Goal: Task Accomplishment & Management: Complete application form

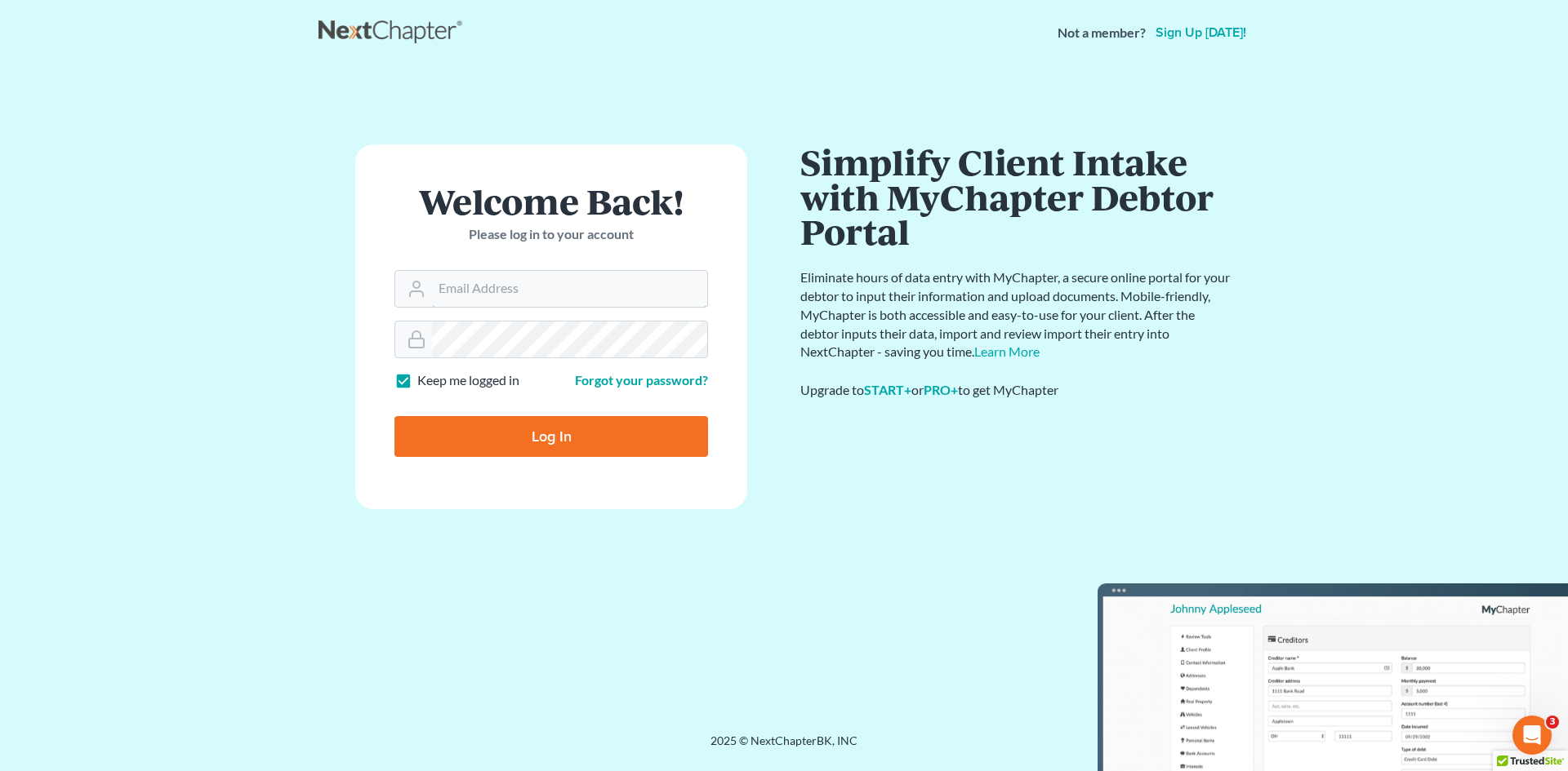
type input "nnewcomb@wellerlegalgroup.com"
drag, startPoint x: 612, startPoint y: 434, endPoint x: 95, endPoint y: 449, distance: 517.2
click at [599, 432] on input "Log In" at bounding box center [552, 436] width 314 height 41
type input "Thinking..."
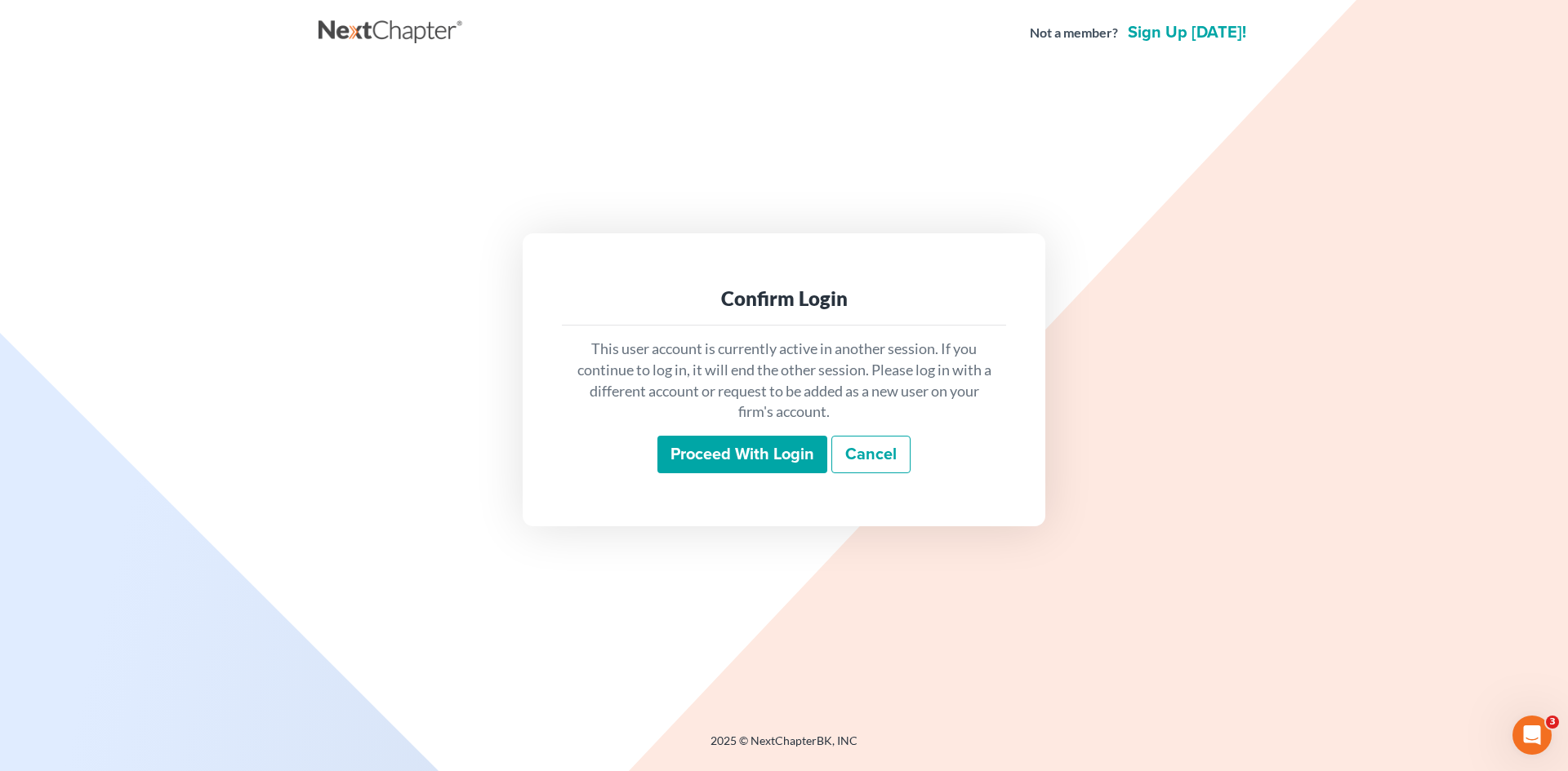
click at [754, 454] on input "Proceed with login" at bounding box center [742, 454] width 170 height 37
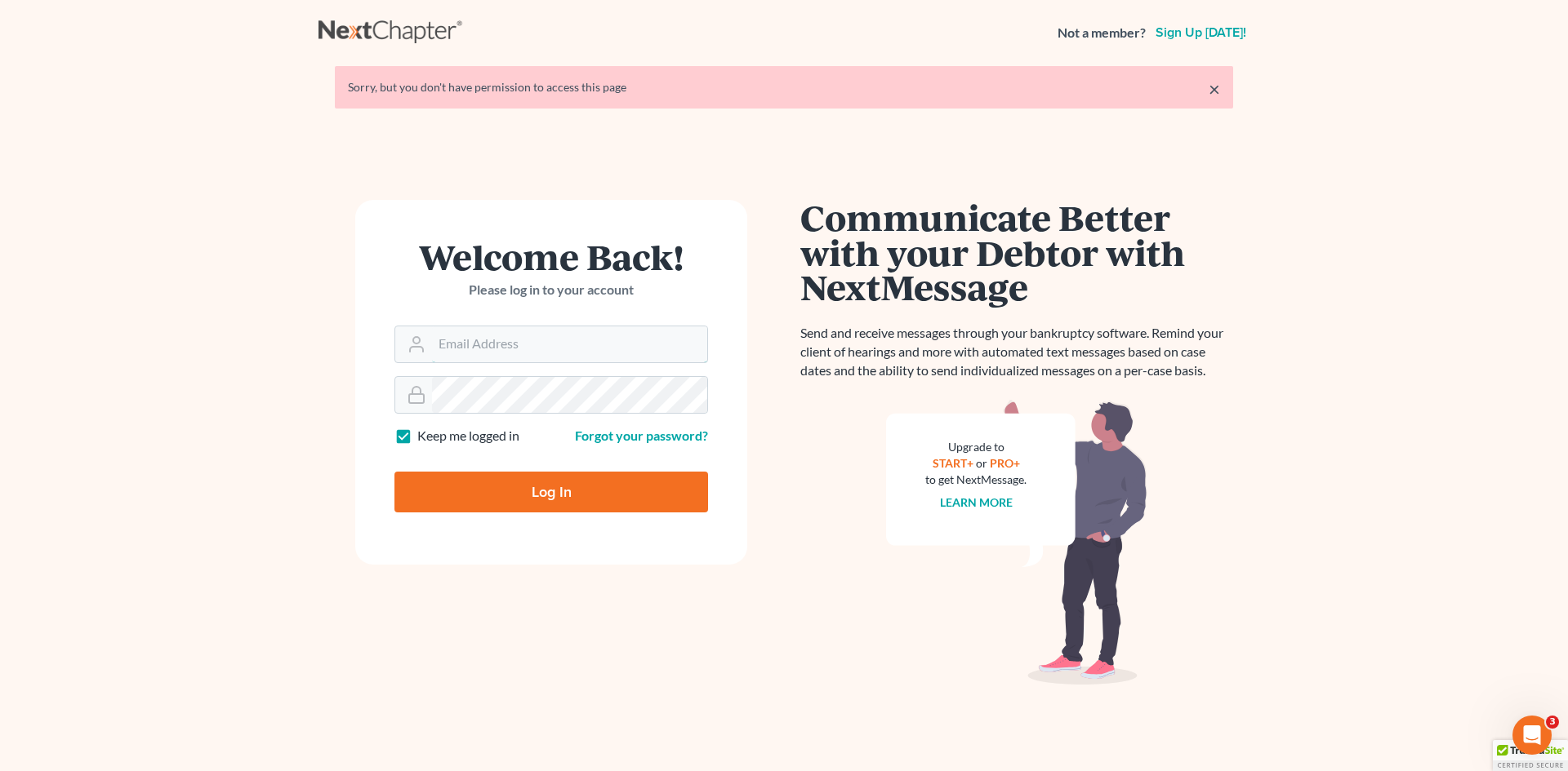
type input "nnewcomb@wellerlegalgroup.com"
click at [566, 488] on input "Log In" at bounding box center [552, 492] width 314 height 41
type input "Thinking..."
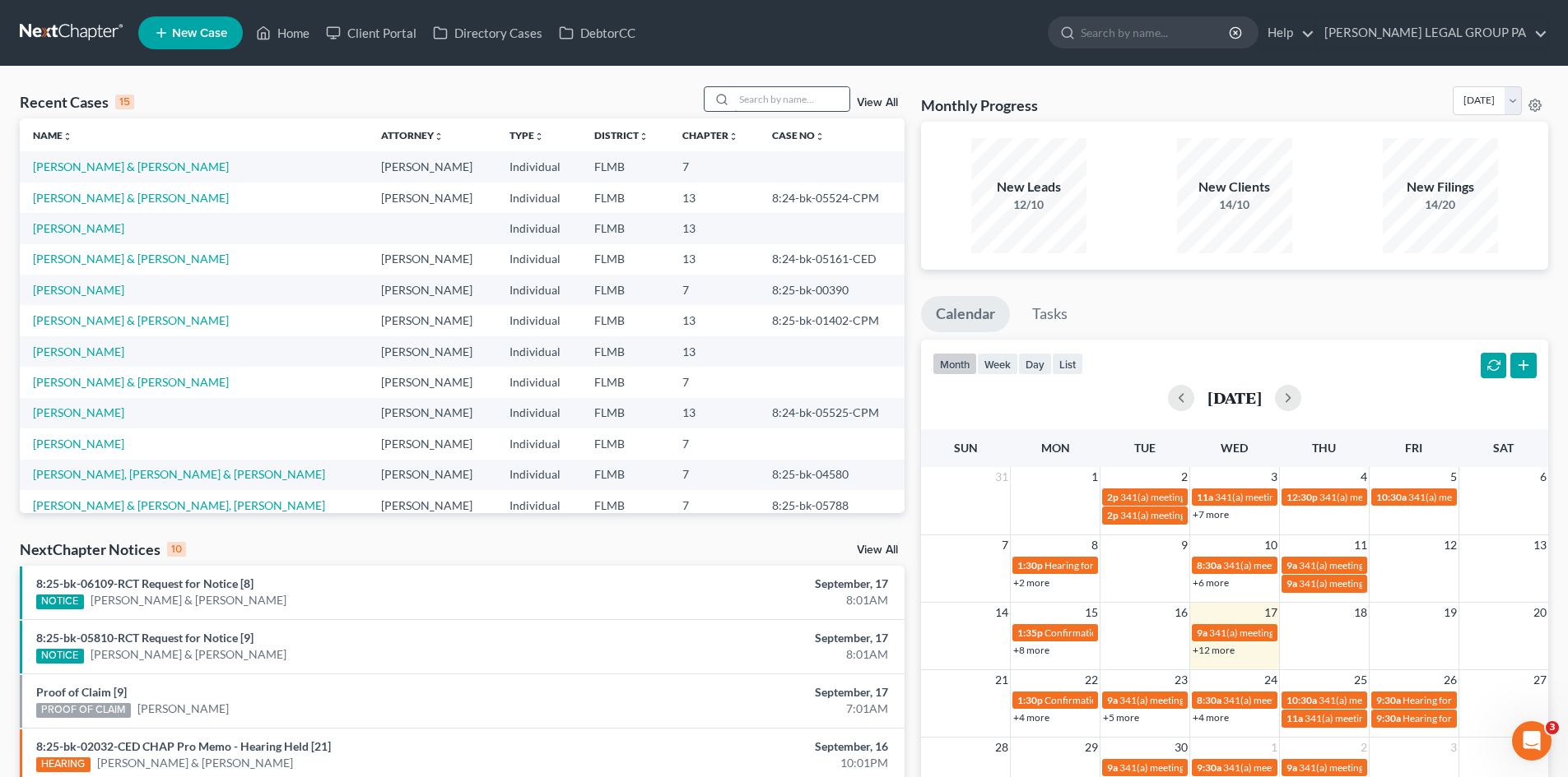
click at [824, 104] on input "search" at bounding box center [792, 99] width 115 height 24
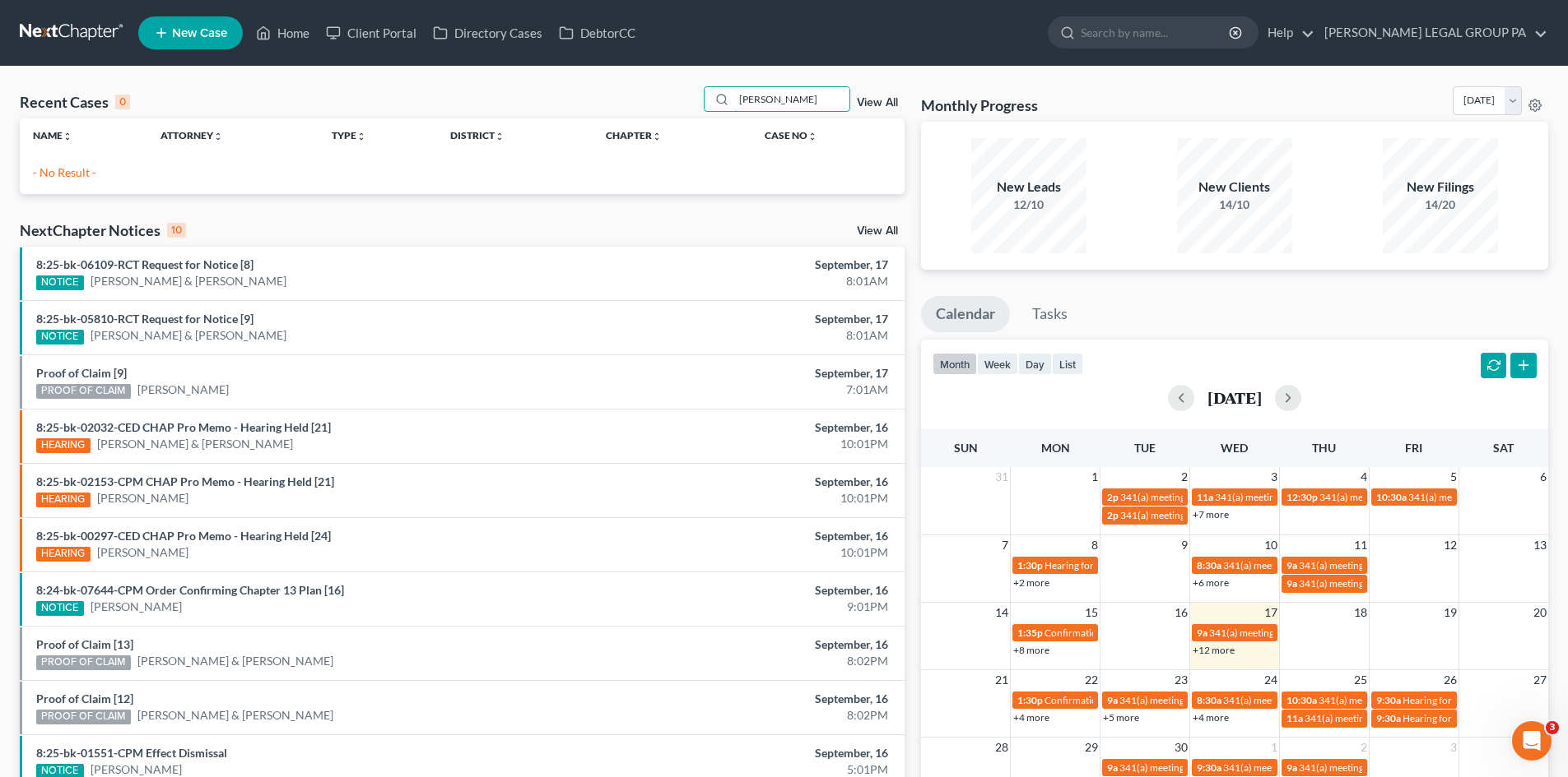
type input "[PERSON_NAME]"
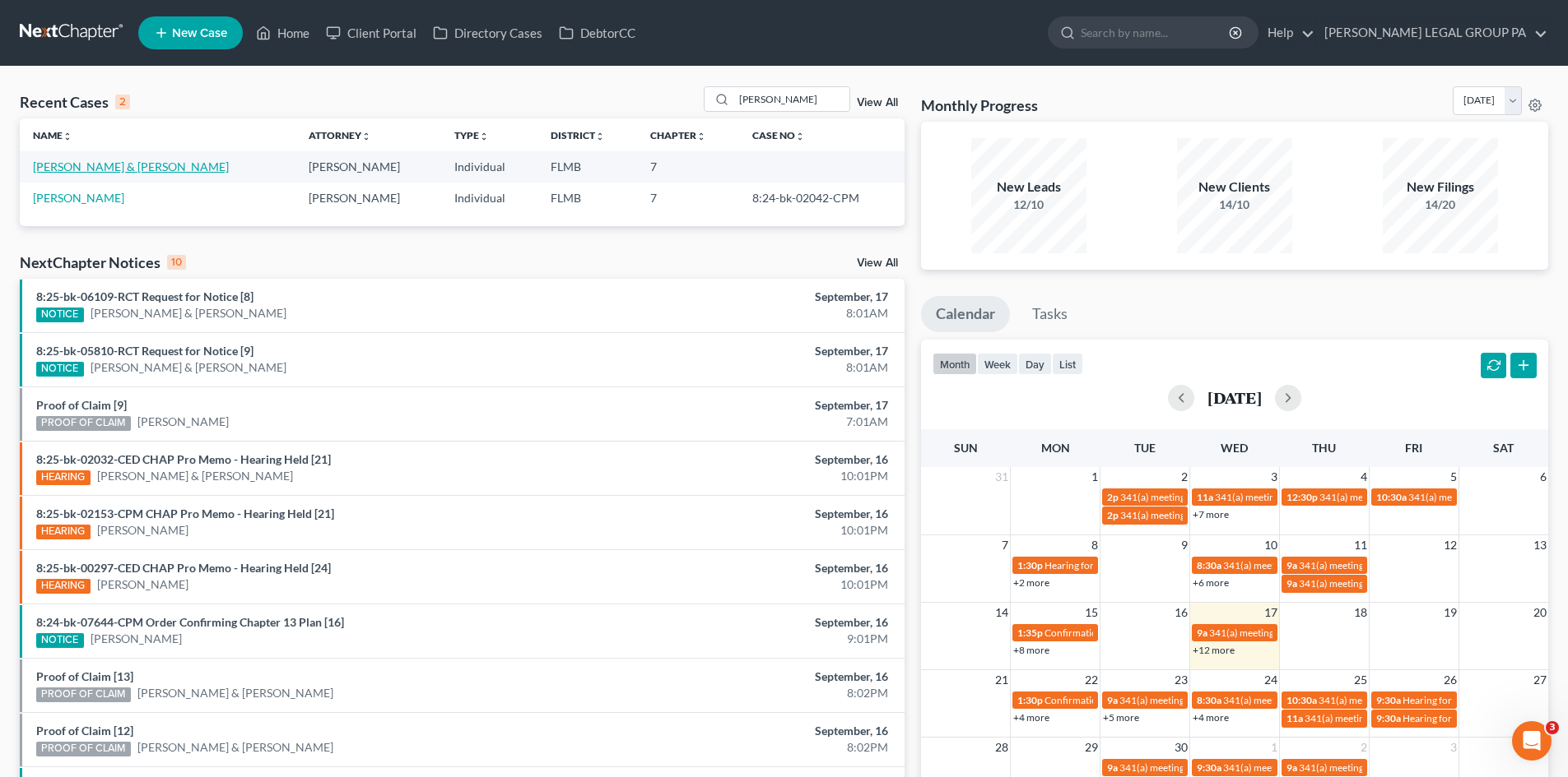
click at [78, 171] on link "[PERSON_NAME] & [PERSON_NAME]" at bounding box center [130, 167] width 196 height 14
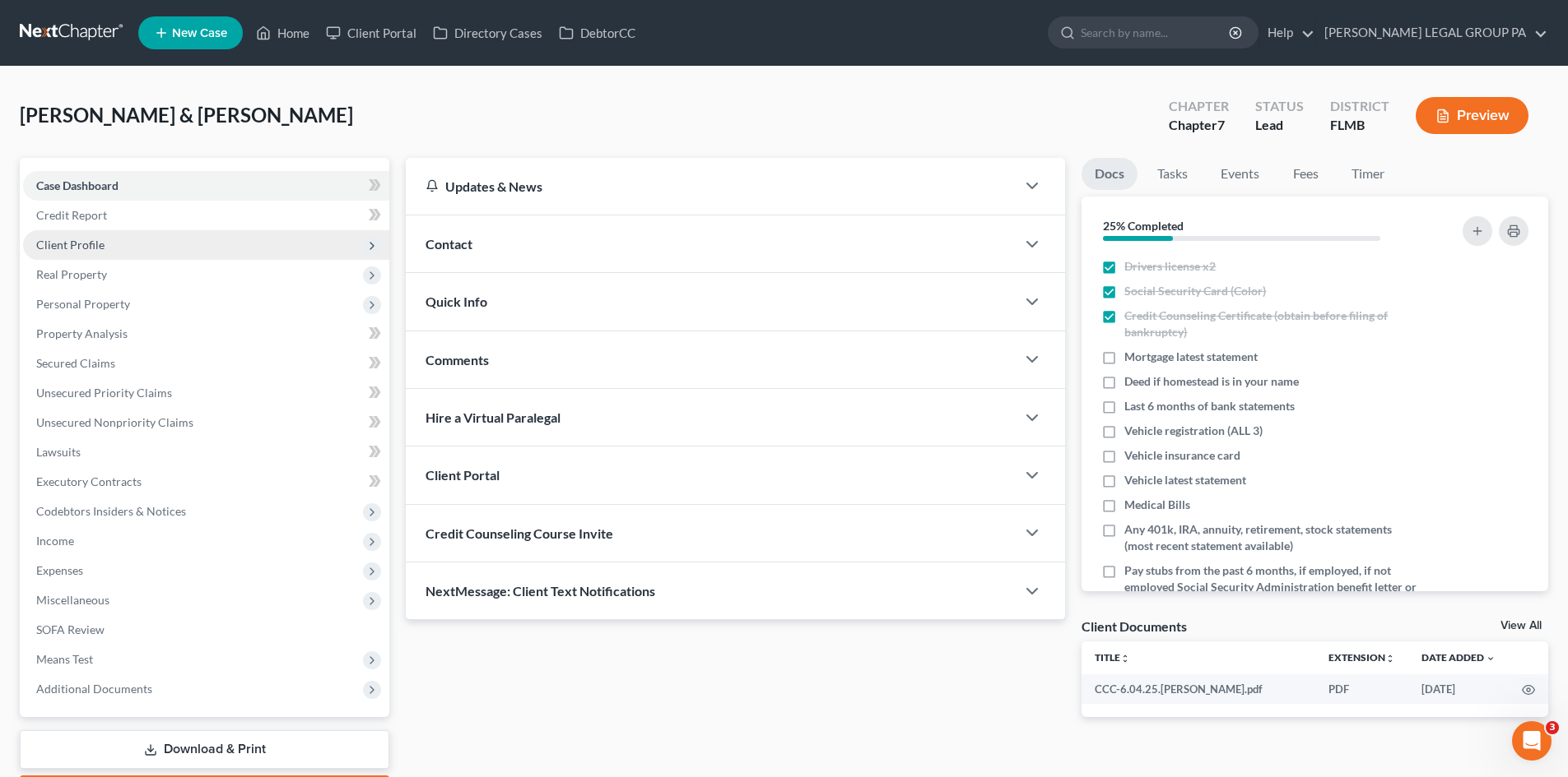
click at [117, 247] on span "Client Profile" at bounding box center [206, 244] width 366 height 30
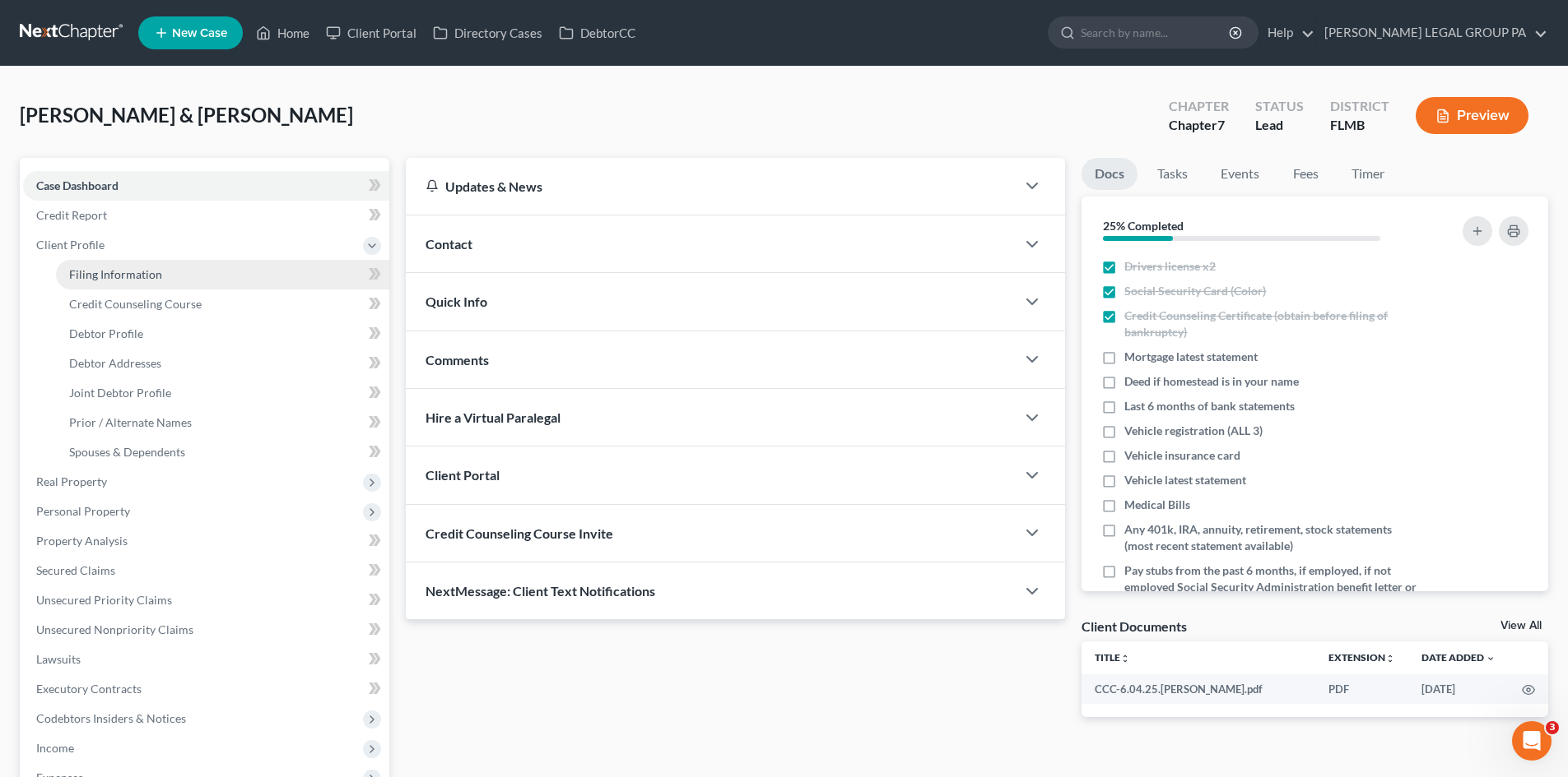
click at [122, 271] on span "Filing Information" at bounding box center [115, 274] width 93 height 14
select select "1"
select select "0"
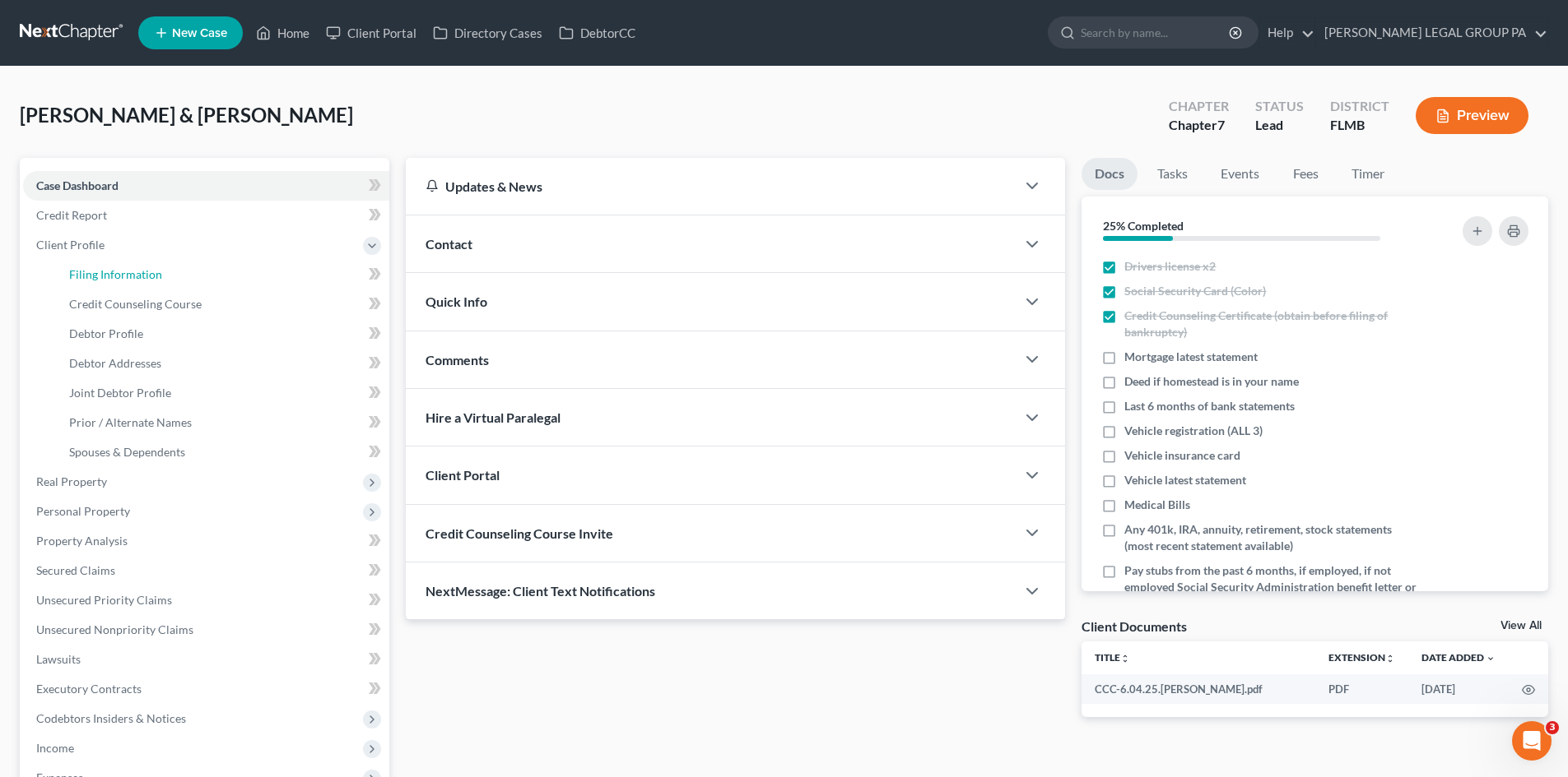
select select "9"
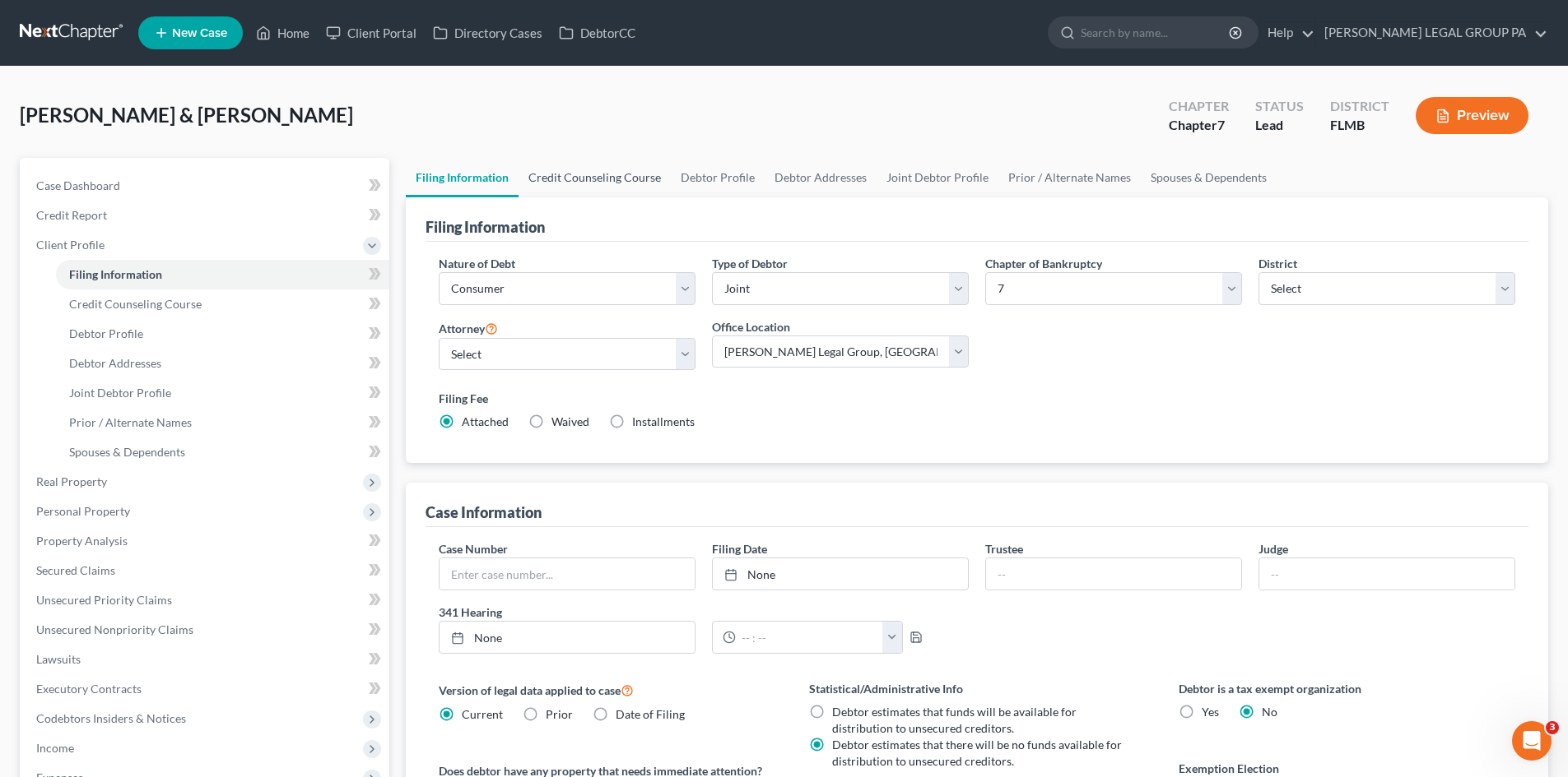
click at [591, 188] on link "Credit Counseling Course" at bounding box center [594, 177] width 152 height 39
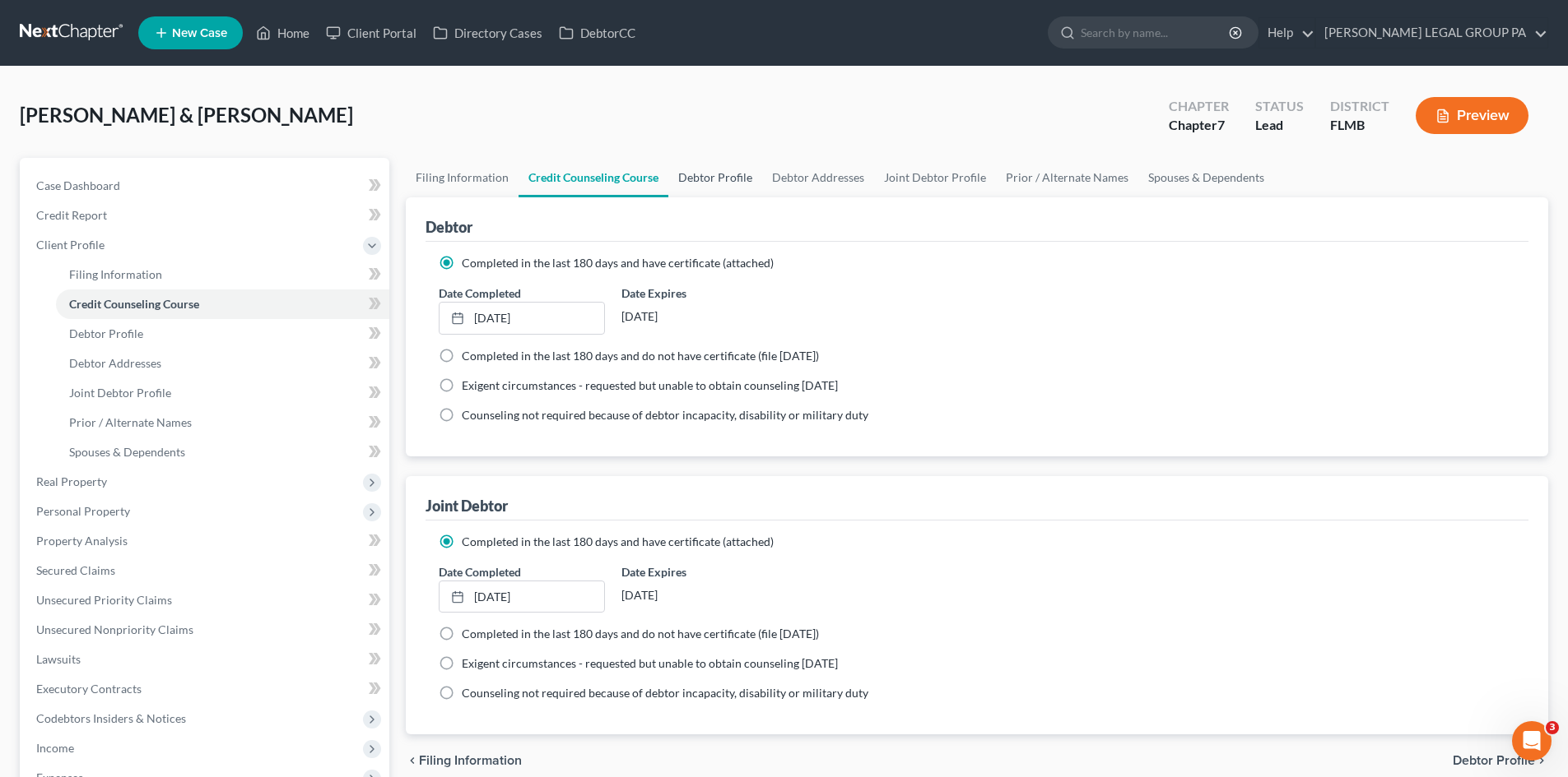
click at [699, 161] on link "Debtor Profile" at bounding box center [715, 177] width 94 height 39
select select "1"
select select "4"
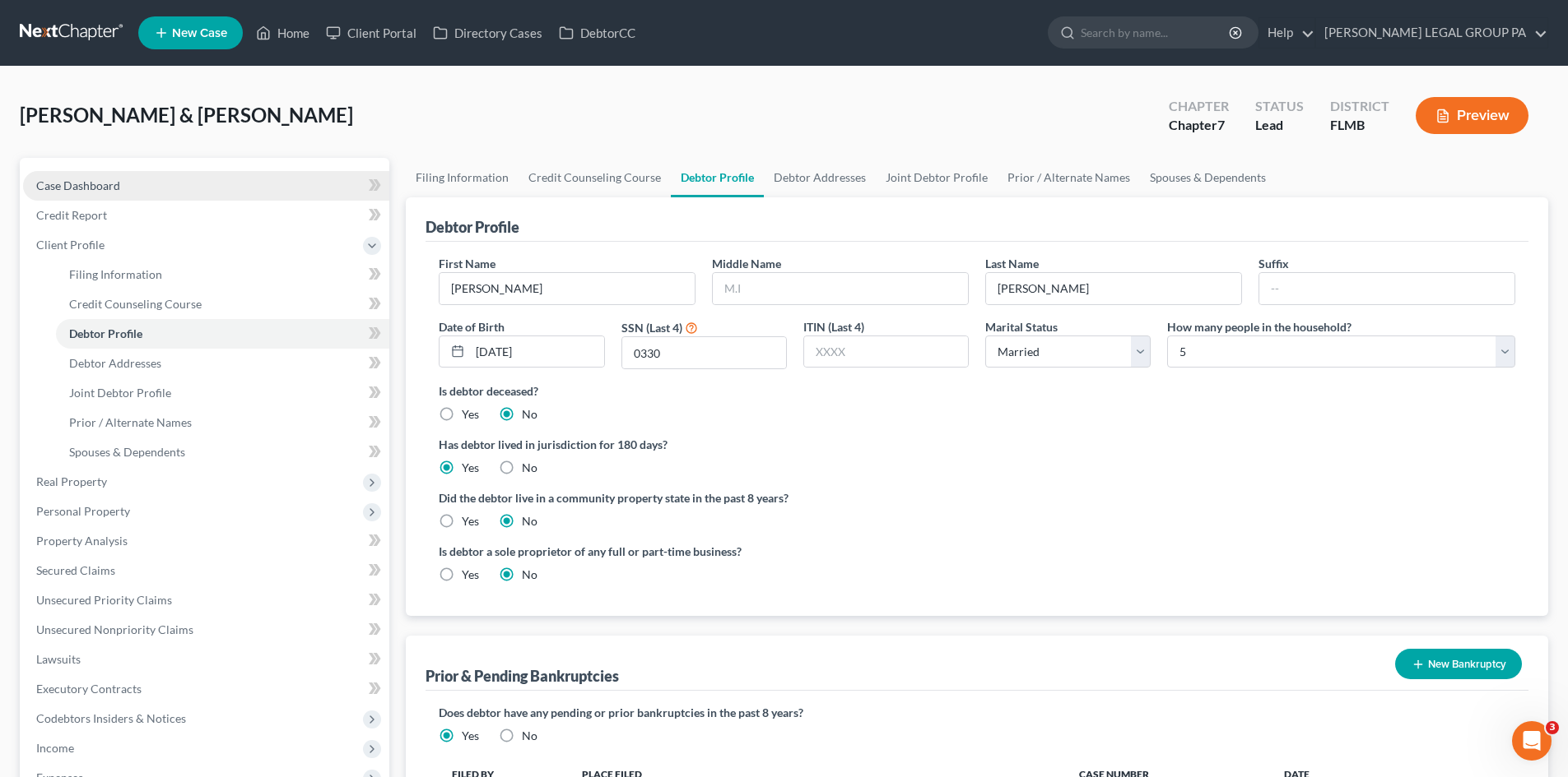
click at [141, 196] on link "Case Dashboard" at bounding box center [206, 186] width 366 height 30
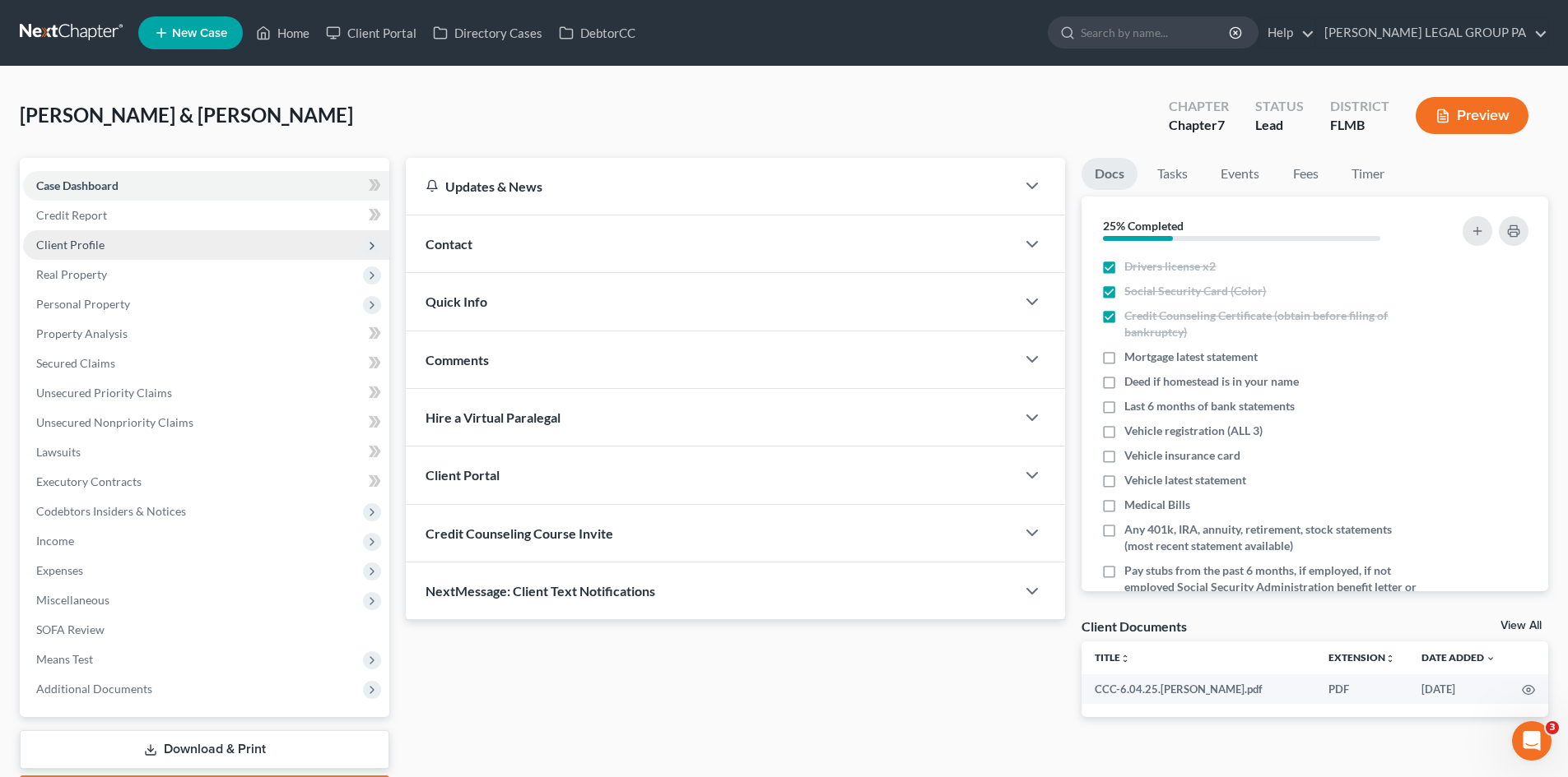
click at [84, 250] on span "Client Profile" at bounding box center [70, 244] width 68 height 14
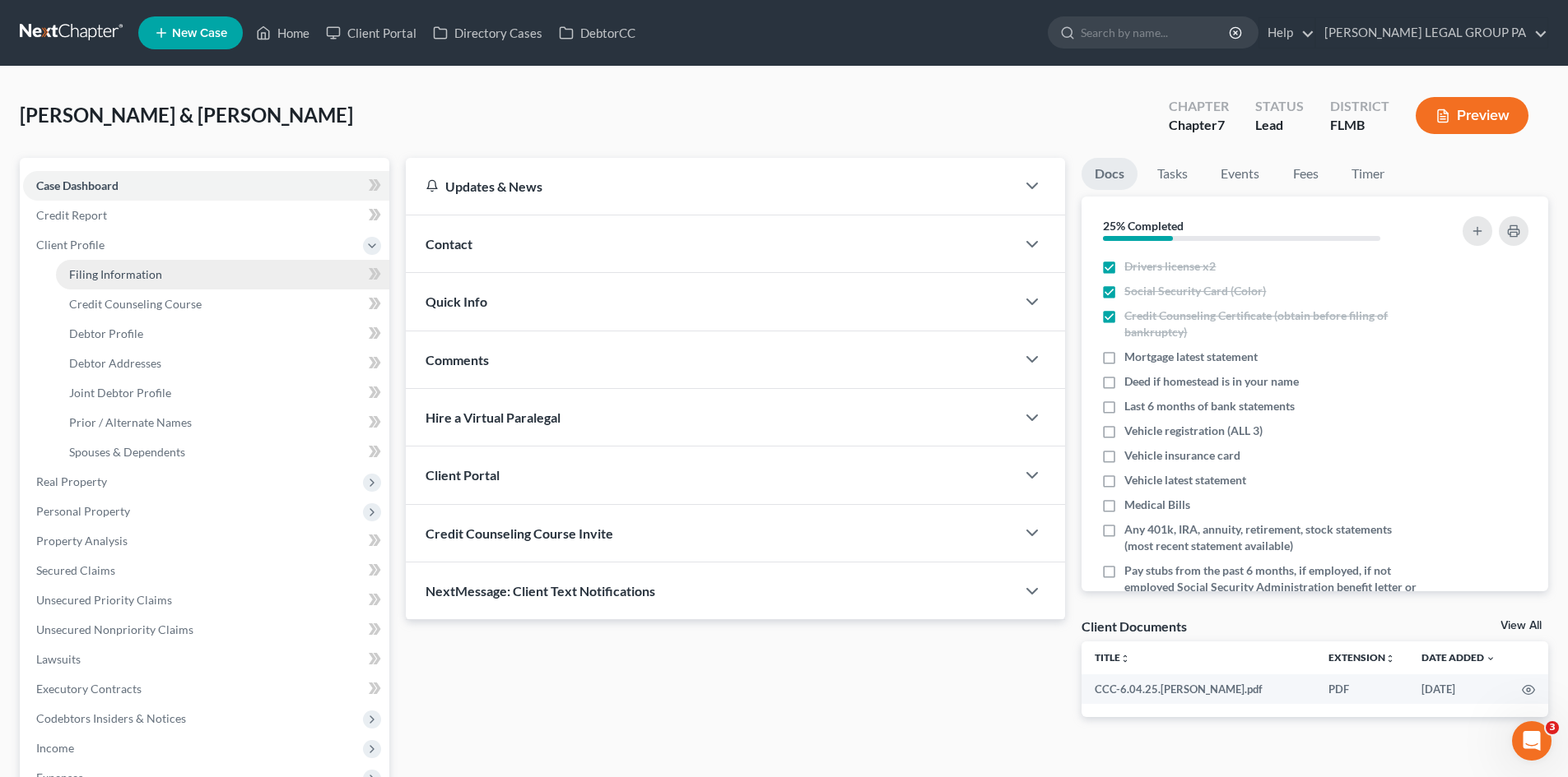
drag, startPoint x: 104, startPoint y: 264, endPoint x: 114, endPoint y: 261, distance: 10.4
click at [105, 264] on link "Filing Information" at bounding box center [222, 274] width 334 height 30
select select "1"
select select "0"
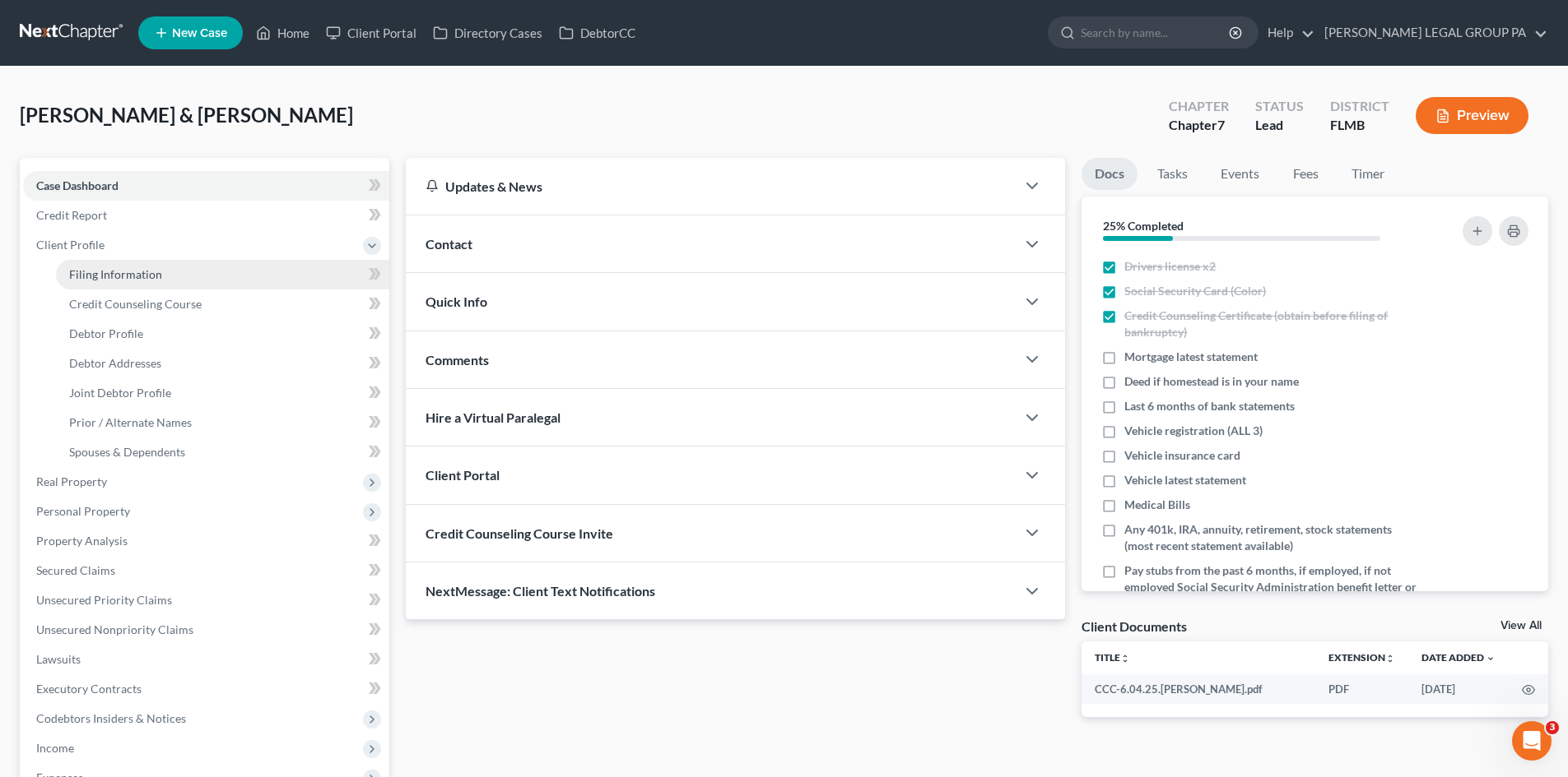
select select "15"
select select "0"
select select "9"
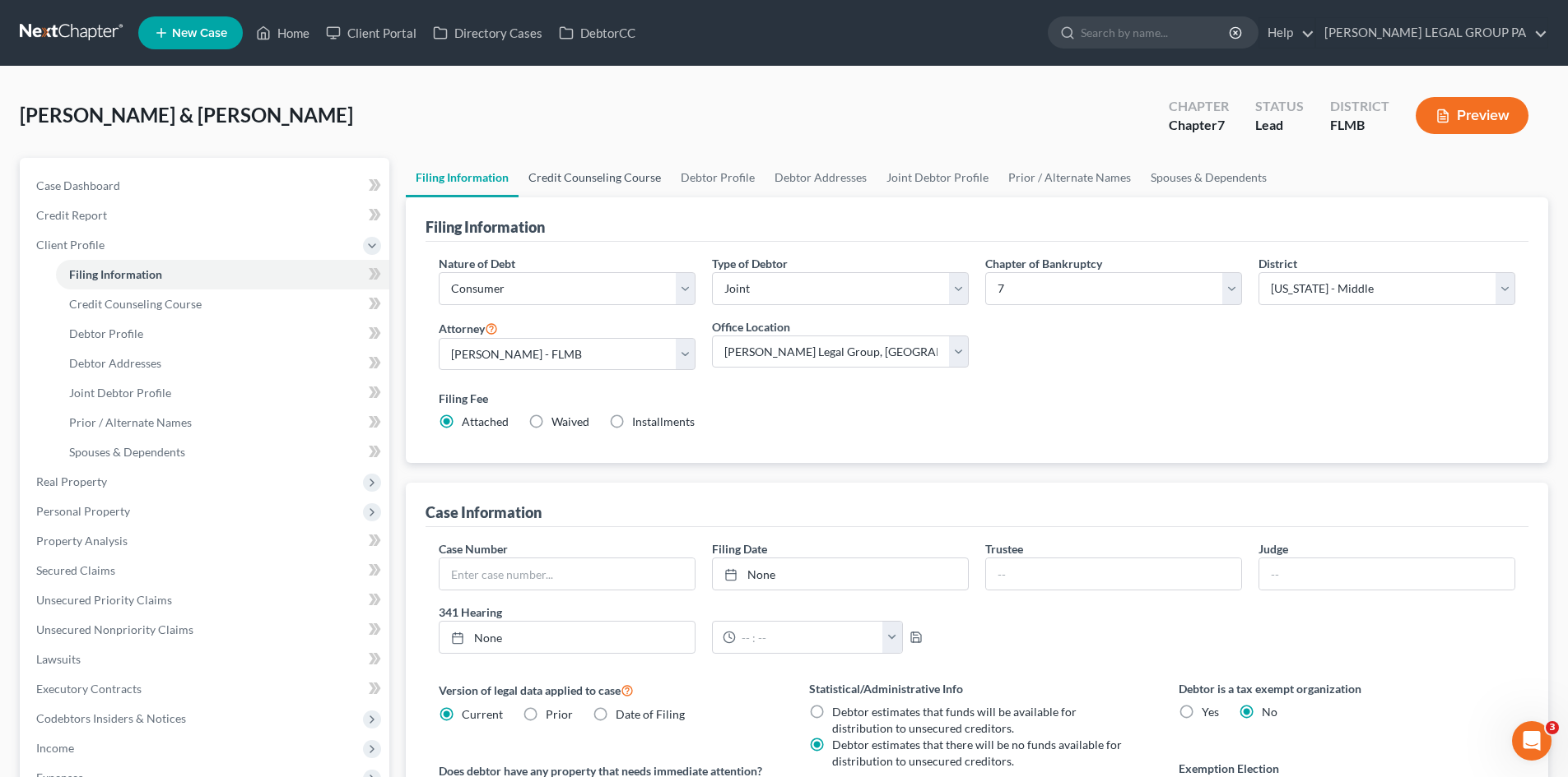
click at [620, 179] on link "Credit Counseling Course" at bounding box center [594, 177] width 152 height 39
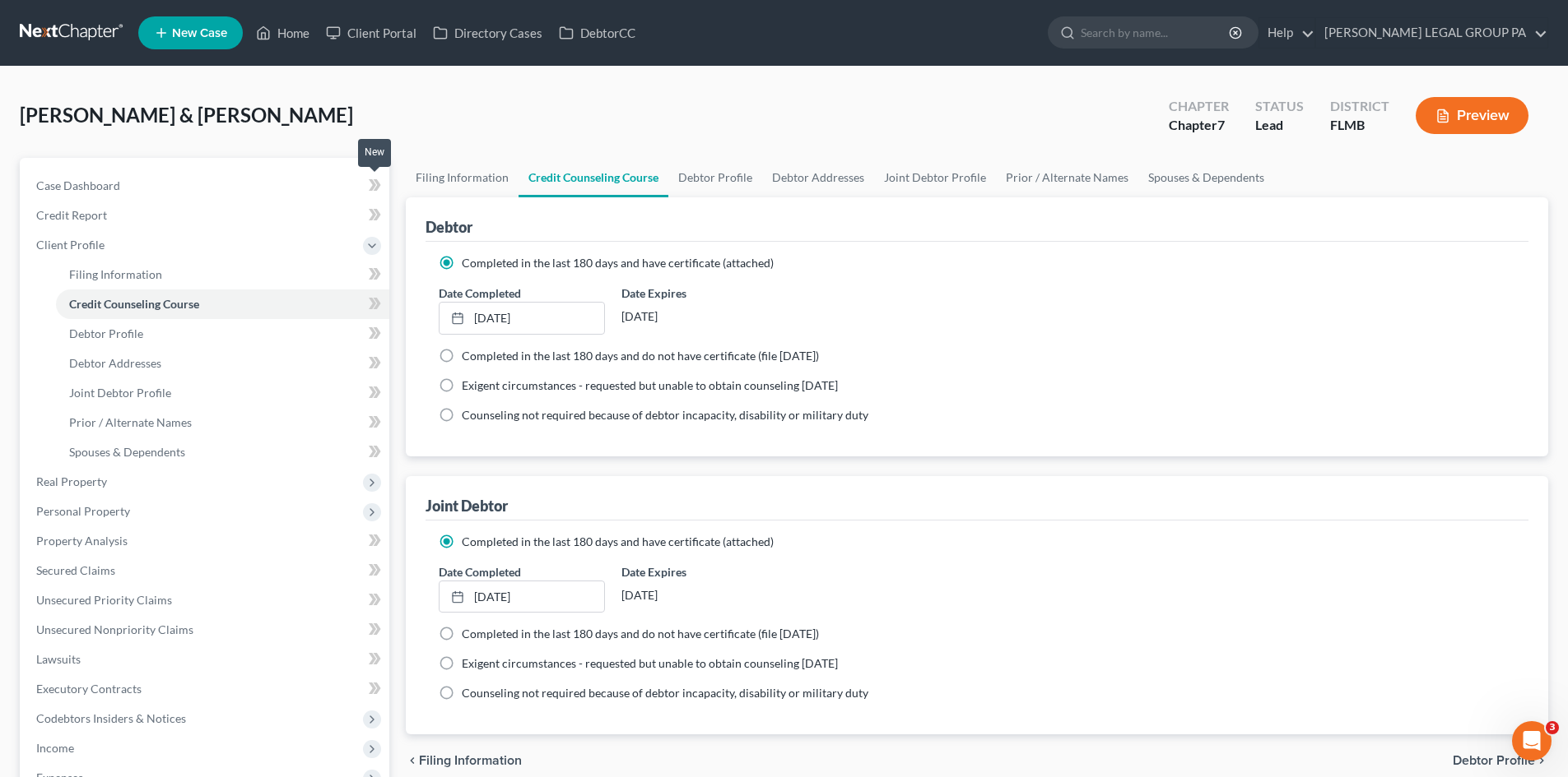
drag, startPoint x: 377, startPoint y: 175, endPoint x: 386, endPoint y: 174, distance: 9.1
click at [381, 175] on span at bounding box center [375, 188] width 29 height 25
click at [440, 178] on link "Filing Information" at bounding box center [462, 177] width 113 height 39
select select "1"
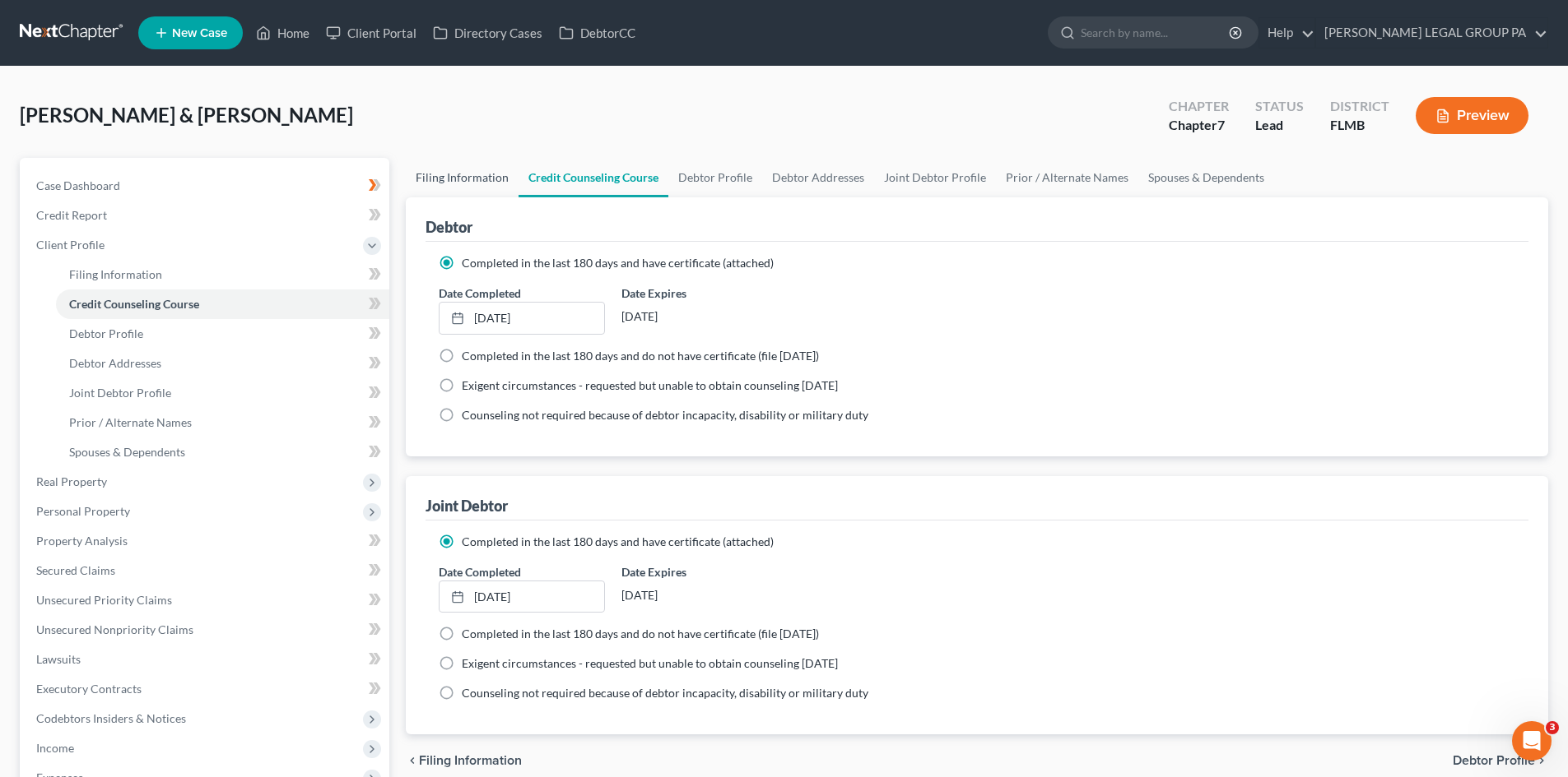
select select "0"
select select "15"
select select "0"
select select "9"
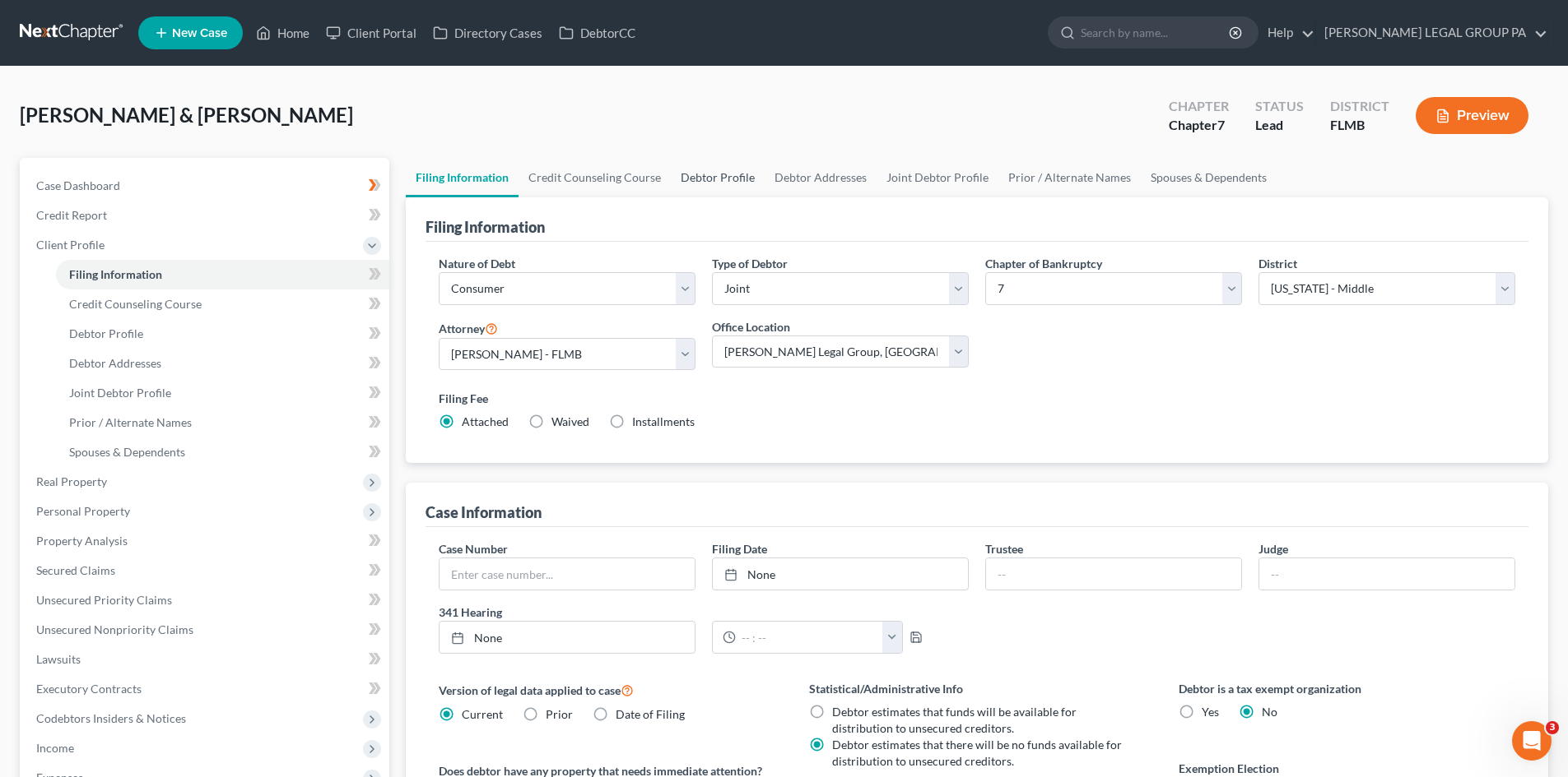
click at [722, 169] on link "Debtor Profile" at bounding box center [718, 177] width 94 height 39
select select "1"
select select "4"
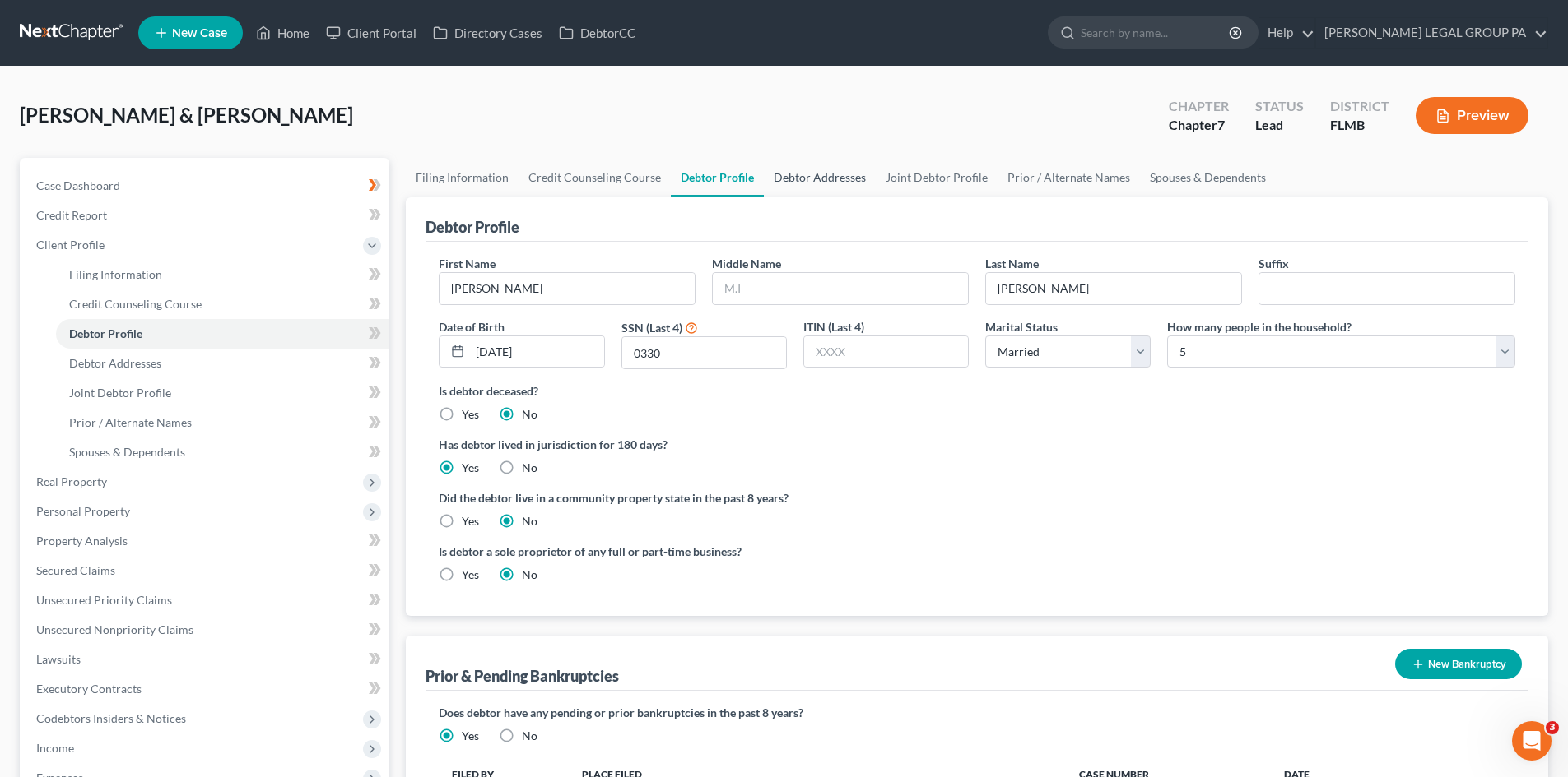
click at [796, 182] on link "Debtor Addresses" at bounding box center [819, 177] width 112 height 39
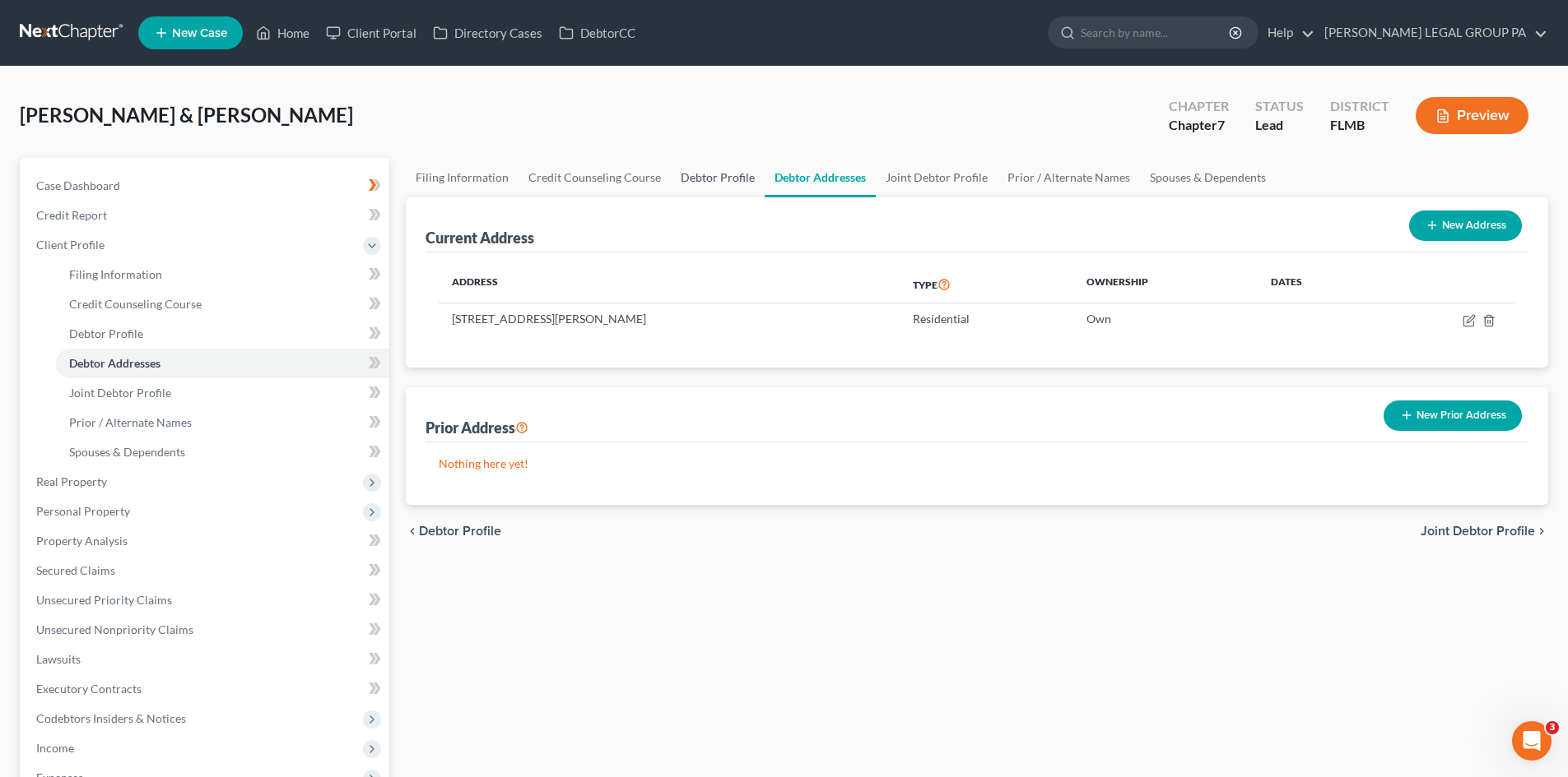
drag, startPoint x: 730, startPoint y: 176, endPoint x: 740, endPoint y: 183, distance: 12.2
click at [730, 173] on link "Debtor Profile" at bounding box center [718, 177] width 94 height 39
select select "1"
select select "4"
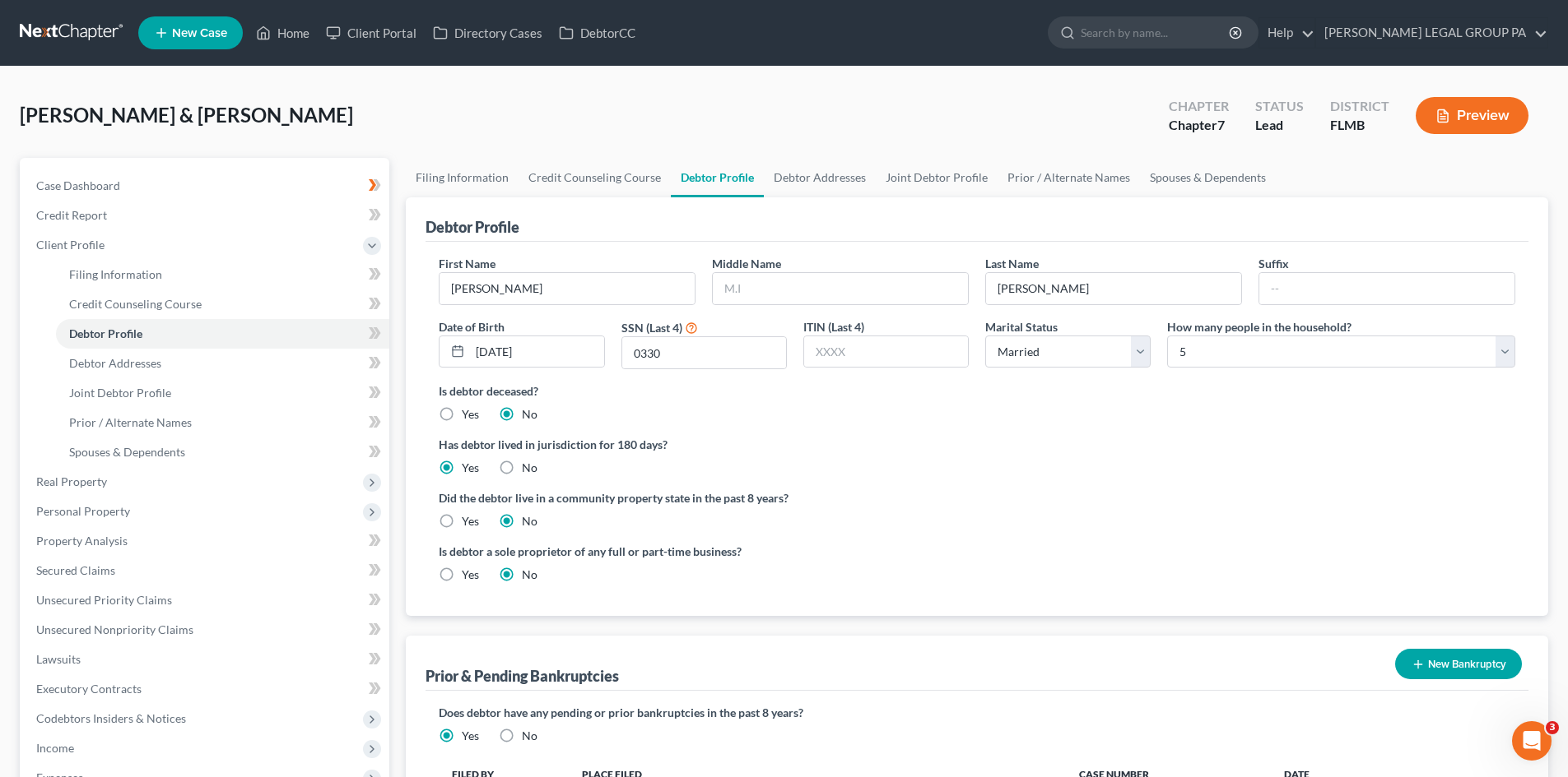
click at [830, 198] on div "Debtor Profile" at bounding box center [977, 219] width 1103 height 44
click at [834, 187] on link "Debtor Addresses" at bounding box center [819, 177] width 112 height 39
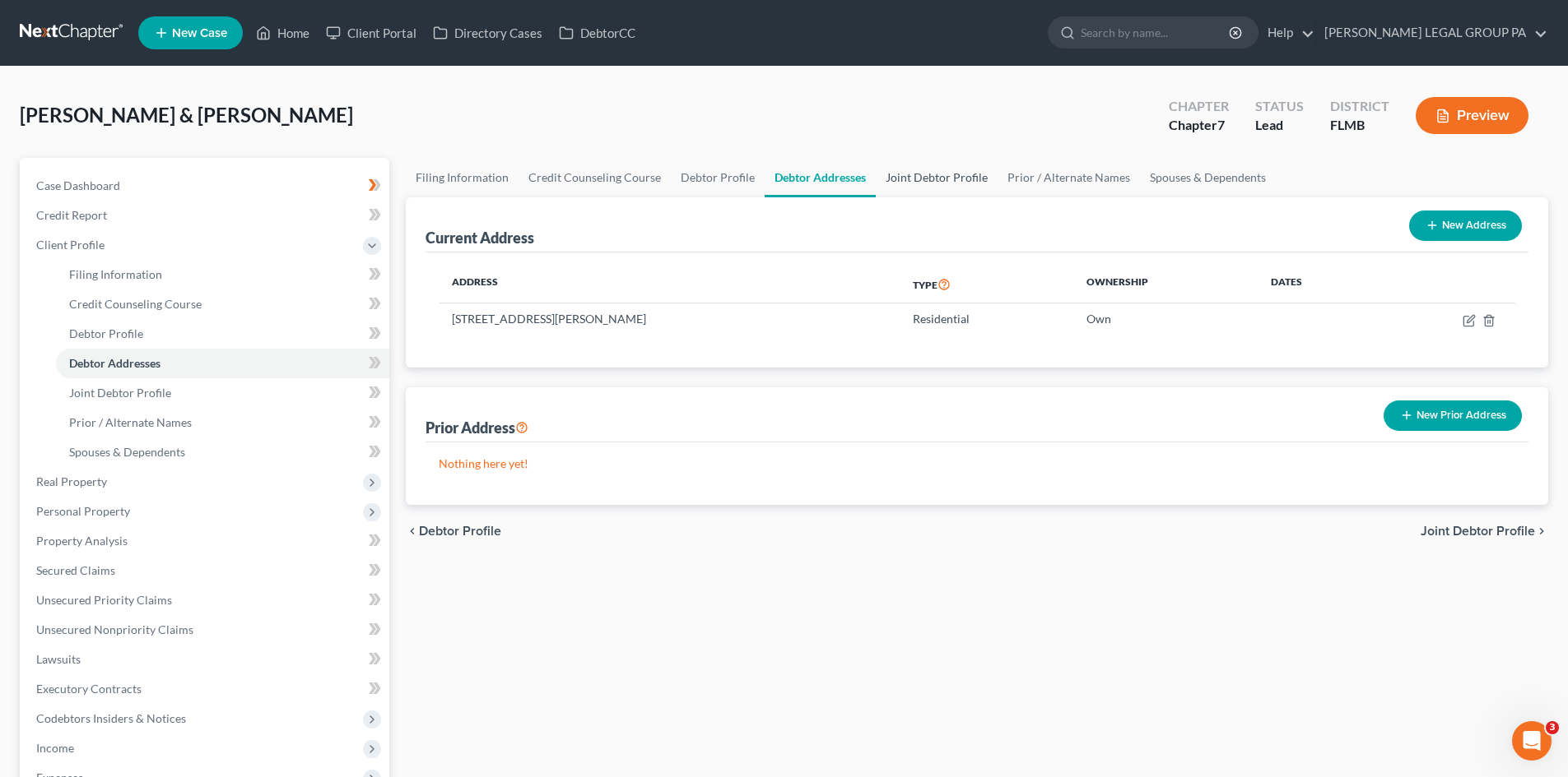
click at [931, 177] on link "Joint Debtor Profile" at bounding box center [936, 177] width 122 height 39
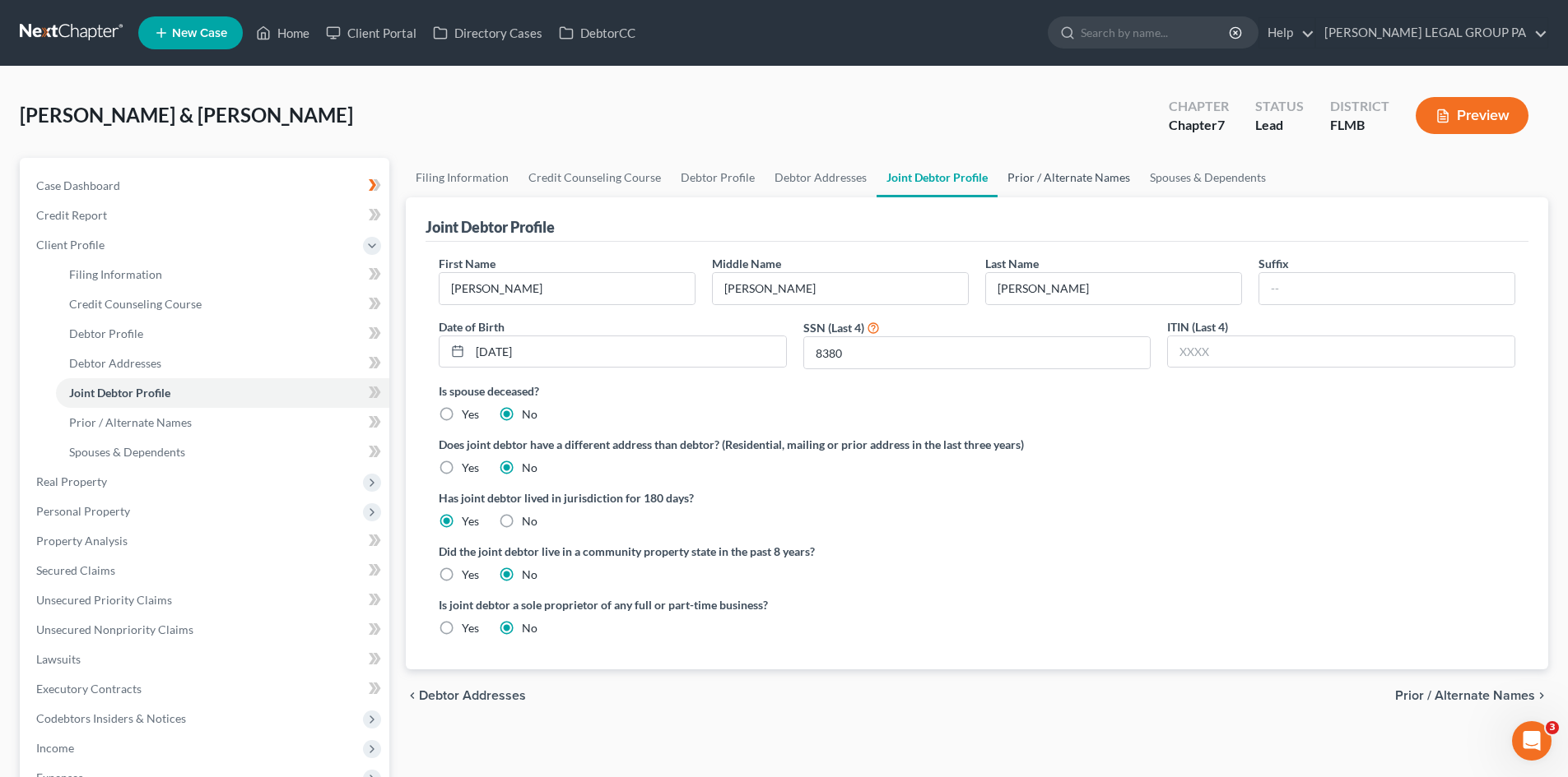
drag, startPoint x: 1056, startPoint y: 171, endPoint x: 1048, endPoint y: 173, distance: 8.2
click at [1057, 171] on link "Prior / Alternate Names" at bounding box center [1069, 177] width 143 height 39
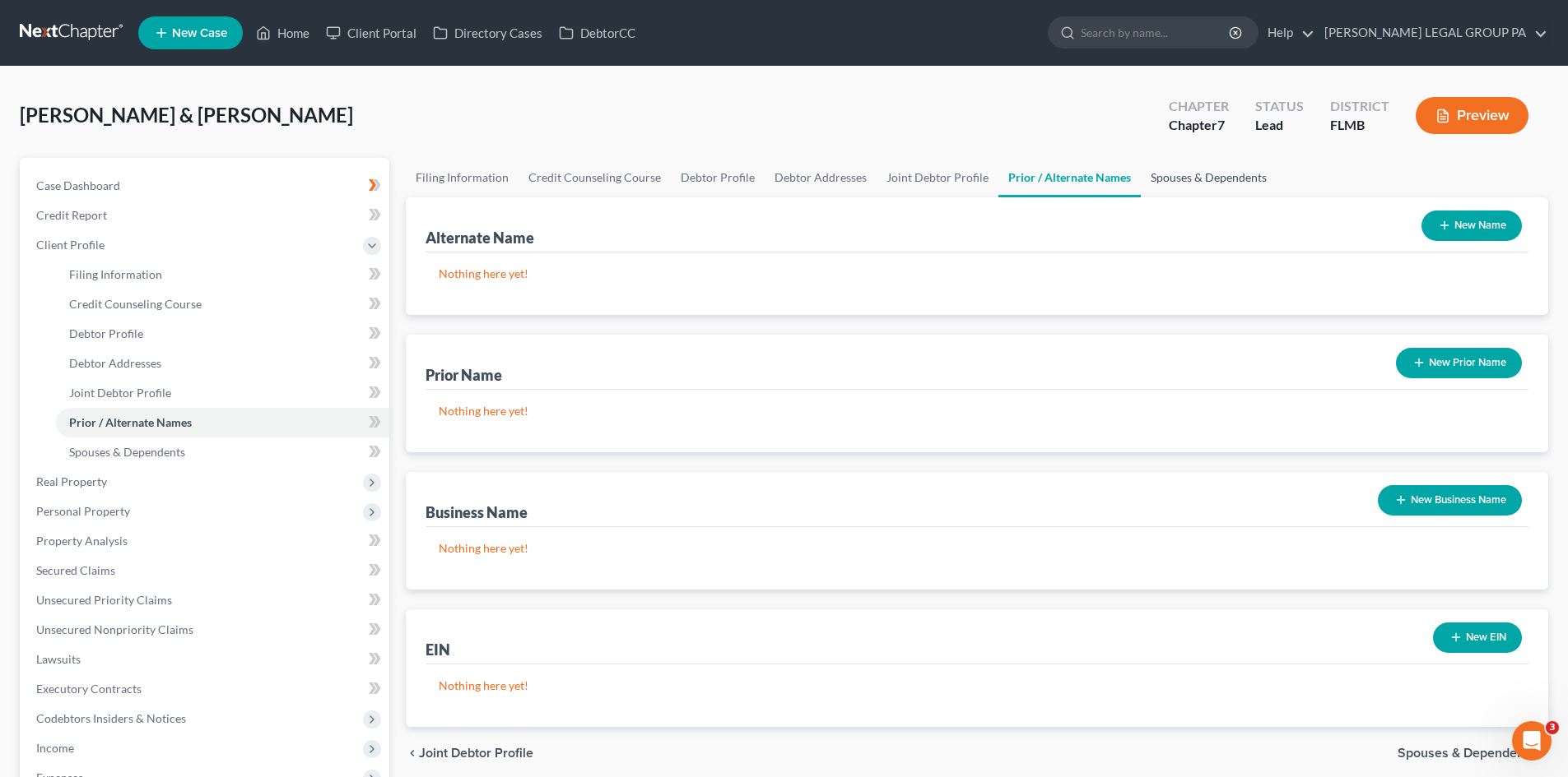
click at [1188, 159] on link "Spouses & Dependents" at bounding box center [1209, 177] width 136 height 39
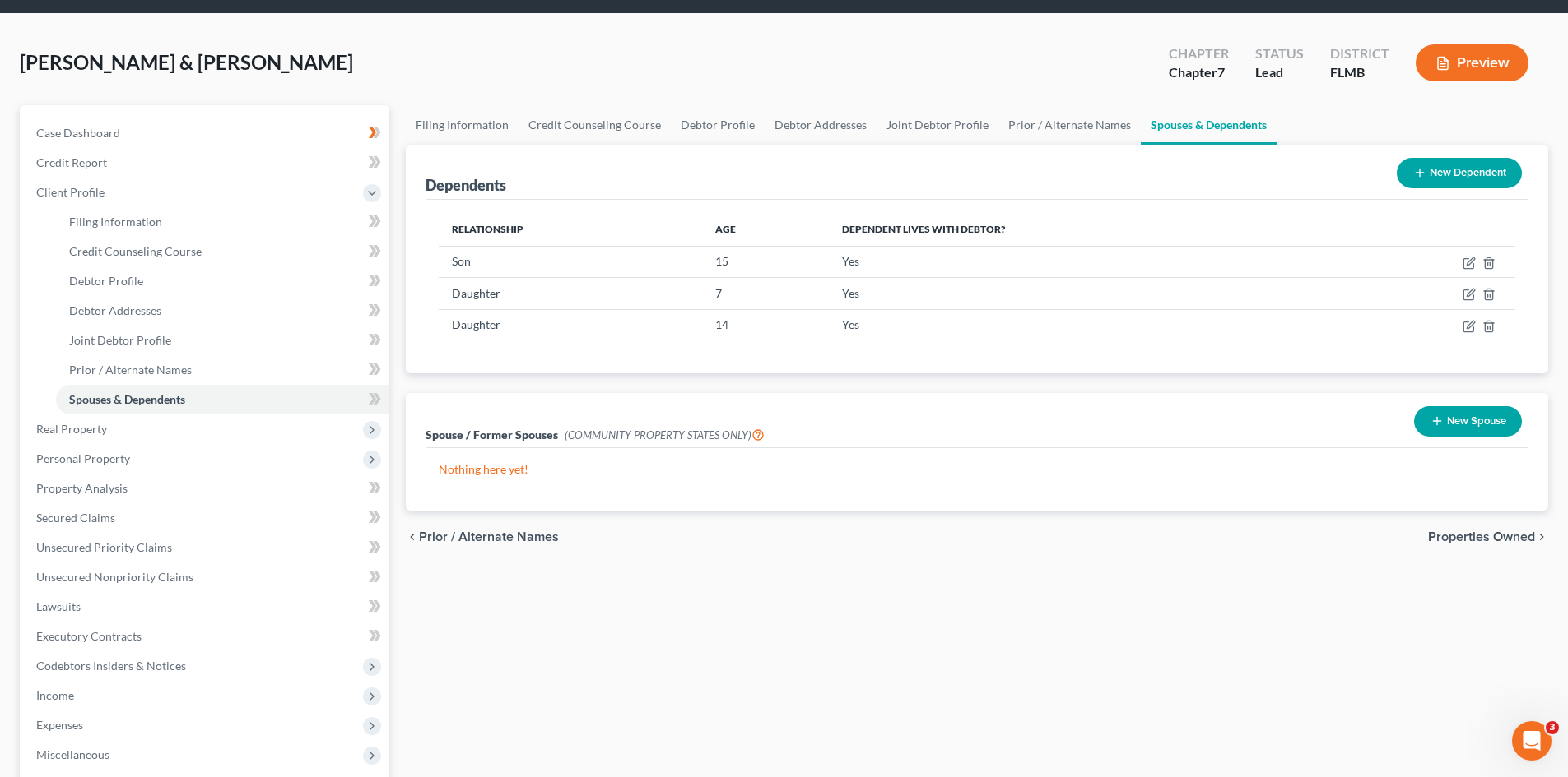
scroll to position [82, 0]
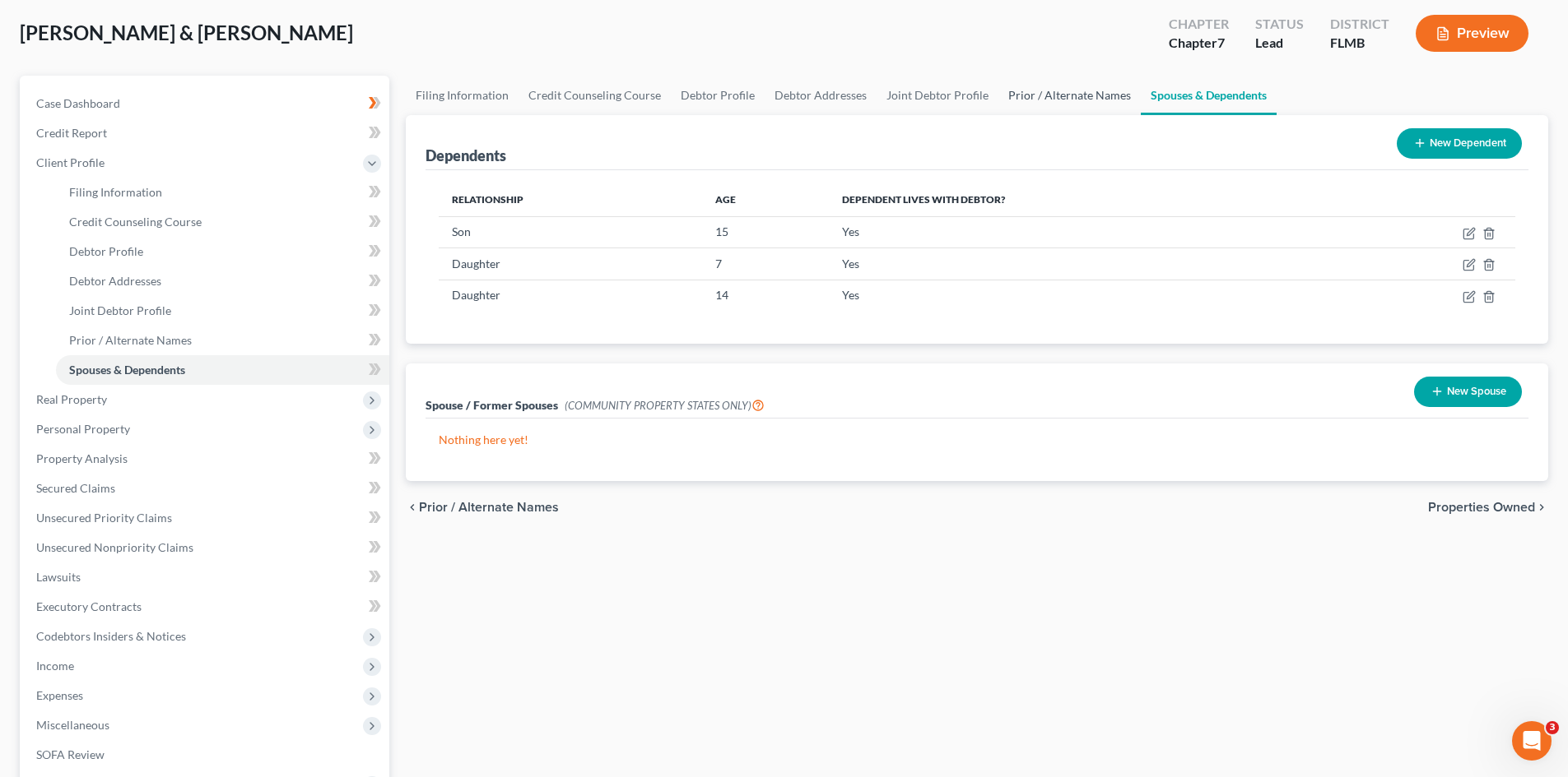
click at [1033, 95] on link "Prior / Alternate Names" at bounding box center [1070, 95] width 143 height 39
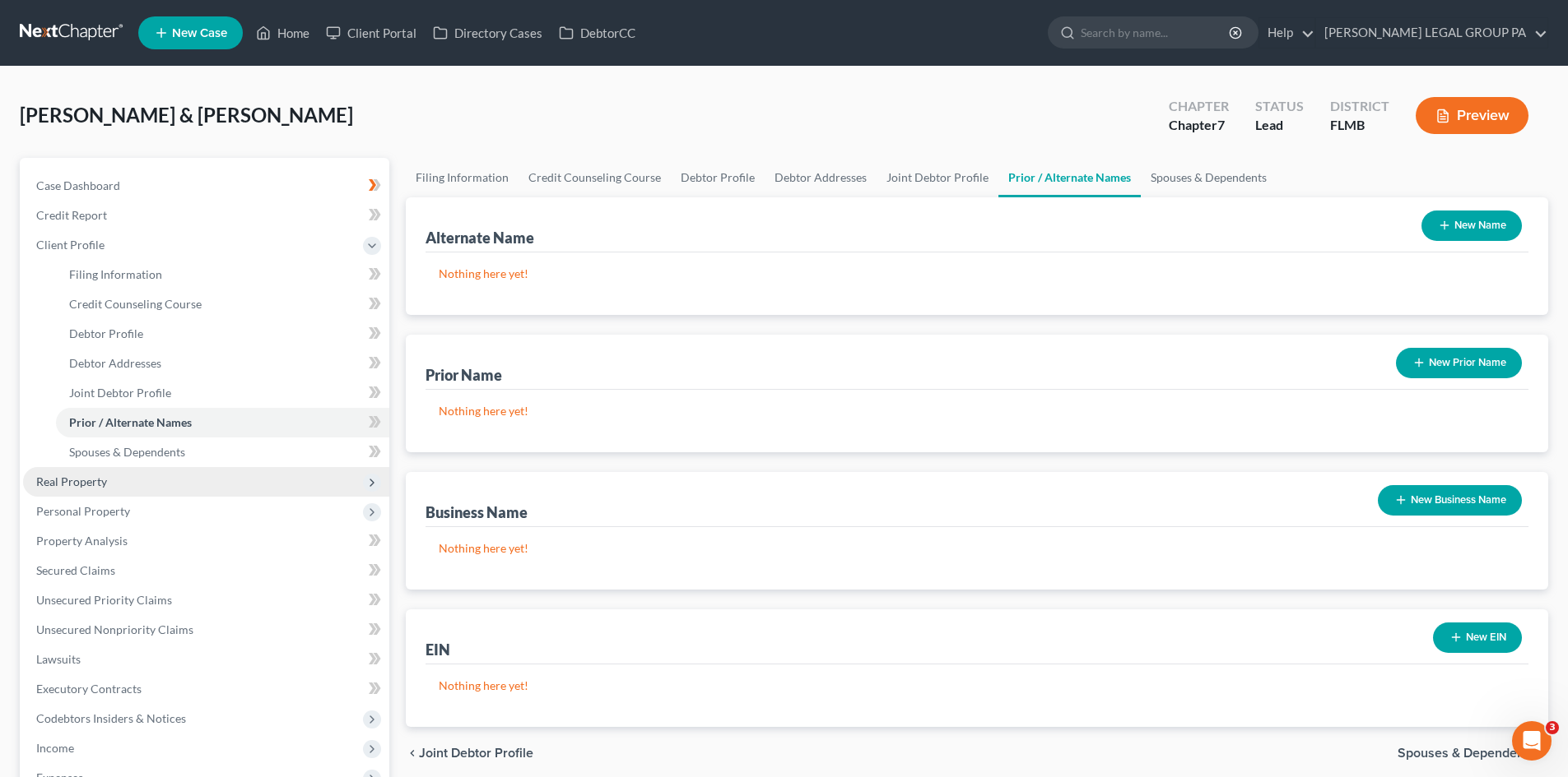
click at [122, 489] on span "Real Property" at bounding box center [206, 482] width 366 height 30
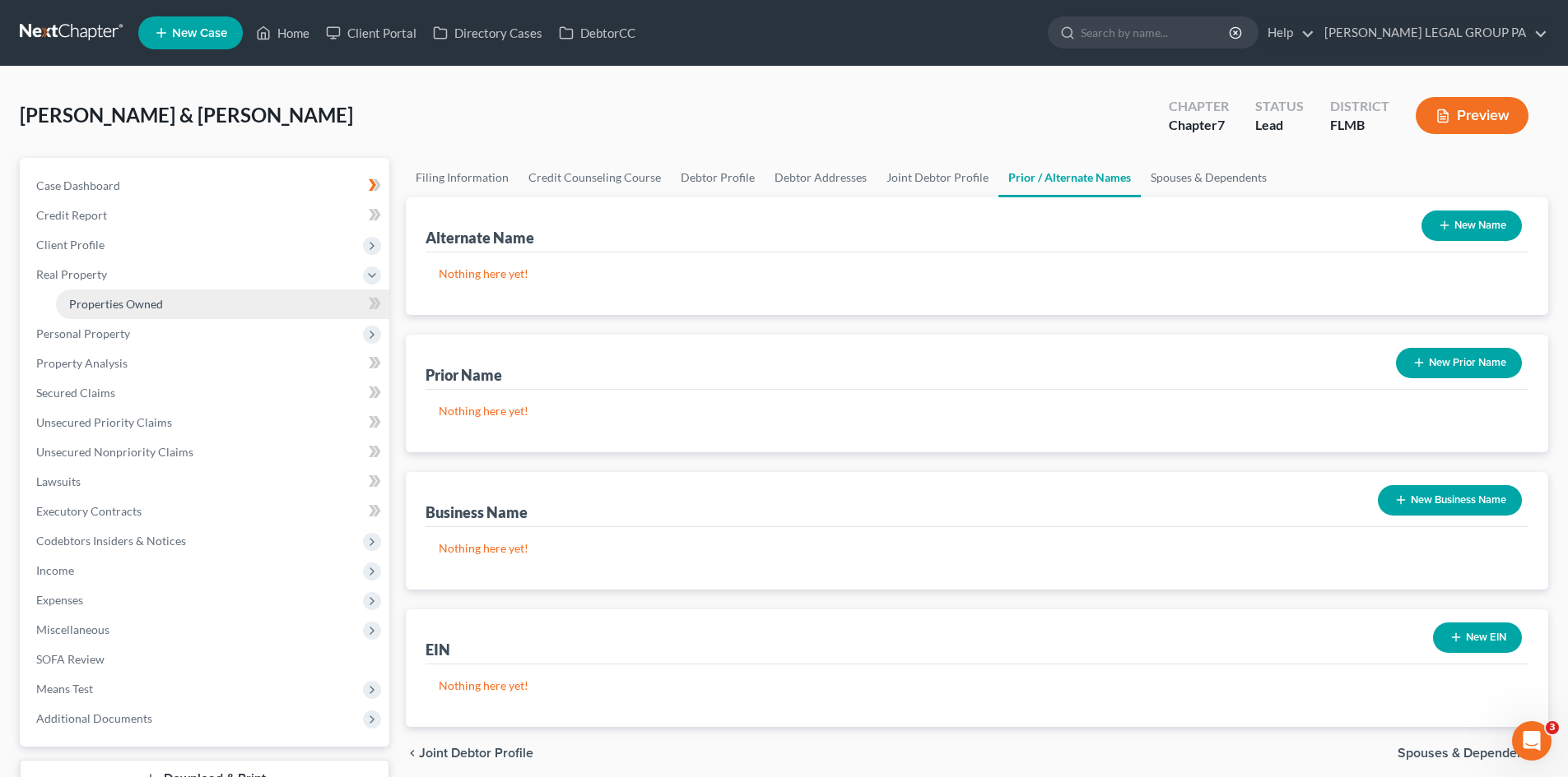
click at [214, 294] on link "Properties Owned" at bounding box center [222, 304] width 334 height 30
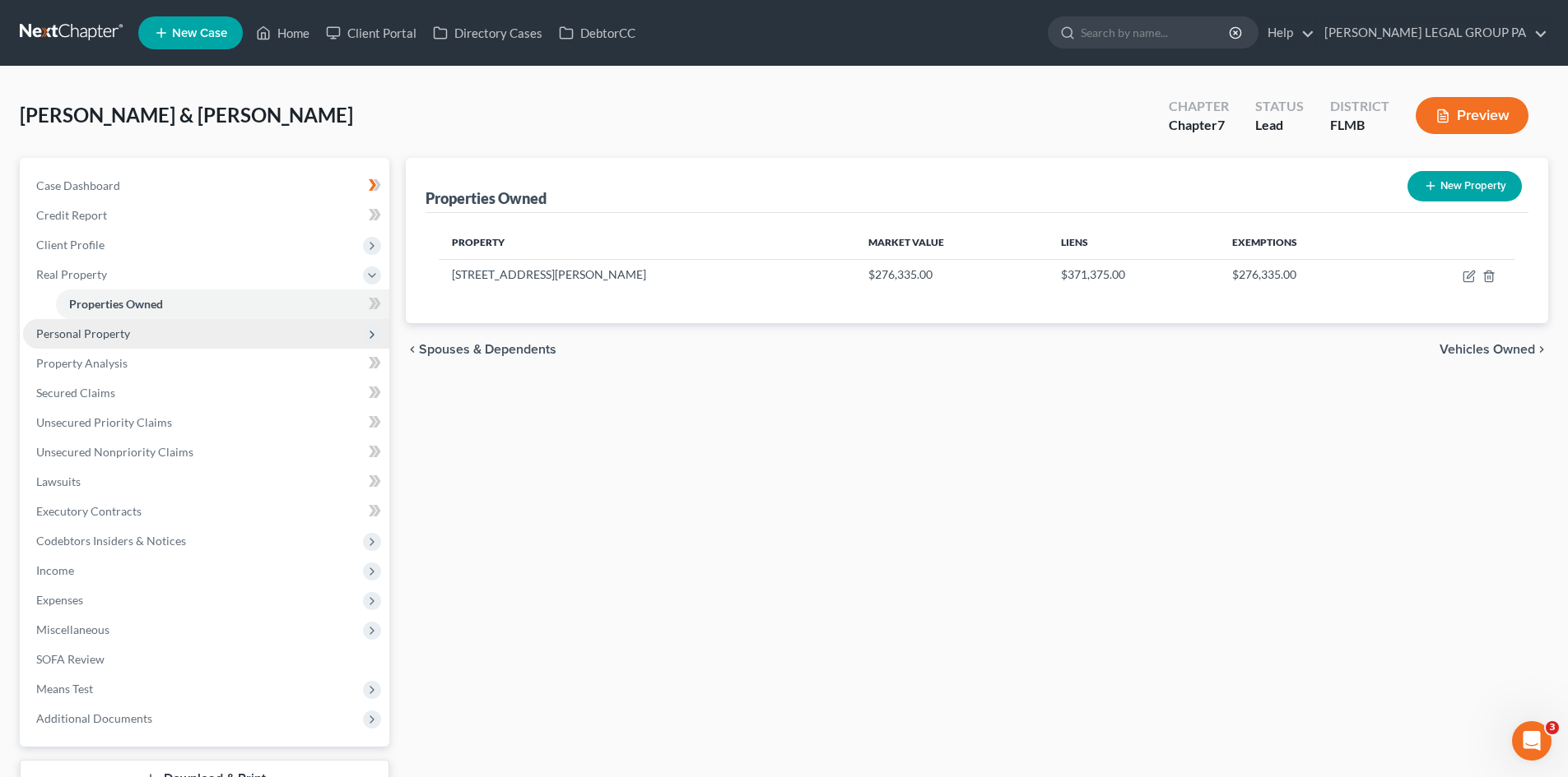
click at [126, 340] on span "Personal Property" at bounding box center [206, 333] width 366 height 30
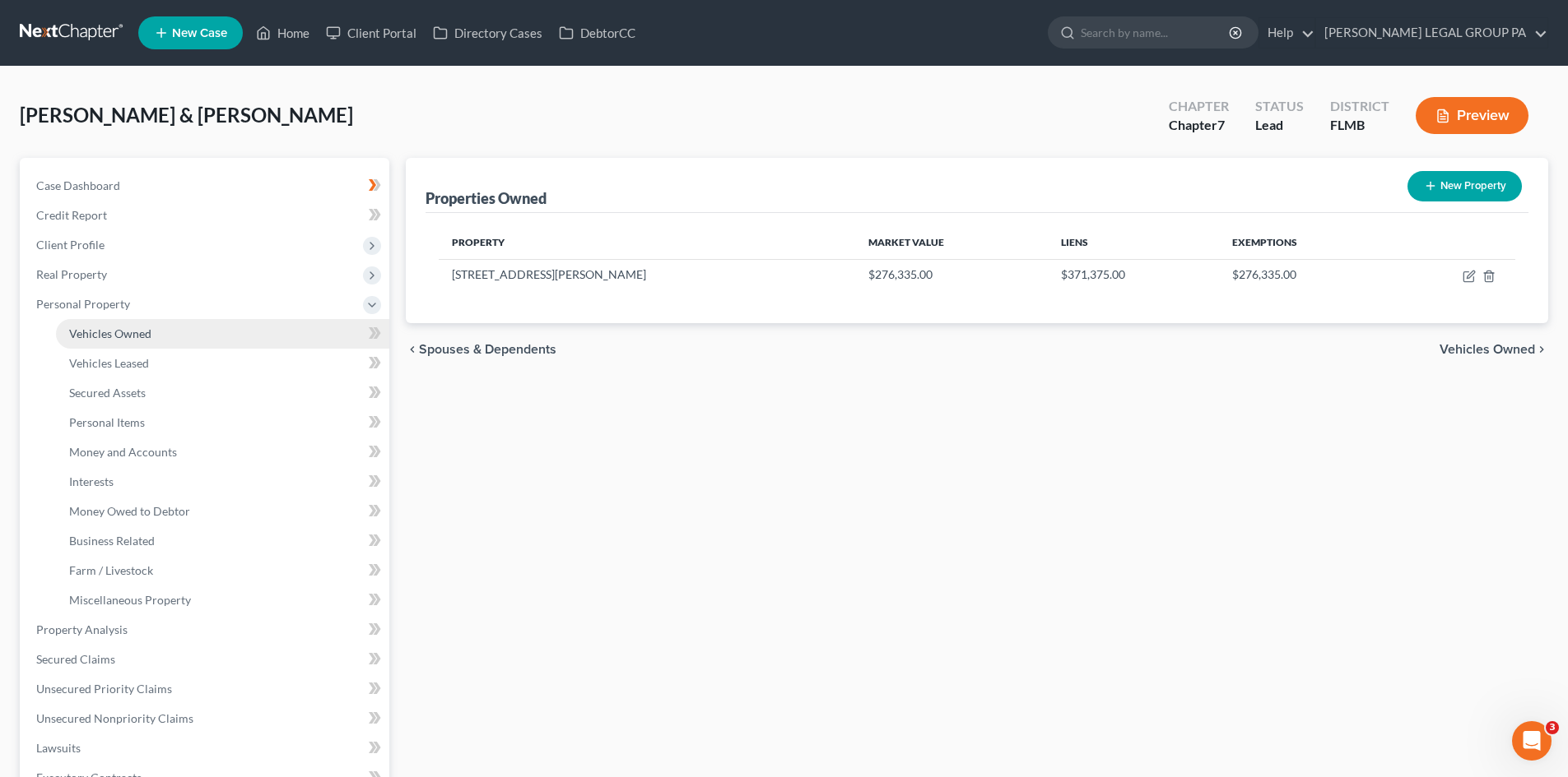
click at [127, 347] on link "Vehicles Owned" at bounding box center [222, 333] width 334 height 30
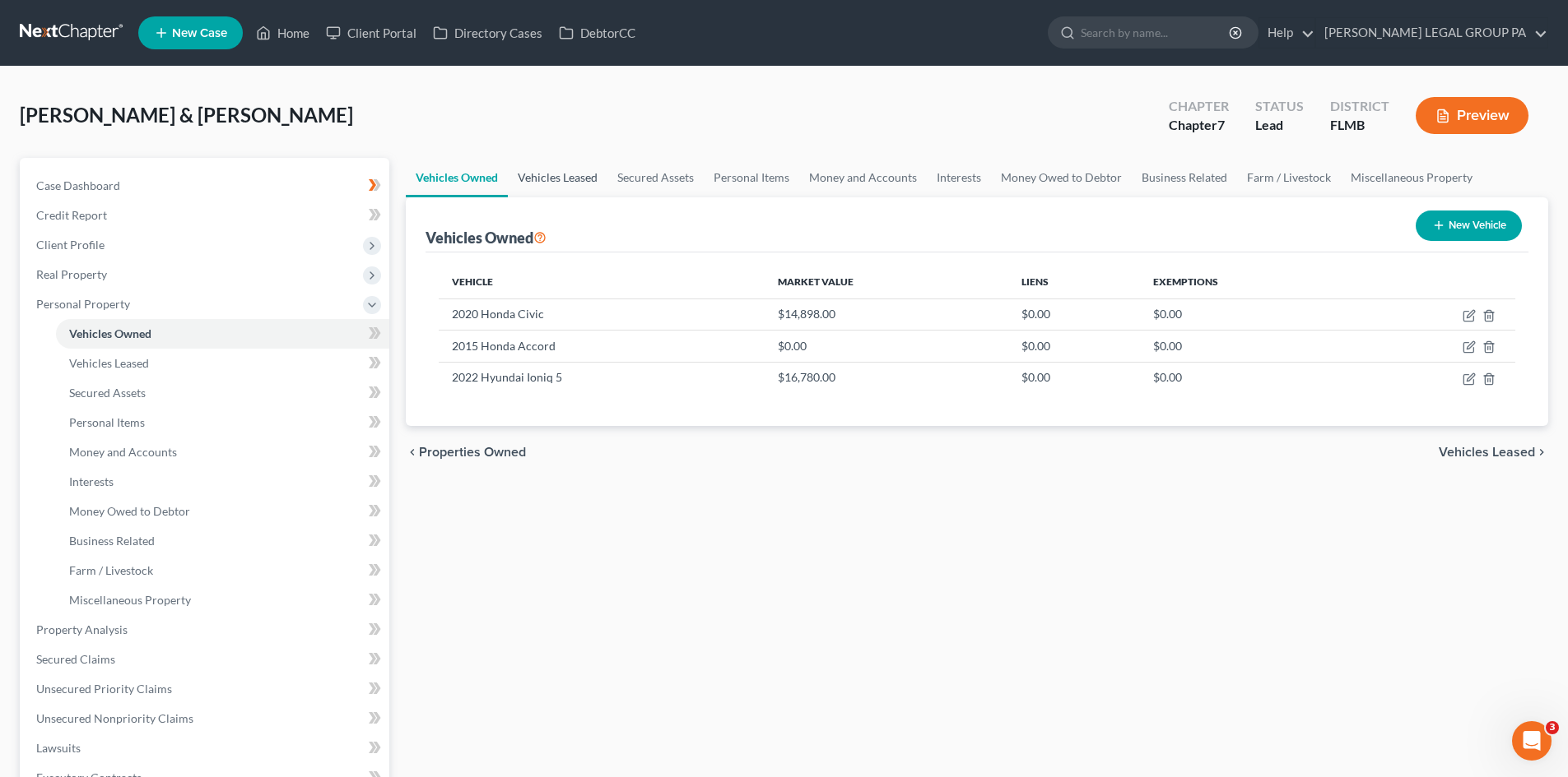
click at [533, 183] on link "Vehicles Leased" at bounding box center [558, 177] width 100 height 39
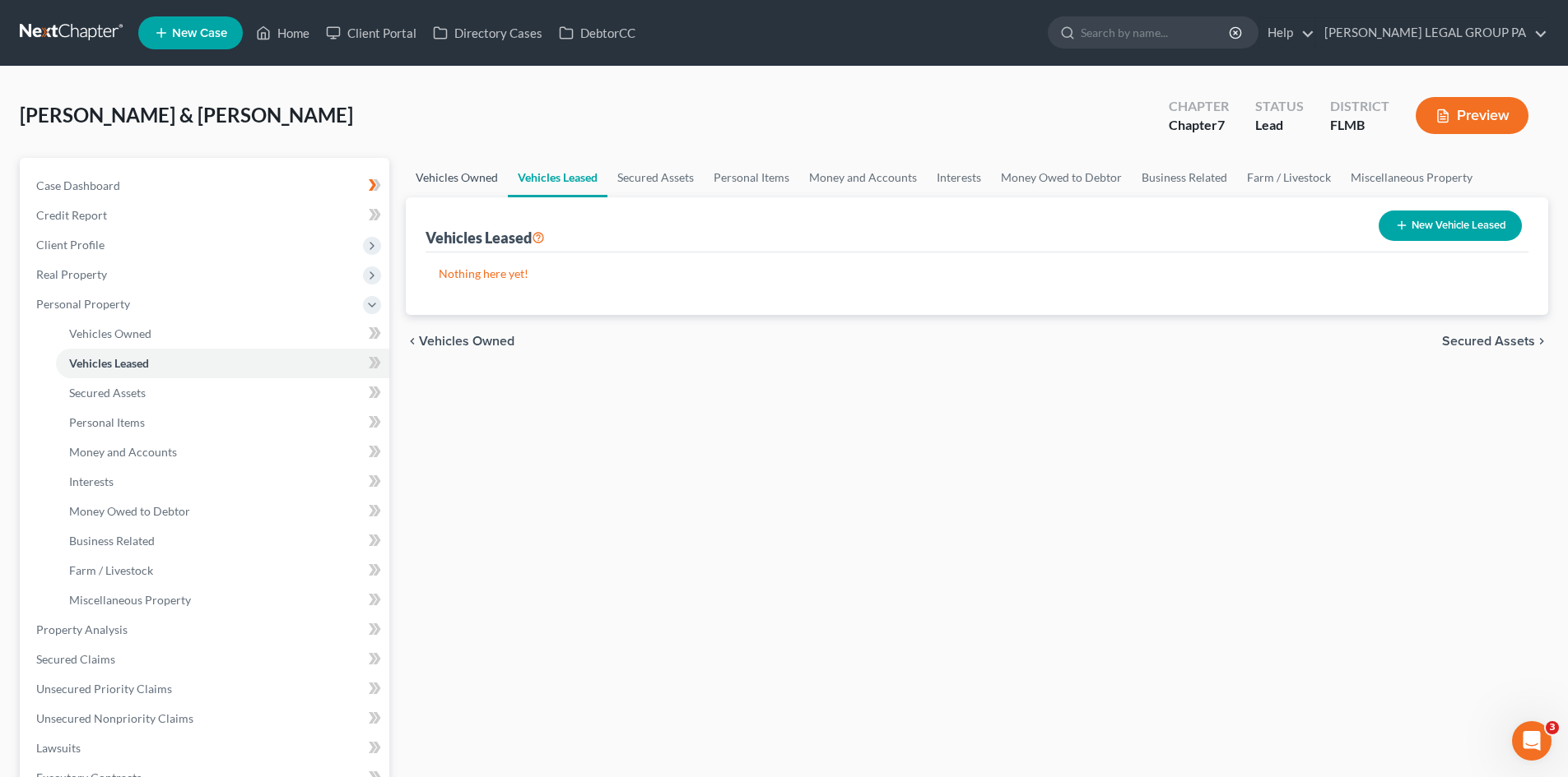
click at [463, 188] on link "Vehicles Owned" at bounding box center [456, 177] width 102 height 39
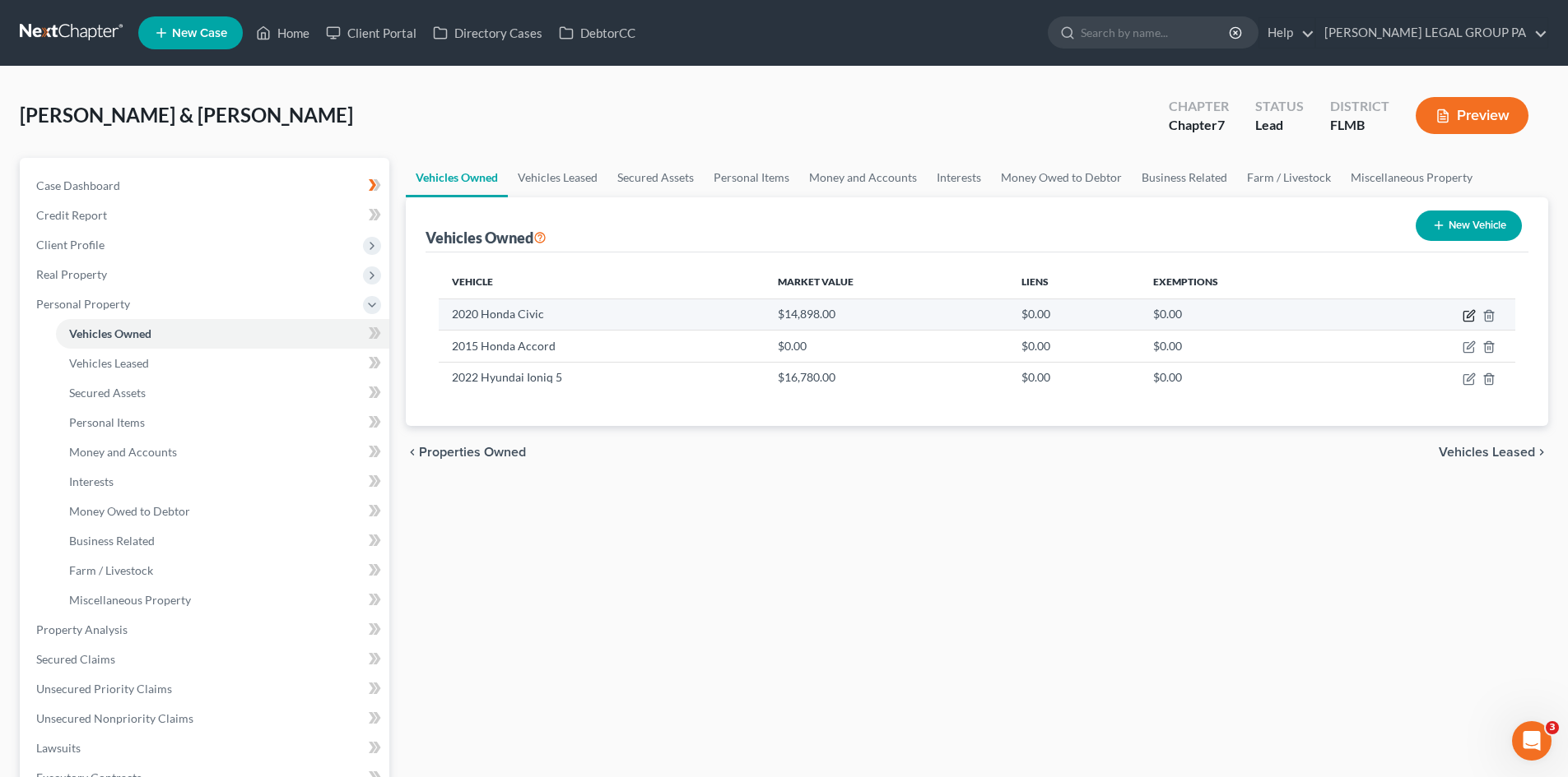
click at [1466, 313] on icon "button" at bounding box center [1469, 316] width 13 height 13
select select "0"
select select "6"
select select "2"
select select "1"
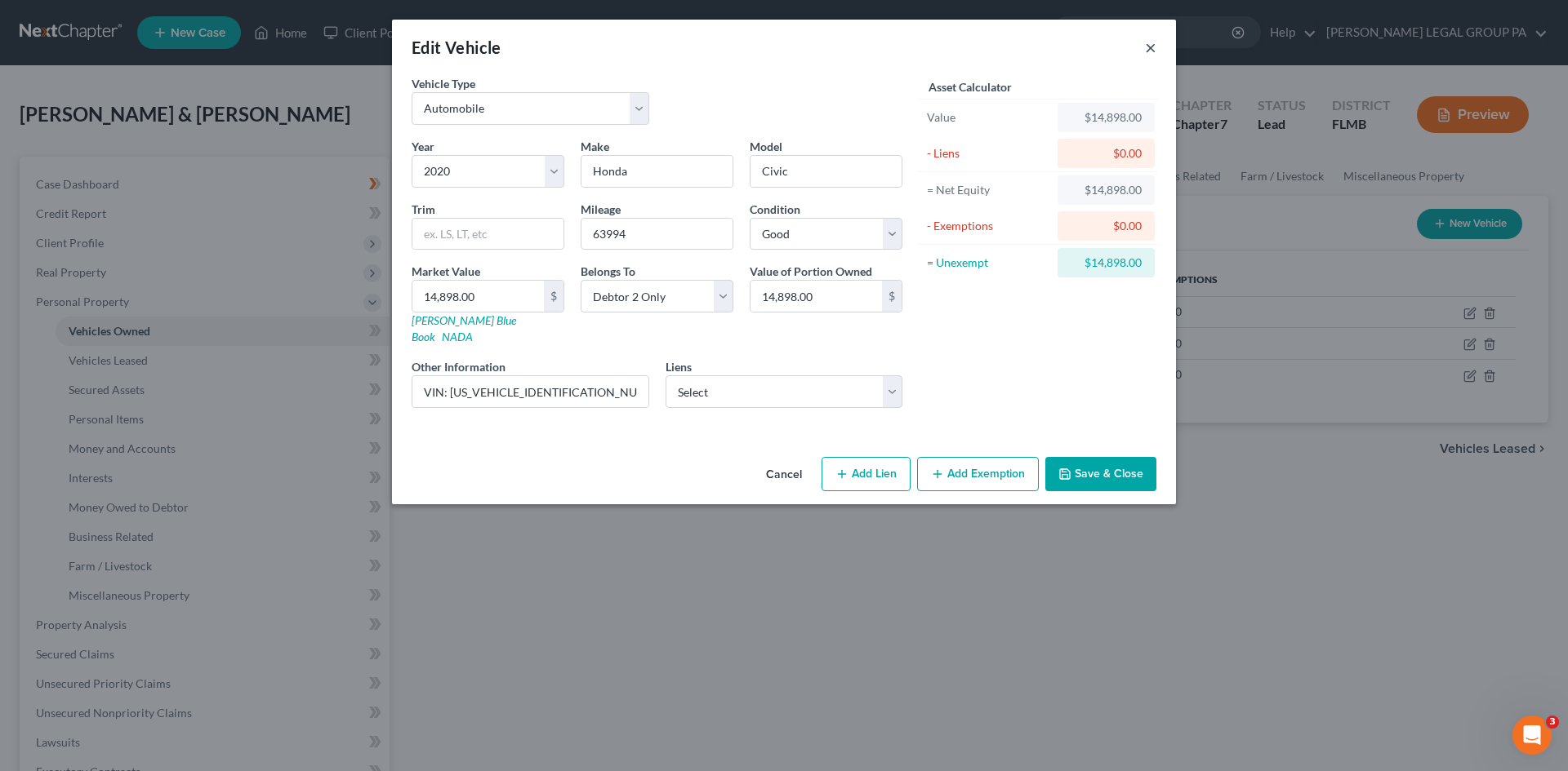
click at [1151, 49] on button "×" at bounding box center [1151, 47] width 11 height 20
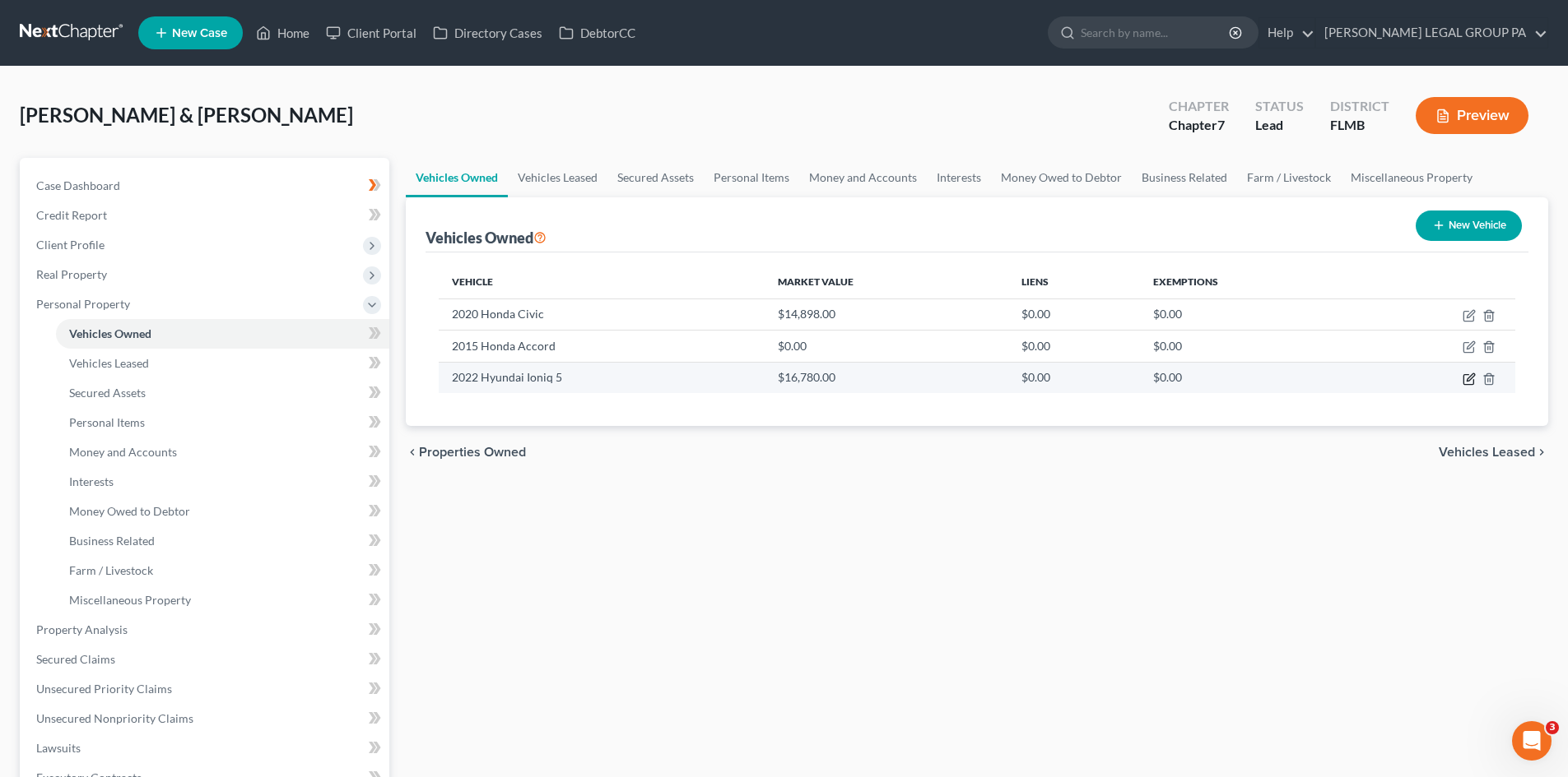
click at [1466, 376] on icon "button" at bounding box center [1469, 379] width 13 height 13
select select "0"
select select "4"
select select "2"
select select "0"
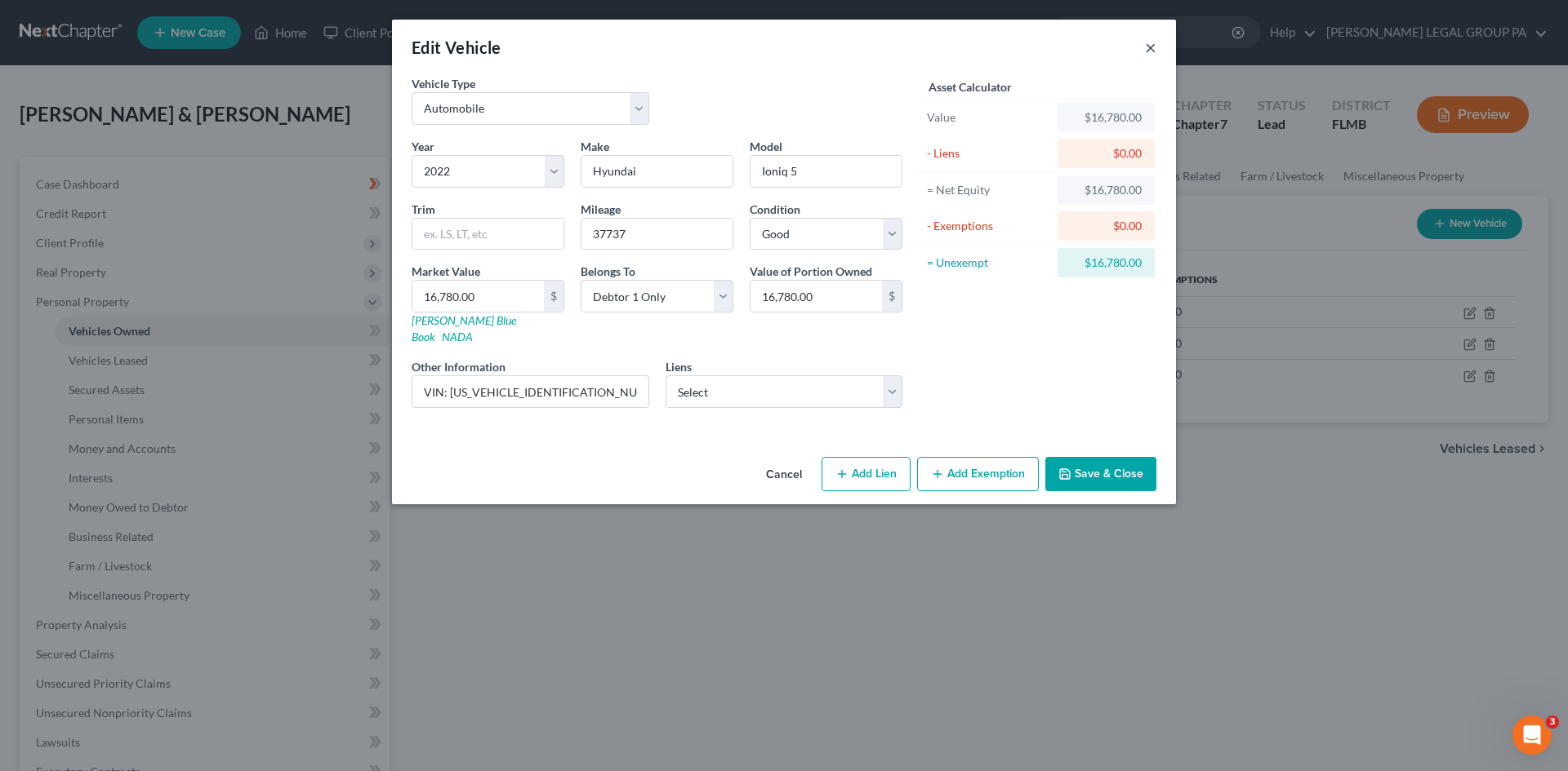
click at [1152, 47] on button "×" at bounding box center [1151, 47] width 11 height 20
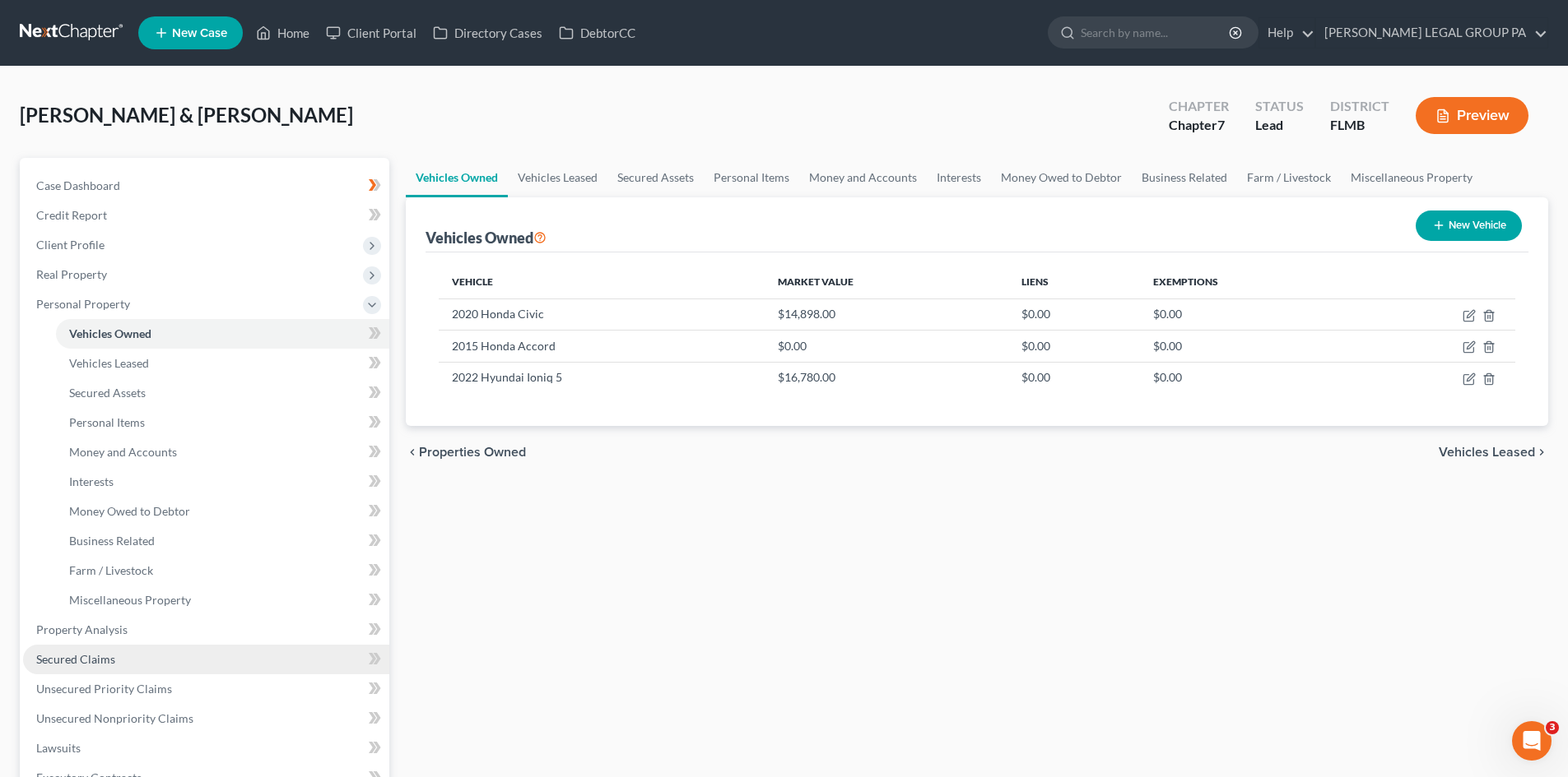
click at [115, 651] on link "Secured Claims" at bounding box center [206, 659] width 366 height 30
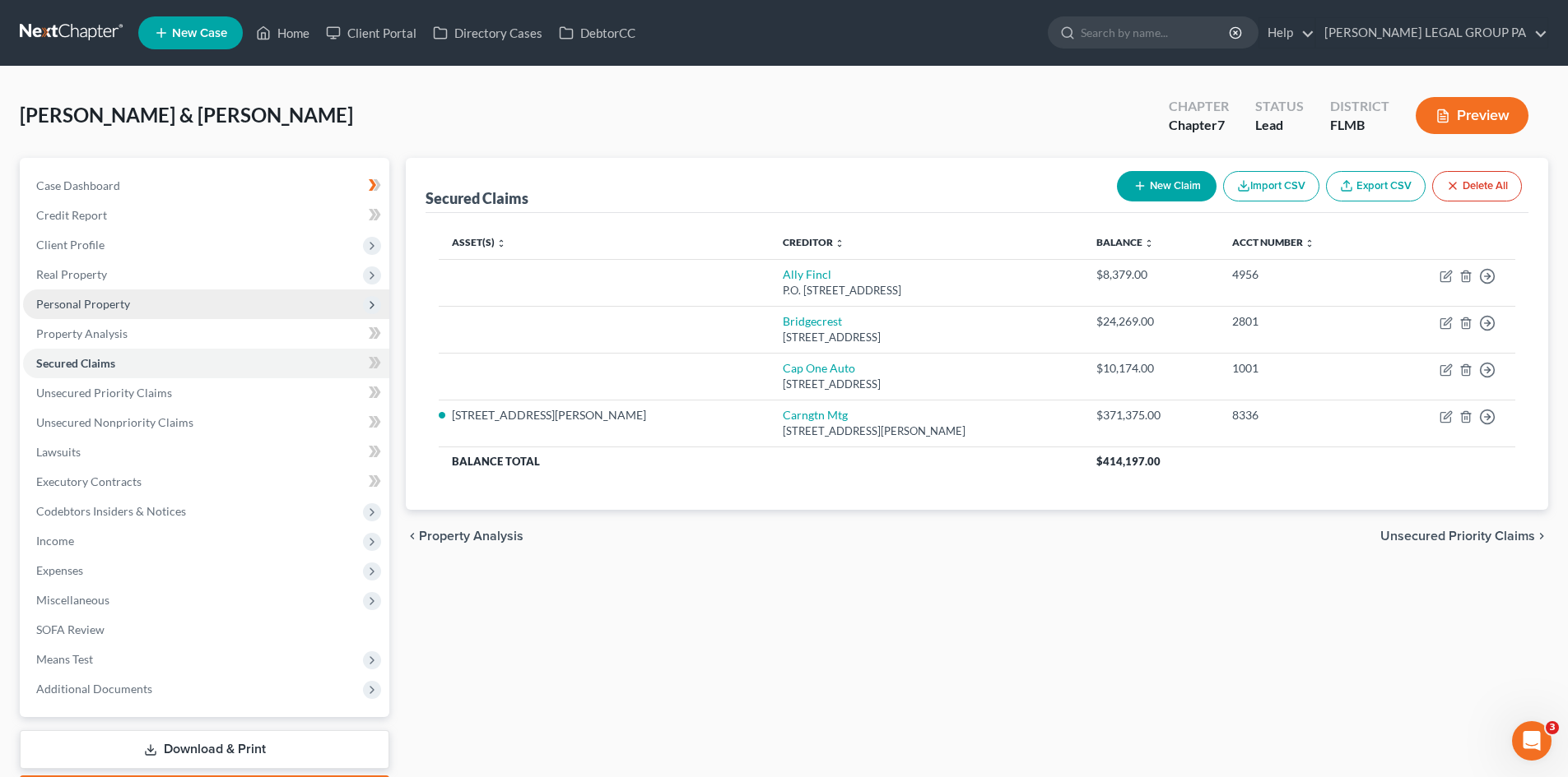
click at [87, 314] on span "Personal Property" at bounding box center [206, 304] width 366 height 30
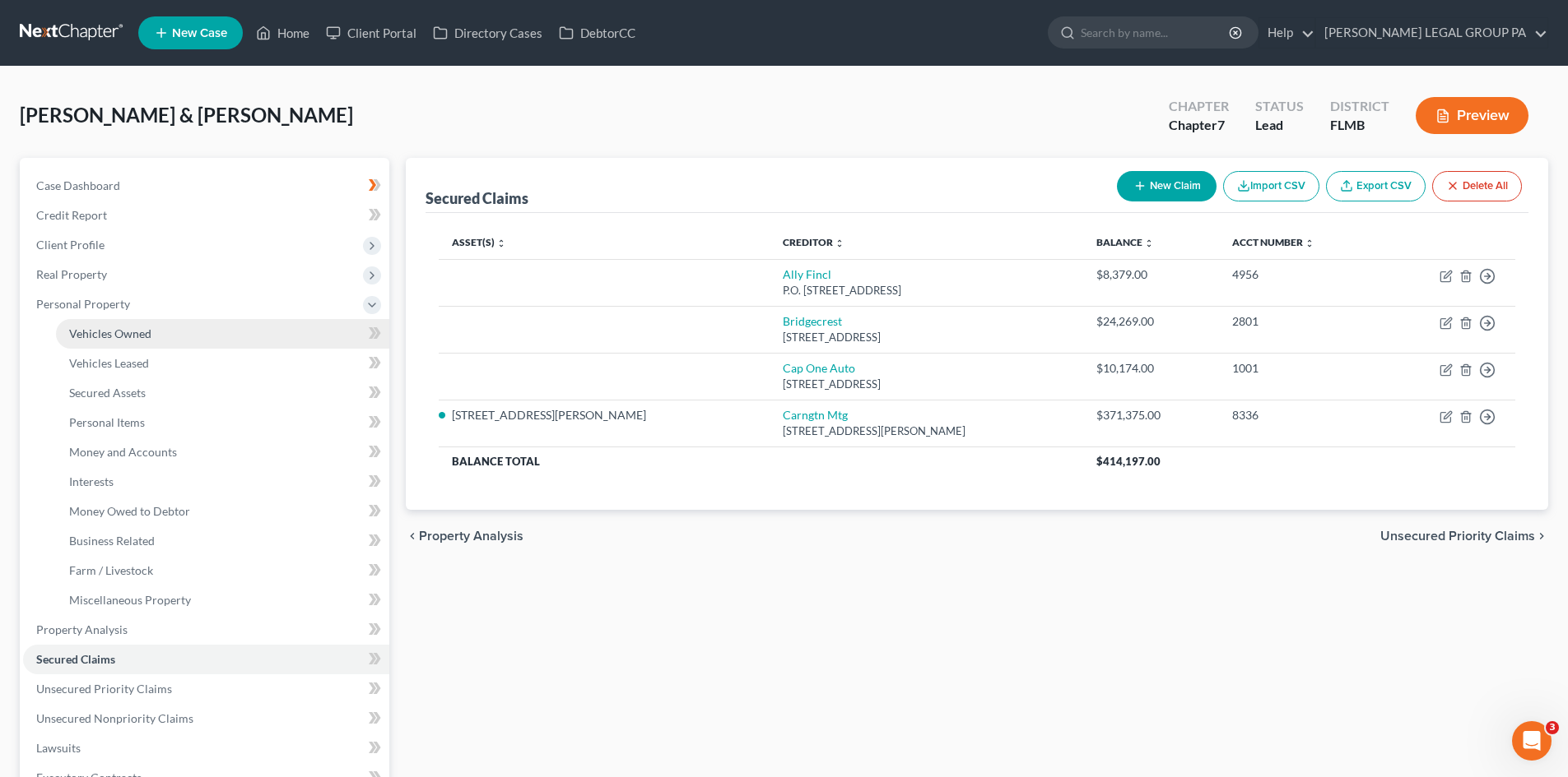
click at [110, 329] on span "Vehicles Owned" at bounding box center [110, 333] width 82 height 14
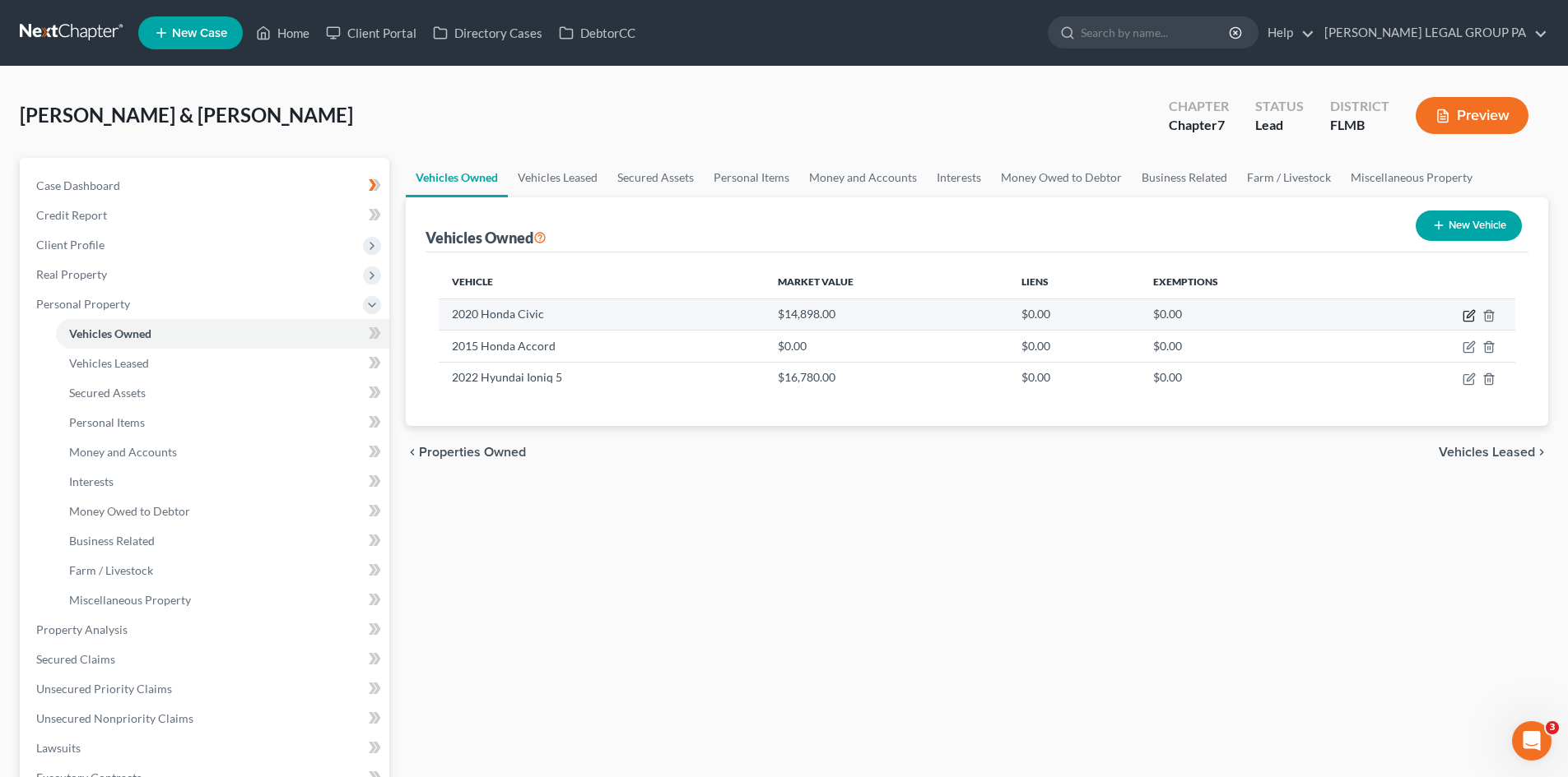
click at [1464, 315] on icon "button" at bounding box center [1468, 316] width 10 height 10
select select "0"
select select "6"
select select "2"
select select "1"
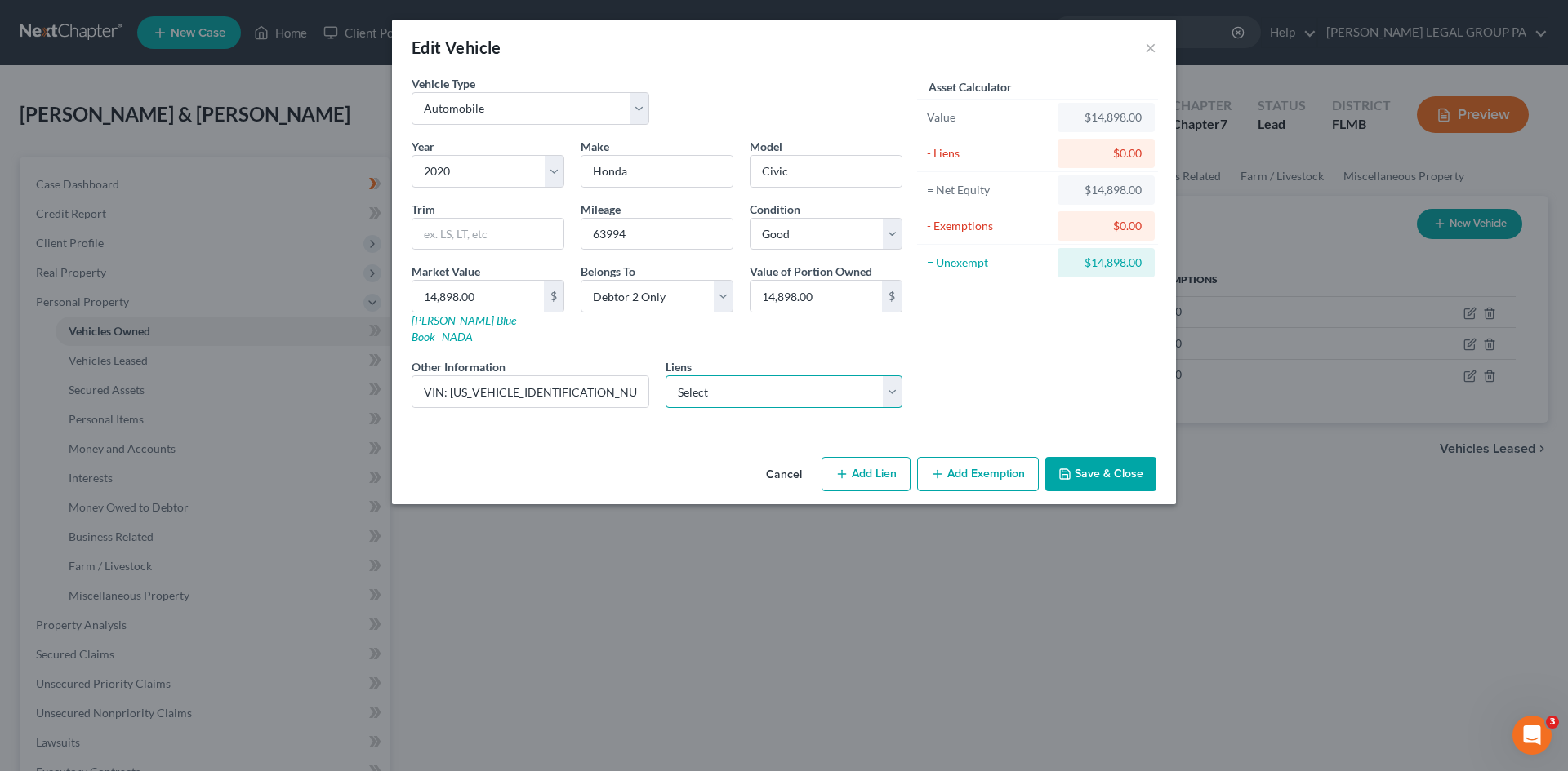
click at [789, 381] on select "Select Bridgecrest - $24,269.00 Cap One Auto - $10,174.00 Ally Fincl - $8,379.00" at bounding box center [784, 392] width 238 height 32
select select "1"
click at [666, 376] on select "Select Bridgecrest - $24,269.00 Cap One Auto - $10,174.00 Ally Fincl - $8,379.00" at bounding box center [784, 392] width 238 height 32
select select
select select "45"
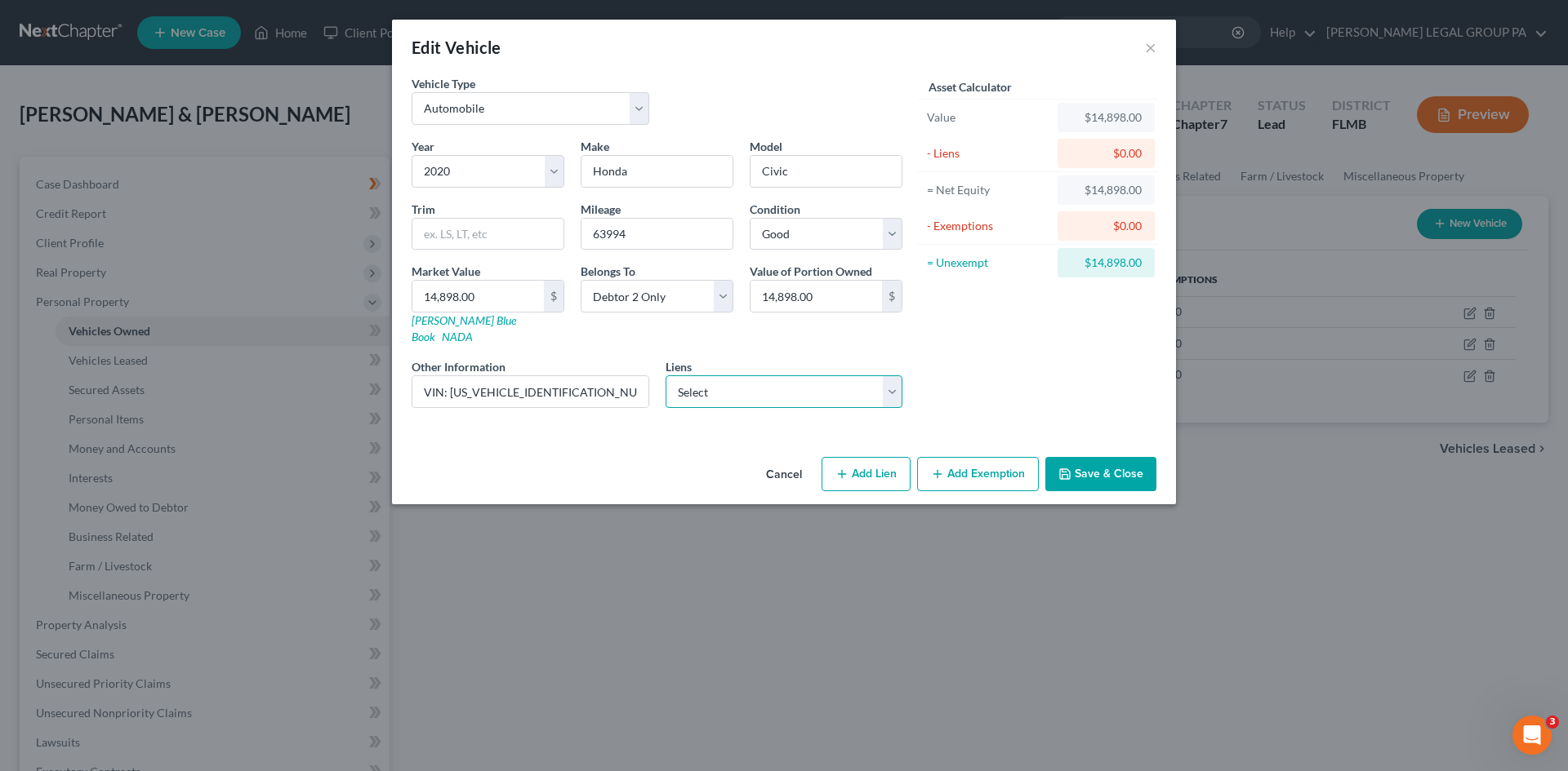
select select "1"
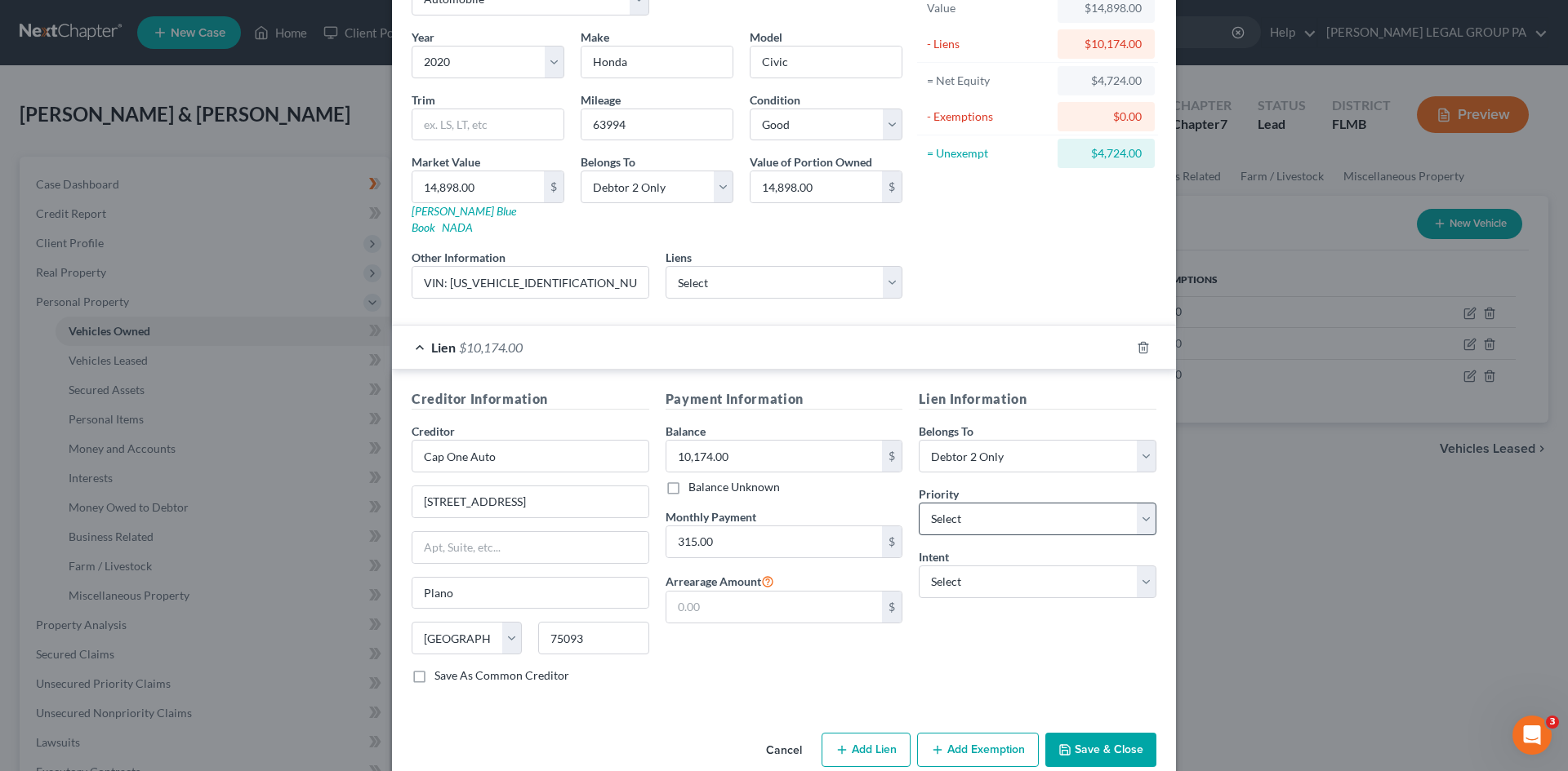
scroll to position [122, 0]
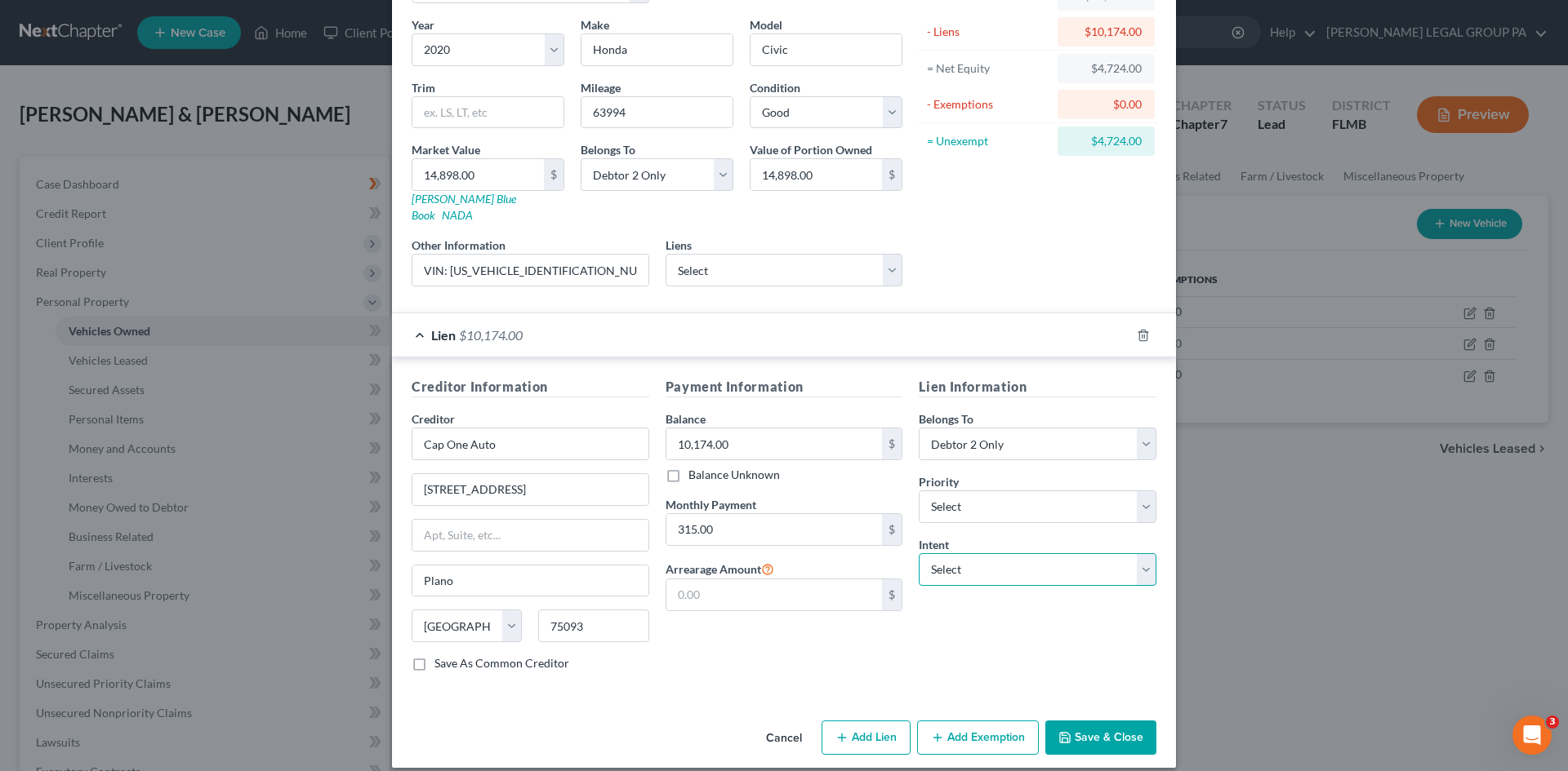
click at [979, 553] on select "Select Surrender Redeem Reaffirm Avoid Other" at bounding box center [1037, 569] width 238 height 32
select select "2"
click at [919, 553] on select "Select Surrender Redeem Reaffirm Avoid Other" at bounding box center [1037, 569] width 238 height 32
click at [974, 491] on select "Select 1st 2nd 3rd 4th 5th 6th 7th 8th 9th 10th 11th 12th 13th 14th 15th 16th 1…" at bounding box center [1037, 507] width 238 height 32
select select "0"
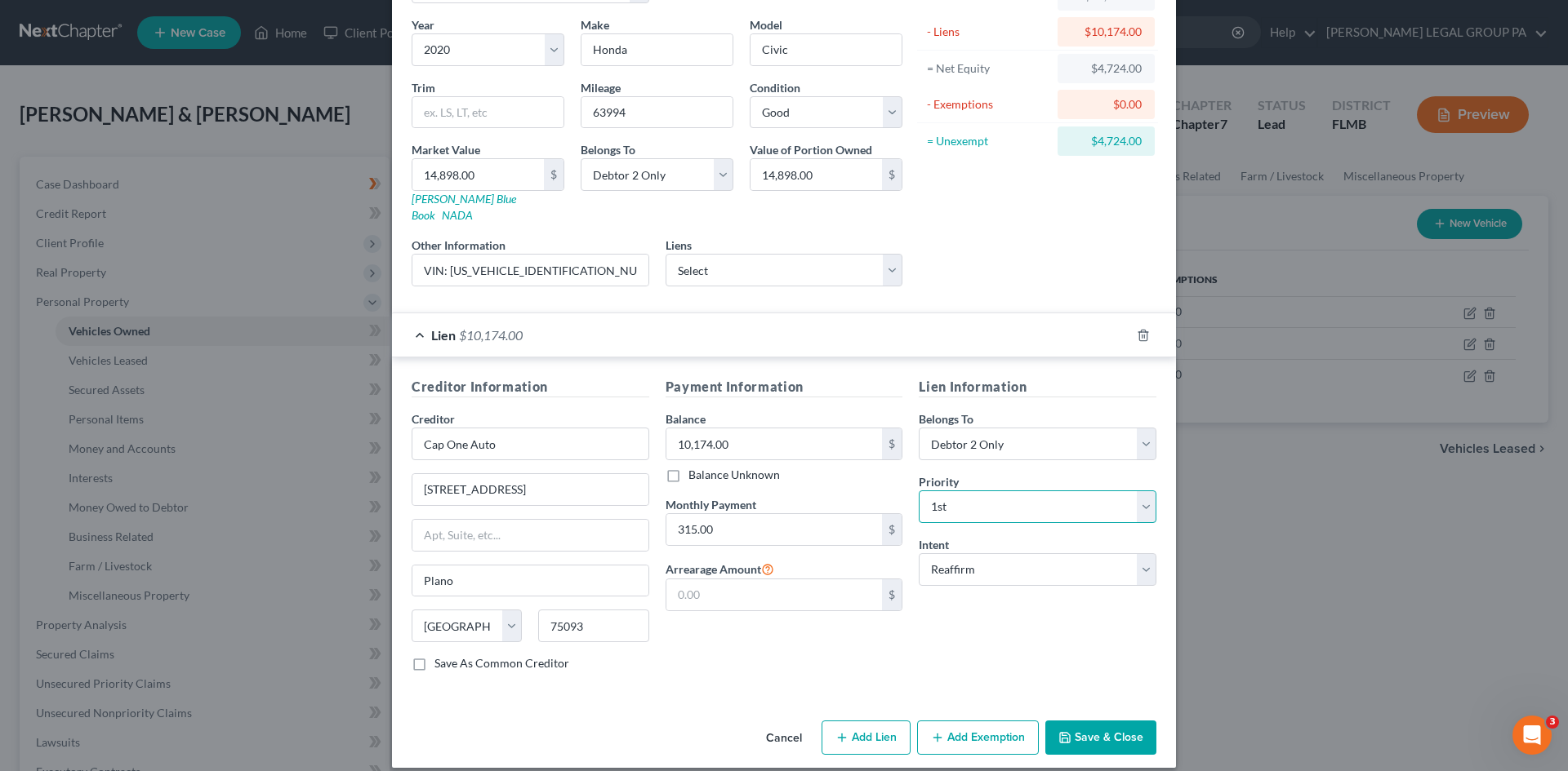
click at [919, 491] on select "Select 1st 2nd 3rd 4th 5th 6th 7th 8th 9th 10th 11th 12th 13th 14th 15th 16th 1…" at bounding box center [1037, 507] width 238 height 32
click at [722, 679] on div "Vehicle Type Select Automobile Truck Trailer Watercraft Aircraft Motor Home Atv…" at bounding box center [784, 334] width 784 height 761
click at [1131, 721] on button "Save & Close" at bounding box center [1100, 738] width 111 height 34
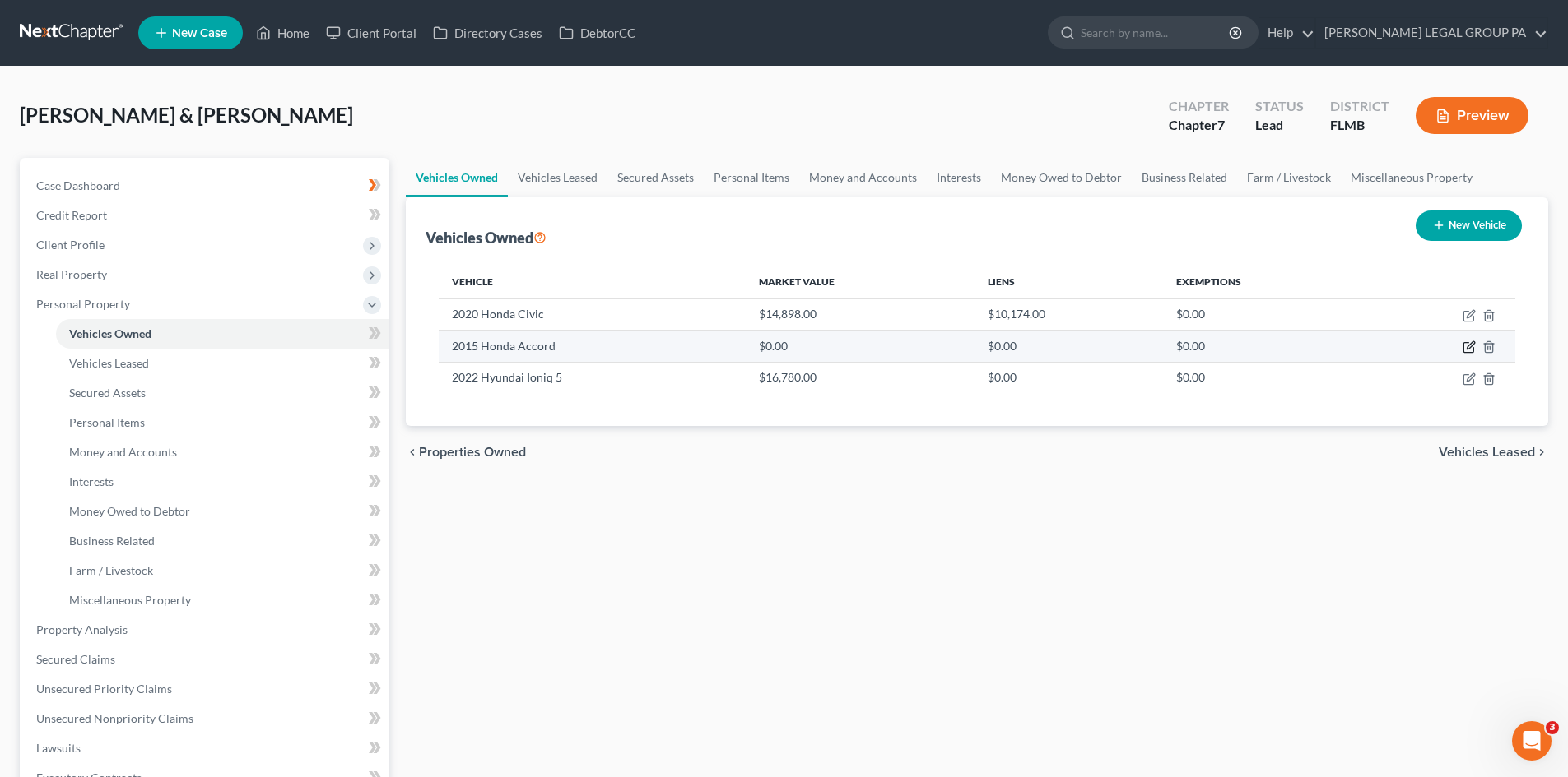
click at [1467, 346] on icon "button" at bounding box center [1469, 347] width 13 height 13
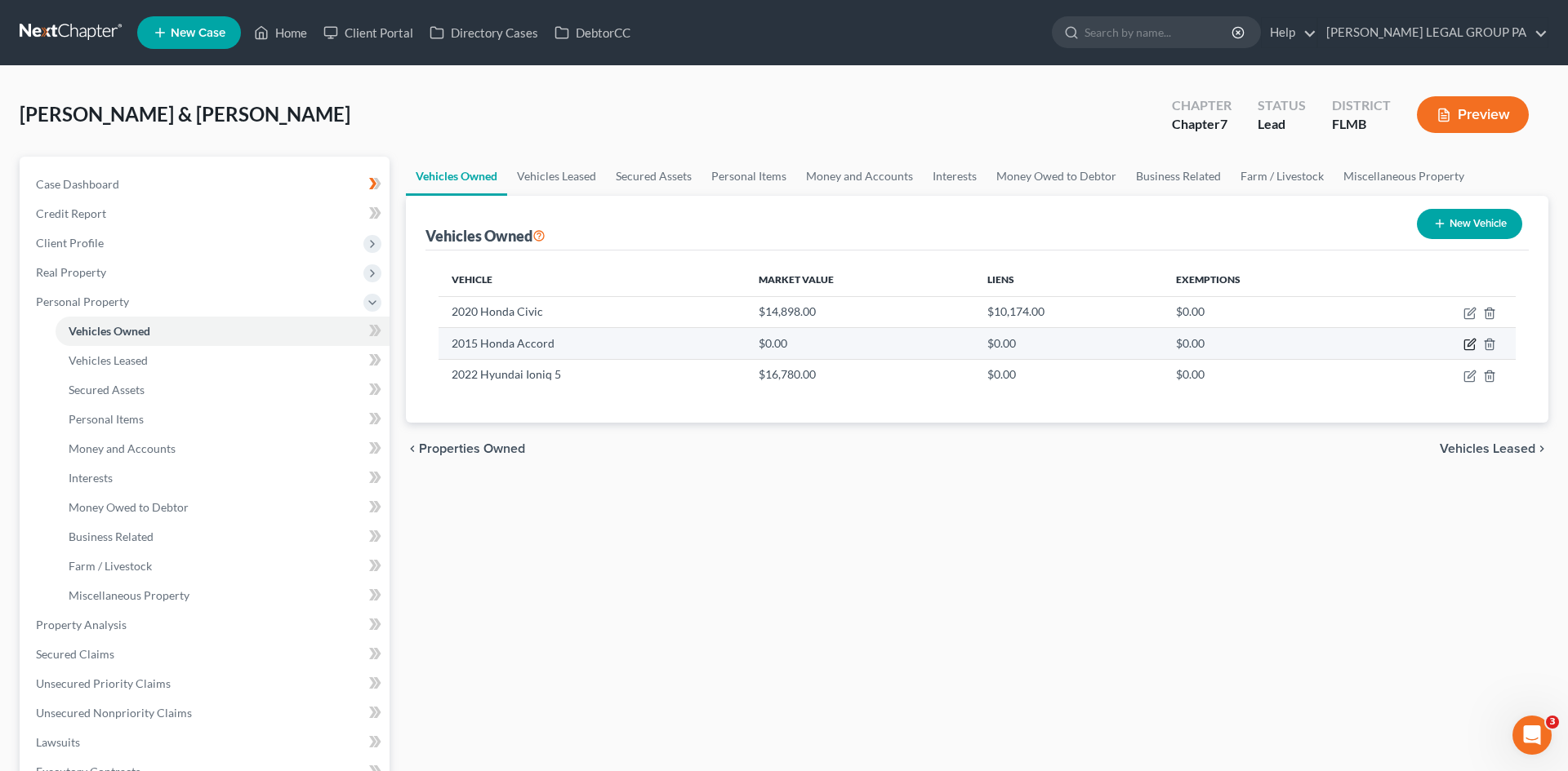
select select "0"
select select "11"
select select "2"
select select "0"
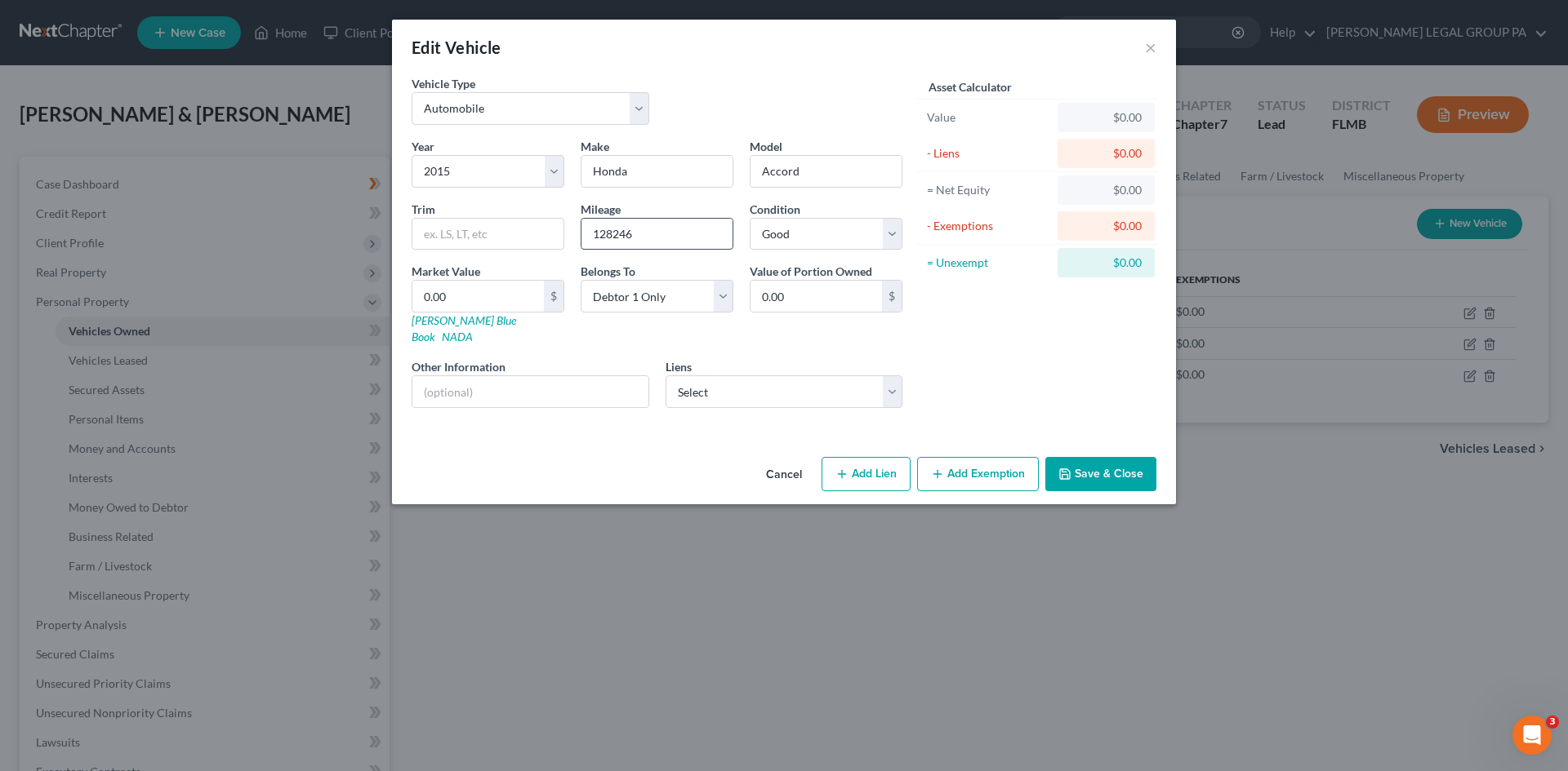
click at [617, 230] on input "128246" at bounding box center [656, 234] width 151 height 31
type input "128,246"
click at [802, 376] on select "Select Bridgecrest - $24,269.00 Ally Fincl - $8,379.00" at bounding box center [784, 392] width 238 height 32
select select "1"
click at [666, 376] on select "Select Bridgecrest - $24,269.00 Ally Fincl - $8,379.00" at bounding box center [784, 392] width 238 height 32
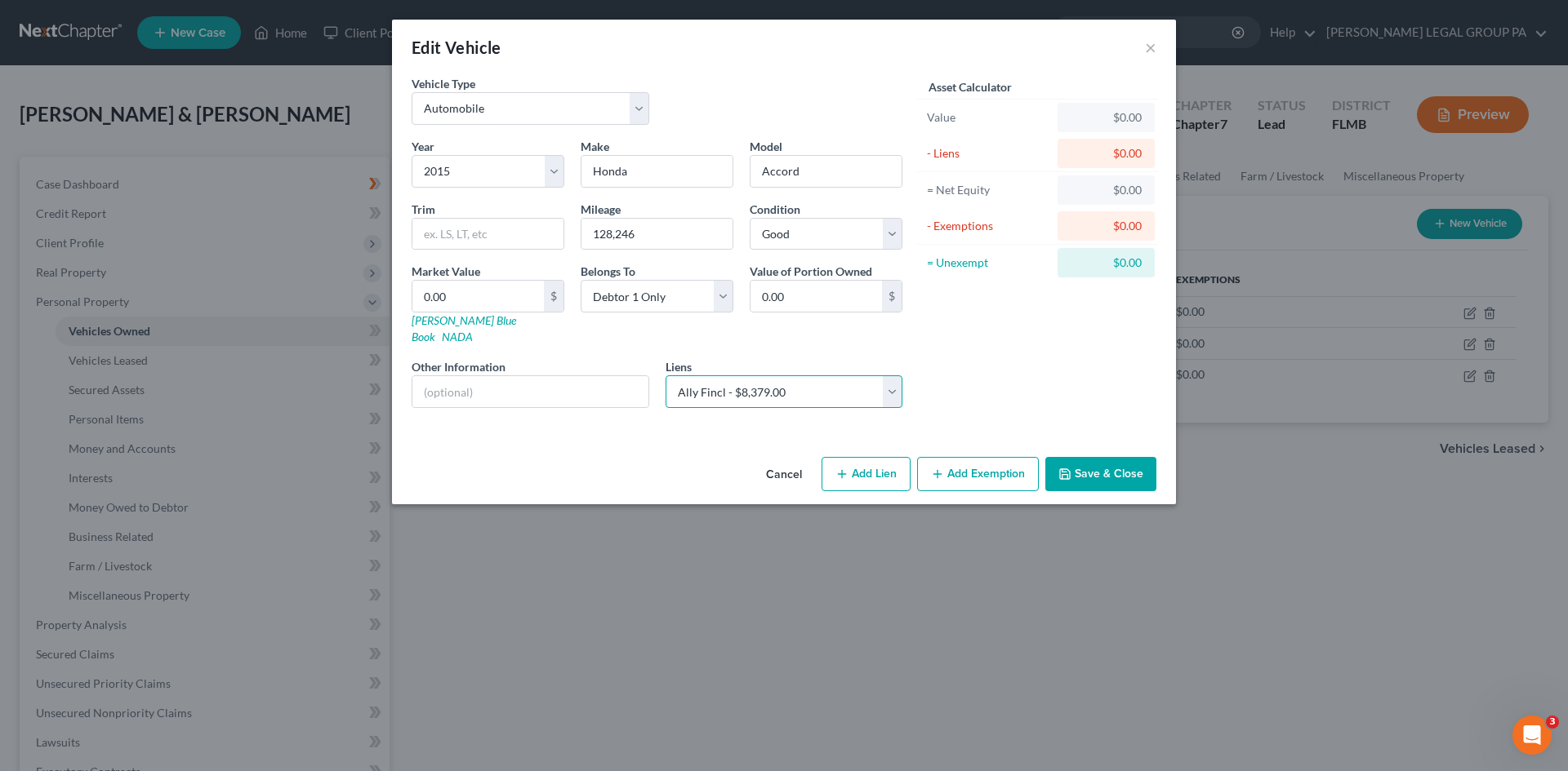
select select
select select "24"
select select "0"
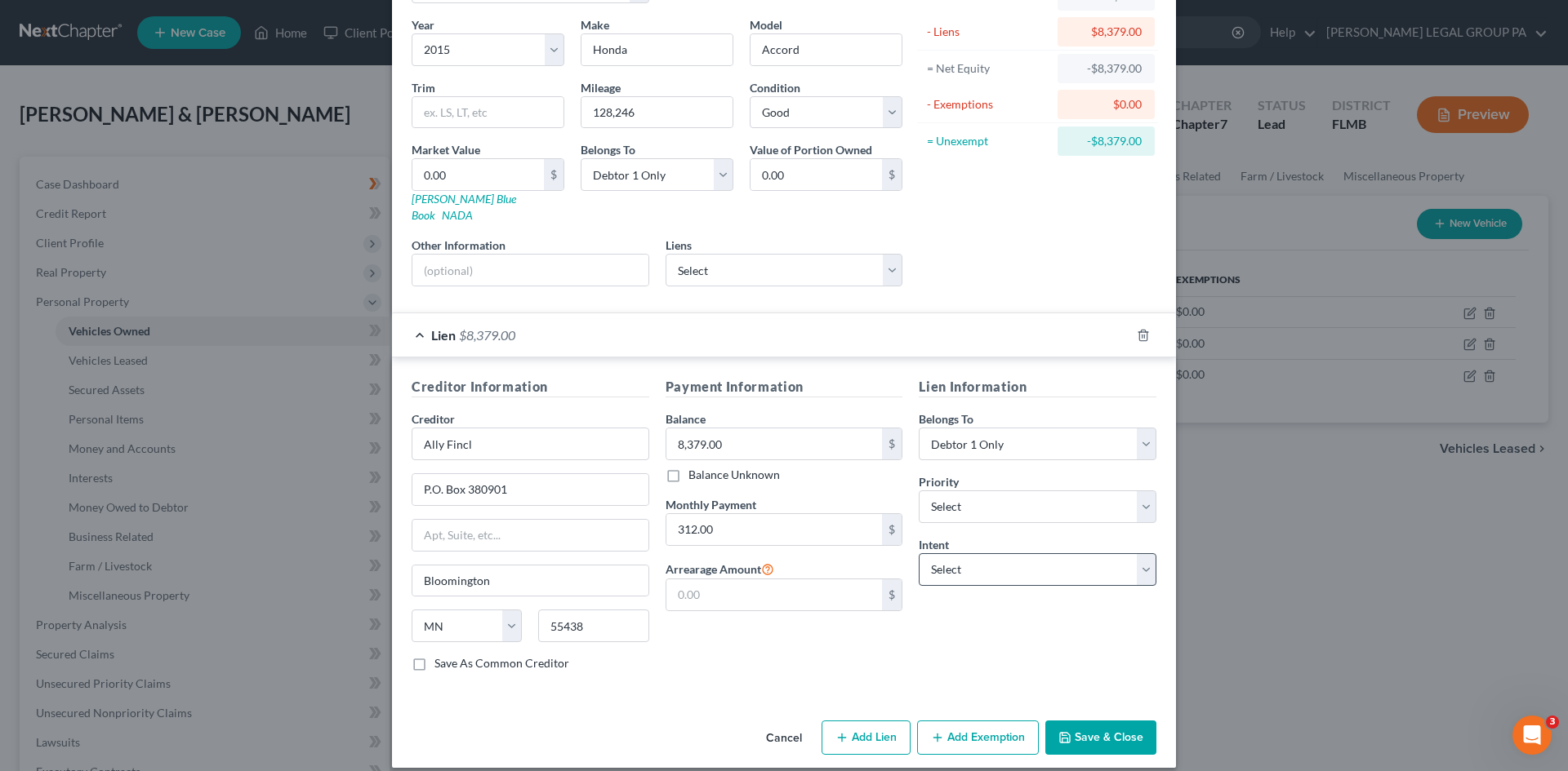
drag, startPoint x: 996, startPoint y: 577, endPoint x: 992, endPoint y: 567, distance: 10.8
click at [992, 569] on div "Lien Information Belongs To * Select Debtor 1 Only Debtor 2 Only Debtor 1 And D…" at bounding box center [1036, 531] width 254 height 308
click at [995, 566] on select "Select Surrender Redeem Reaffirm Avoid Other" at bounding box center [1037, 569] width 238 height 32
select select "2"
click at [919, 553] on select "Select Surrender Redeem Reaffirm Avoid Other" at bounding box center [1037, 569] width 238 height 32
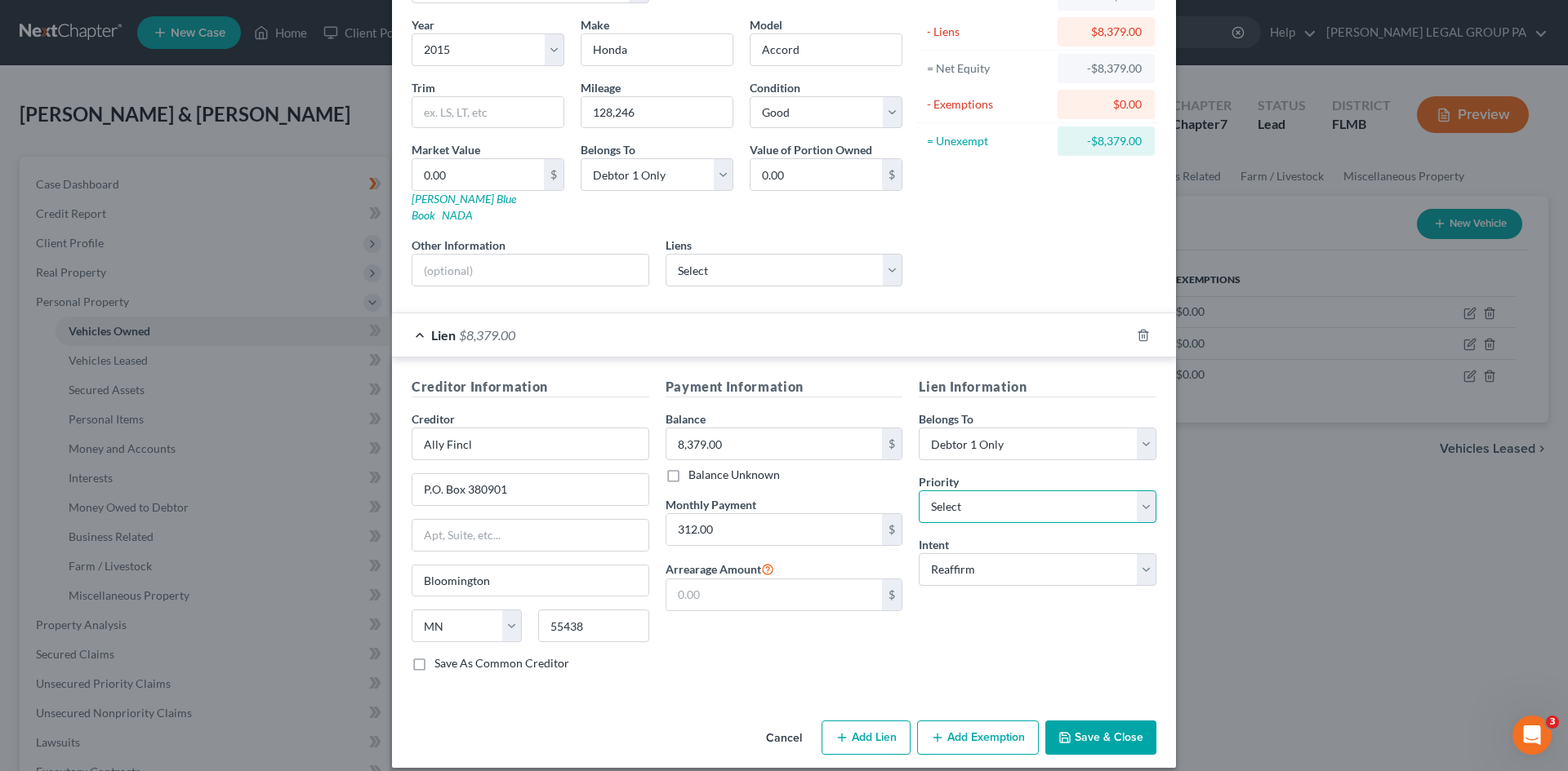
click at [1004, 491] on select "Select 1st 2nd 3rd 4th 5th 6th 7th 8th 9th 10th 11th 12th 13th 14th 15th 16th 1…" at bounding box center [1037, 507] width 238 height 32
select select "0"
click at [919, 491] on select "Select 1st 2nd 3rd 4th 5th 6th 7th 8th 9th 10th 11th 12th 13th 14th 15th 16th 1…" at bounding box center [1037, 507] width 238 height 32
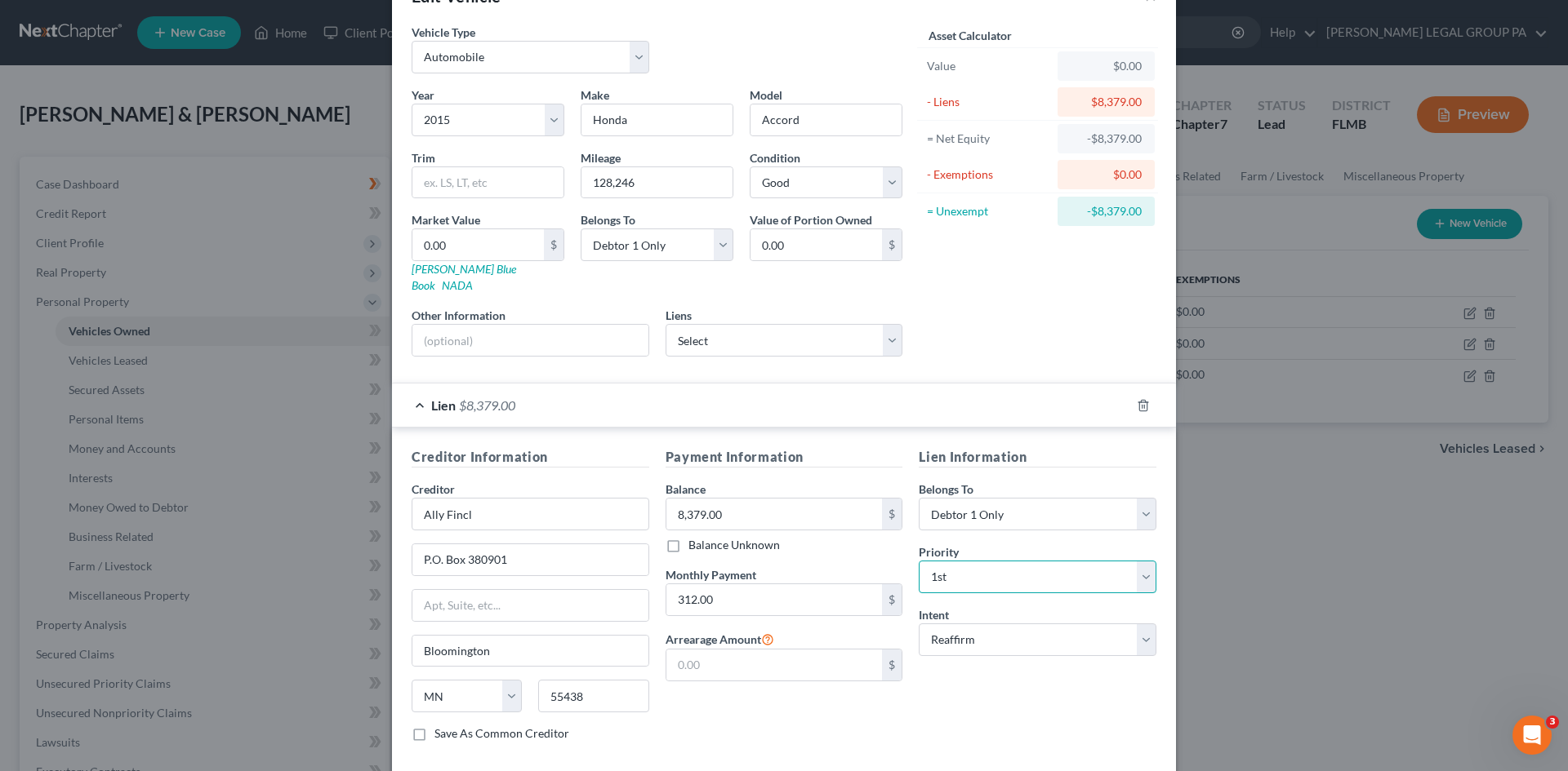
scroll to position [0, 0]
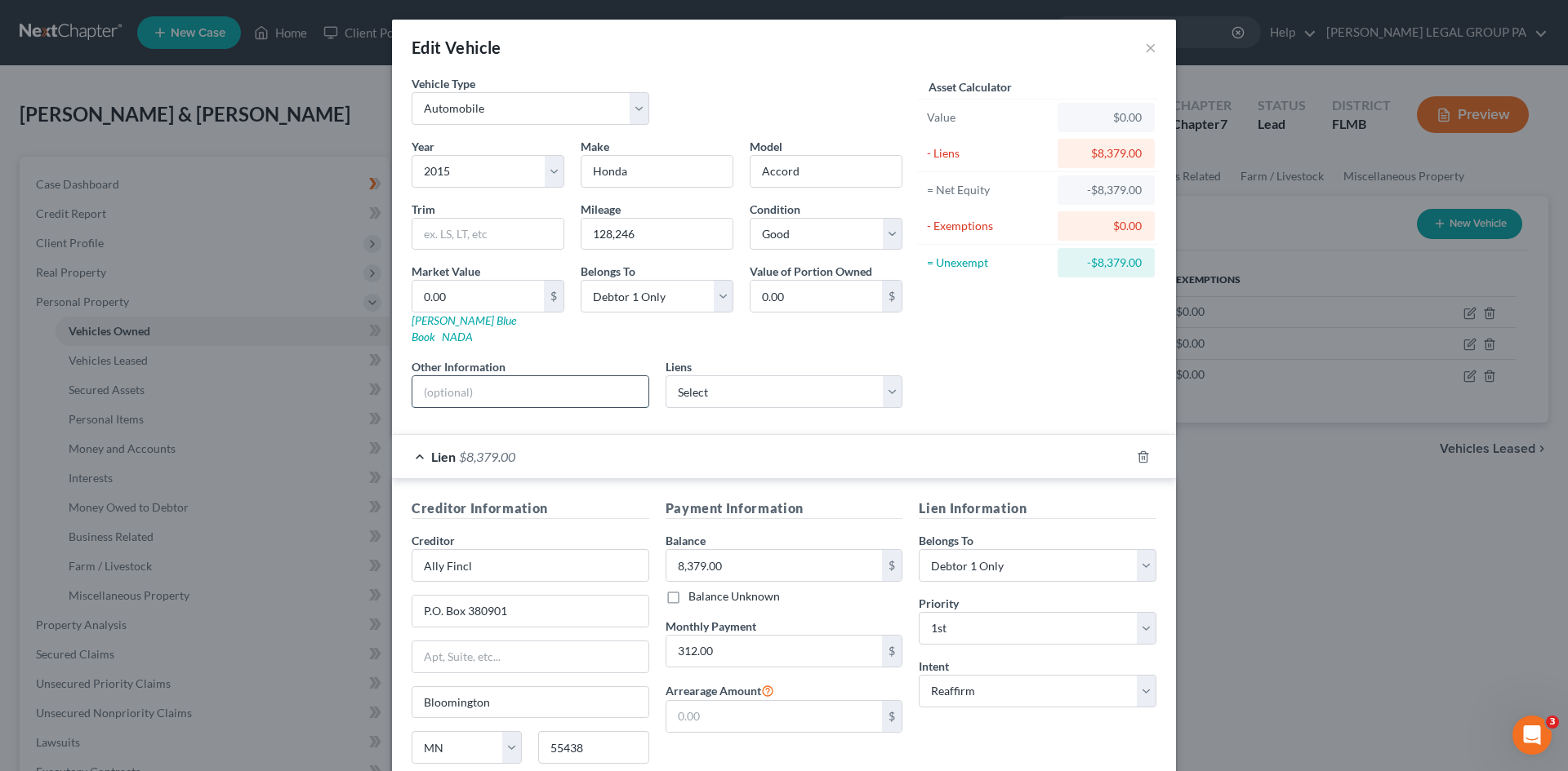
drag, startPoint x: 502, startPoint y: 380, endPoint x: 513, endPoint y: 381, distance: 11.0
click at [505, 380] on input "text" at bounding box center [531, 392] width 236 height 31
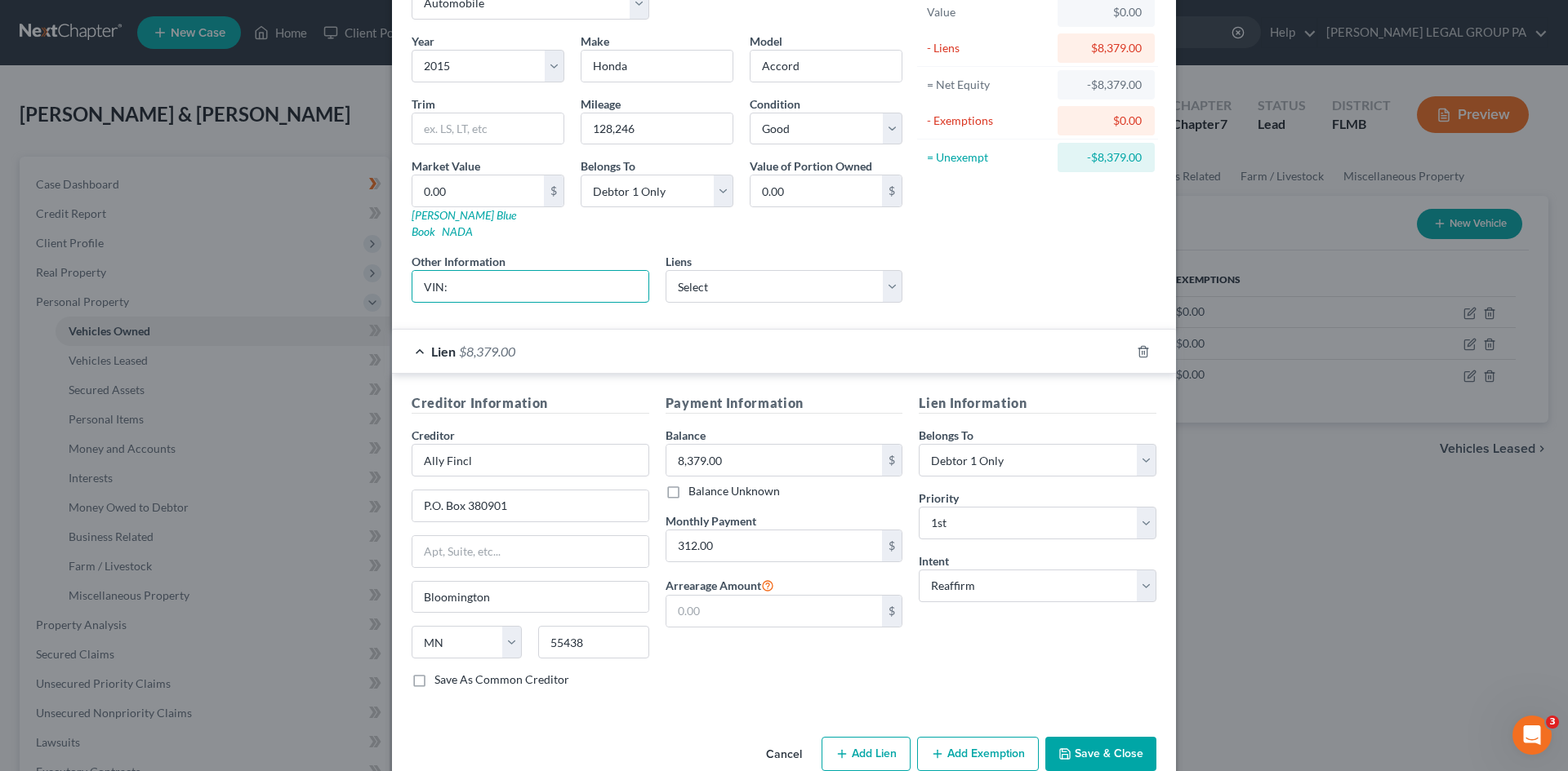
scroll to position [122, 0]
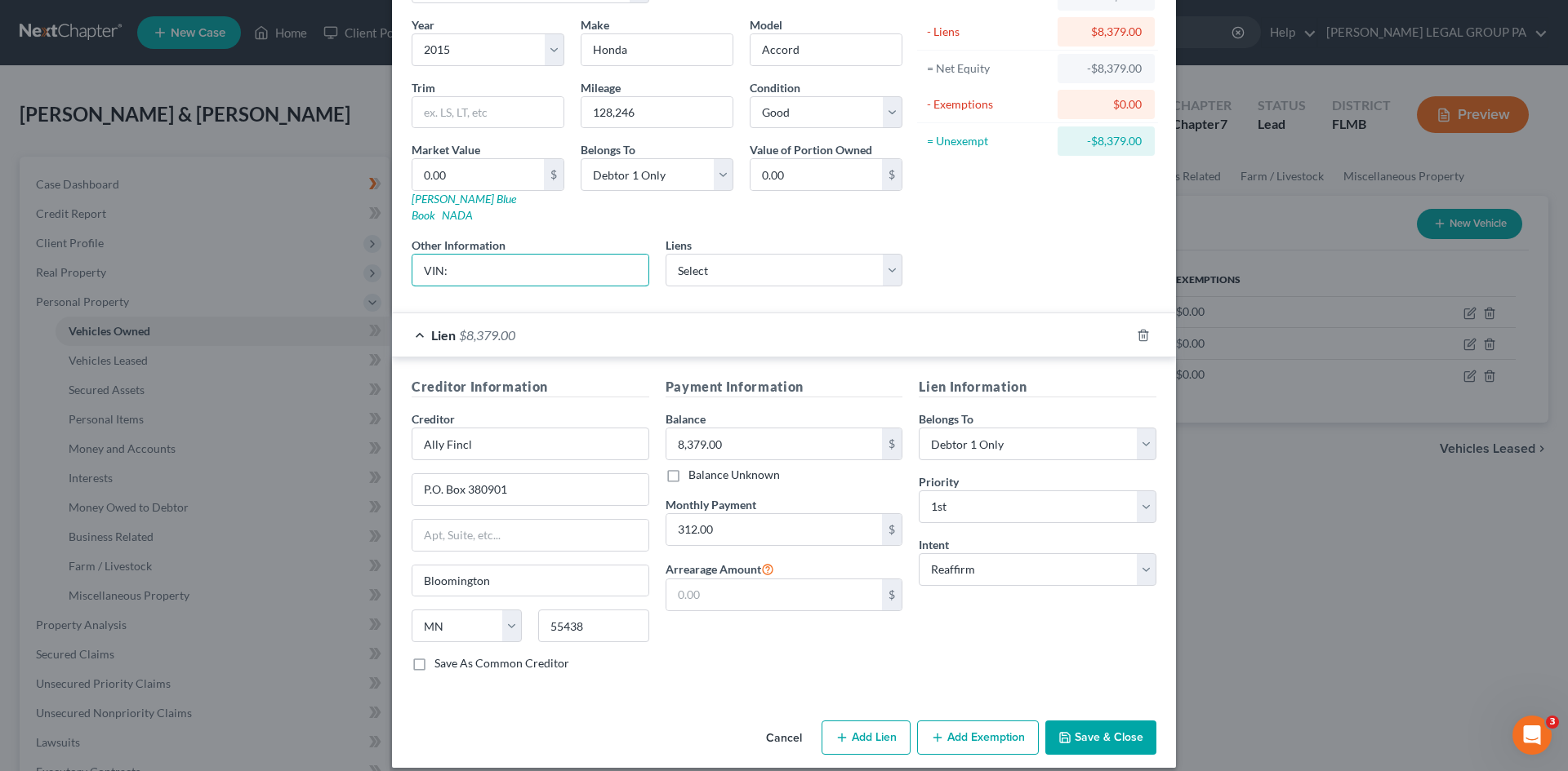
type input "VIN:"
click at [1113, 721] on button "Save & Close" at bounding box center [1100, 738] width 111 height 34
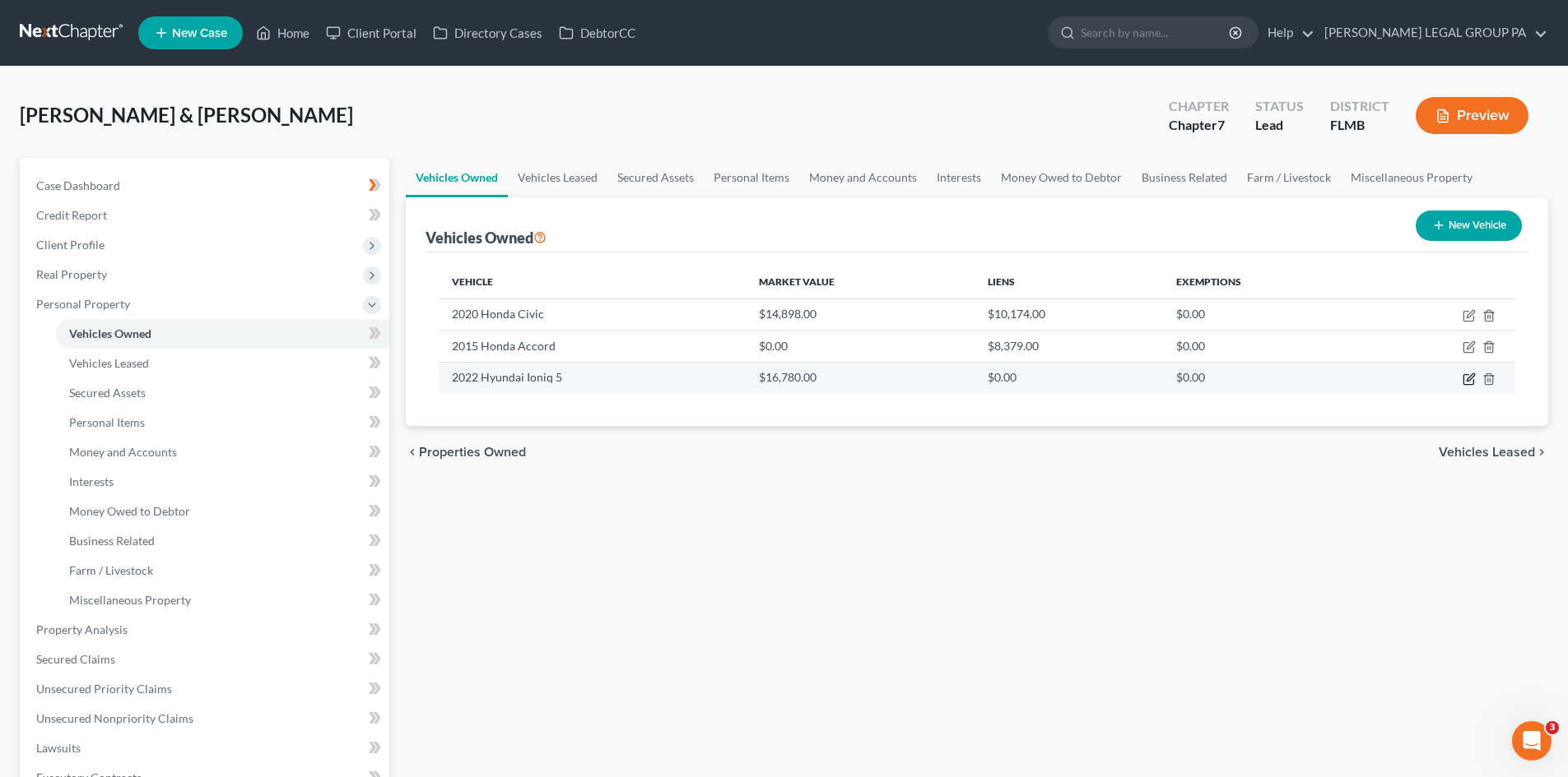
click at [1465, 377] on icon "button" at bounding box center [1469, 379] width 13 height 13
select select "0"
select select "4"
select select "2"
select select "0"
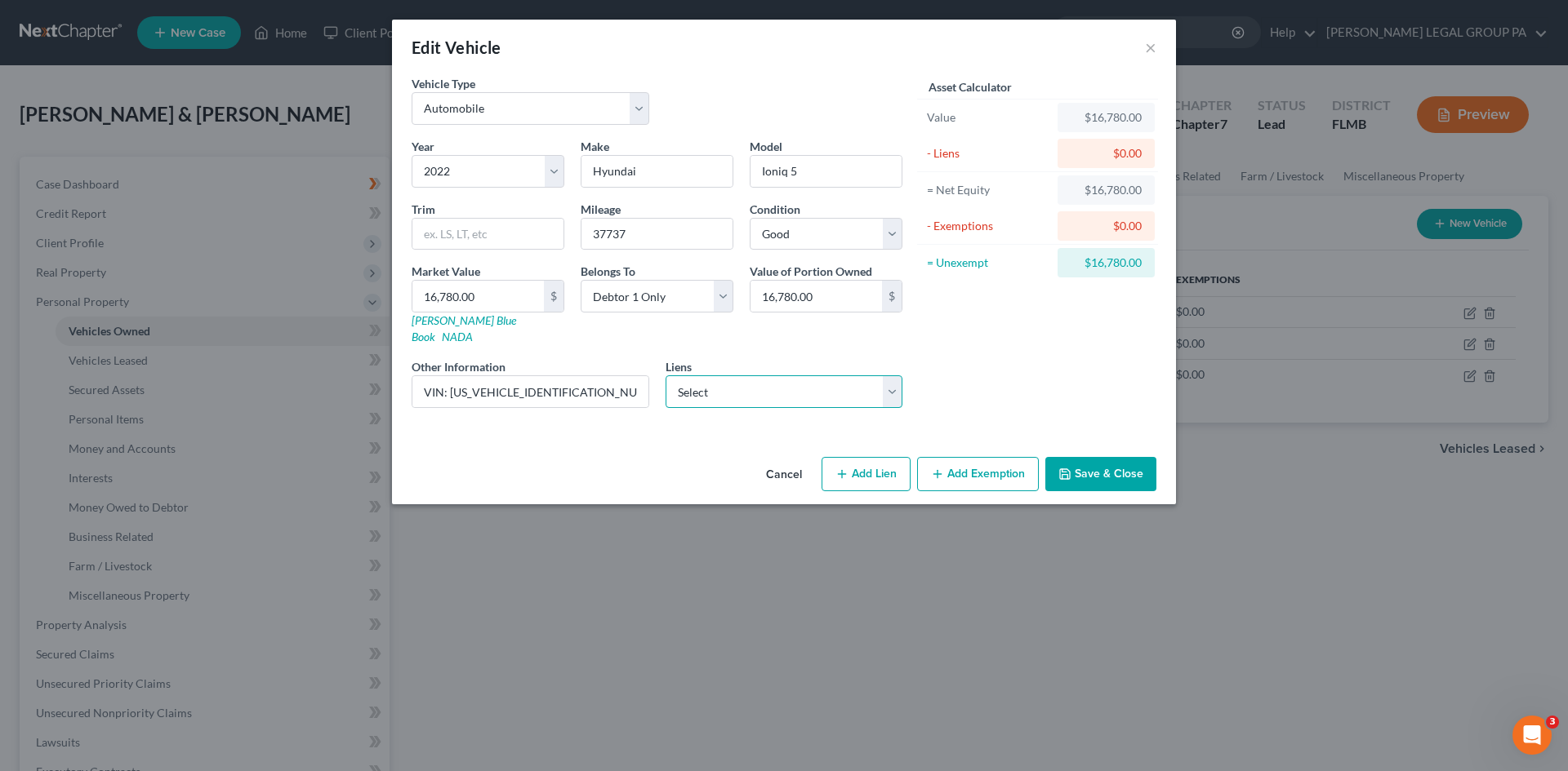
click at [676, 377] on select "Select Bridgecrest - $24,269.00" at bounding box center [784, 392] width 238 height 32
click at [621, 460] on div "Cancel Add Lien Add Lease Add Exemption Save & Close" at bounding box center [784, 477] width 784 height 54
click at [823, 376] on select "Select Bridgecrest - $24,269.00" at bounding box center [784, 392] width 238 height 32
click at [925, 347] on div "Asset Calculator Value $16,780.00 - Liens $0.00 = Net Equity $16,780.00 - Exemp…" at bounding box center [1036, 248] width 254 height 346
click at [779, 384] on select "Select Bridgecrest - $24,269.00" at bounding box center [784, 392] width 238 height 32
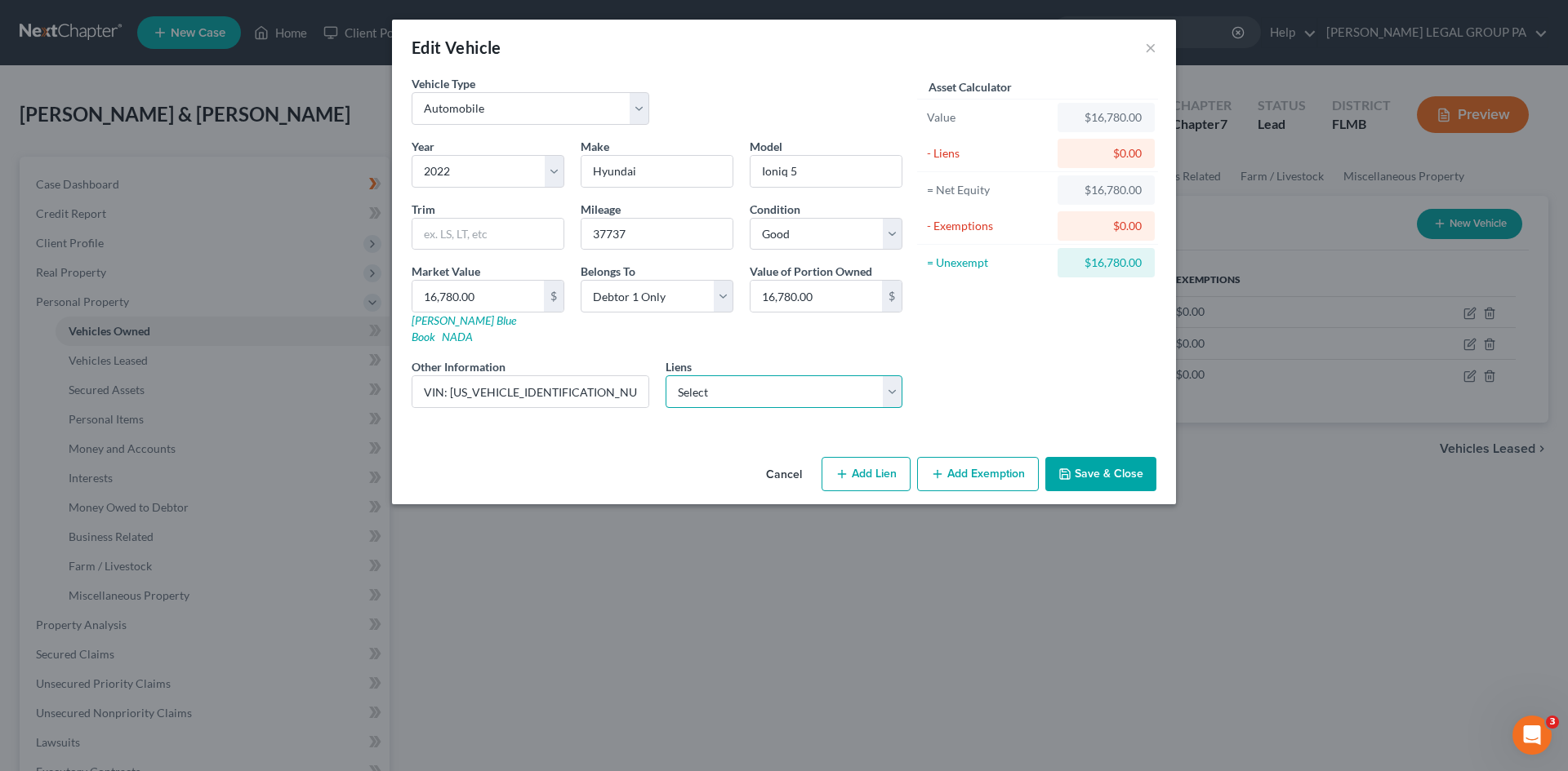
select select "3"
select select "0"
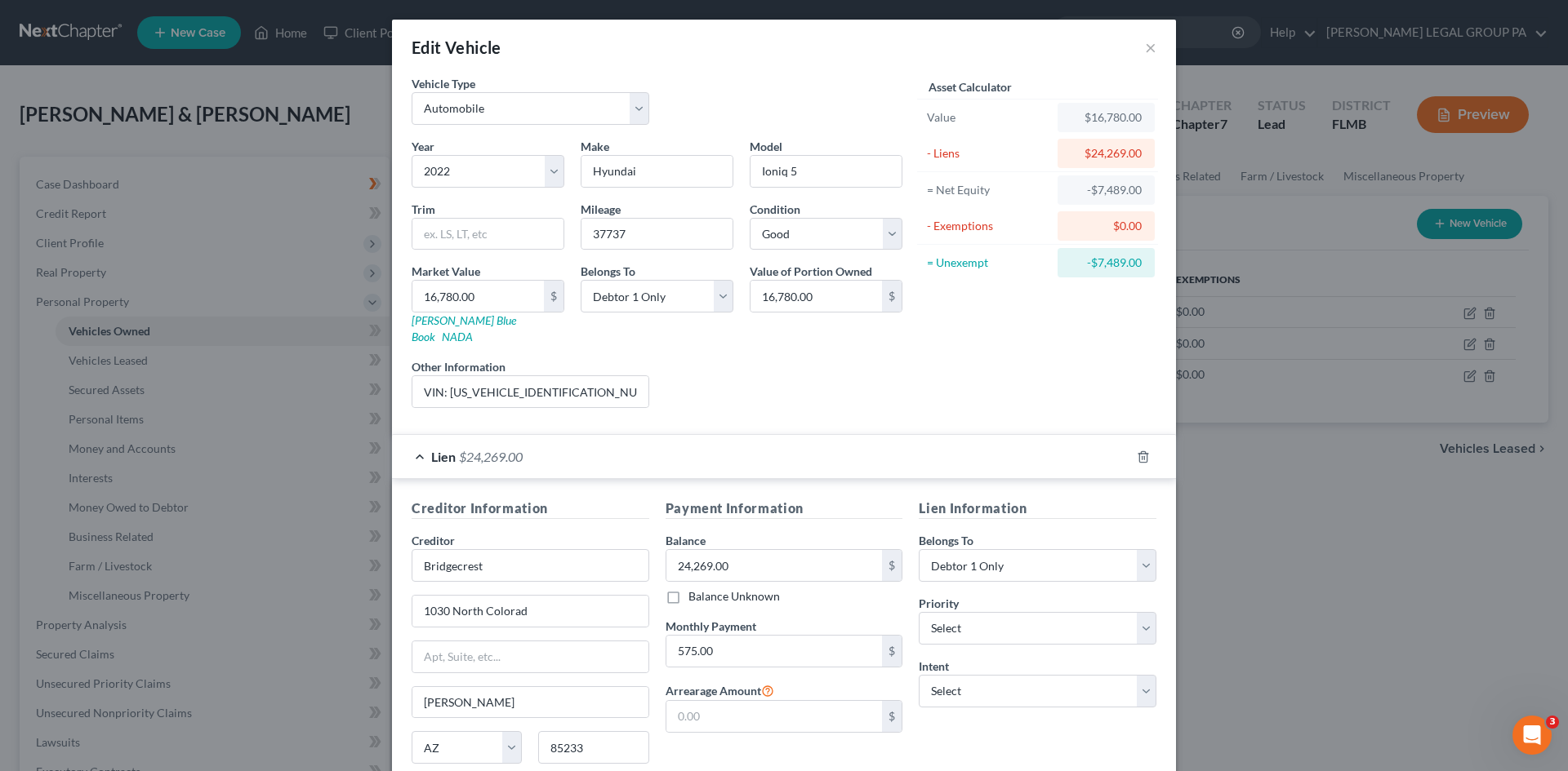
click at [1010, 349] on div "Asset Calculator Value $16,780.00 - Liens $24,269.00 = Net Equity -$7,489.00 - …" at bounding box center [1036, 248] width 254 height 346
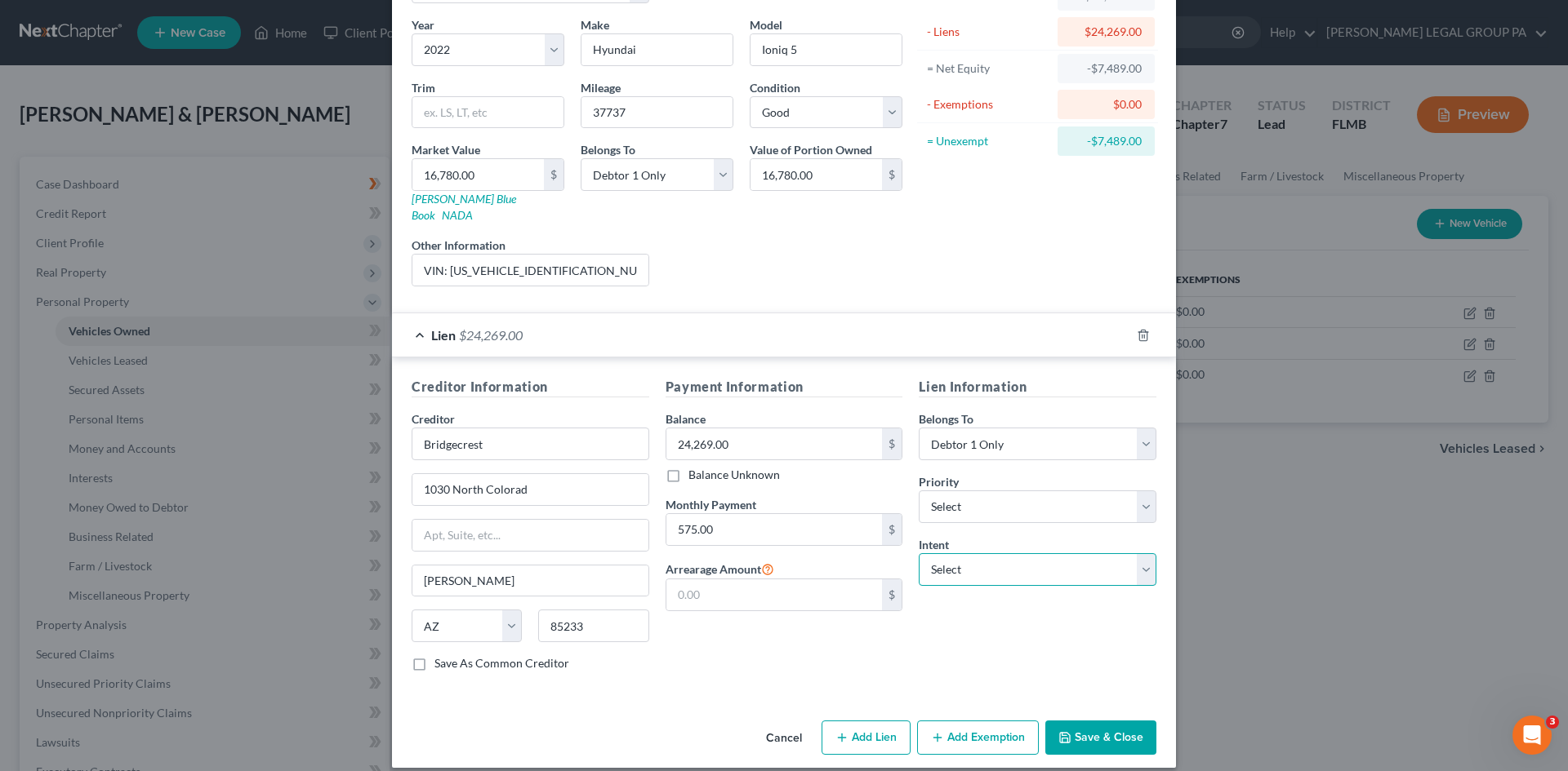
click at [989, 553] on select "Select Surrender Redeem Reaffirm Avoid Other" at bounding box center [1037, 569] width 238 height 32
select select "2"
click at [919, 553] on select "Select Surrender Redeem Reaffirm Avoid Other" at bounding box center [1037, 569] width 238 height 32
click at [991, 493] on select "Select 1st 2nd 3rd 4th 5th 6th 7th 8th 9th 10th 11th 12th 13th 14th 15th 16th 1…" at bounding box center [1037, 507] width 238 height 32
select select "0"
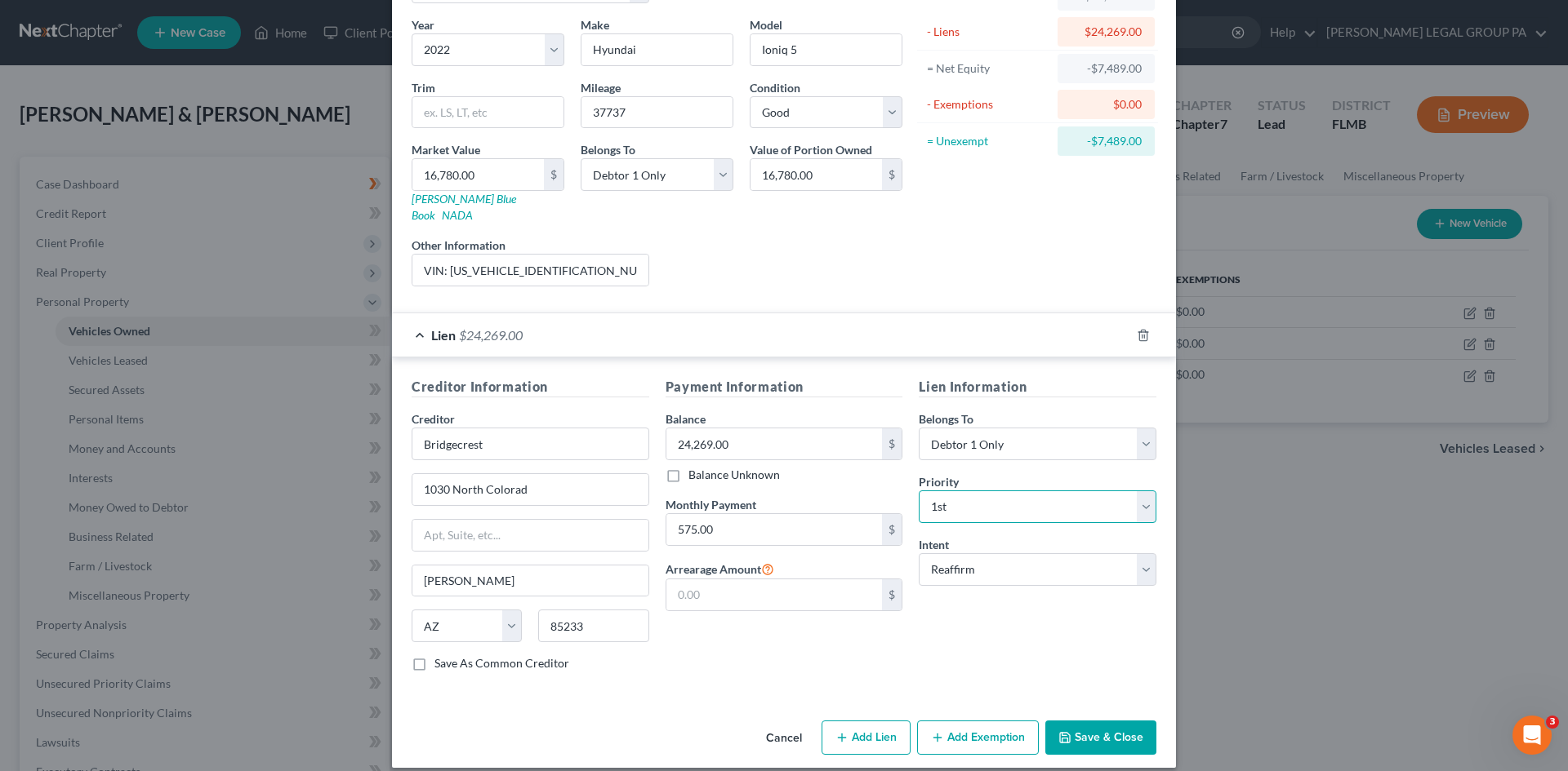
click at [919, 491] on select "Select 1st 2nd 3rd 4th 5th 6th 7th 8th 9th 10th 11th 12th 13th 14th 15th 16th 1…" at bounding box center [1037, 507] width 238 height 32
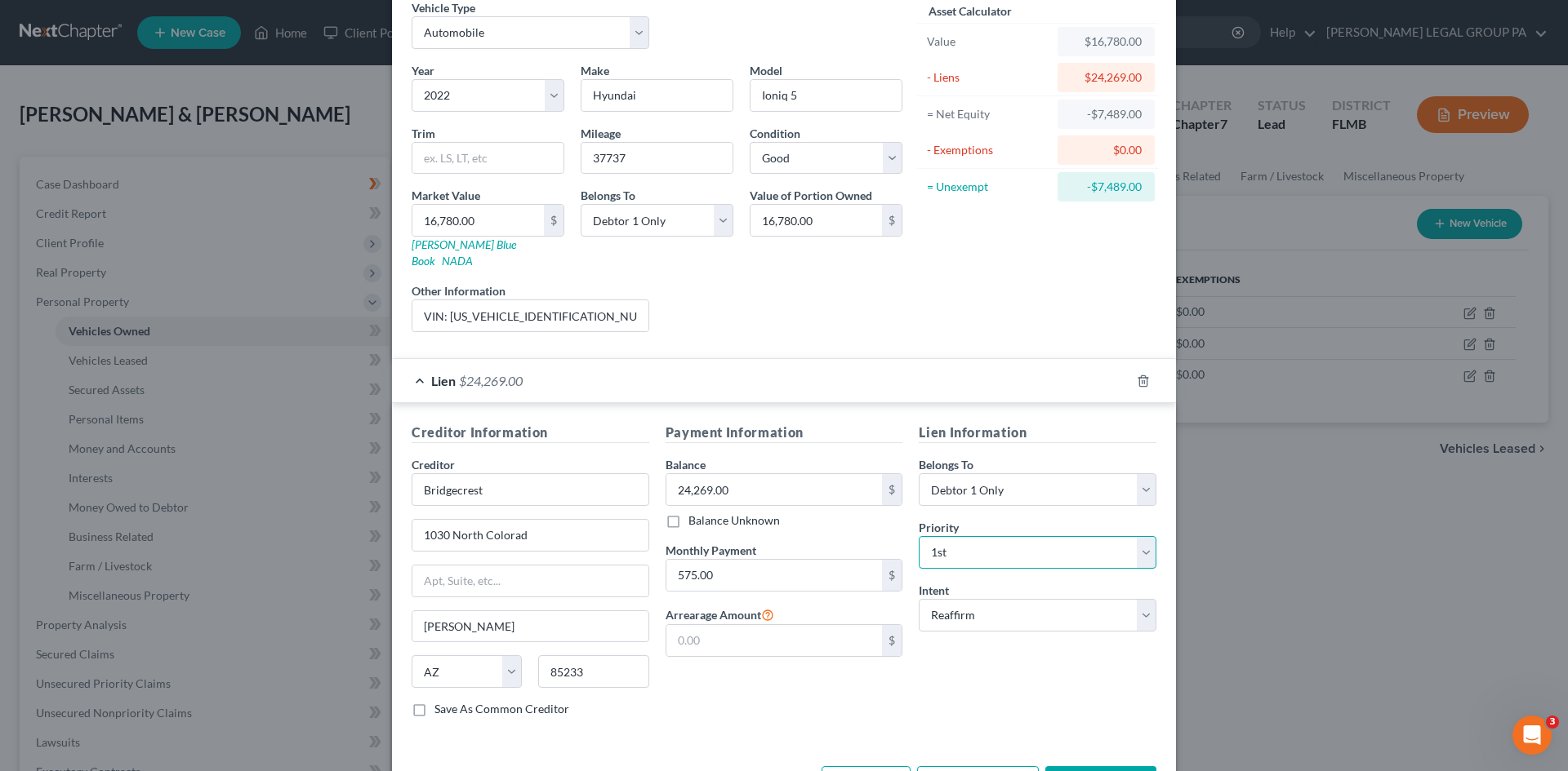
scroll to position [40, 0]
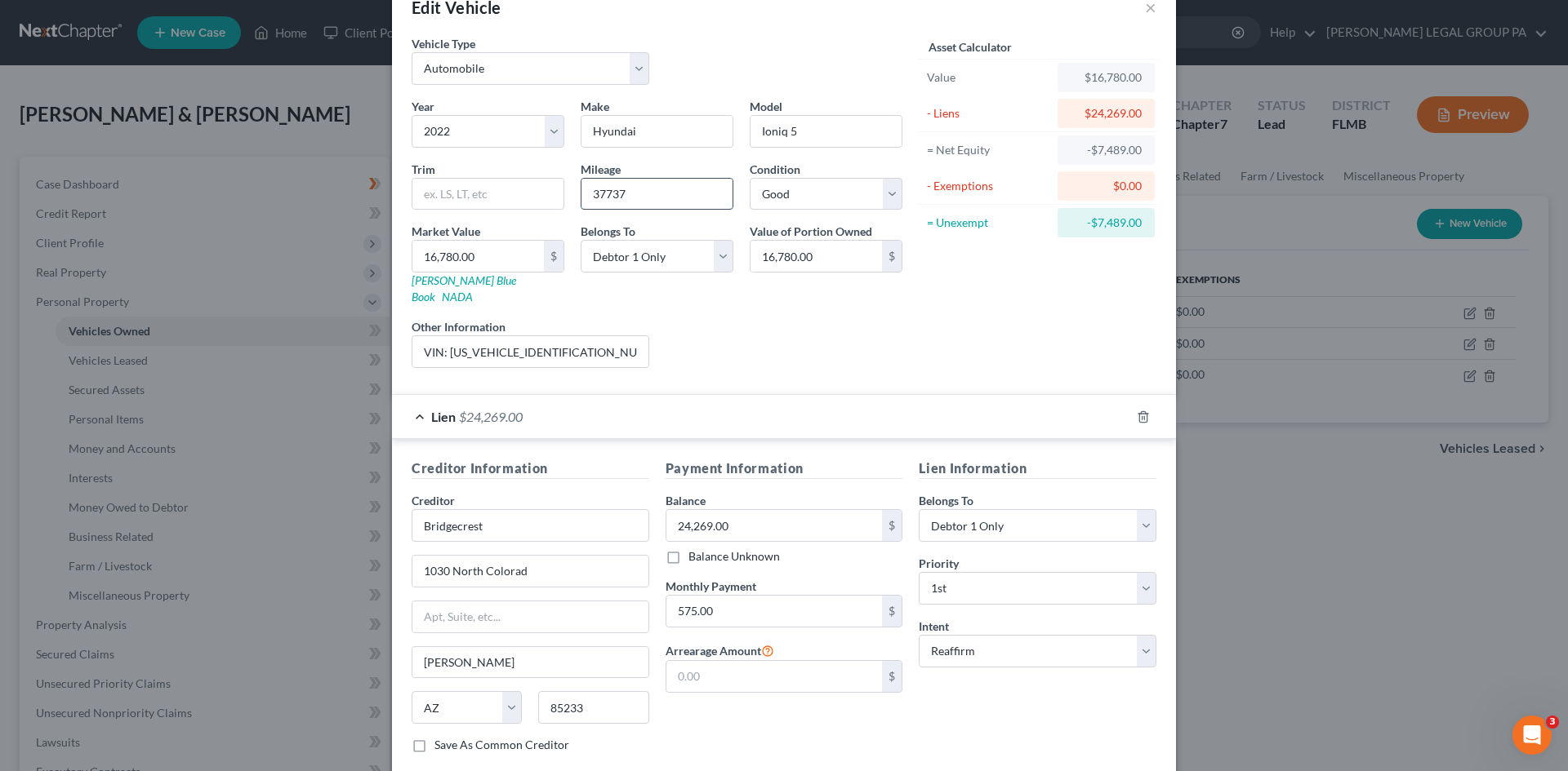
click at [604, 182] on input "37737" at bounding box center [656, 194] width 151 height 31
click at [601, 199] on input "37737" at bounding box center [656, 194] width 151 height 31
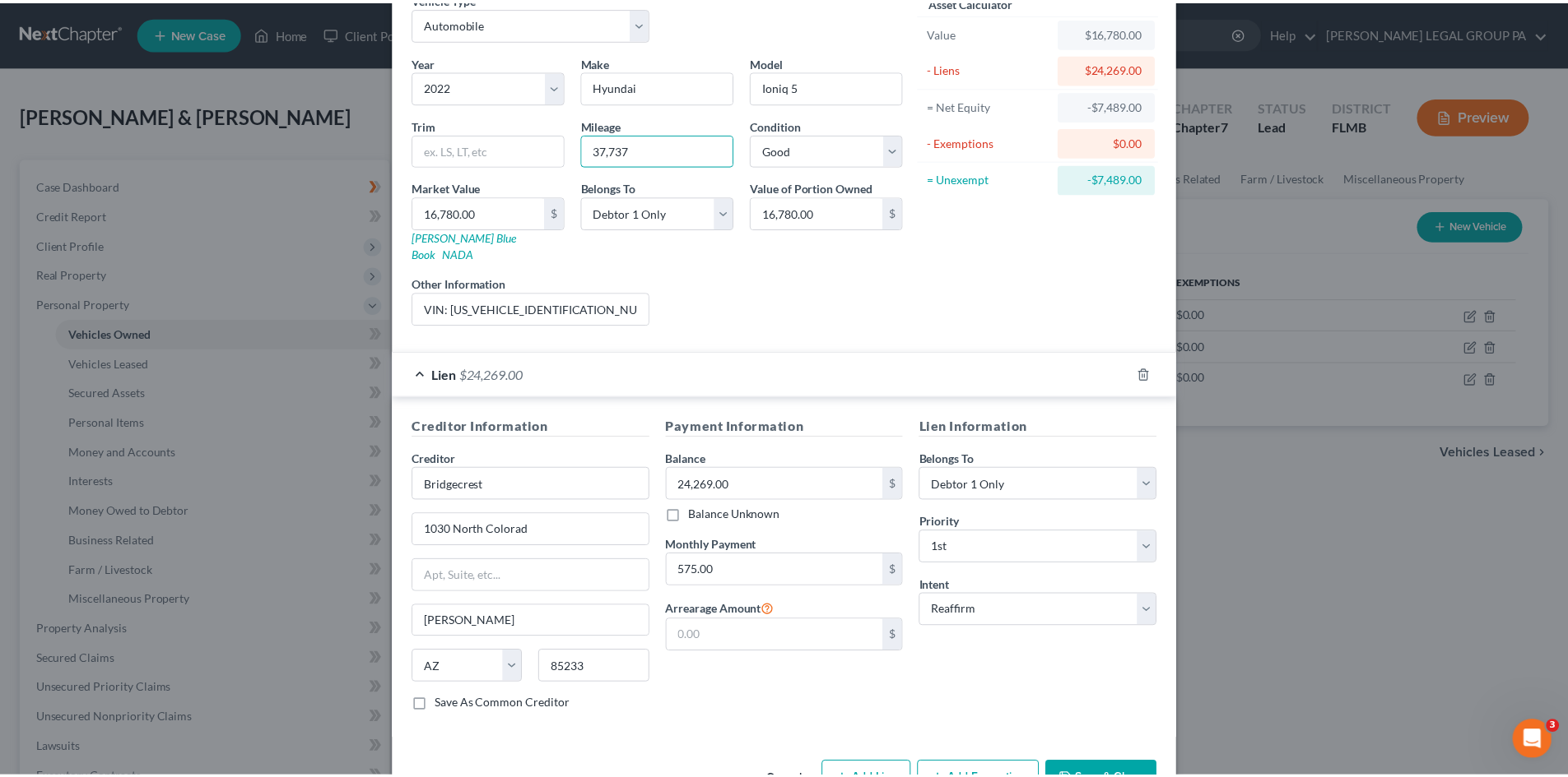
scroll to position [123, 0]
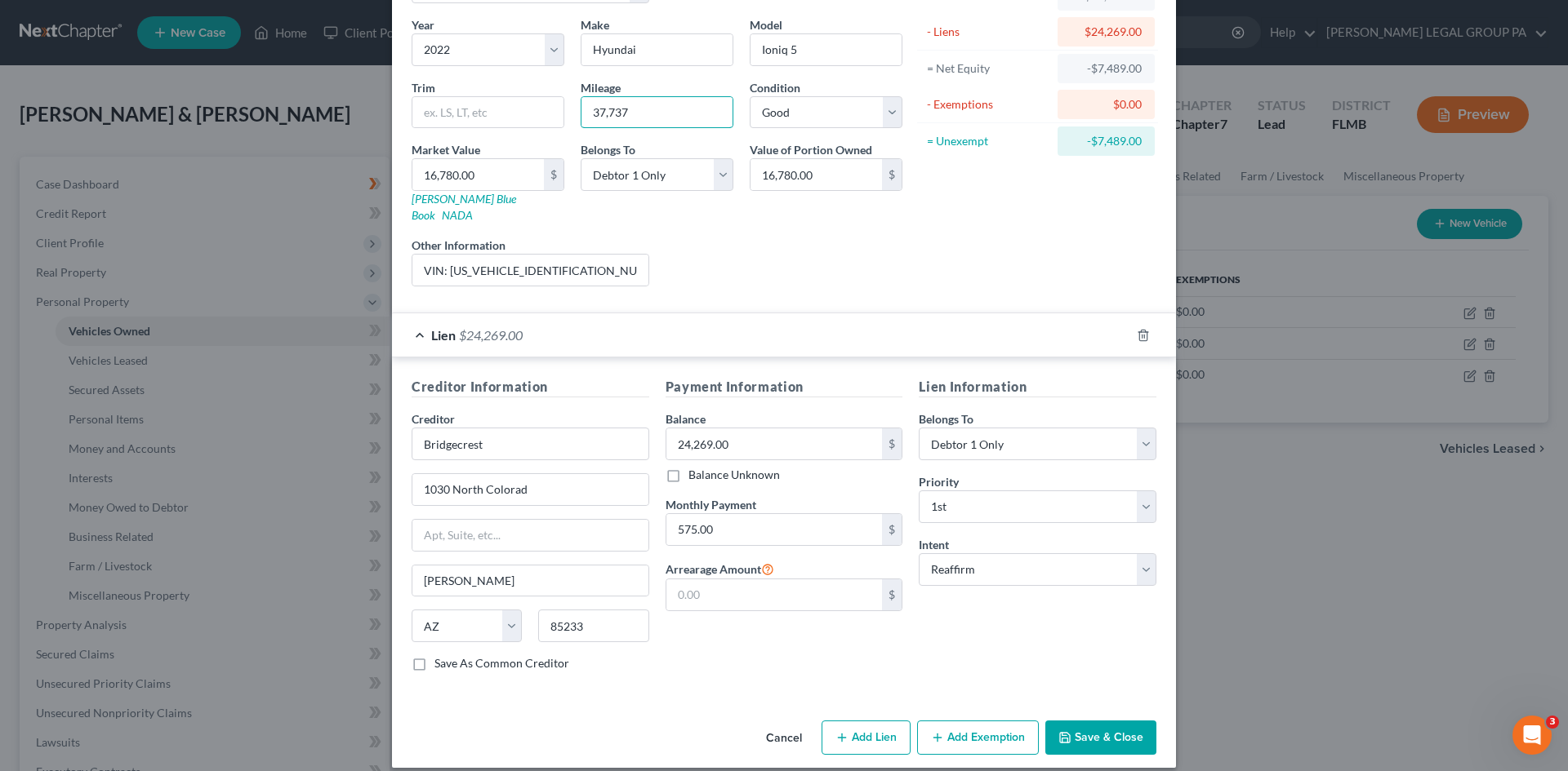
type input "37,737"
click at [1117, 725] on button "Save & Close" at bounding box center [1100, 738] width 111 height 34
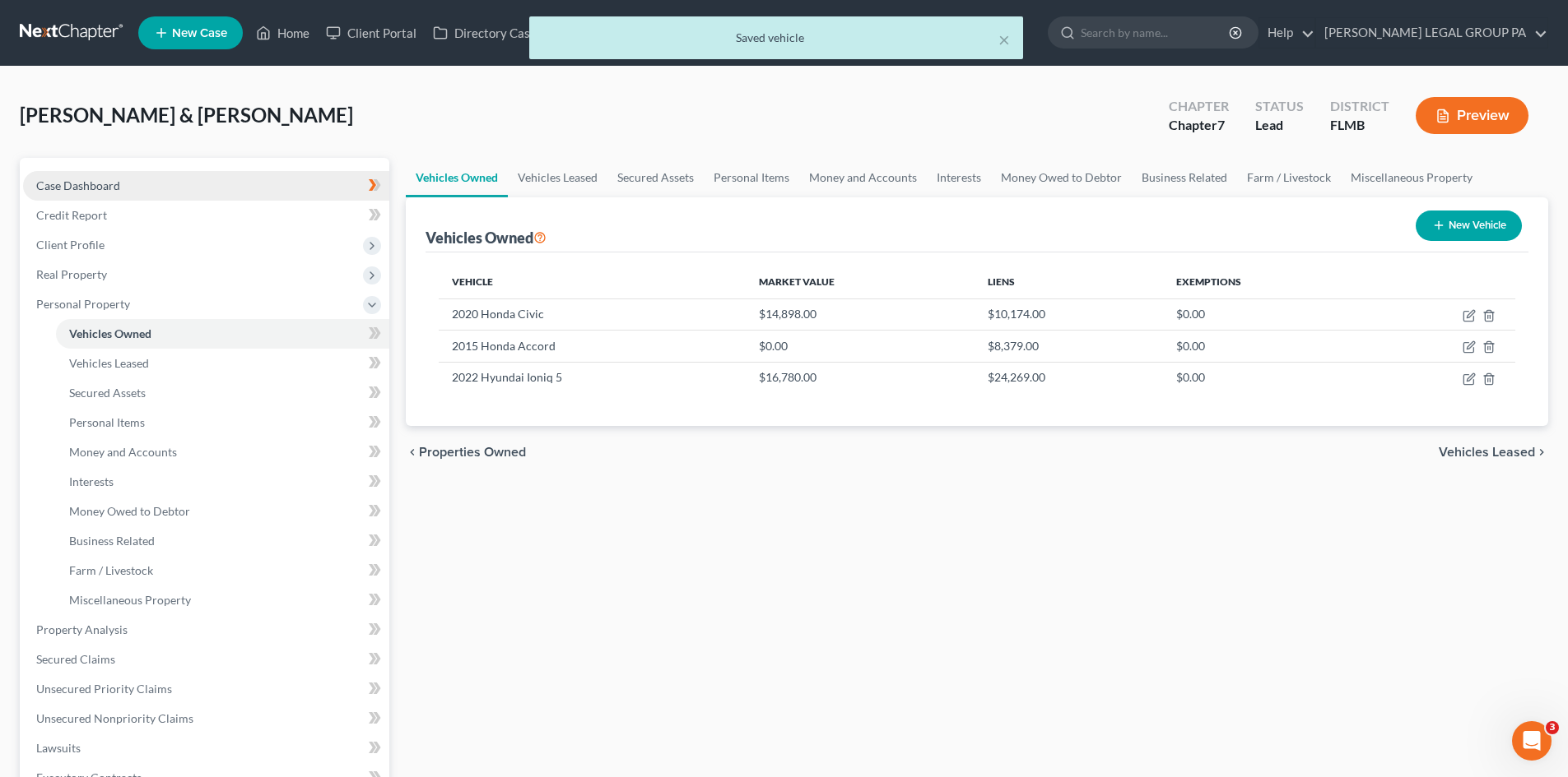
click at [116, 178] on span "Case Dashboard" at bounding box center [79, 185] width 84 height 14
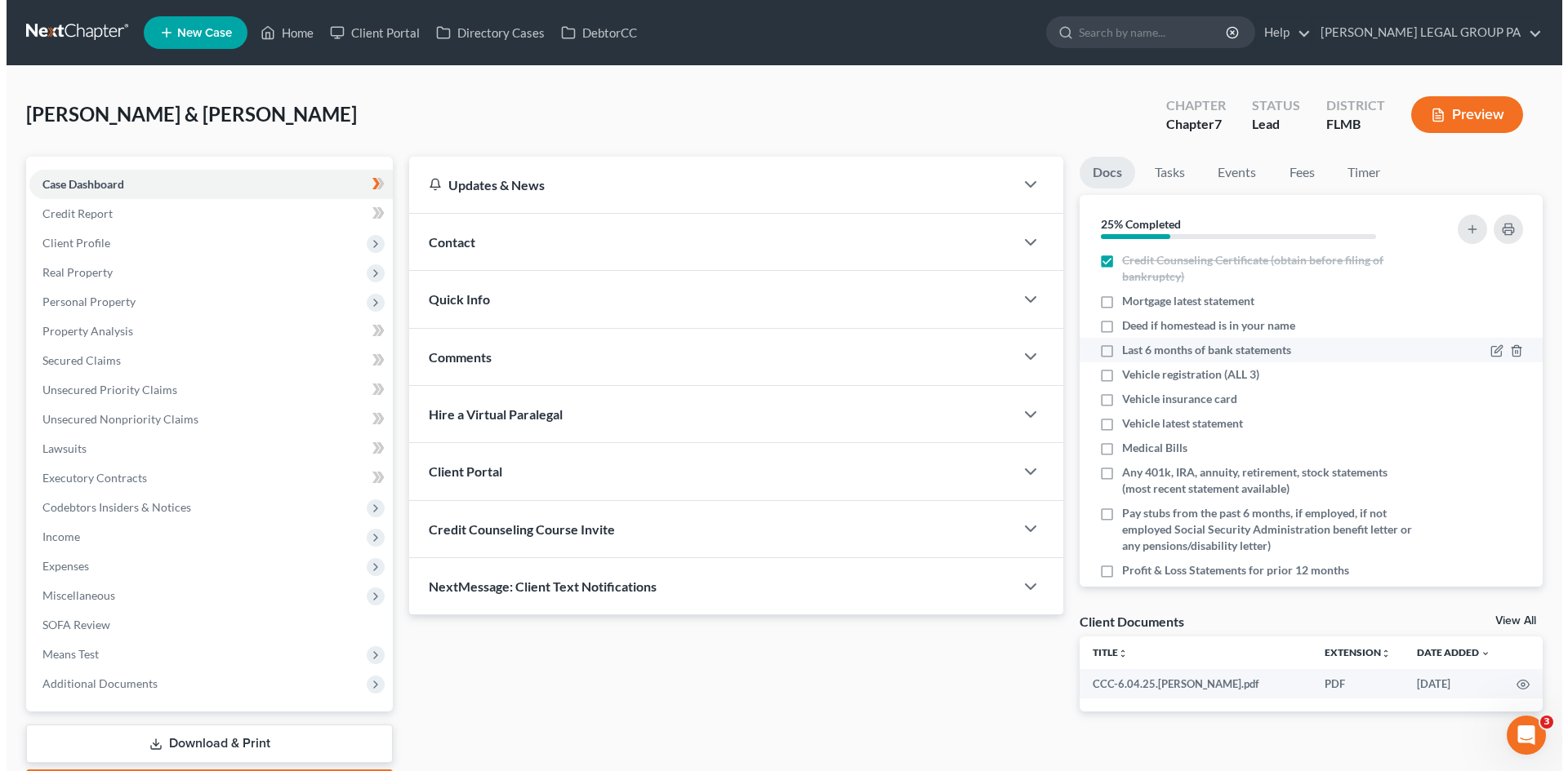
scroll to position [82, 0]
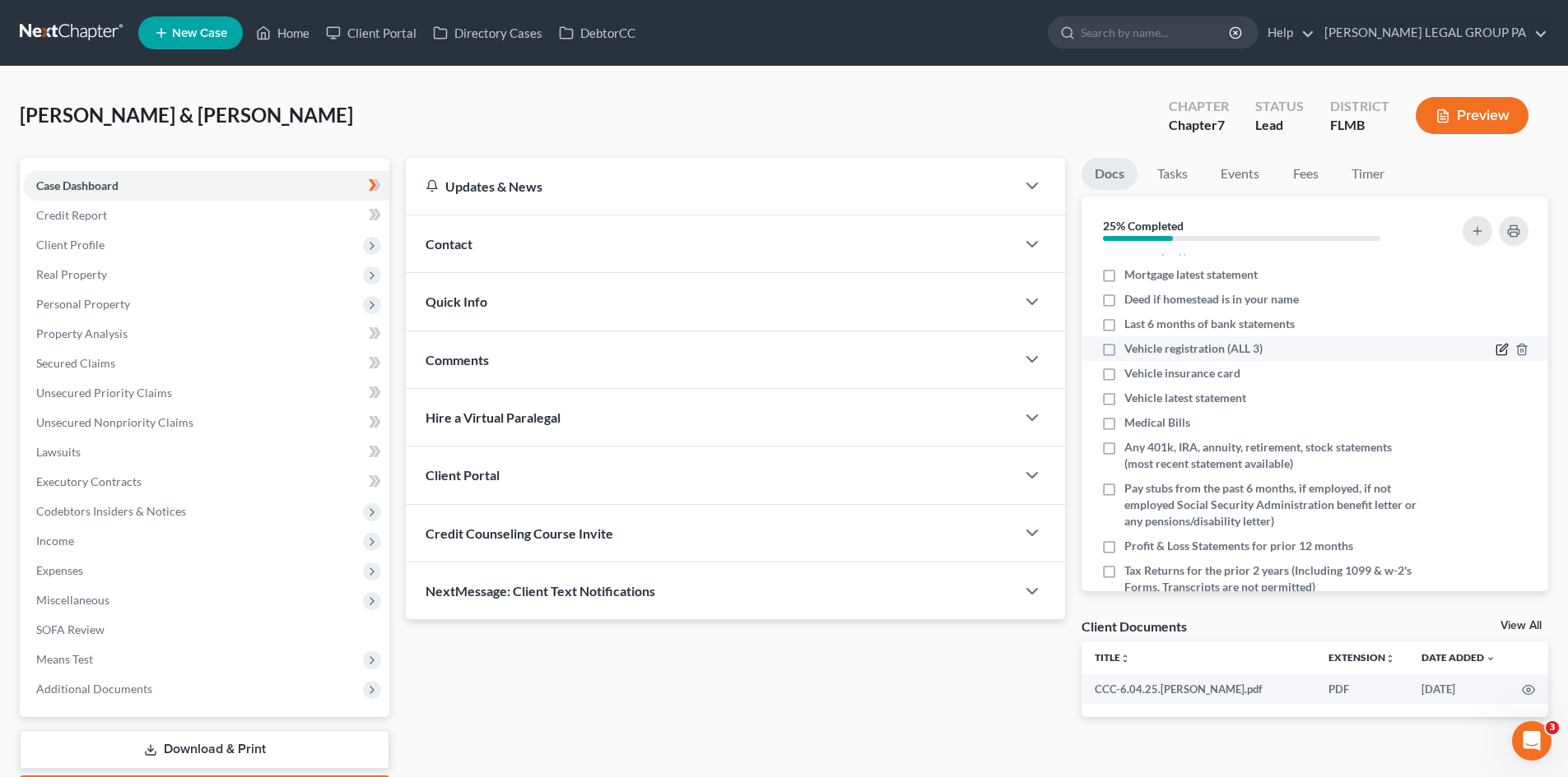
click at [1495, 345] on icon "button" at bounding box center [1502, 350] width 13 height 13
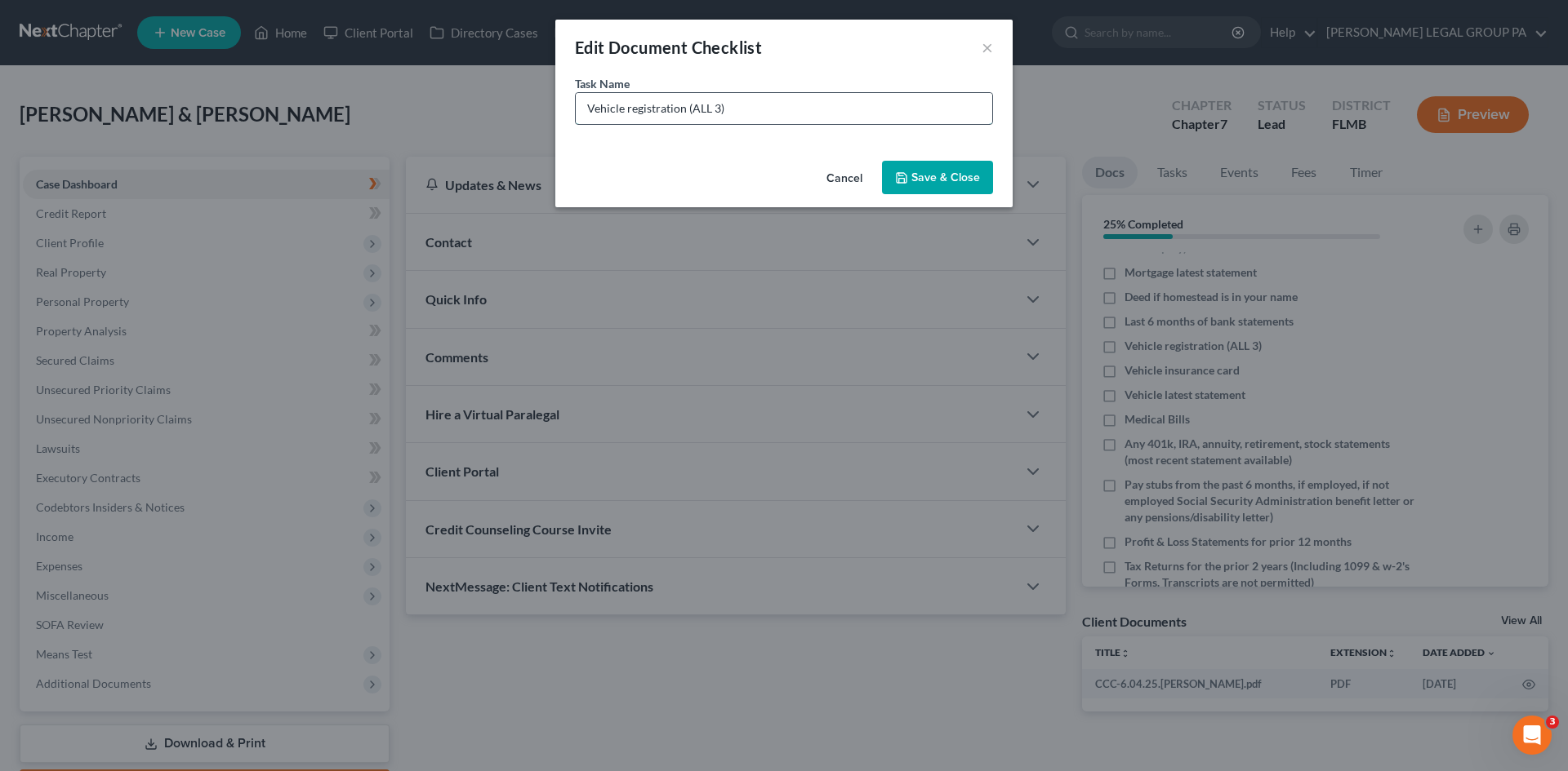
drag, startPoint x: 690, startPoint y: 107, endPoint x: 718, endPoint y: 108, distance: 28.0
click at [718, 108] on input "Vehicle registration (ALL 3)" at bounding box center [784, 108] width 416 height 31
type input "Vehicle registration (Hyundai)"
drag, startPoint x: 939, startPoint y: 172, endPoint x: 999, endPoint y: 188, distance: 62.1
click at [939, 172] on button "Save & Close" at bounding box center [937, 178] width 111 height 34
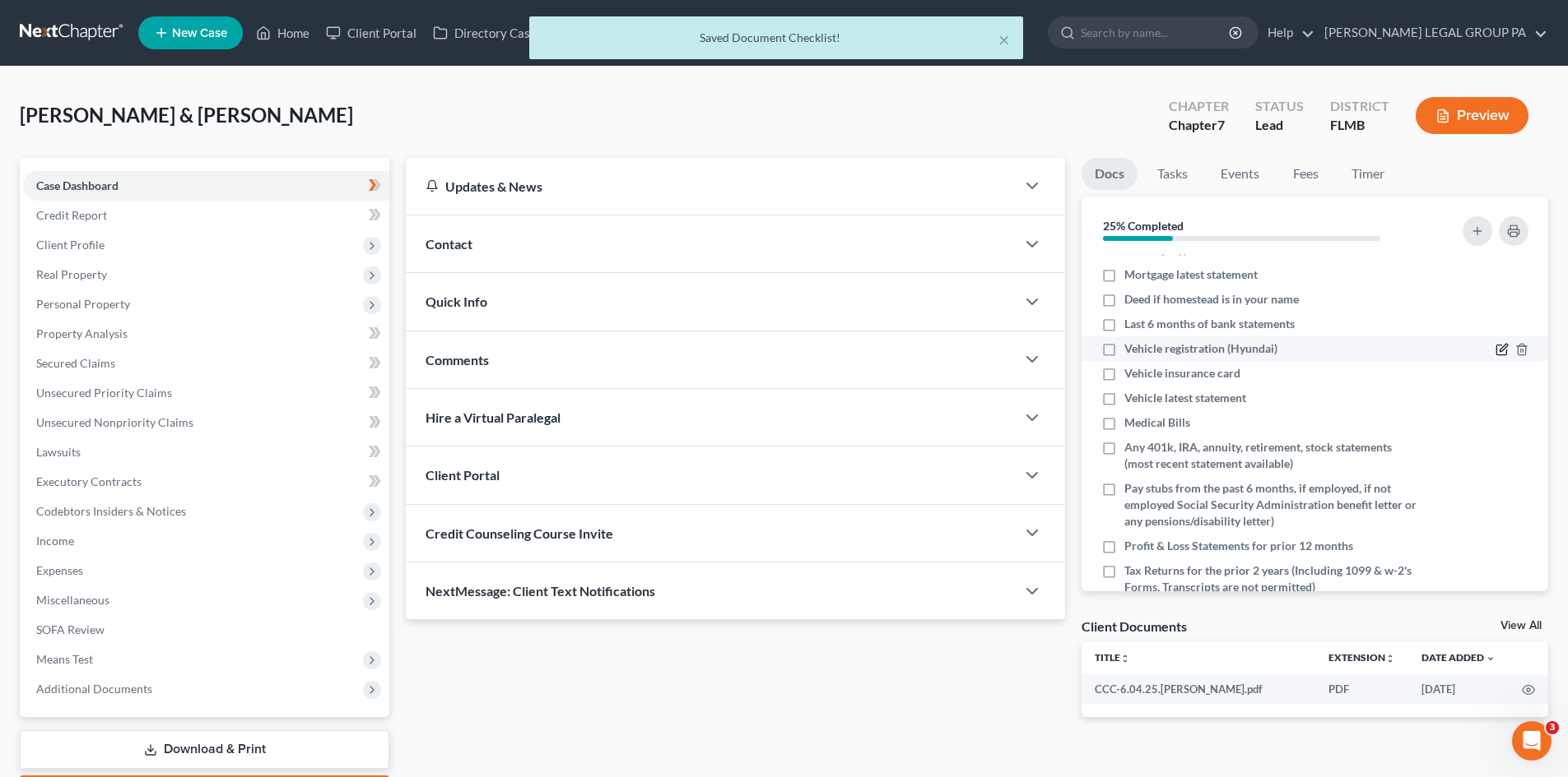
click at [1495, 347] on icon "button" at bounding box center [1502, 350] width 13 height 13
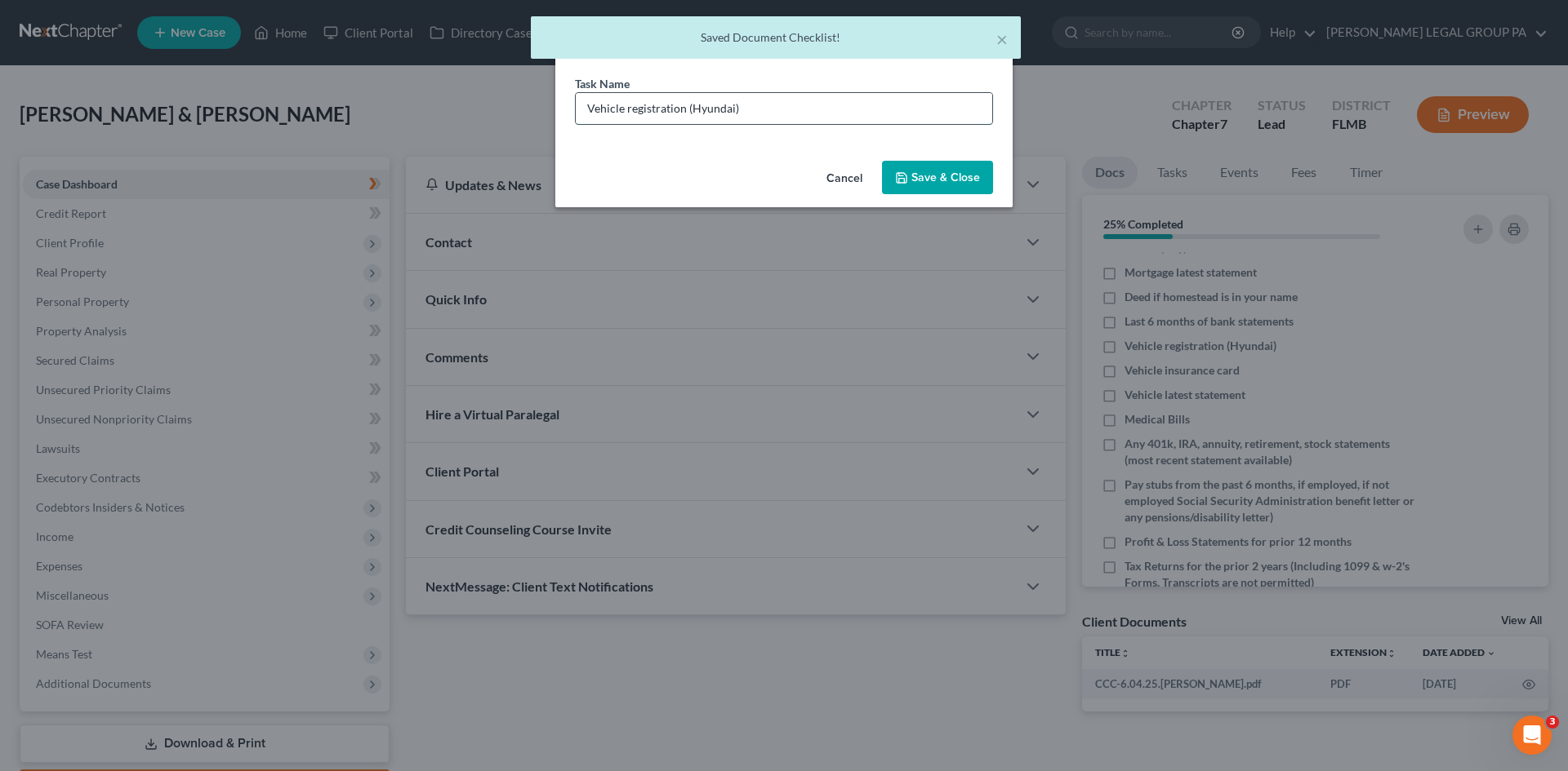
drag, startPoint x: 688, startPoint y: 110, endPoint x: 722, endPoint y: 111, distance: 34.0
click at [785, 101] on input "Vehicle registration (Hyundai)" at bounding box center [784, 108] width 416 height 31
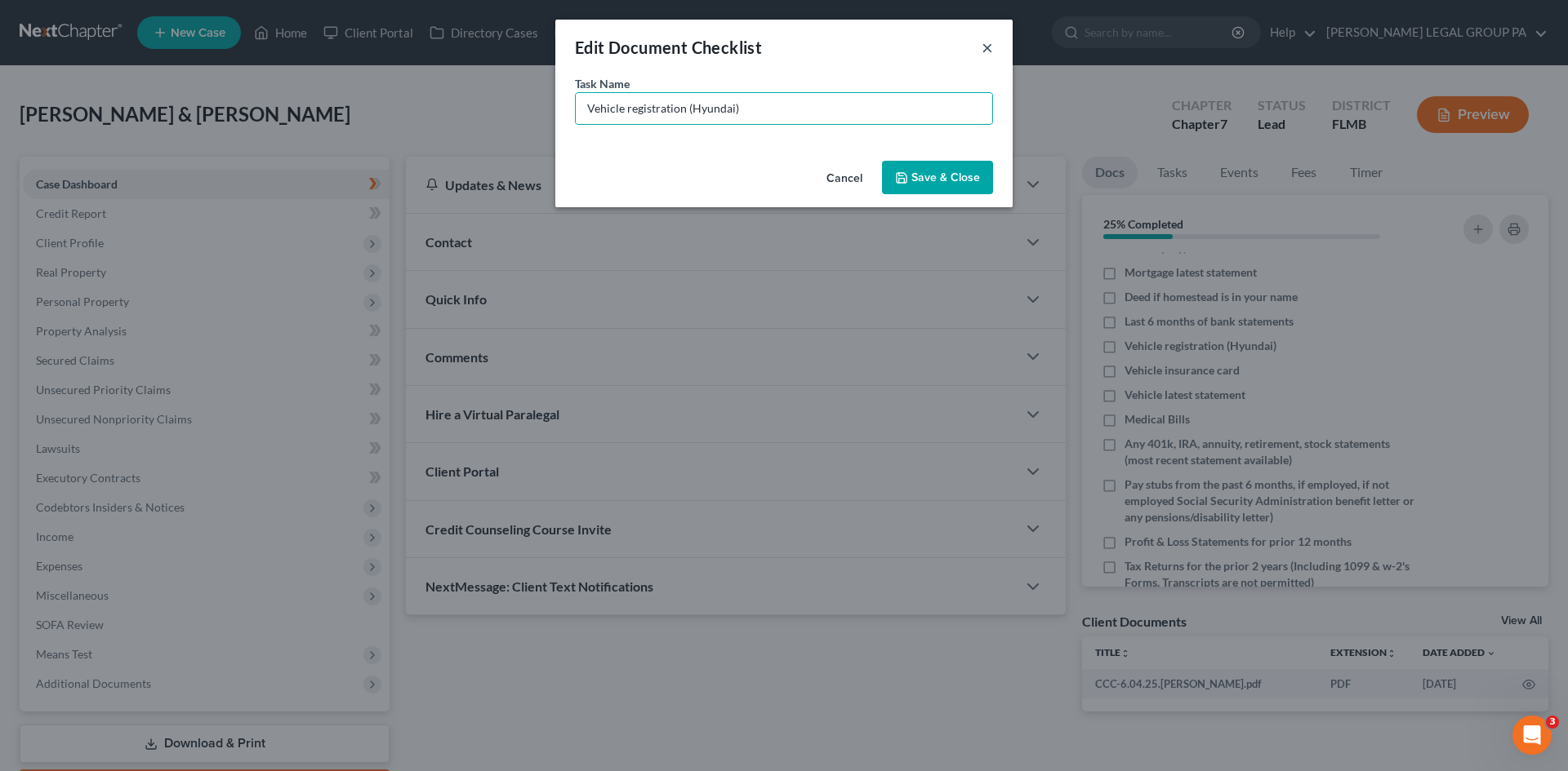
drag, startPoint x: 986, startPoint y: 54, endPoint x: 1245, endPoint y: 141, distance: 273.2
click at [986, 52] on button "×" at bounding box center [987, 47] width 11 height 20
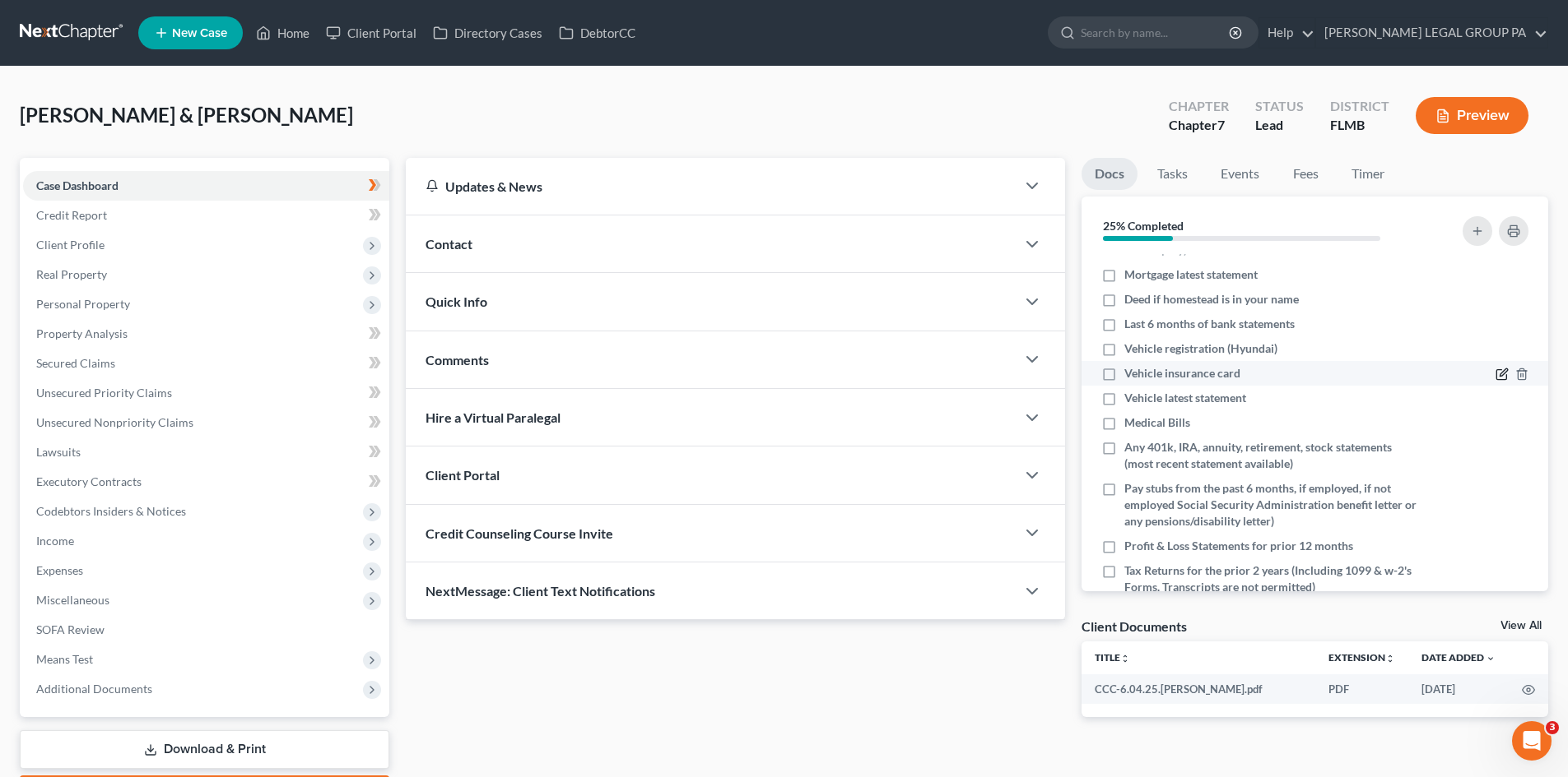
click at [1495, 372] on icon "button" at bounding box center [1502, 375] width 13 height 13
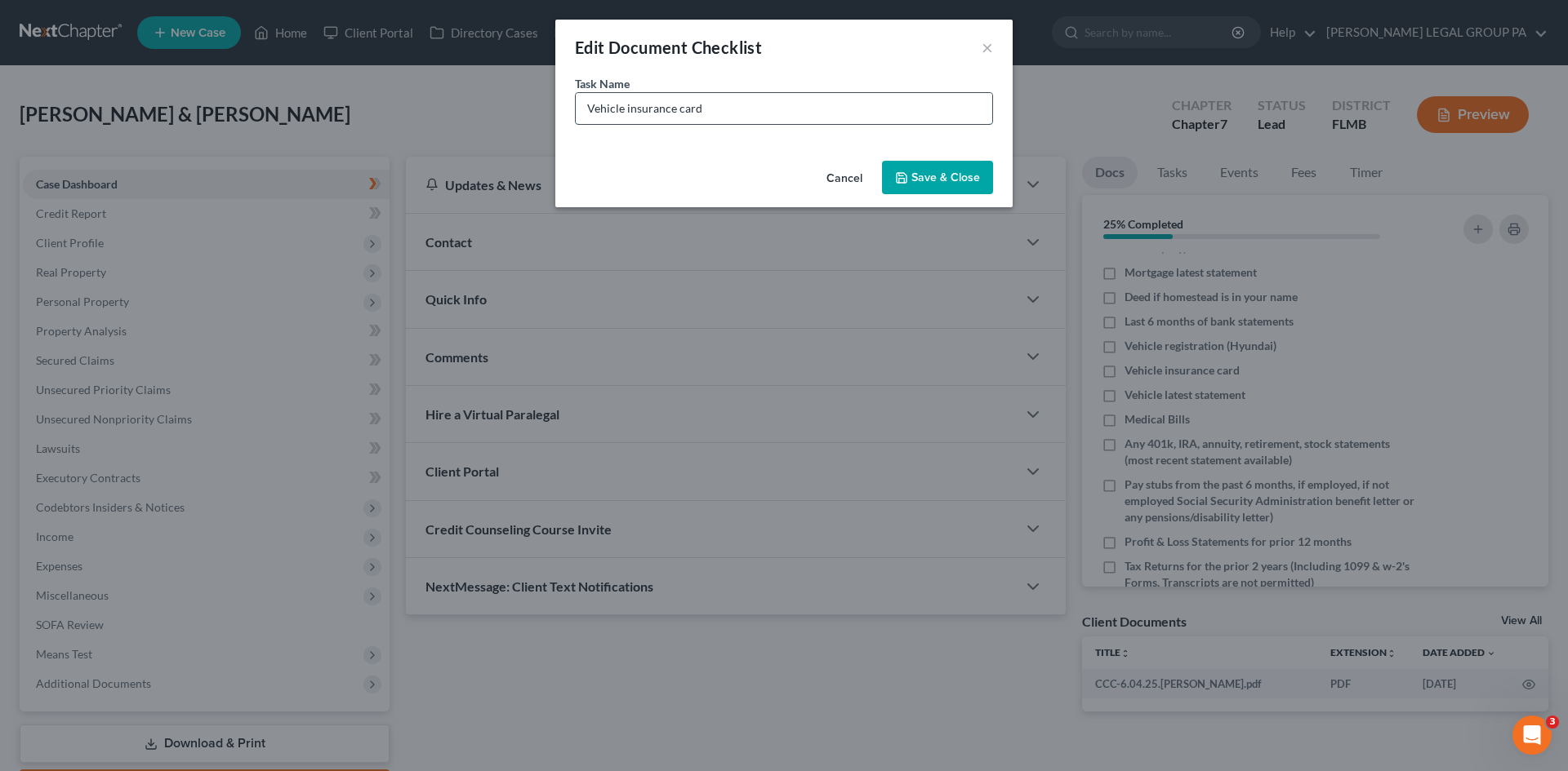
drag, startPoint x: 765, startPoint y: 94, endPoint x: 771, endPoint y: 101, distance: 9.2
click at [765, 95] on input "Vehicle insurance card" at bounding box center [784, 108] width 416 height 31
drag, startPoint x: 771, startPoint y: 100, endPoint x: 725, endPoint y: 104, distance: 46.2
click at [725, 104] on input "Vehicle insurance card" at bounding box center [784, 108] width 416 height 31
paste input "(Hyundai)"
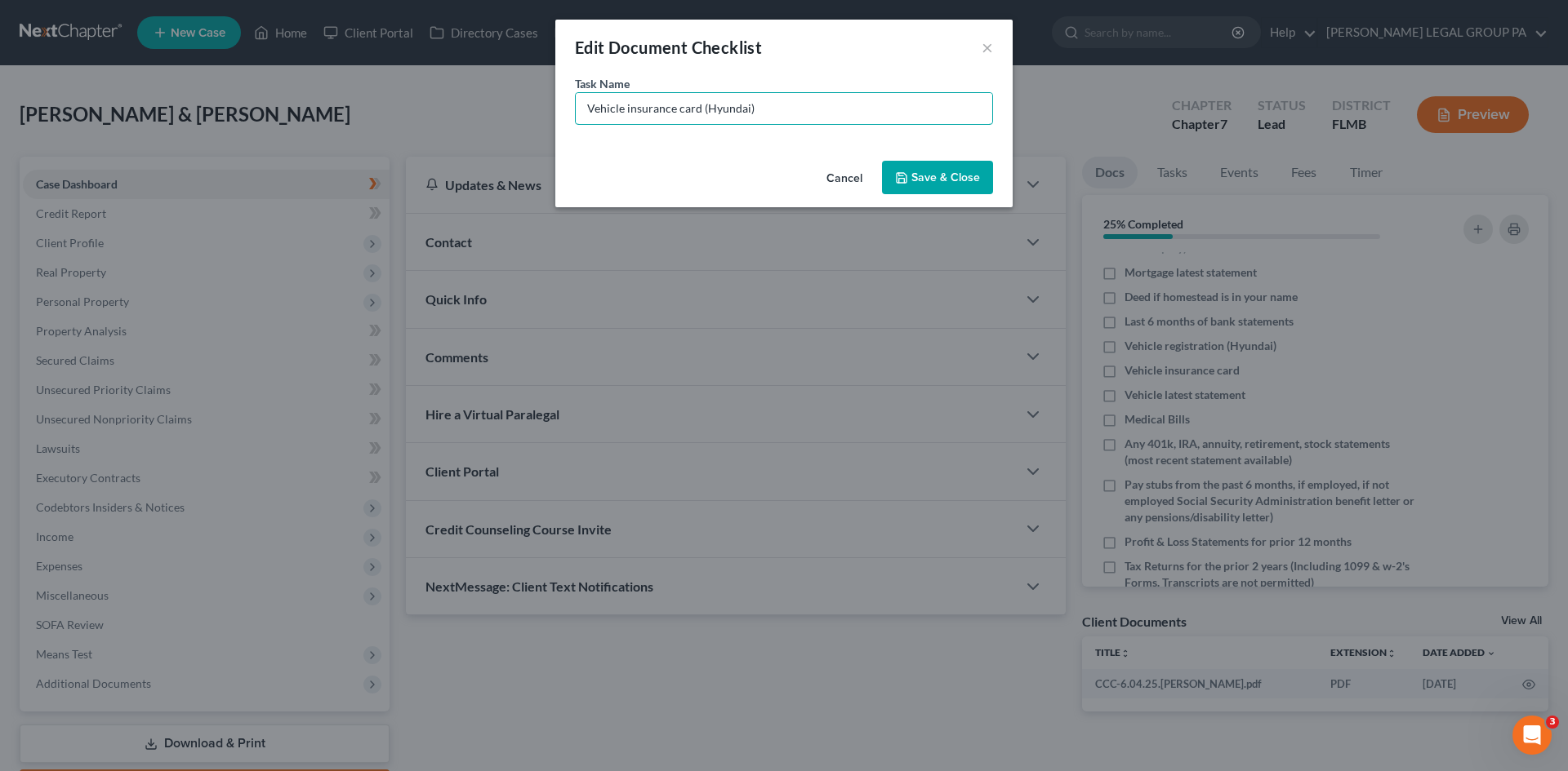
type input "Vehicle insurance card (Hyundai)"
drag, startPoint x: 932, startPoint y: 168, endPoint x: 1088, endPoint y: 210, distance: 161.6
click at [933, 168] on button "Save & Close" at bounding box center [937, 178] width 111 height 34
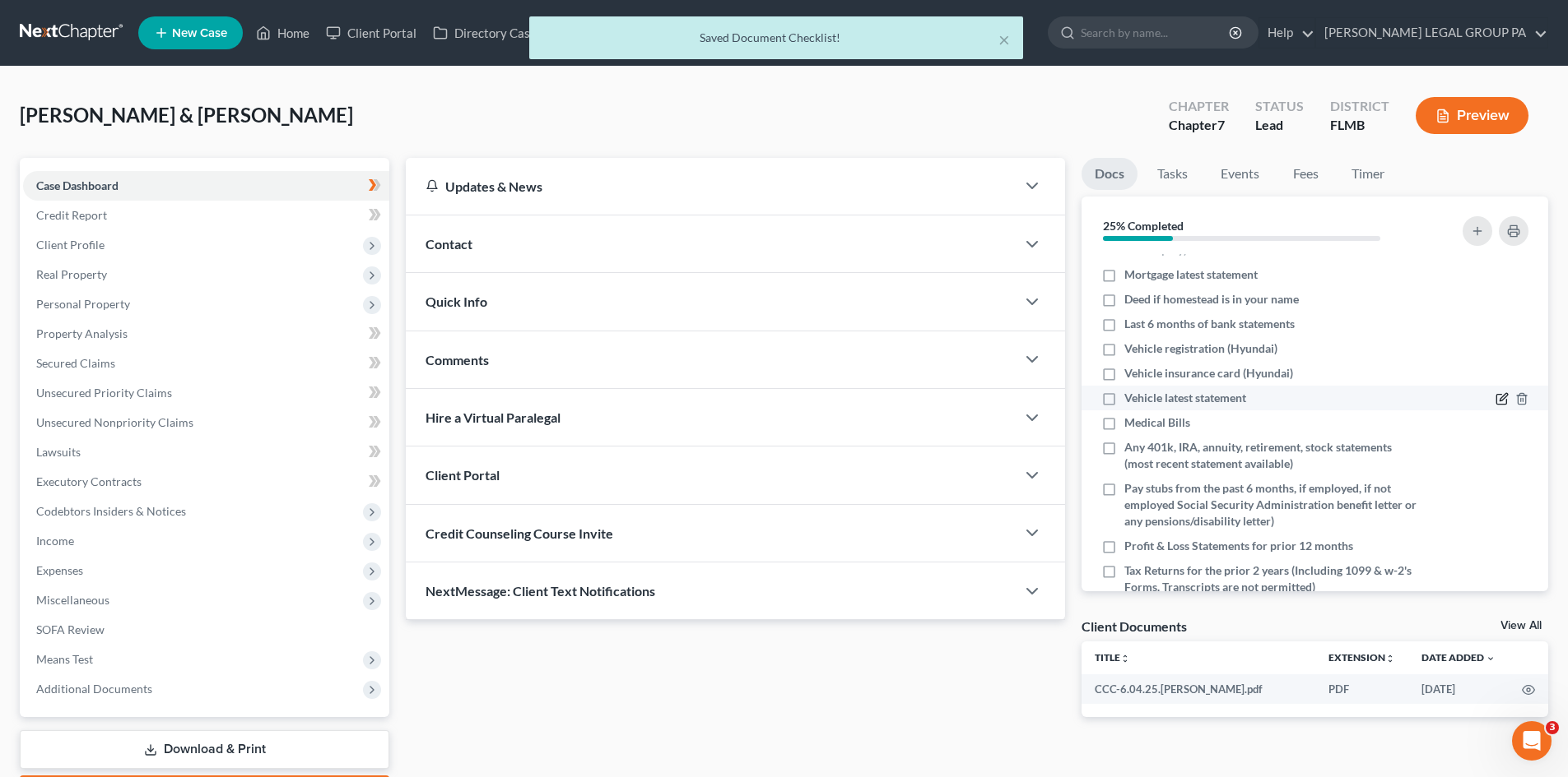
click at [1495, 399] on icon "button" at bounding box center [1502, 400] width 13 height 13
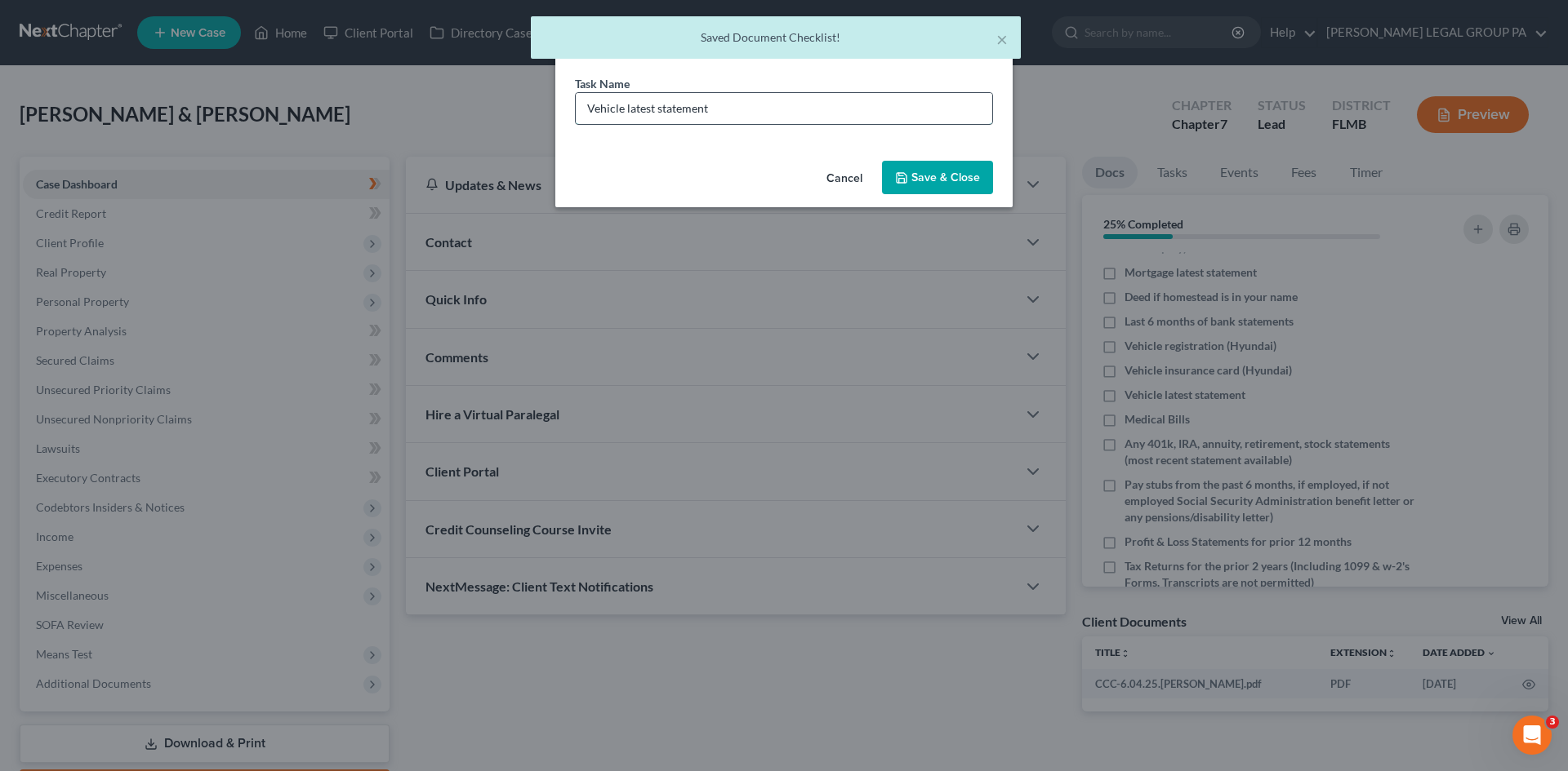
click at [820, 111] on input "Vehicle latest statement" at bounding box center [784, 108] width 416 height 31
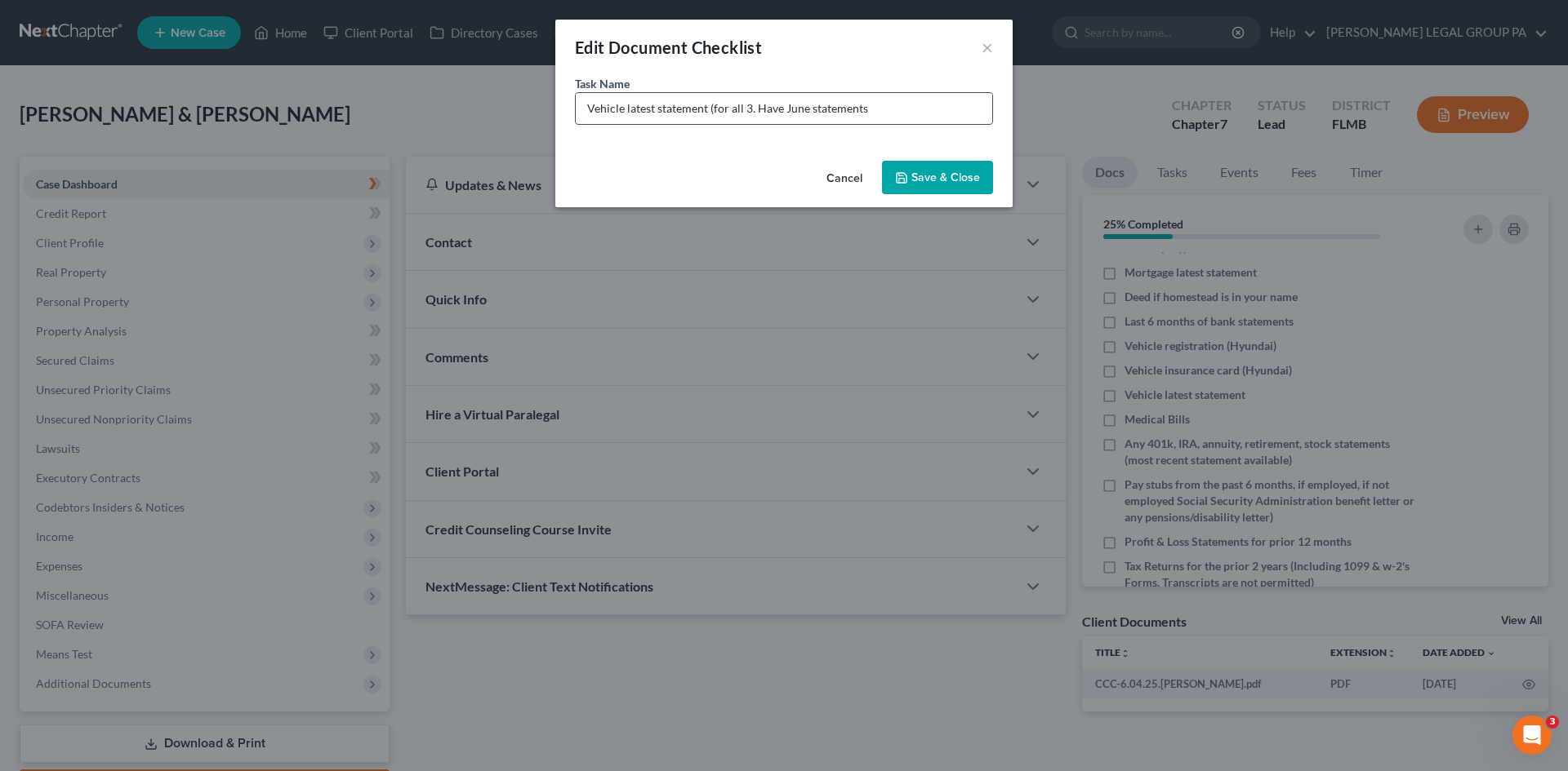
click at [648, 109] on input "Vehicle latest statement (for all 3. Have June statements" at bounding box center [784, 108] width 416 height 31
click at [734, 106] on input "Vehicle September statement (for all 3. Have June statements" at bounding box center [784, 108] width 416 height 31
drag, startPoint x: 787, startPoint y: 108, endPoint x: 814, endPoint y: 109, distance: 27.0
click at [788, 108] on input "Vehicle September statements - for all 3. Have June statements" at bounding box center [784, 108] width 416 height 31
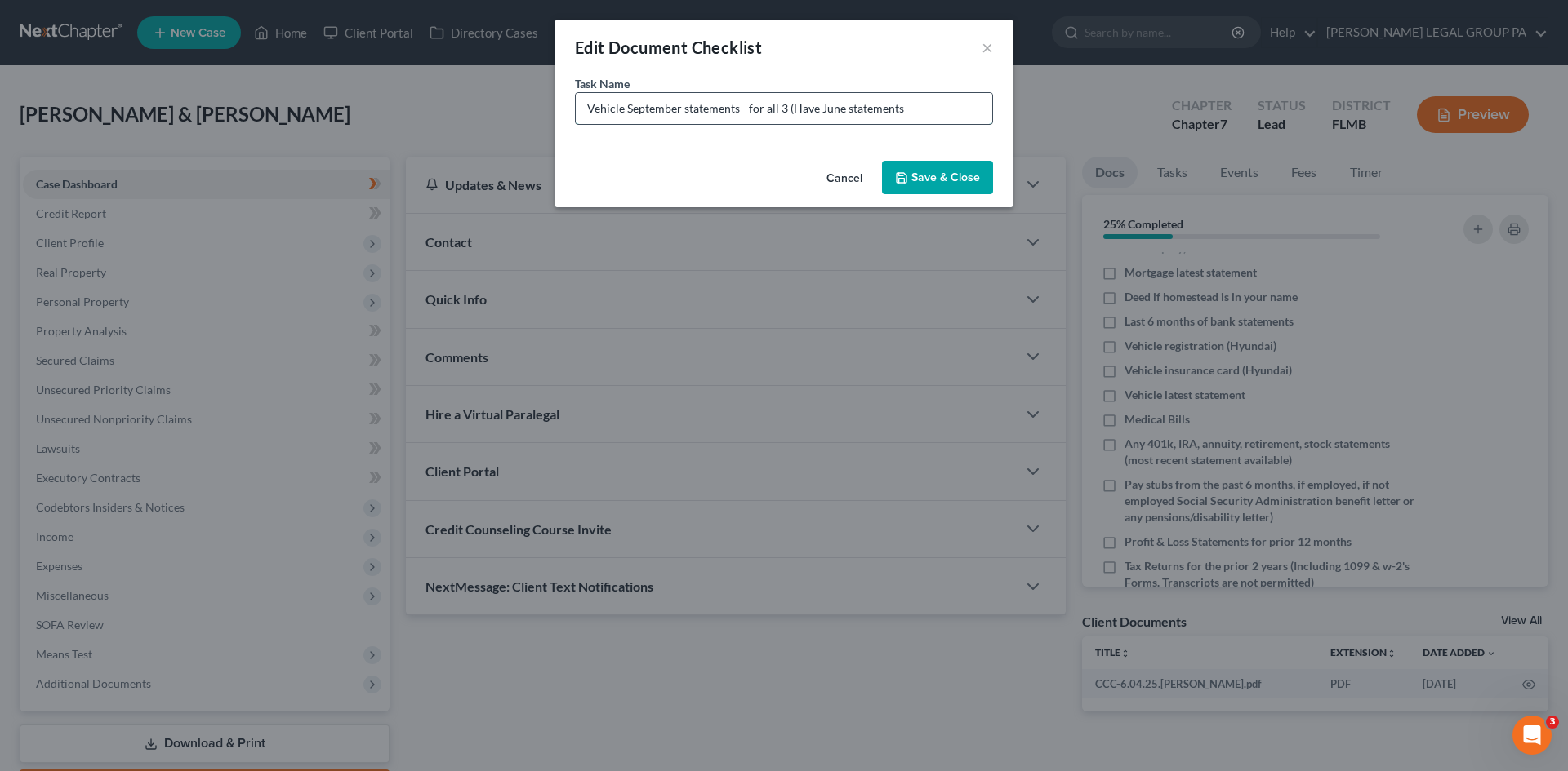
click at [974, 106] on input "Vehicle September statements - for all 3 (Have June statements" at bounding box center [784, 108] width 416 height 31
click at [701, 106] on input "Vehicle September statements - for all 3 (Have June statements for AllyFinancia…" at bounding box center [784, 108] width 416 height 31
click at [949, 107] on input "Vehicle September statements - for all 3 (Have June statements for Ally Financi…" at bounding box center [784, 108] width 416 height 31
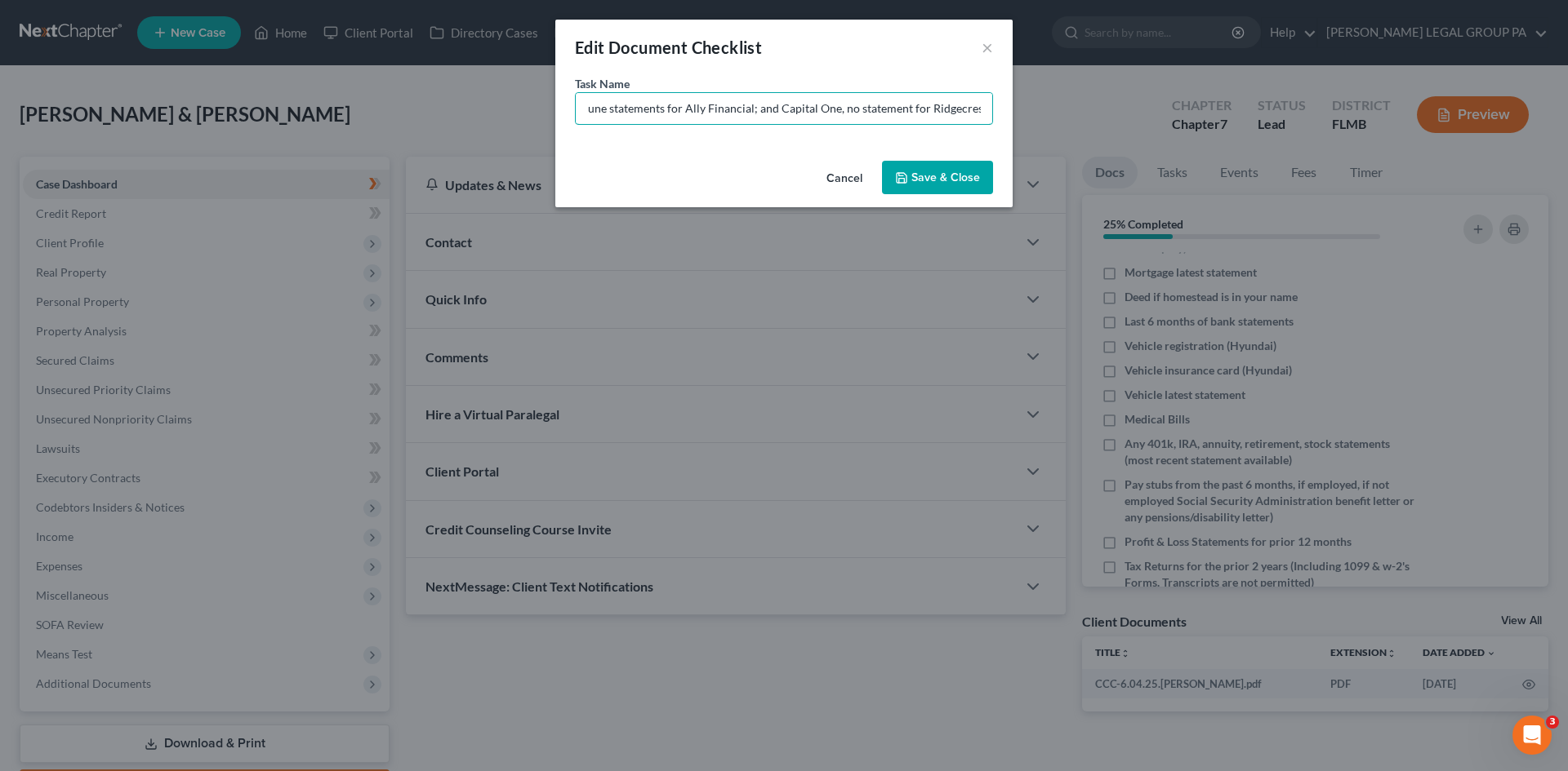
type input "Vehicle September statements - for all 3 (Have June statements for Ally Financi…"
click at [949, 182] on button "Save & Close" at bounding box center [937, 178] width 111 height 34
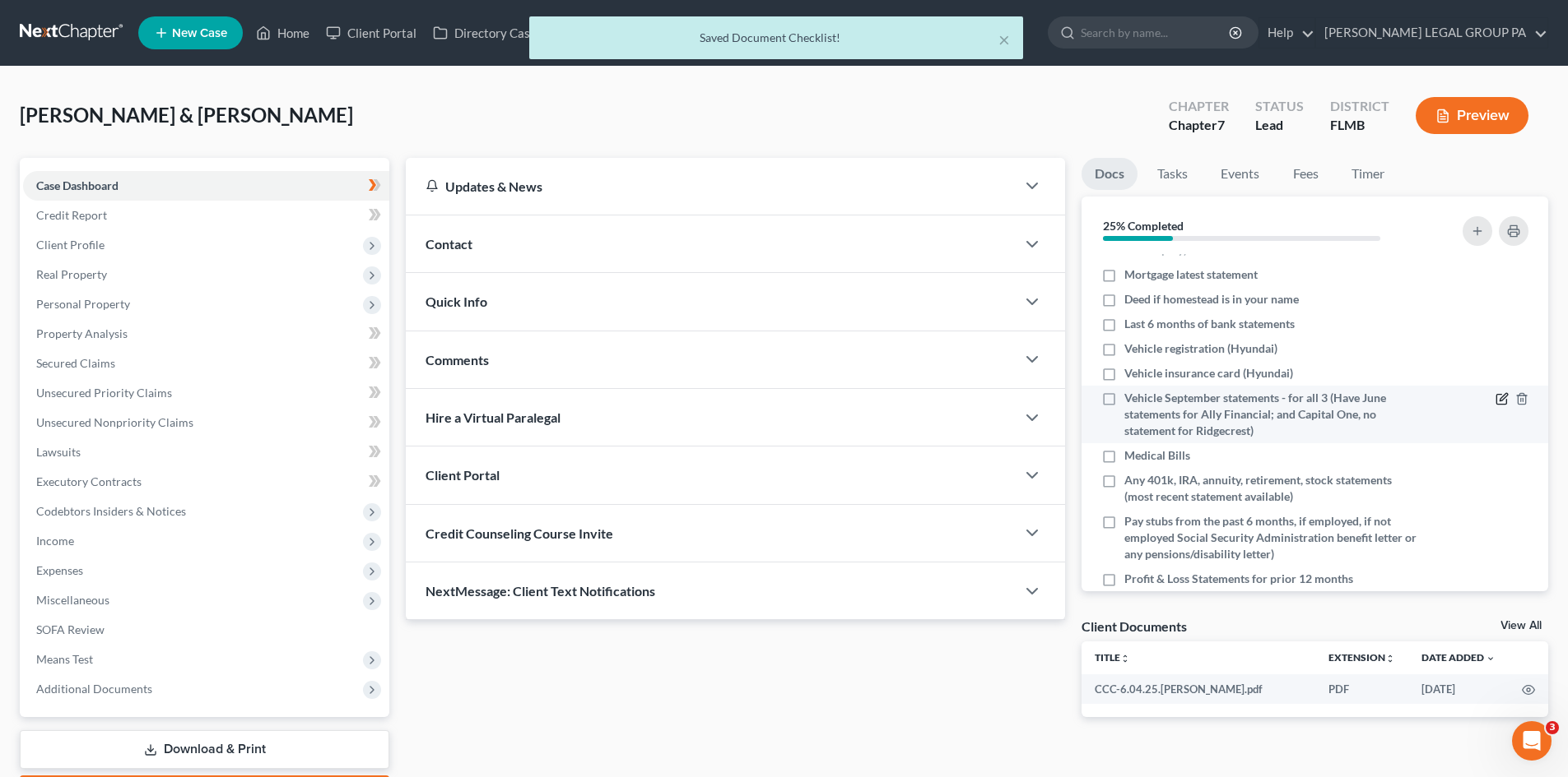
click at [1495, 395] on icon "button" at bounding box center [1502, 400] width 13 height 13
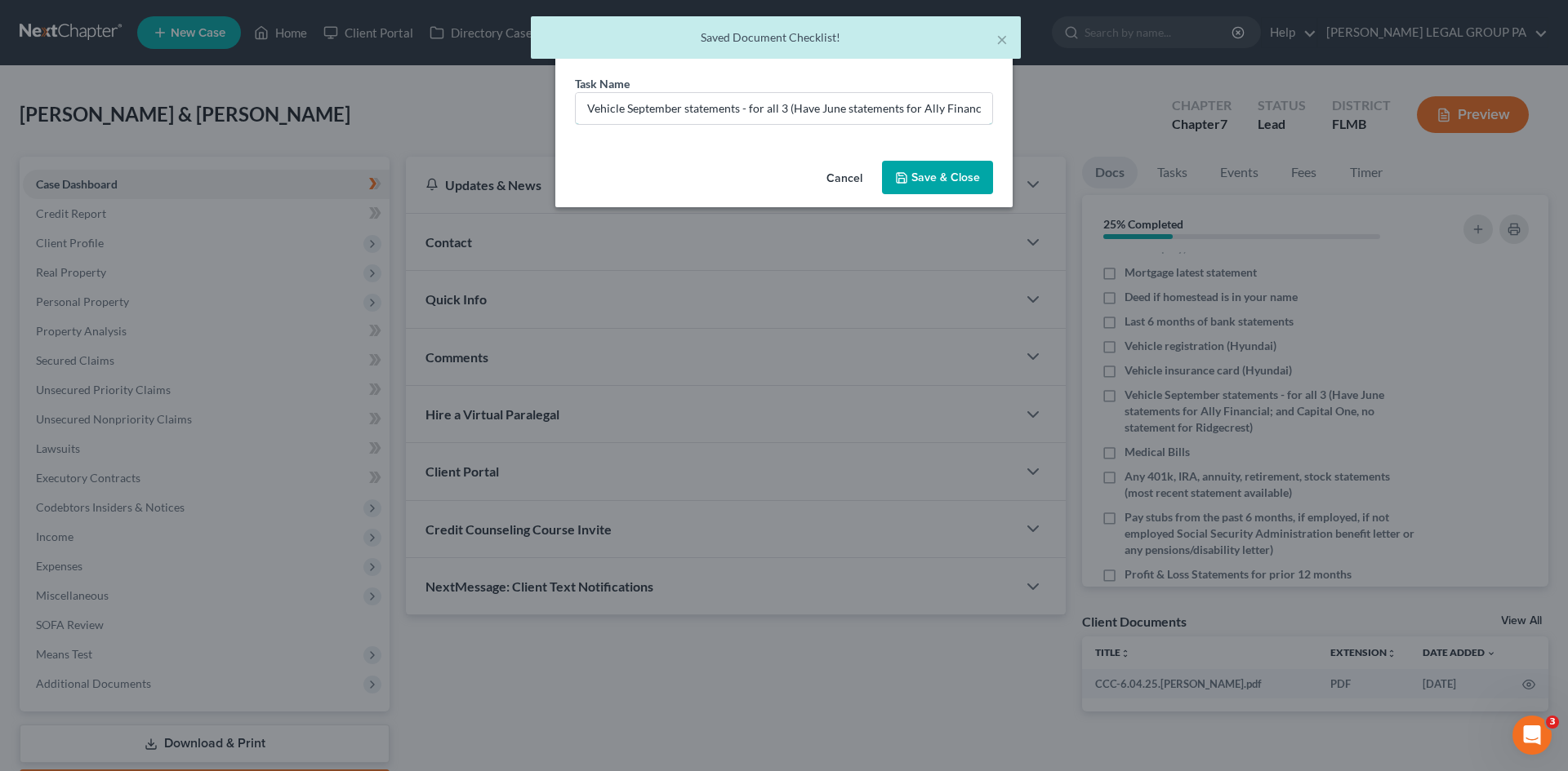
scroll to position [0, 240]
drag, startPoint x: 958, startPoint y: 110, endPoint x: 1028, endPoint y: 109, distance: 70.0
click at [1173, 100] on div "Edit Document Checklist × Task Name * Vehicle September statements - for all 3 …" at bounding box center [784, 385] width 1568 height 771
click at [939, 114] on input "Vehicle September statements - for all 3 (Have June statements for Ally Financi…" at bounding box center [784, 108] width 416 height 31
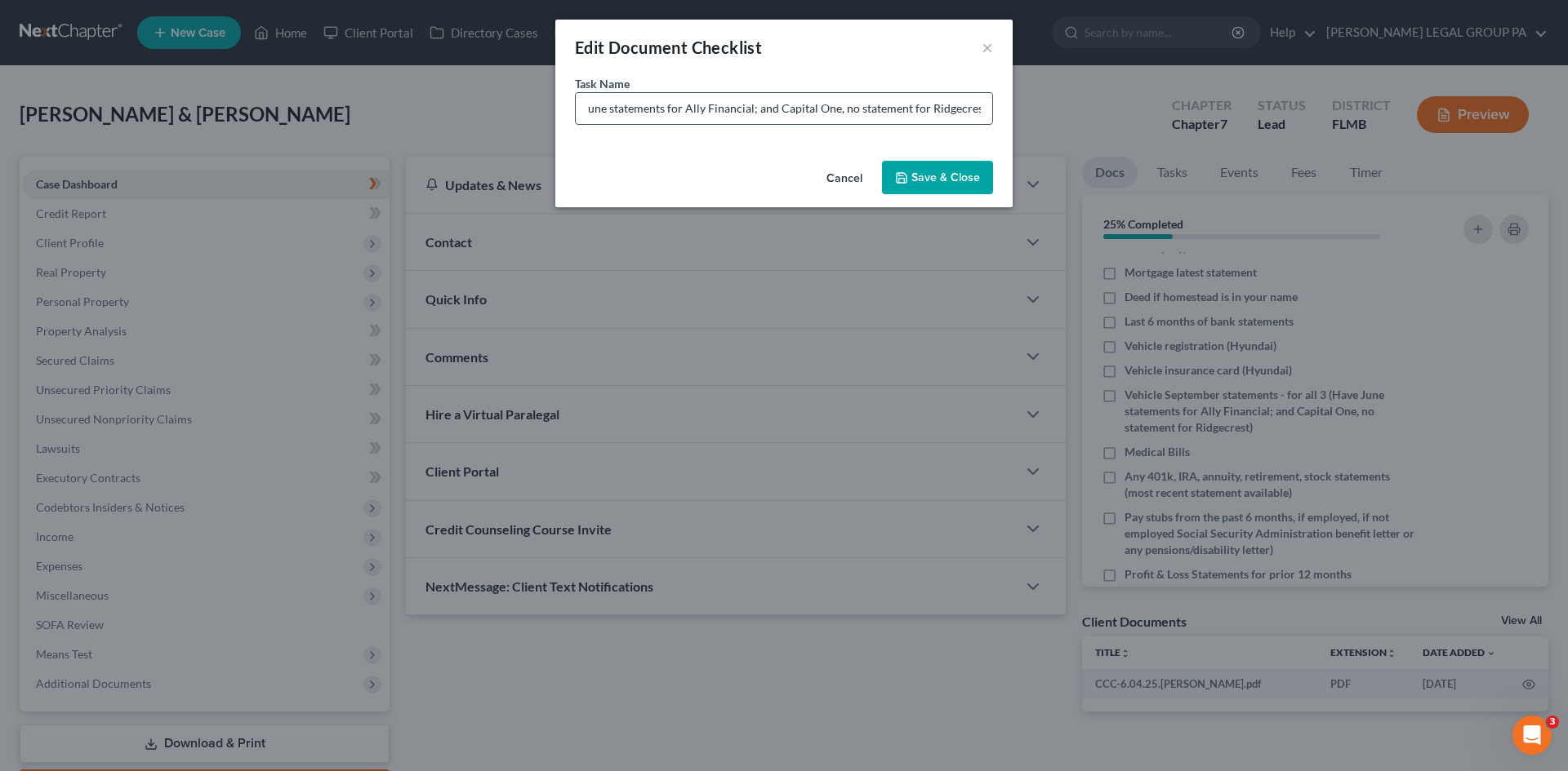
click at [930, 108] on input "Vehicle September statements - for all 3 (Have June statements for Ally Financi…" at bounding box center [784, 108] width 416 height 31
drag, startPoint x: 693, startPoint y: 106, endPoint x: 809, endPoint y: 103, distance: 116.0
click at [693, 106] on input "Vehicle September statements - for all 3 (Have June statements for Ally Financi…" at bounding box center [784, 108] width 416 height 31
click at [928, 103] on input "Vehicle September statements - for all 3 (Have June statements for Ally Financi…" at bounding box center [784, 108] width 416 height 31
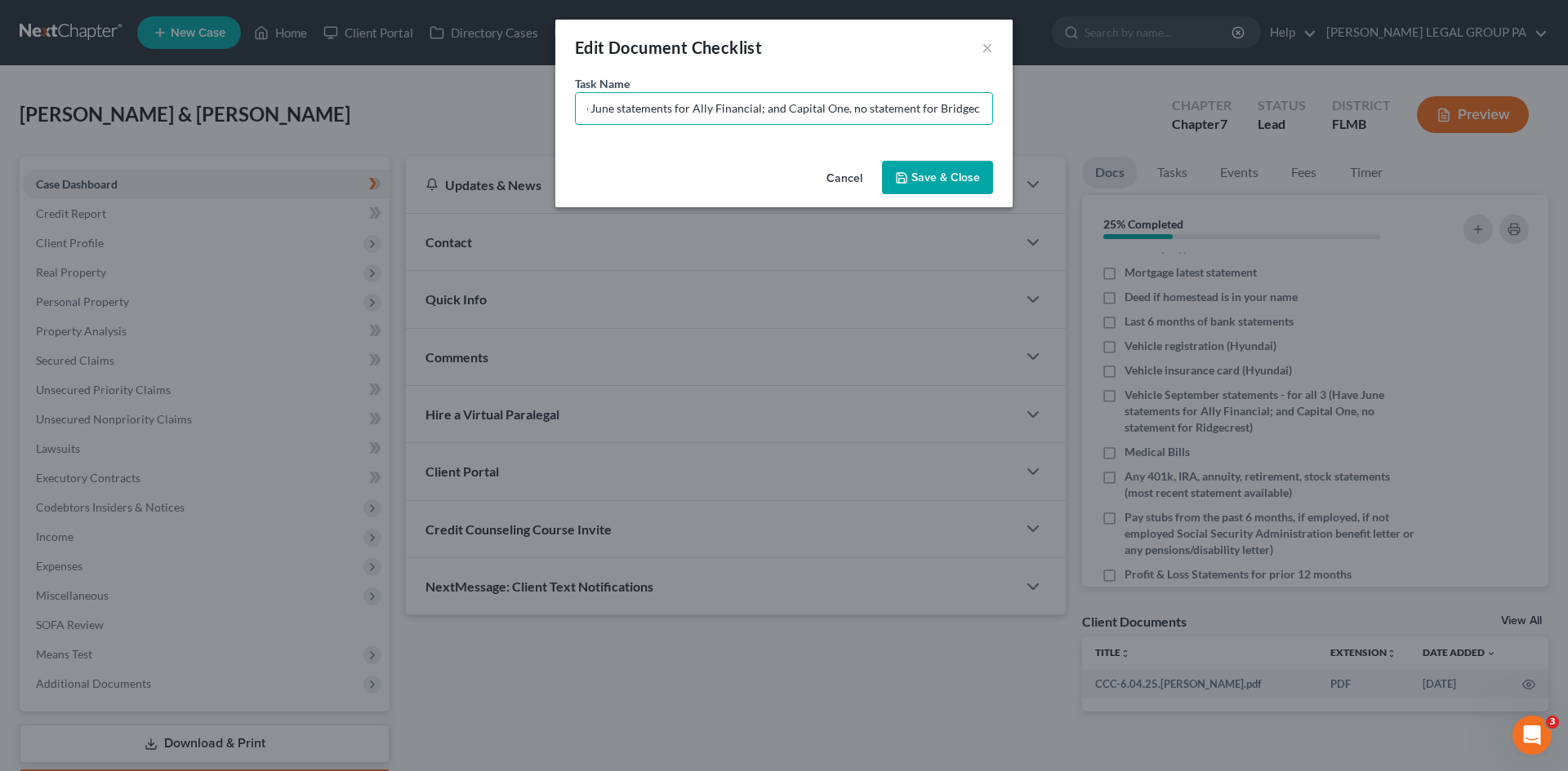
type input "Vehicle September statements - for all 3 (Have June statements for Ally Financi…"
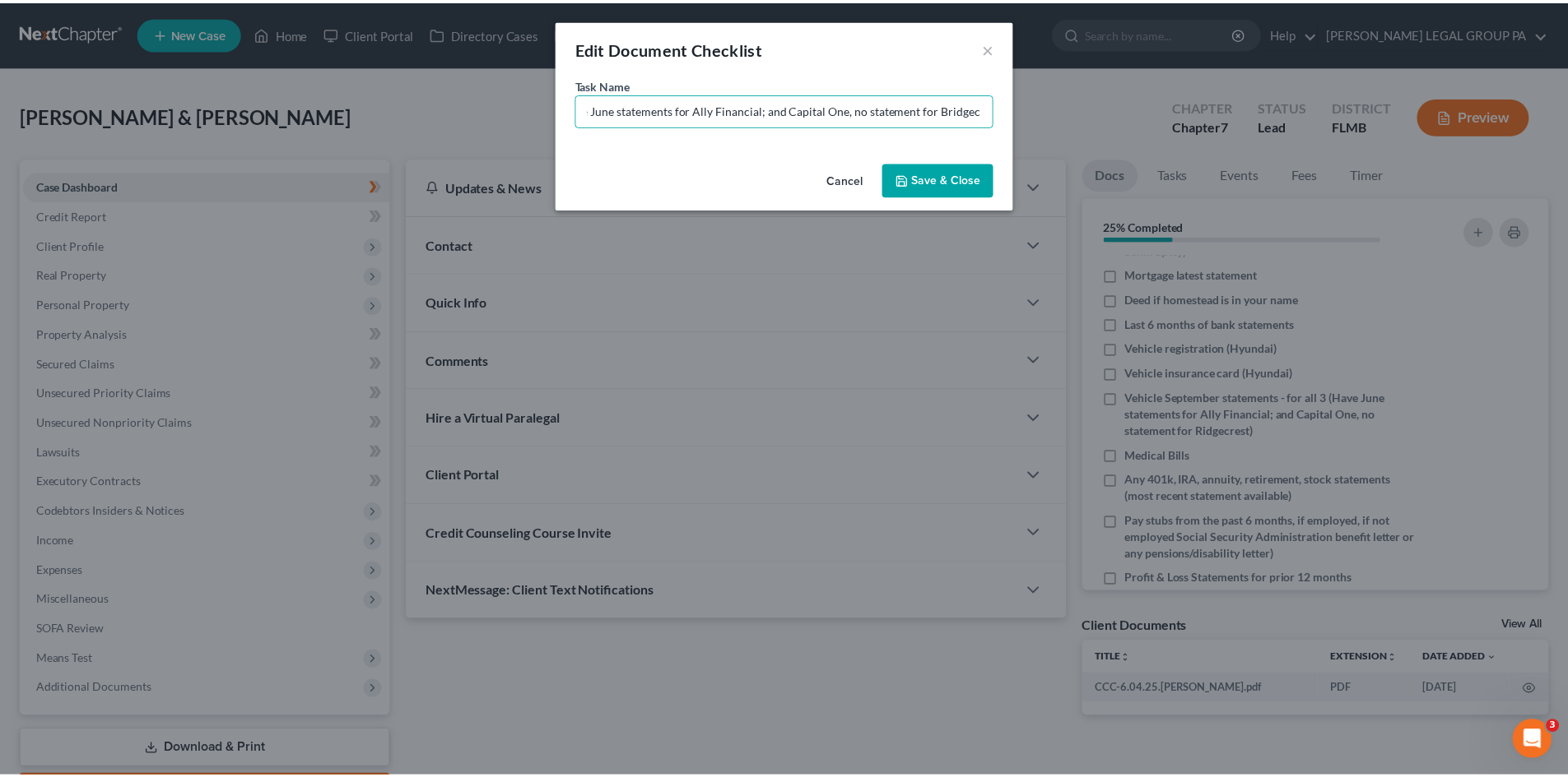
scroll to position [0, 0]
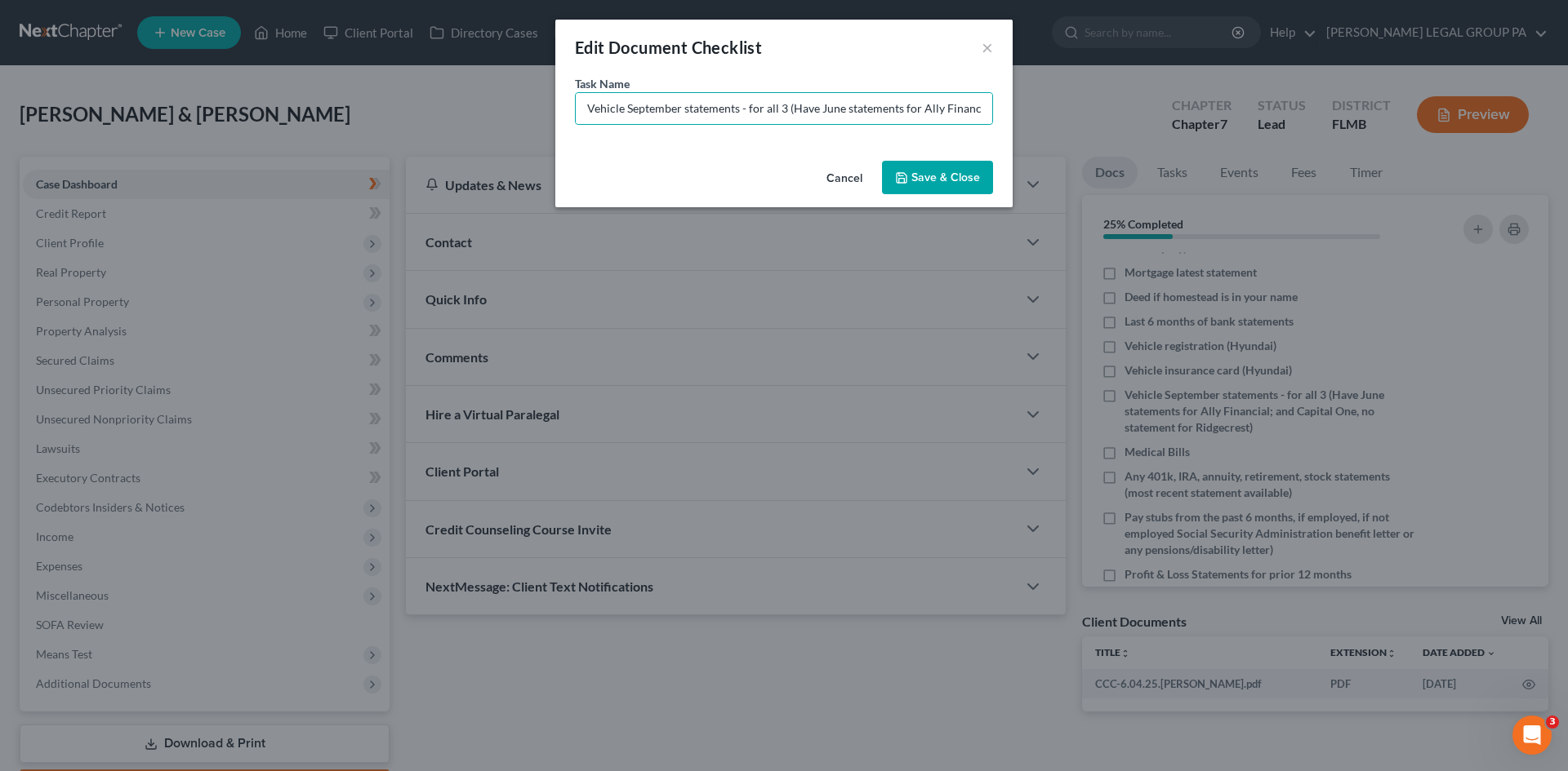
click at [778, 89] on div "Task Name * Vehicle September statements - for all 3 (Have June statements for …" at bounding box center [784, 100] width 418 height 49
drag, startPoint x: 917, startPoint y: 176, endPoint x: 973, endPoint y: 171, distance: 56.2
click at [917, 173] on button "Save & Close" at bounding box center [937, 178] width 111 height 34
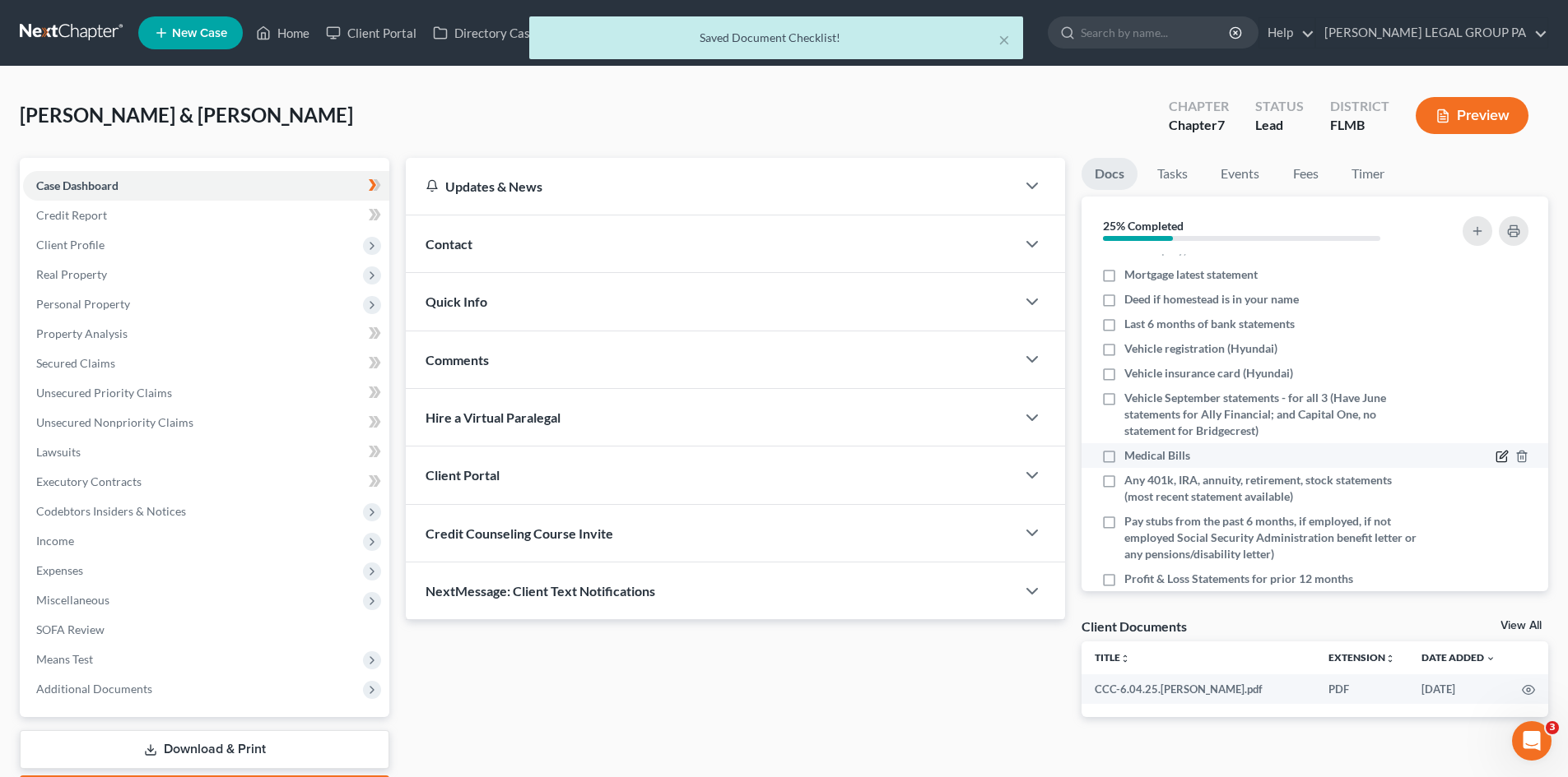
click at [1495, 456] on icon "button" at bounding box center [1502, 457] width 13 height 13
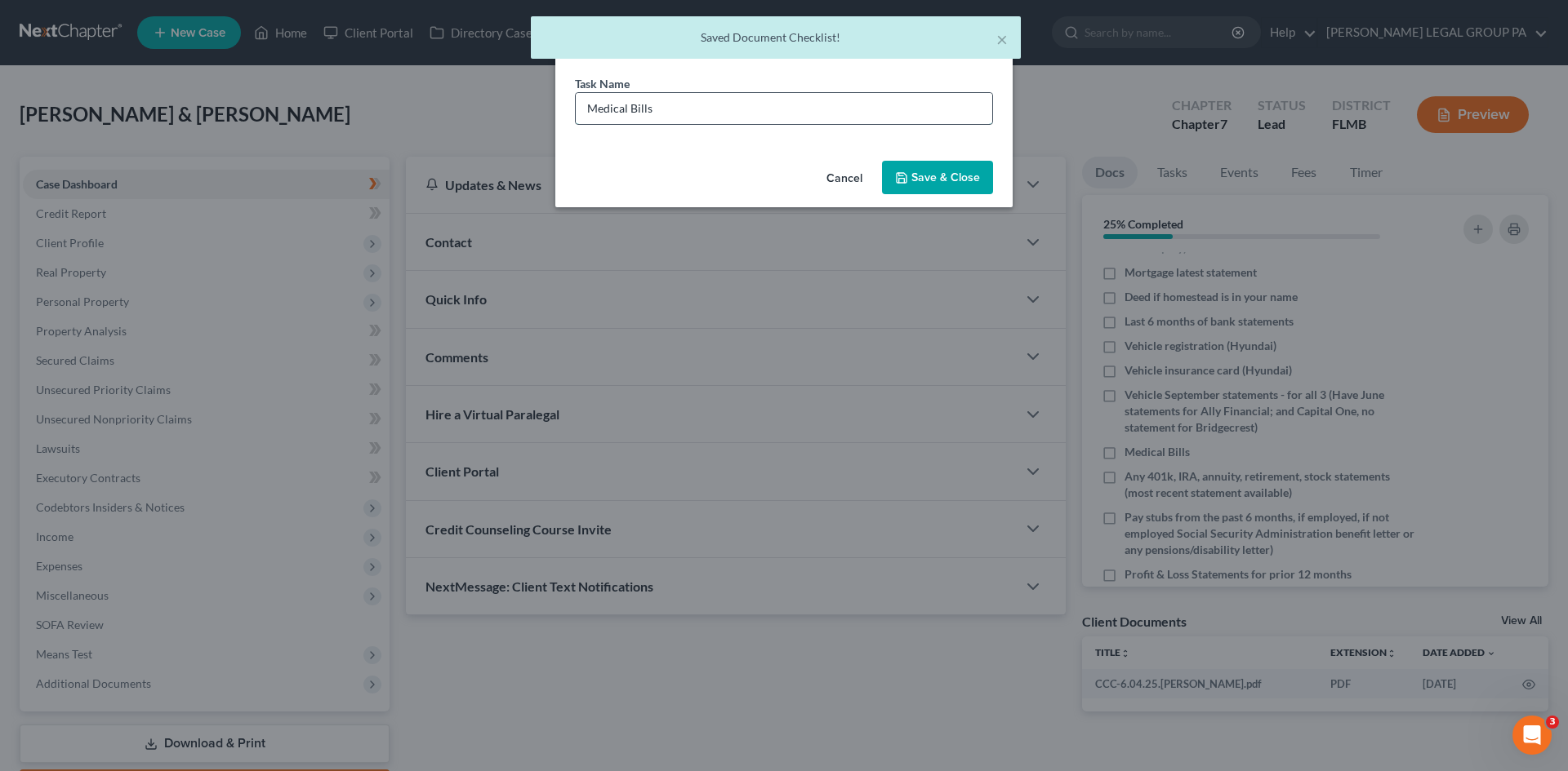
click at [770, 97] on input "Medical Bills" at bounding box center [784, 108] width 416 height 31
click at [779, 104] on input "Medical Bills" at bounding box center [784, 108] width 416 height 31
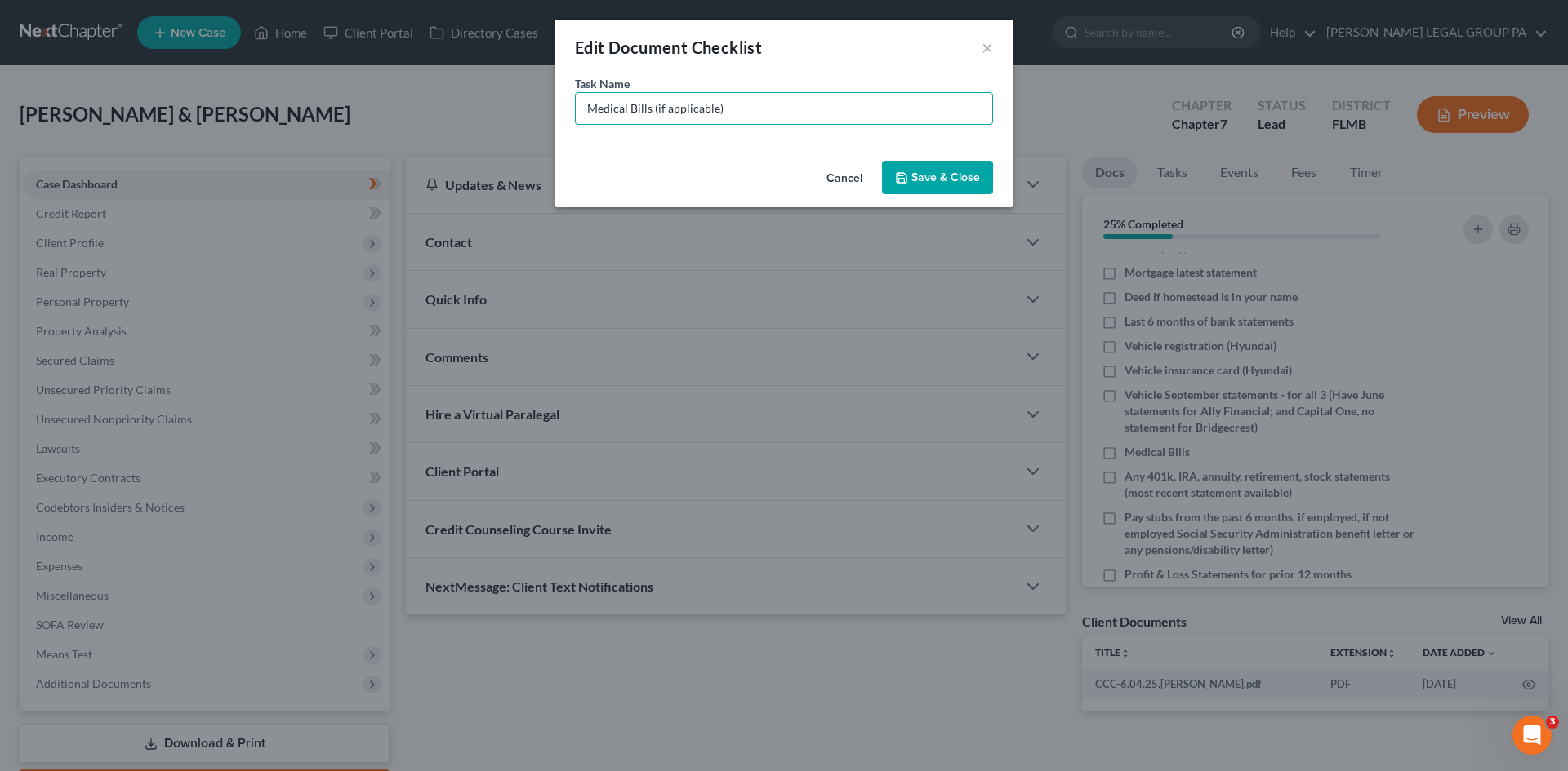
type input "Medical Bills (if applicable)"
drag, startPoint x: 930, startPoint y: 176, endPoint x: 1008, endPoint y: 183, distance: 78.3
click at [927, 176] on button "Save & Close" at bounding box center [937, 178] width 111 height 34
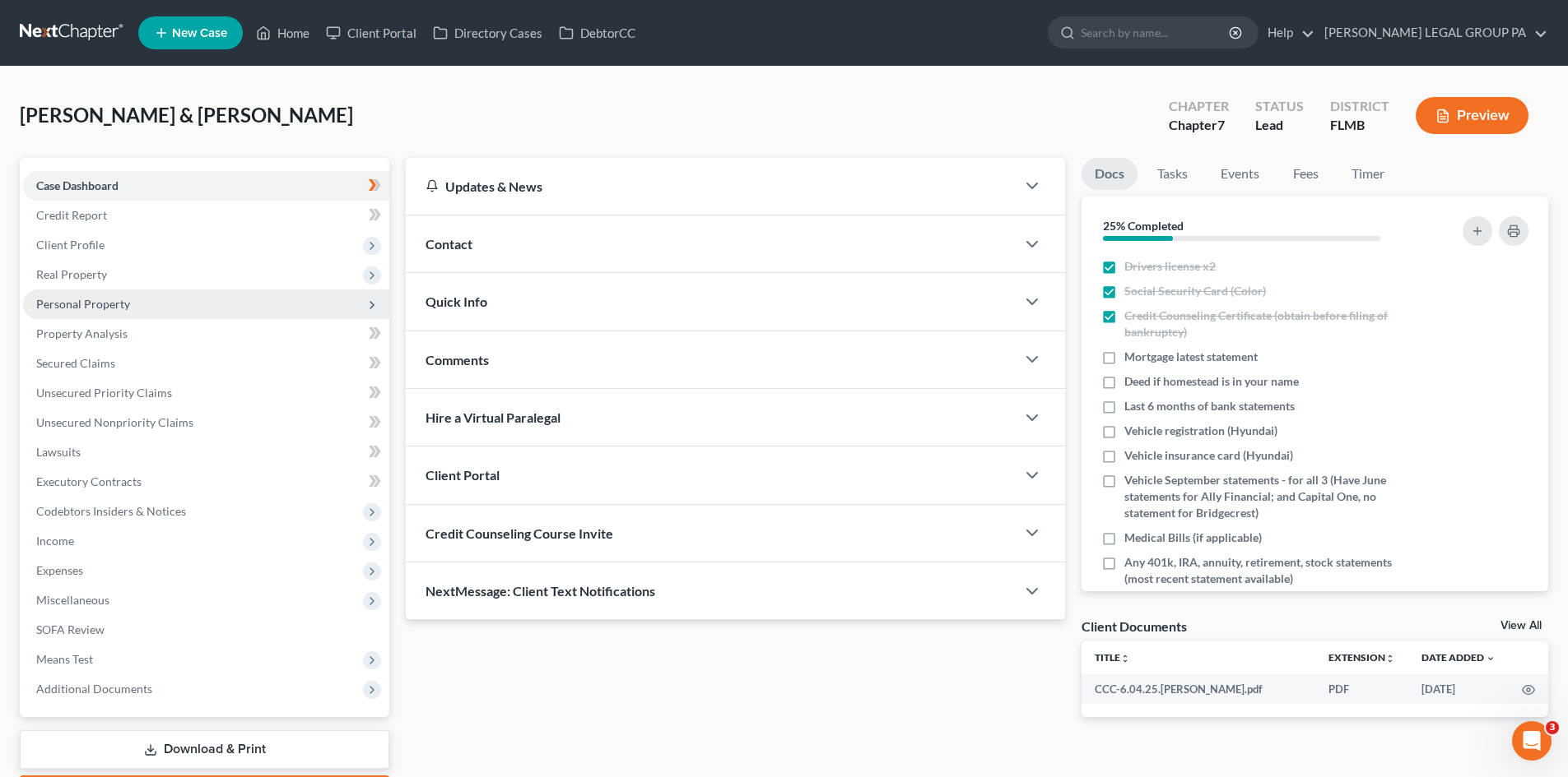
click at [179, 311] on span "Personal Property" at bounding box center [206, 304] width 366 height 30
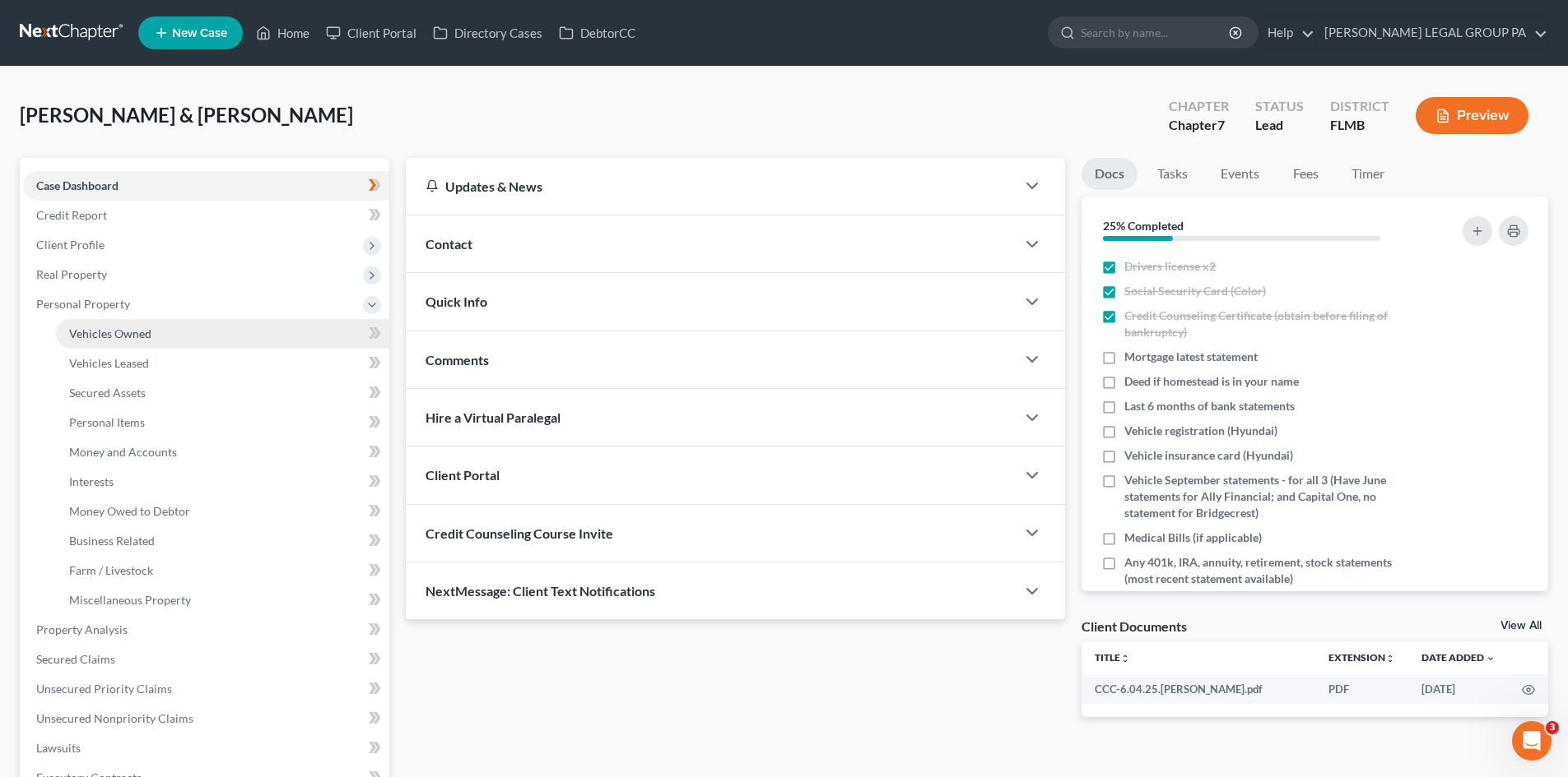
click at [188, 330] on link "Vehicles Owned" at bounding box center [222, 333] width 334 height 30
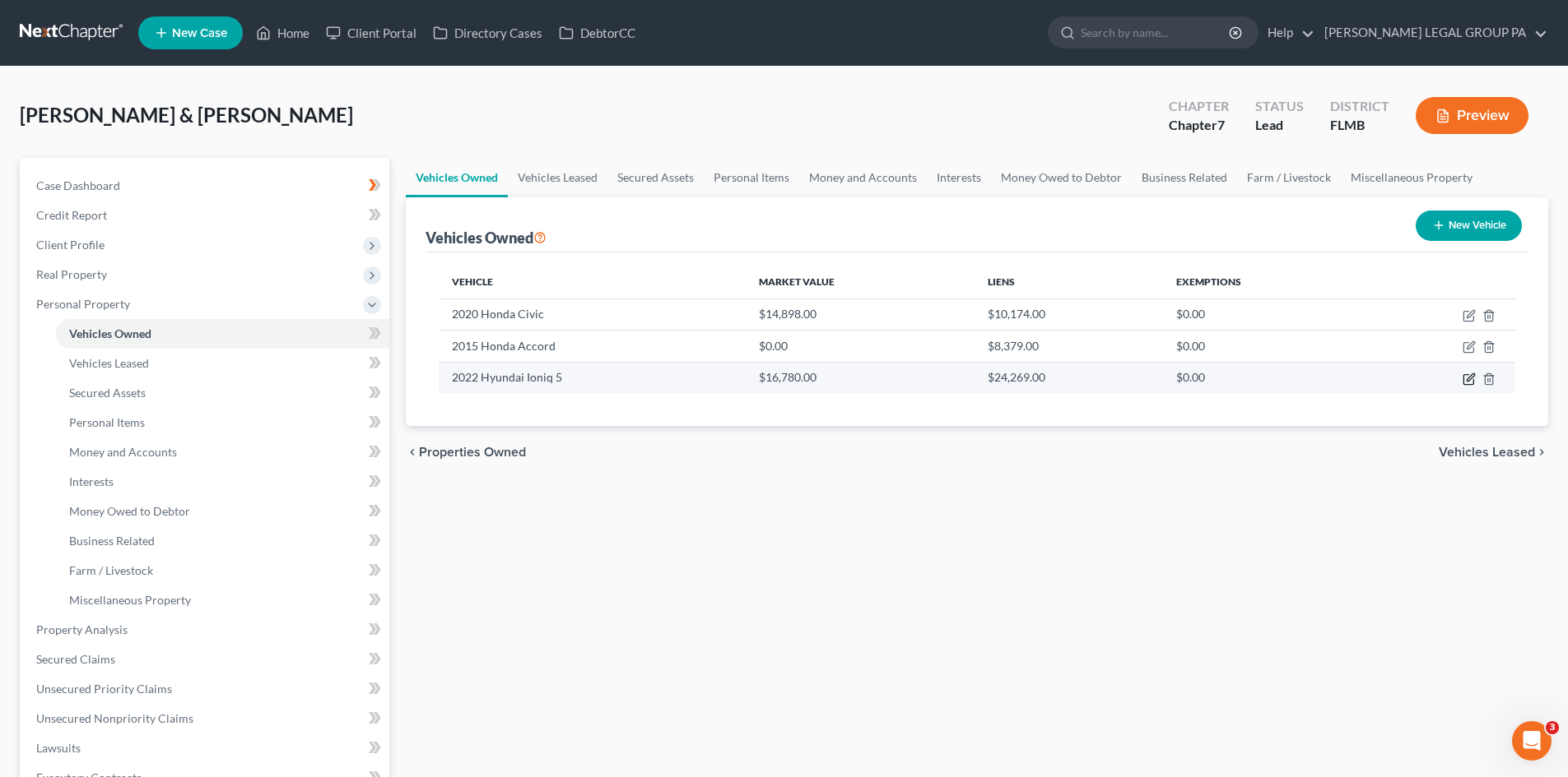
click at [1469, 379] on icon "button" at bounding box center [1469, 379] width 13 height 13
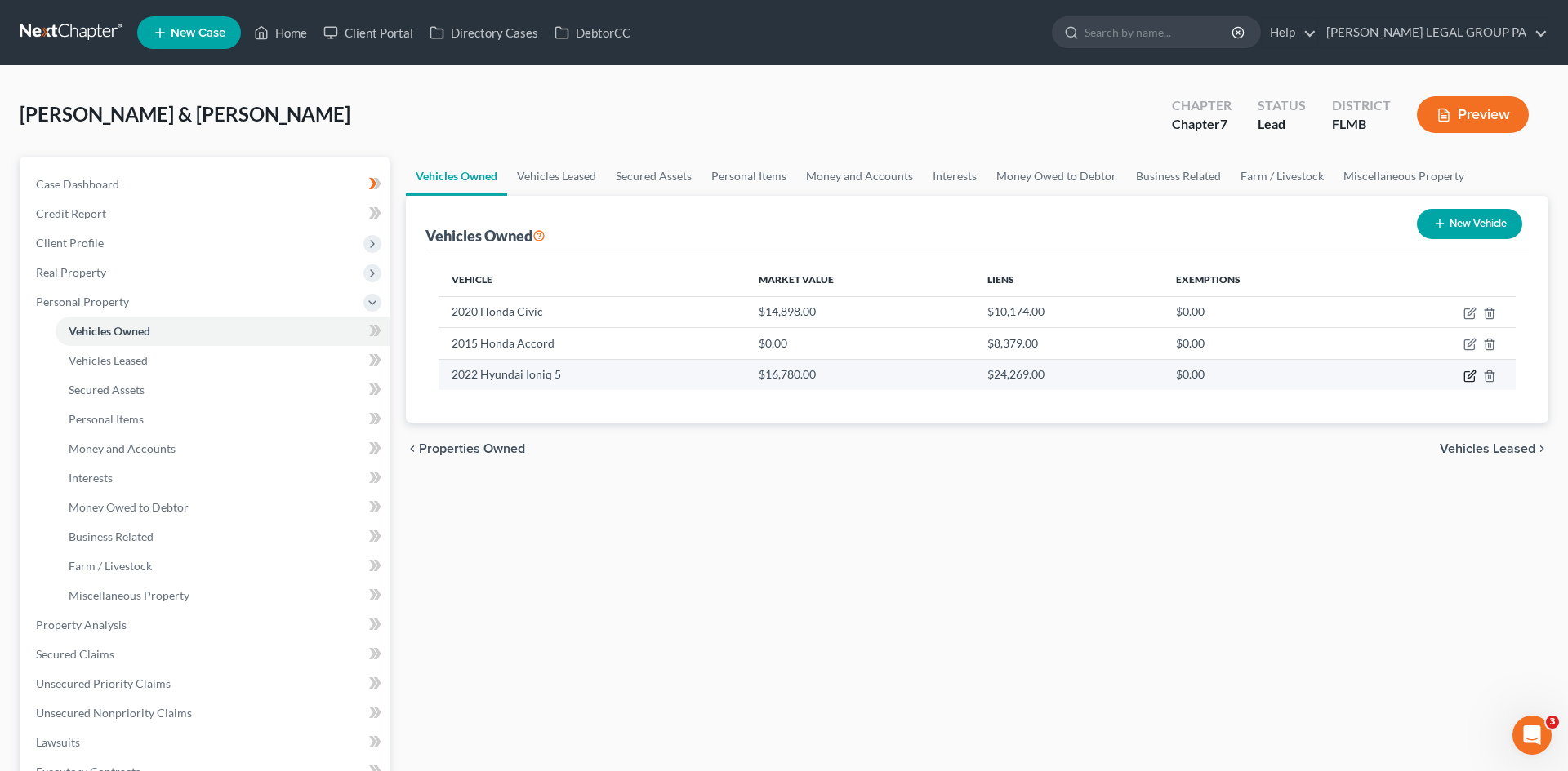
select select "0"
select select "4"
select select "2"
select select "0"
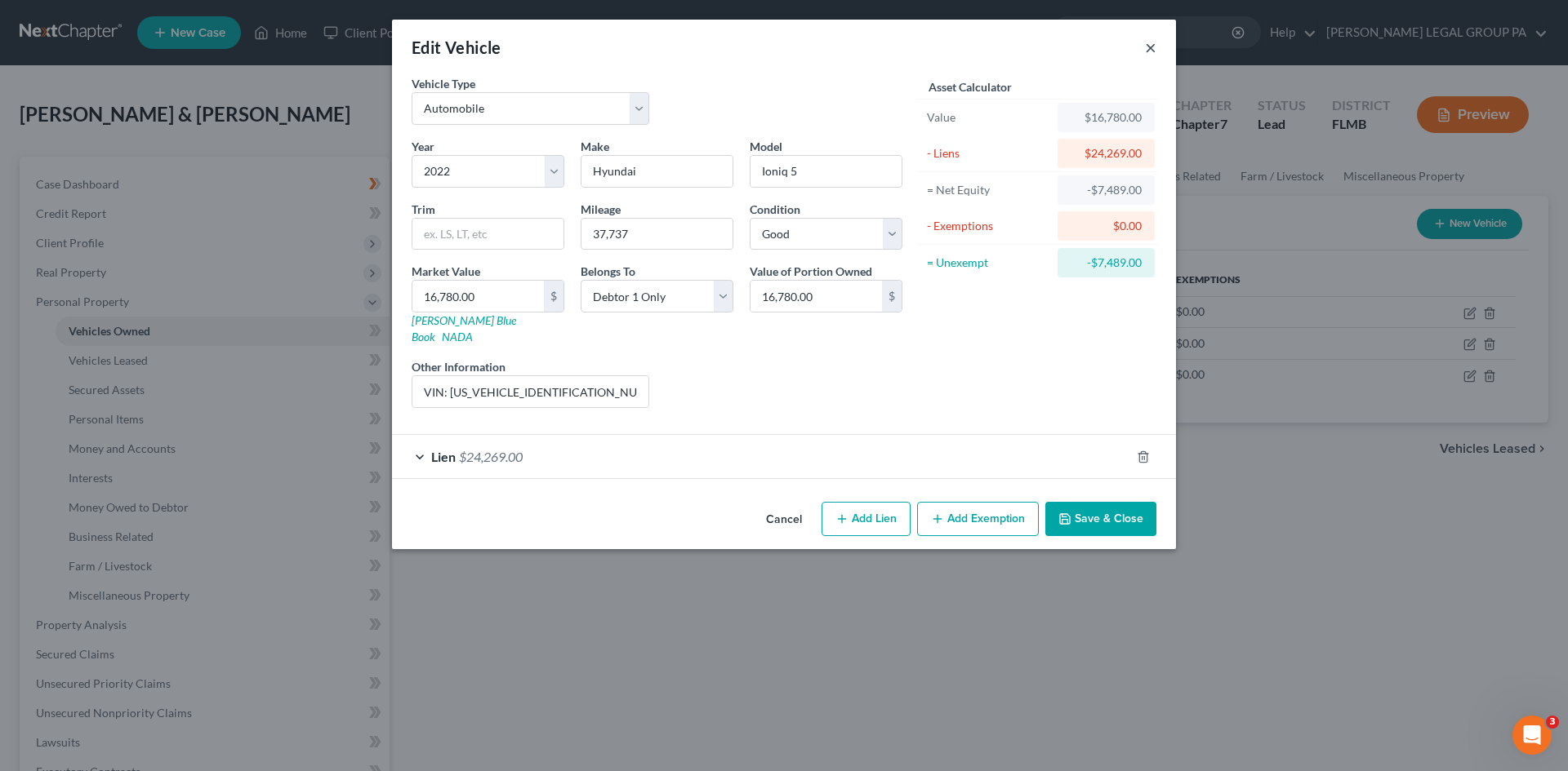
click at [1147, 48] on button "×" at bounding box center [1151, 47] width 11 height 20
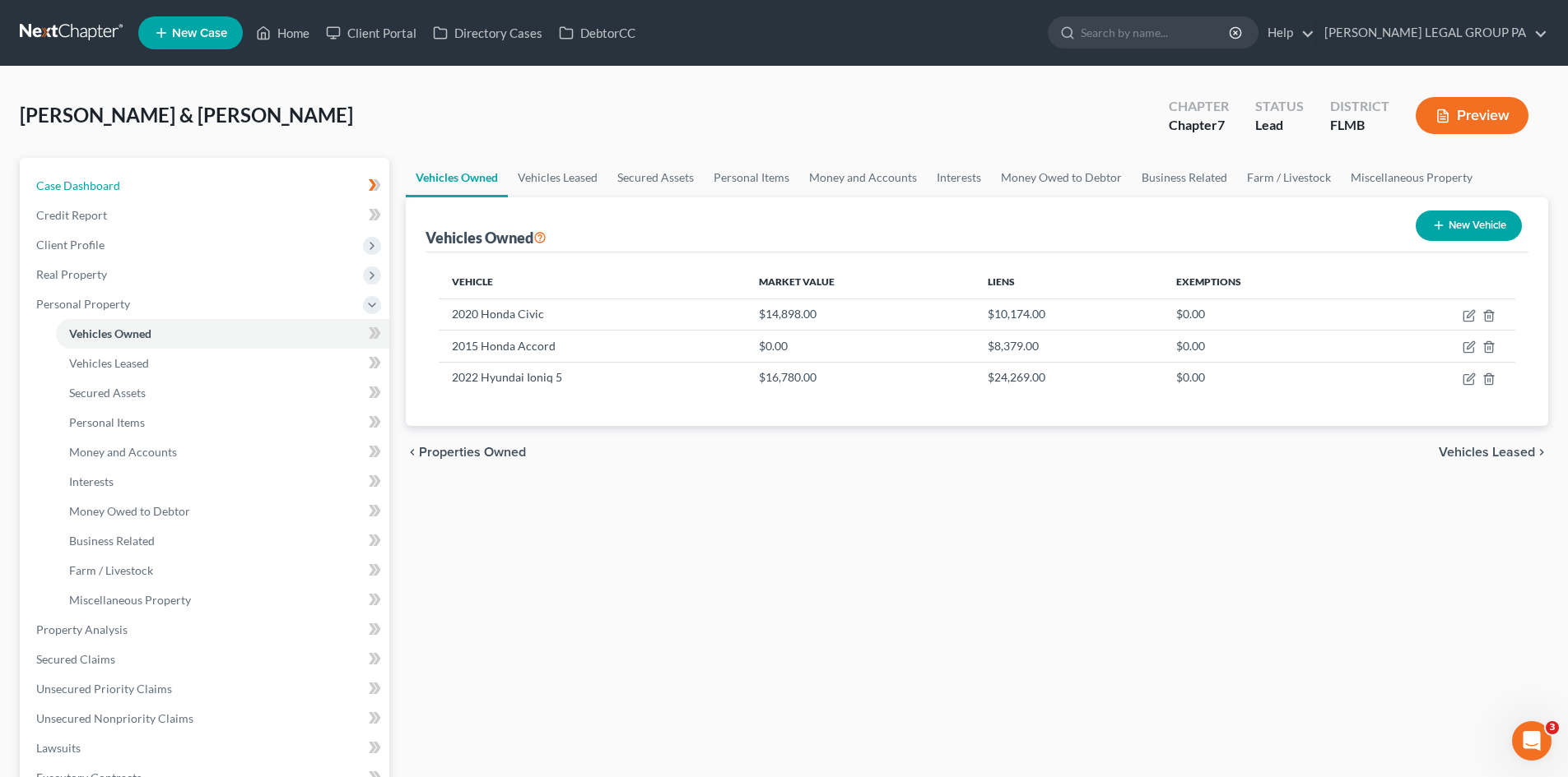
drag, startPoint x: 125, startPoint y: 177, endPoint x: 766, endPoint y: 126, distance: 643.0
click at [124, 176] on link "Case Dashboard" at bounding box center [206, 186] width 366 height 30
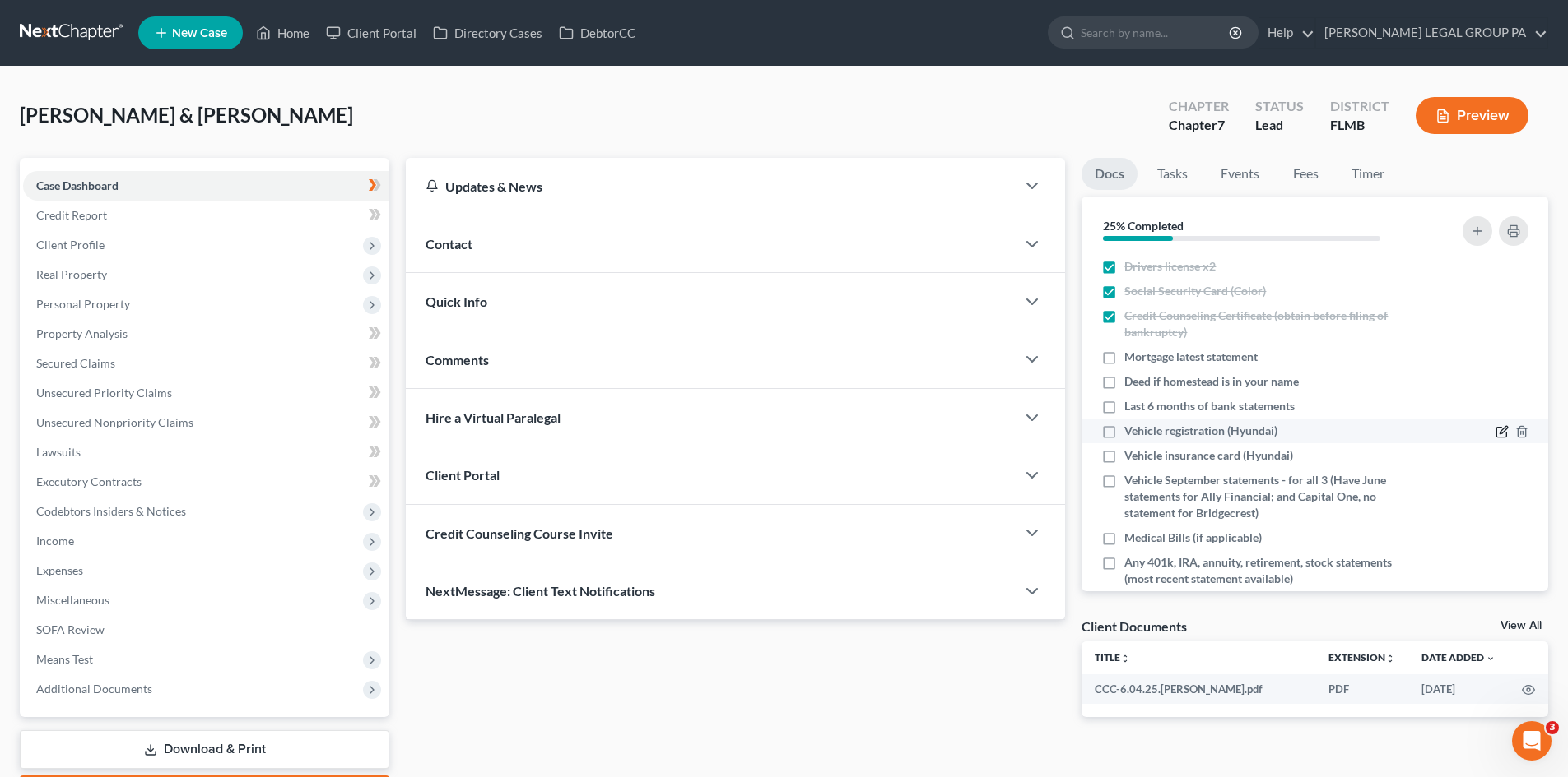
click at [1495, 428] on icon "button" at bounding box center [1502, 432] width 13 height 13
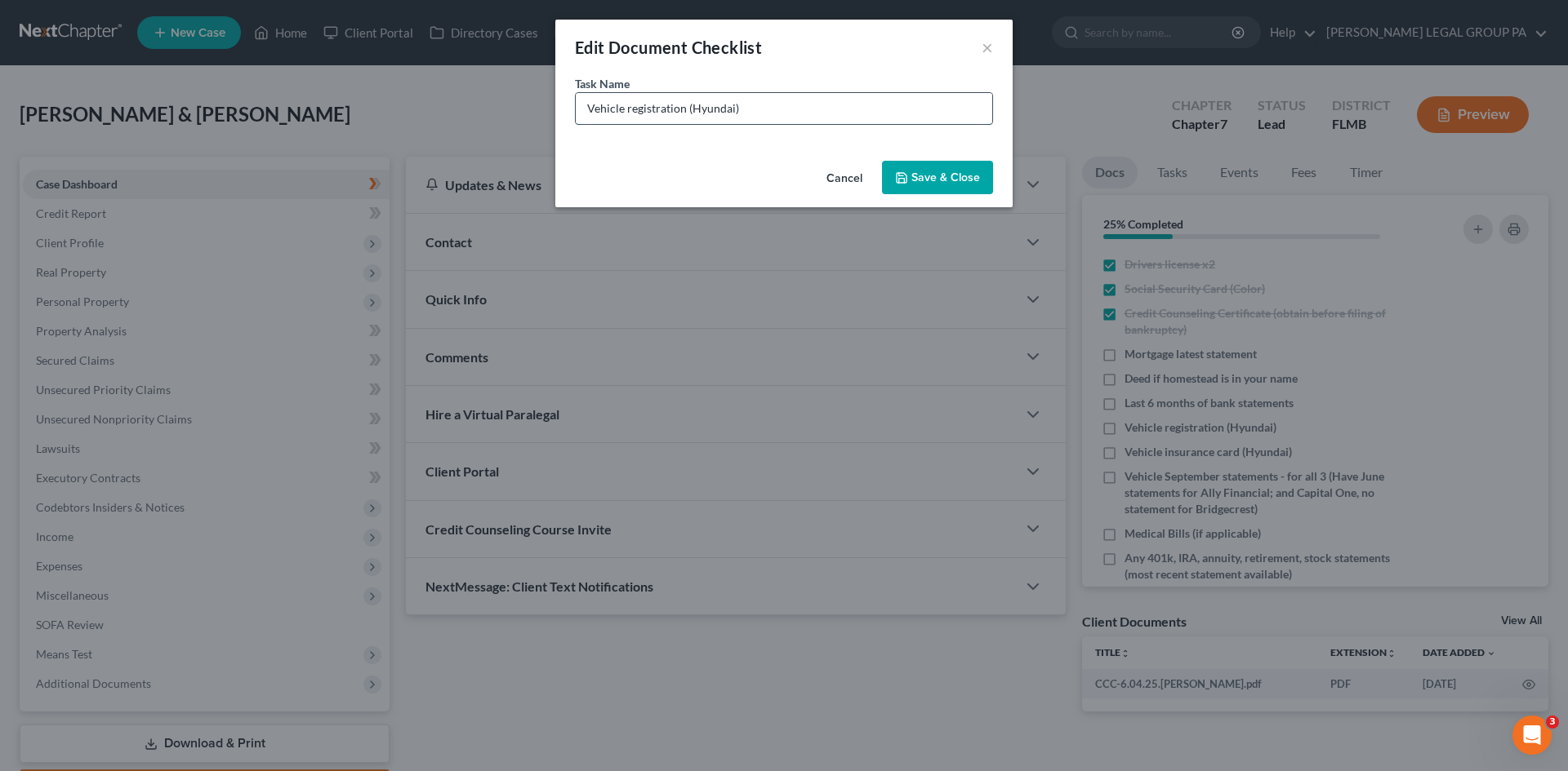
click at [715, 104] on input "Vehicle registration (Hyundai)" at bounding box center [784, 108] width 416 height 31
type input "Vehicle registration (Honda Accord)"
click at [939, 176] on button "Save & Close" at bounding box center [937, 178] width 111 height 34
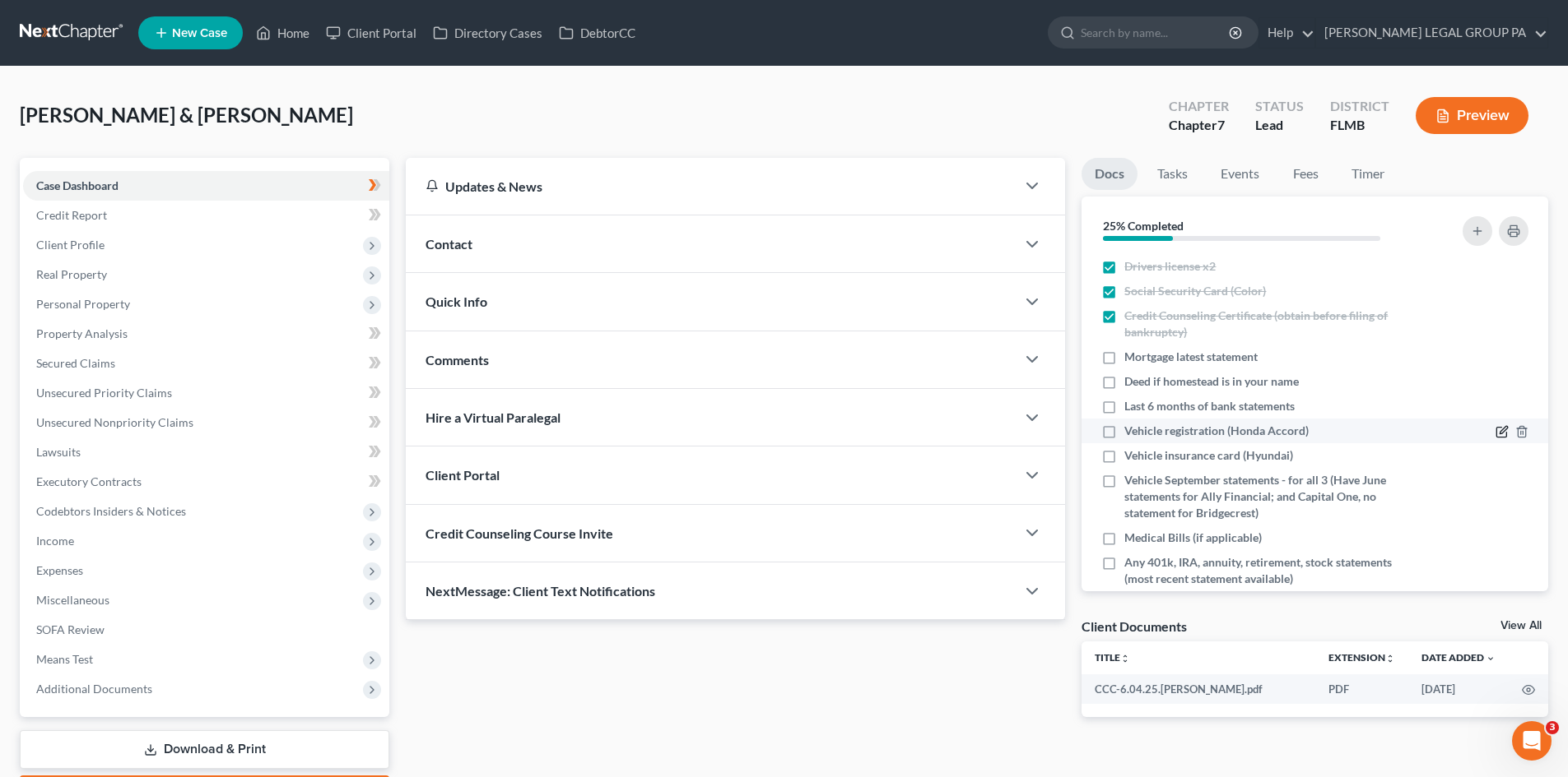
click at [1495, 427] on icon "button" at bounding box center [1502, 432] width 13 height 13
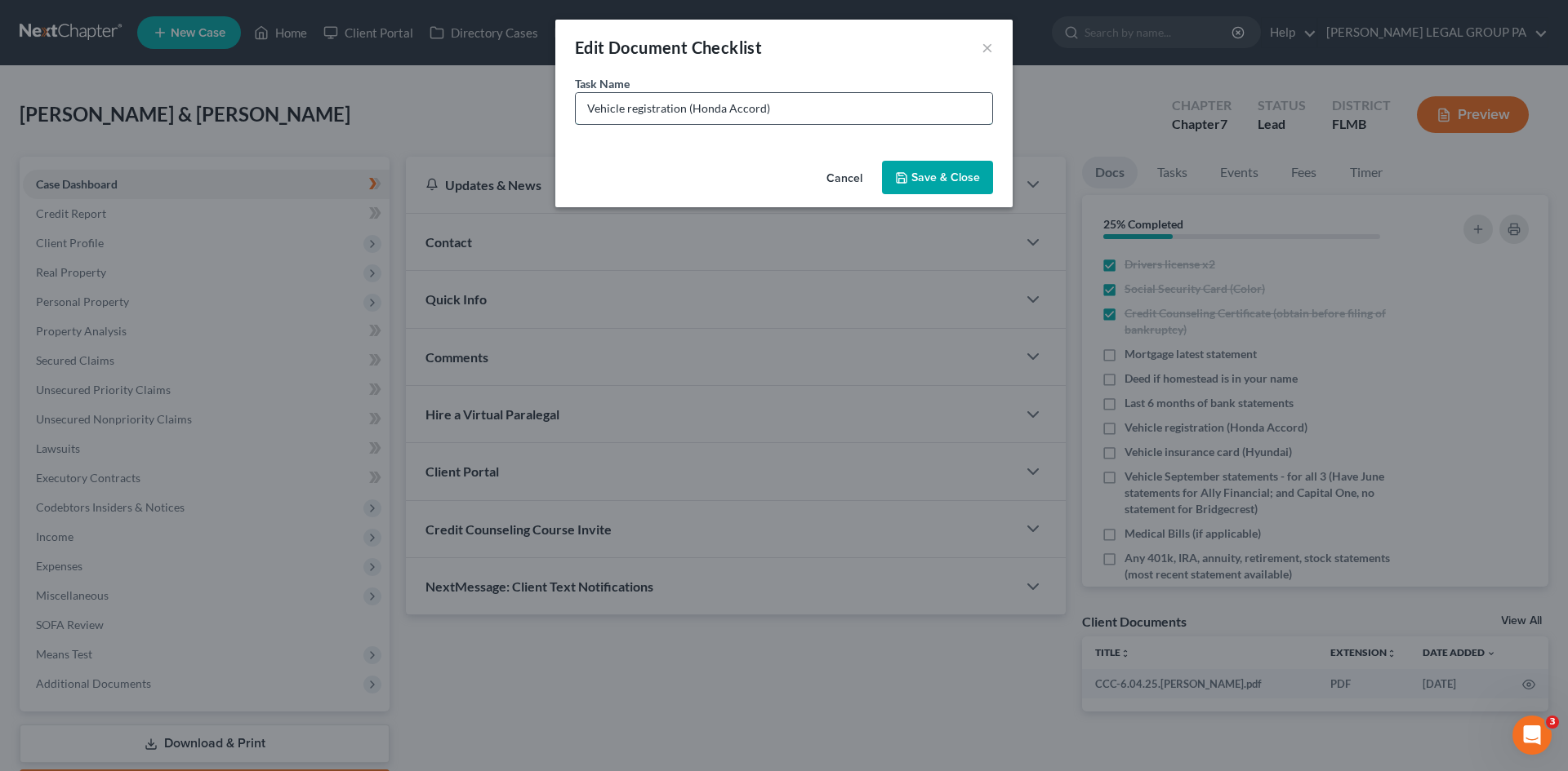
click at [690, 106] on input "Vehicle registration (Honda Accord)" at bounding box center [784, 108] width 416 height 31
type input "Vehicle registration (2015 Honda Accord)"
click at [923, 177] on button "Save & Close" at bounding box center [937, 178] width 111 height 34
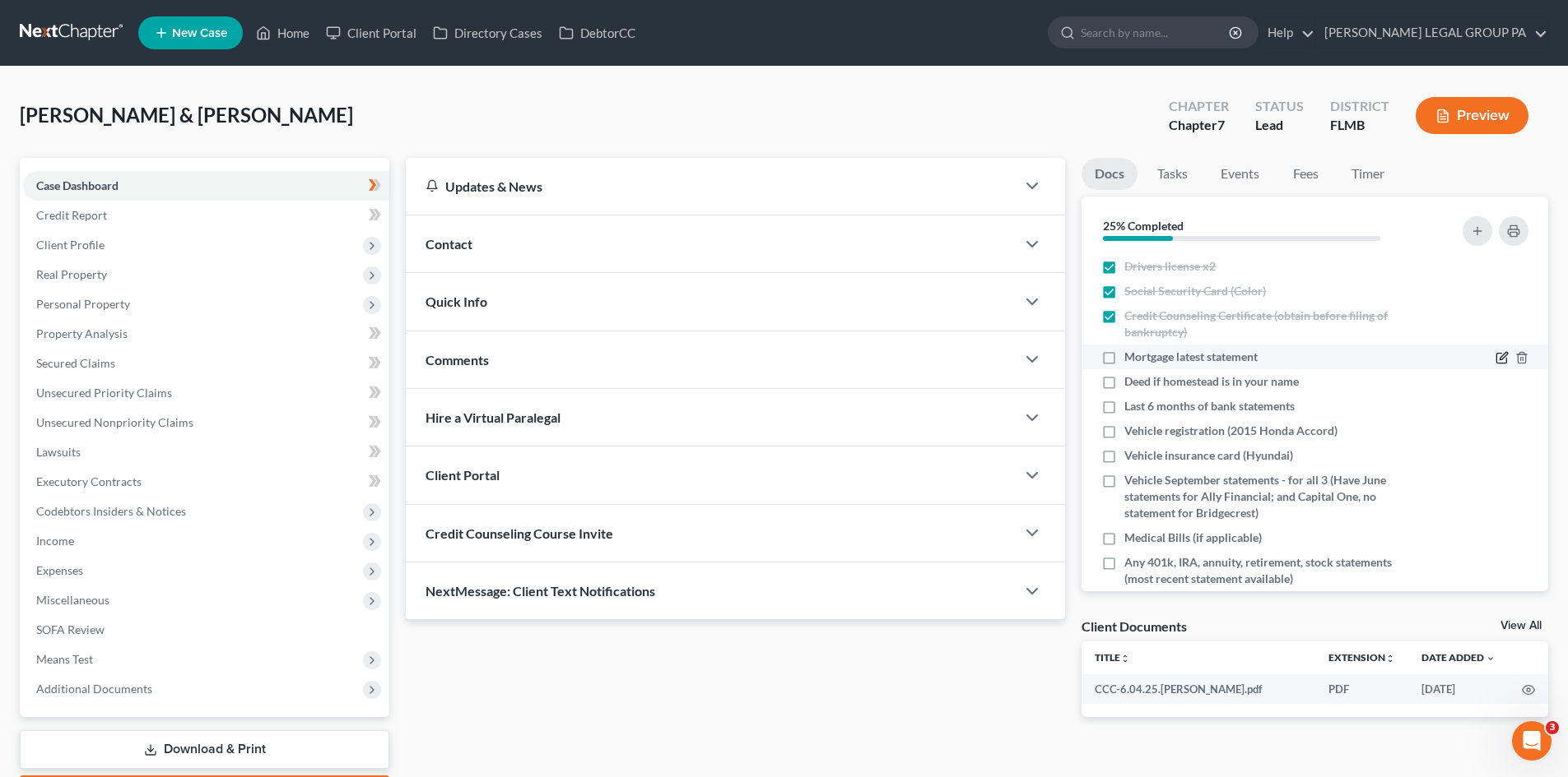
click at [1495, 353] on icon "button" at bounding box center [1502, 358] width 13 height 13
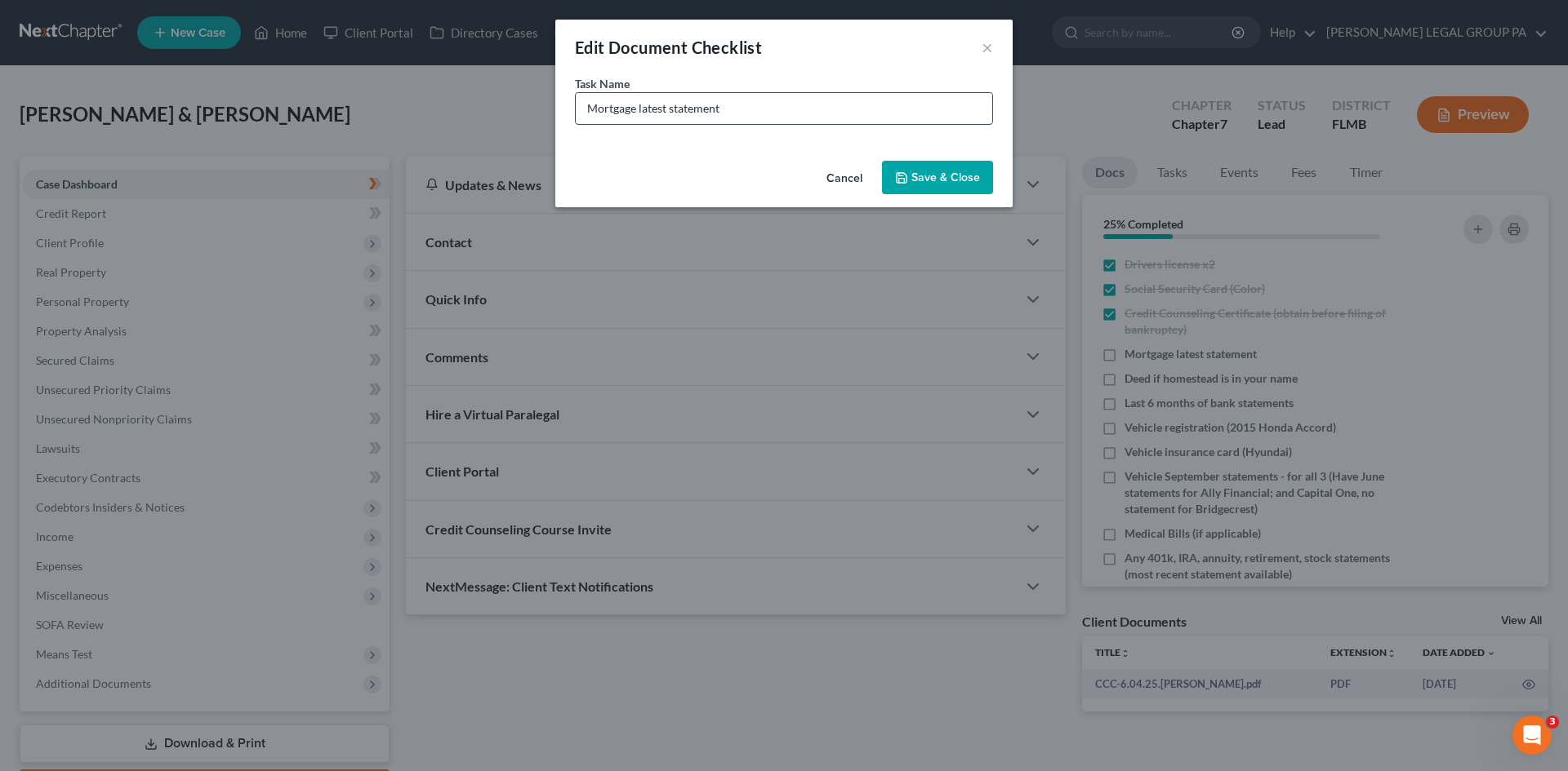
click at [659, 108] on input "Mortgage latest statement" at bounding box center [784, 108] width 416 height 31
click at [886, 104] on input "Mortgage September statement" at bounding box center [784, 108] width 416 height 31
type input "Mortgage September statement (have [DATE])"
click at [928, 152] on div "Task Name * Mortgage September statement (have [DATE])" at bounding box center [784, 114] width 457 height 79
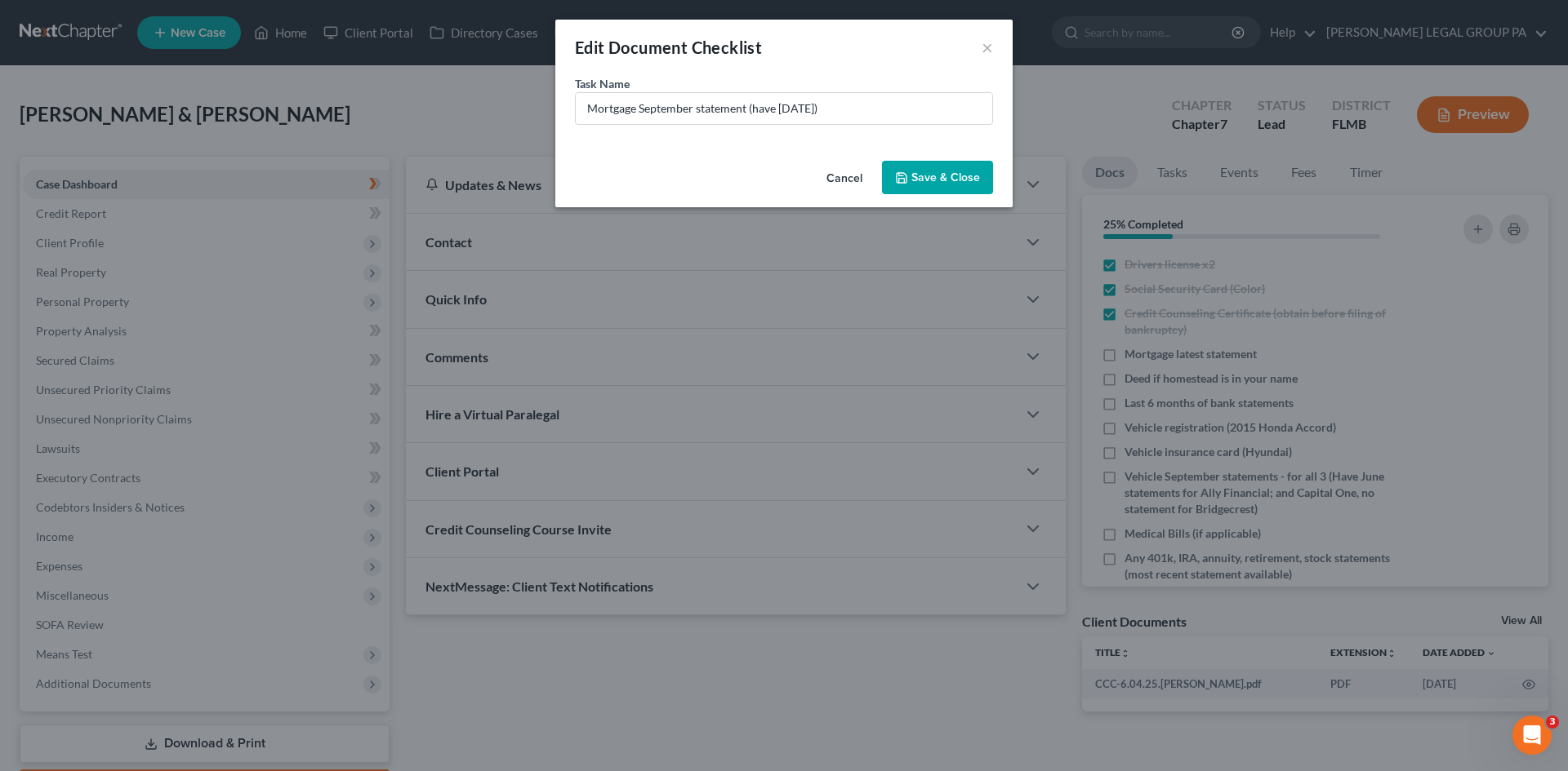
click at [927, 170] on button "Save & Close" at bounding box center [937, 178] width 111 height 34
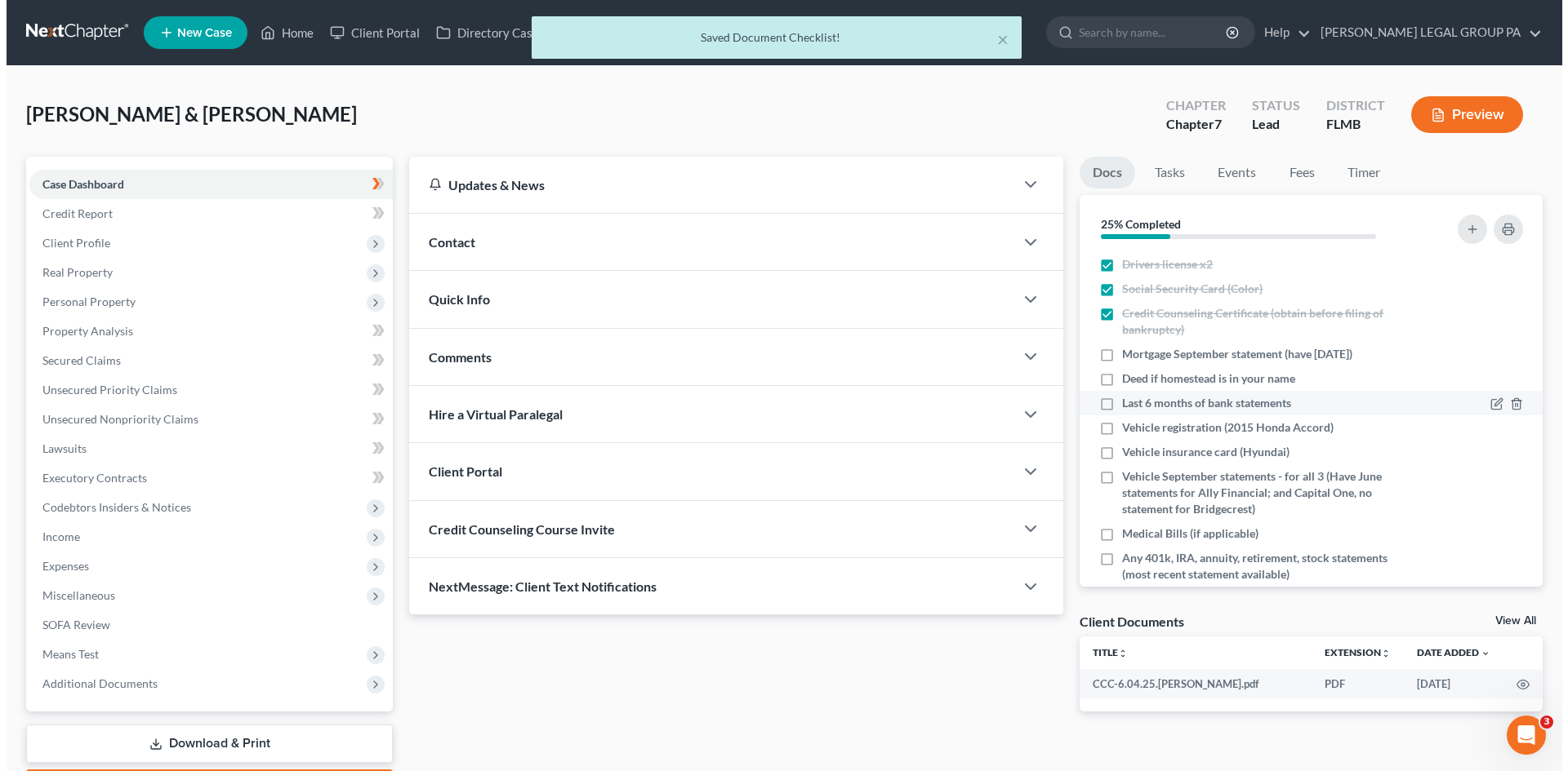
scroll to position [82, 0]
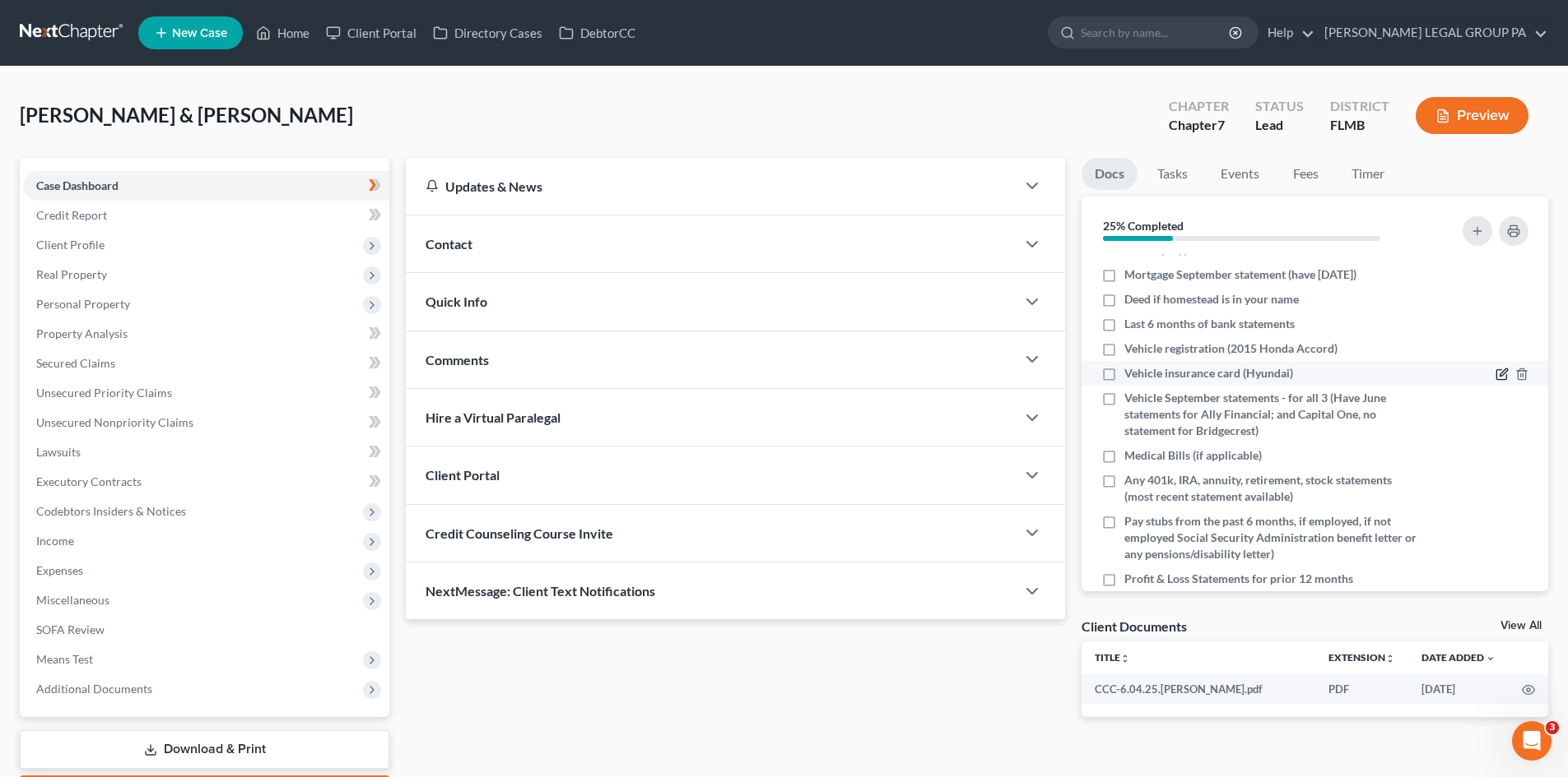
click at [1495, 370] on icon "button" at bounding box center [1502, 375] width 13 height 13
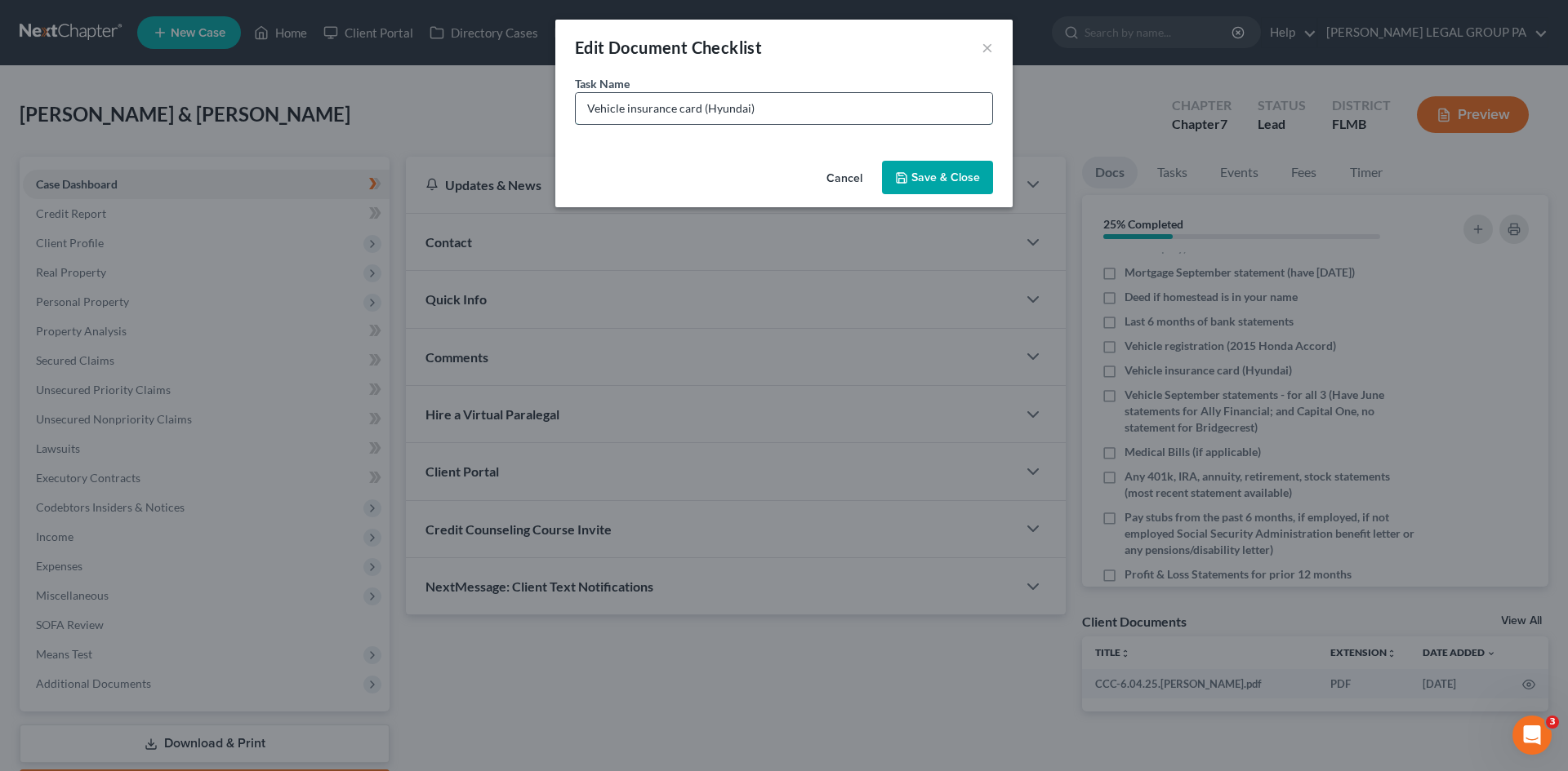
click at [735, 107] on input "Vehicle insurance card (Hyundai)" at bounding box center [784, 108] width 416 height 31
click at [736, 109] on input "Vehicle insurance card (Hyundai)" at bounding box center [784, 108] width 416 height 31
type input "Vehicle insurance card (2015 Honda Accord)"
click at [940, 173] on button "Save & Close" at bounding box center [937, 178] width 111 height 34
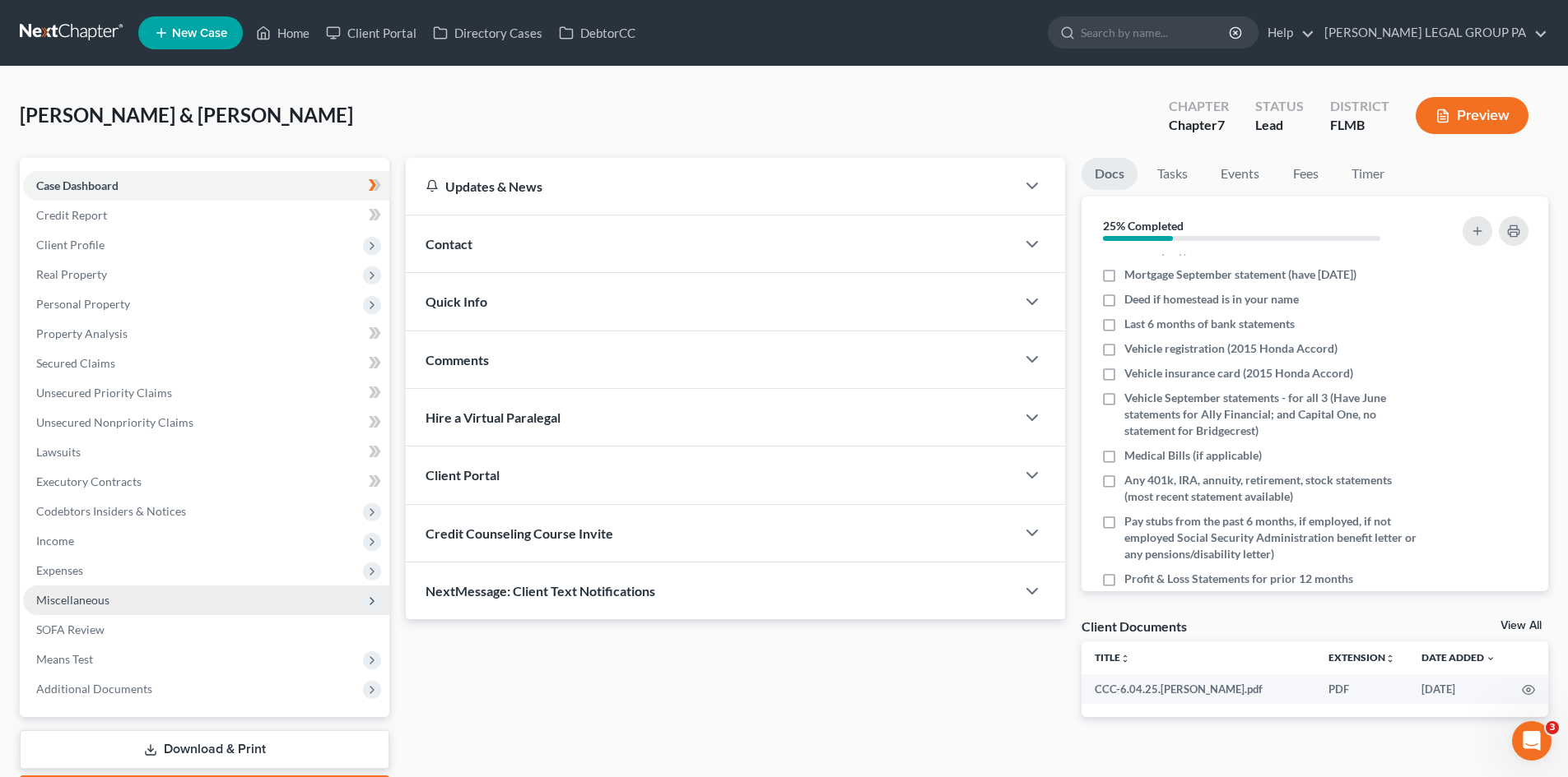
click at [82, 585] on span "Miscellaneous" at bounding box center [206, 600] width 366 height 30
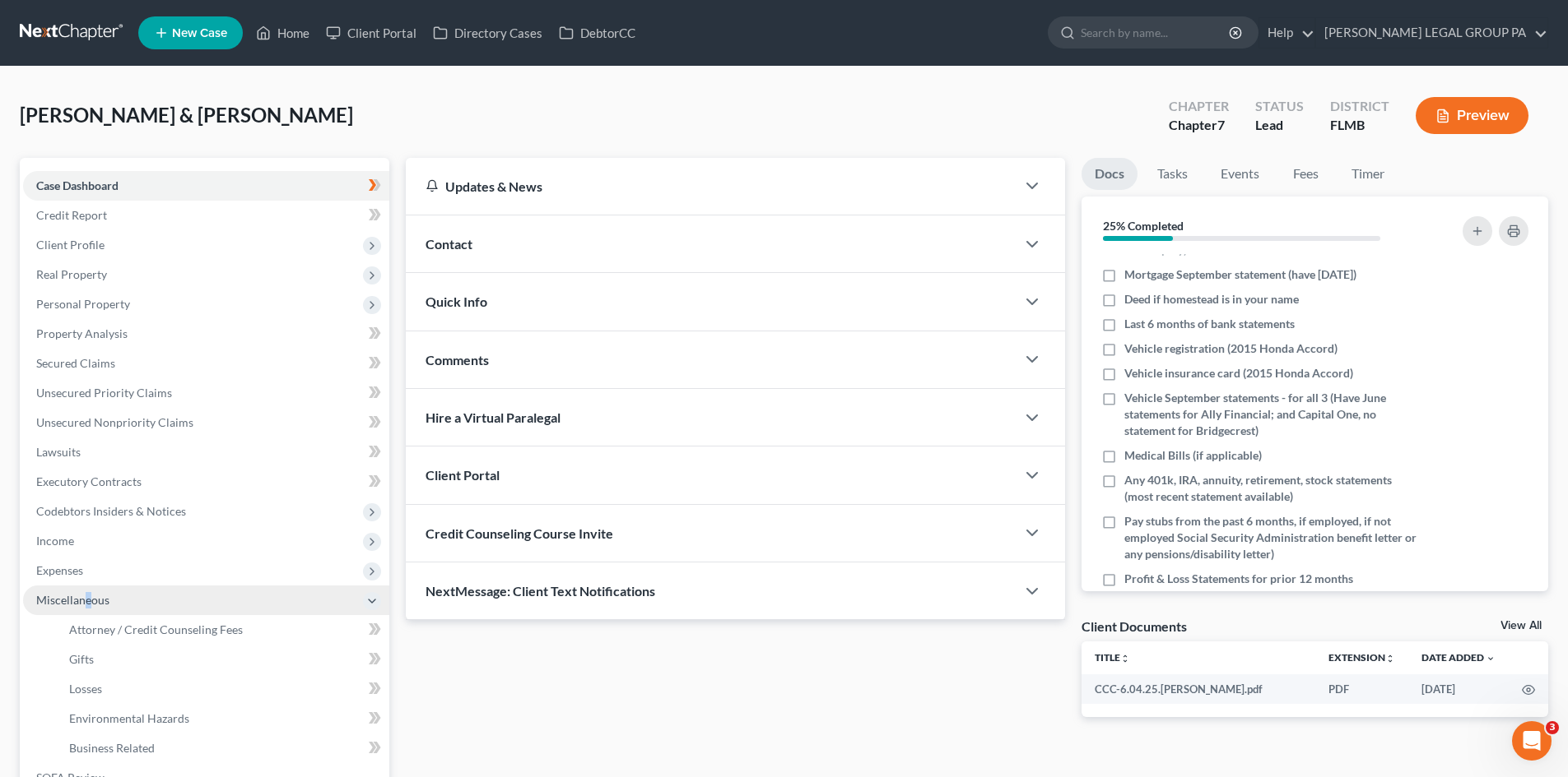
click at [87, 598] on span "Miscellaneous" at bounding box center [73, 600] width 73 height 14
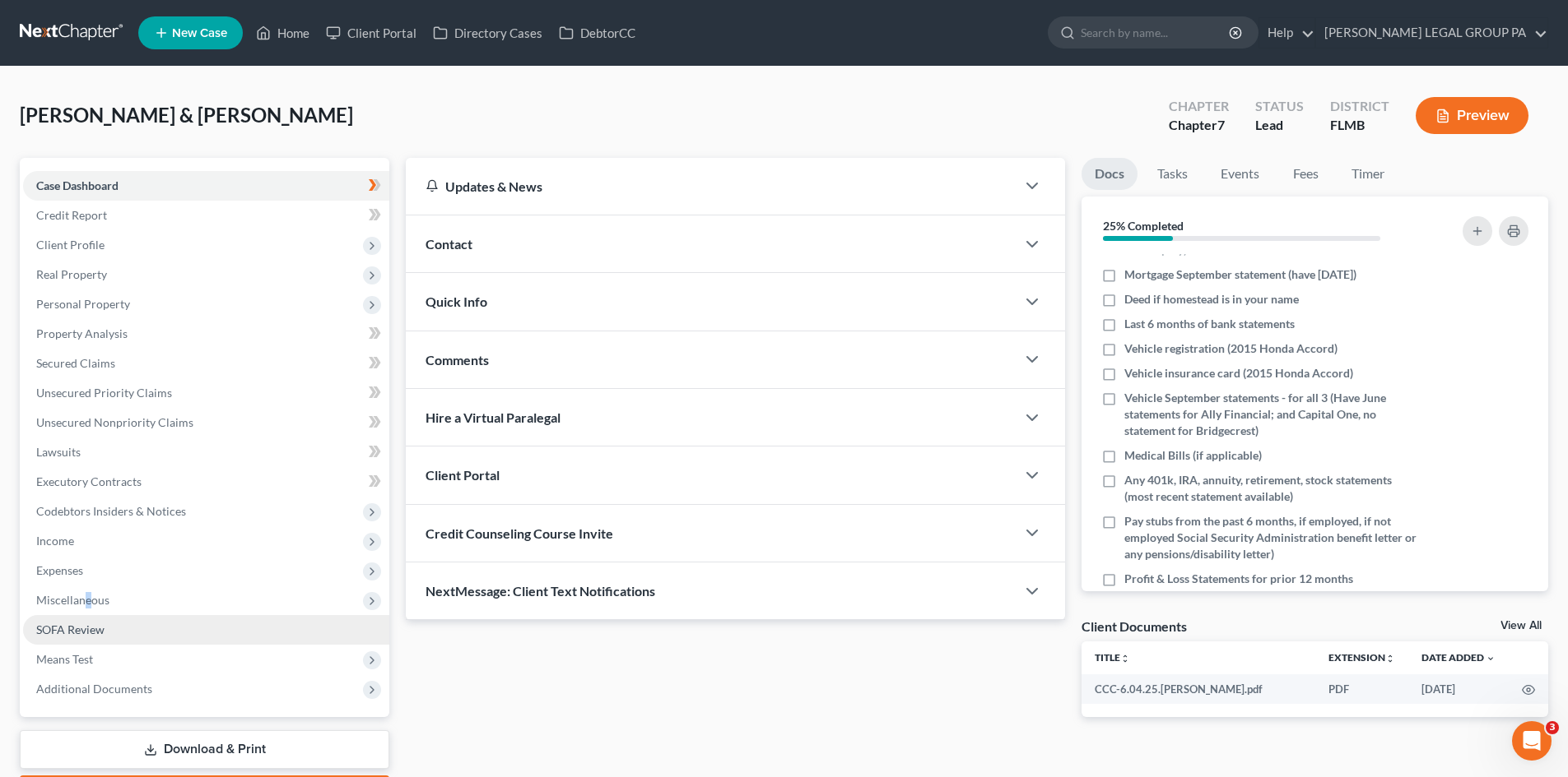
drag, startPoint x: 146, startPoint y: 634, endPoint x: 143, endPoint y: 622, distance: 12.4
click at [145, 634] on link "SOFA Review" at bounding box center [206, 629] width 366 height 30
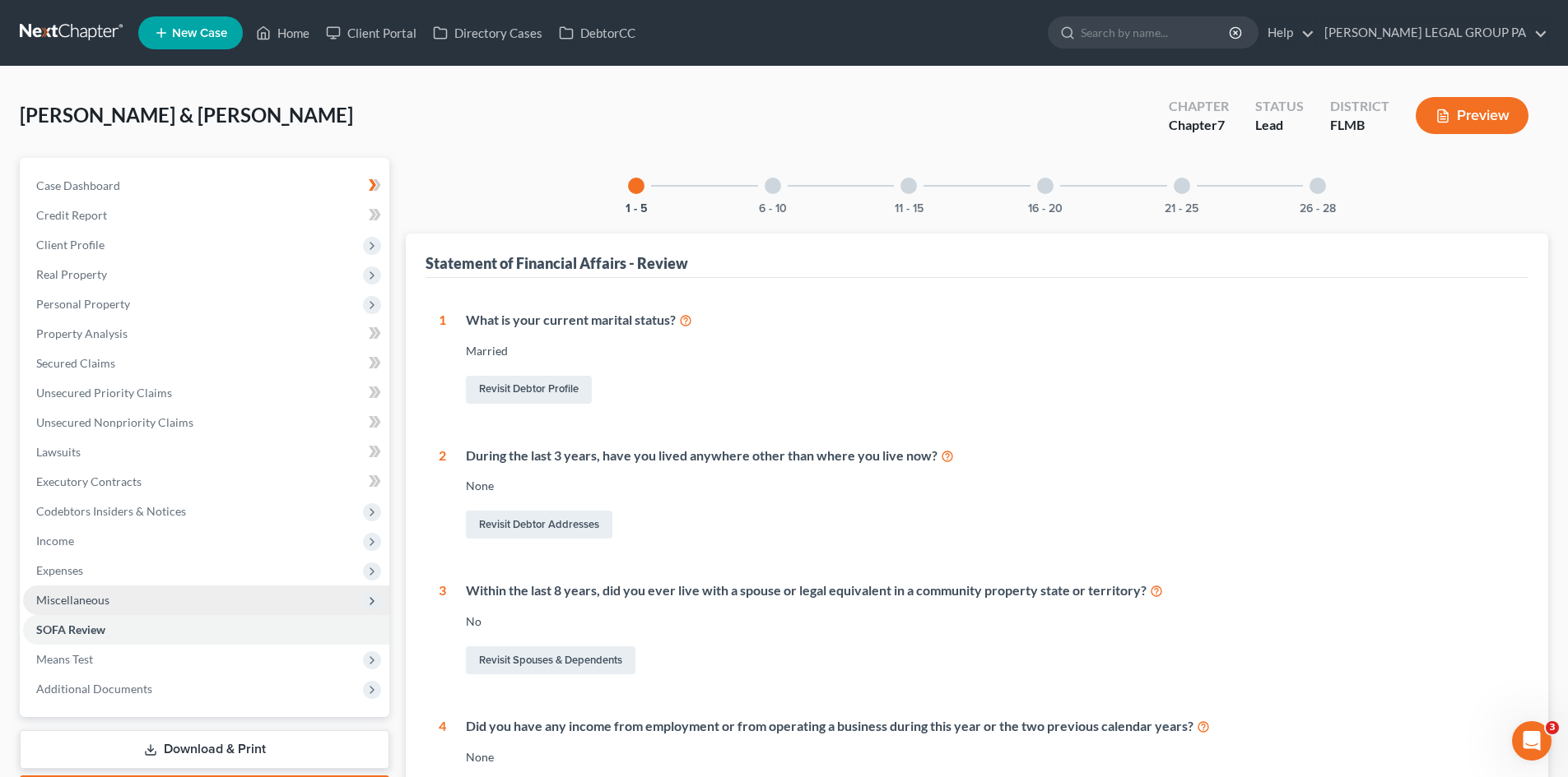
click at [127, 591] on span "Miscellaneous" at bounding box center [206, 600] width 366 height 30
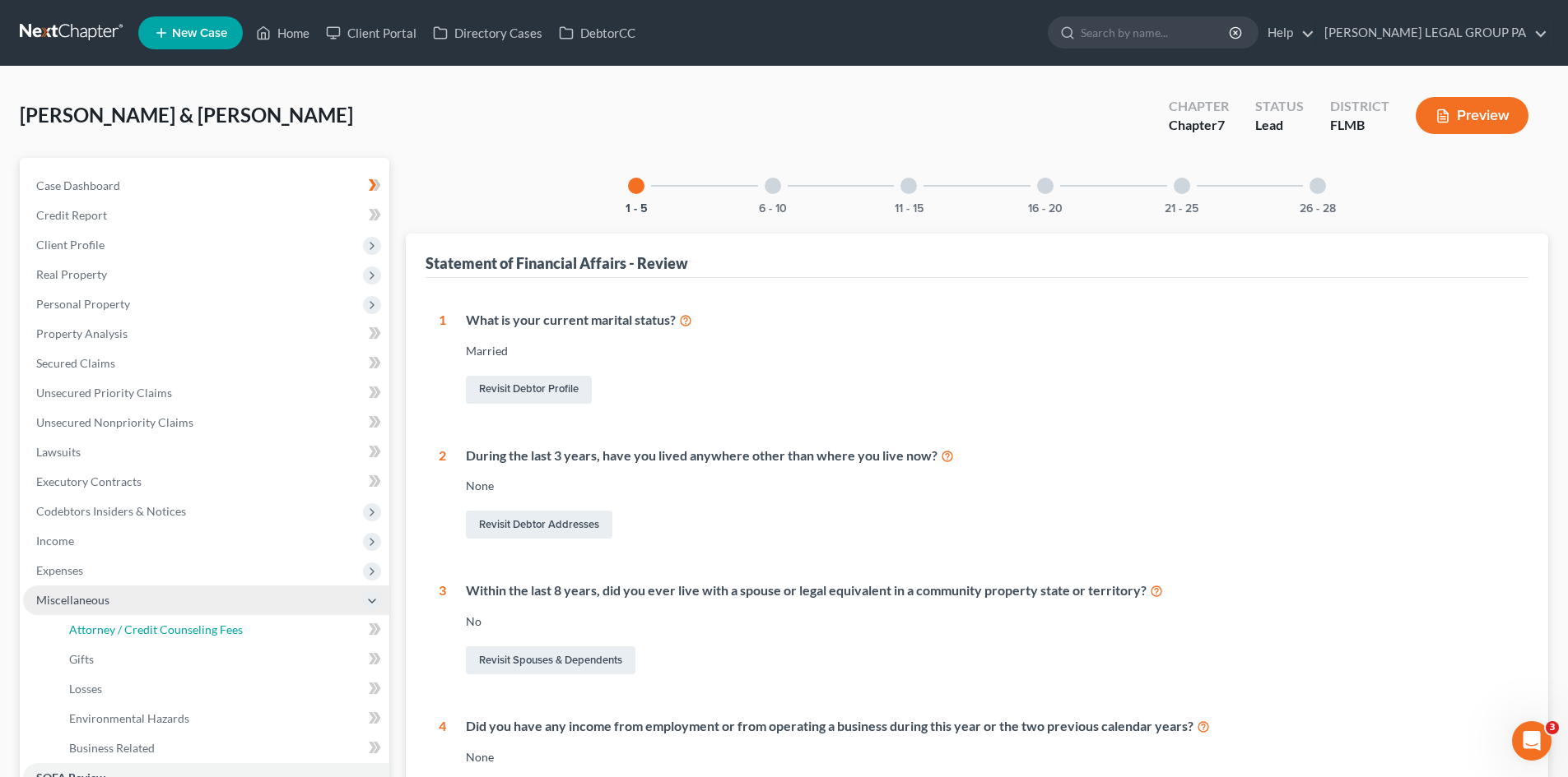
drag, startPoint x: 151, startPoint y: 621, endPoint x: 160, endPoint y: 614, distance: 11.4
click at [150, 620] on link "Attorney / Credit Counseling Fees" at bounding box center [222, 629] width 334 height 30
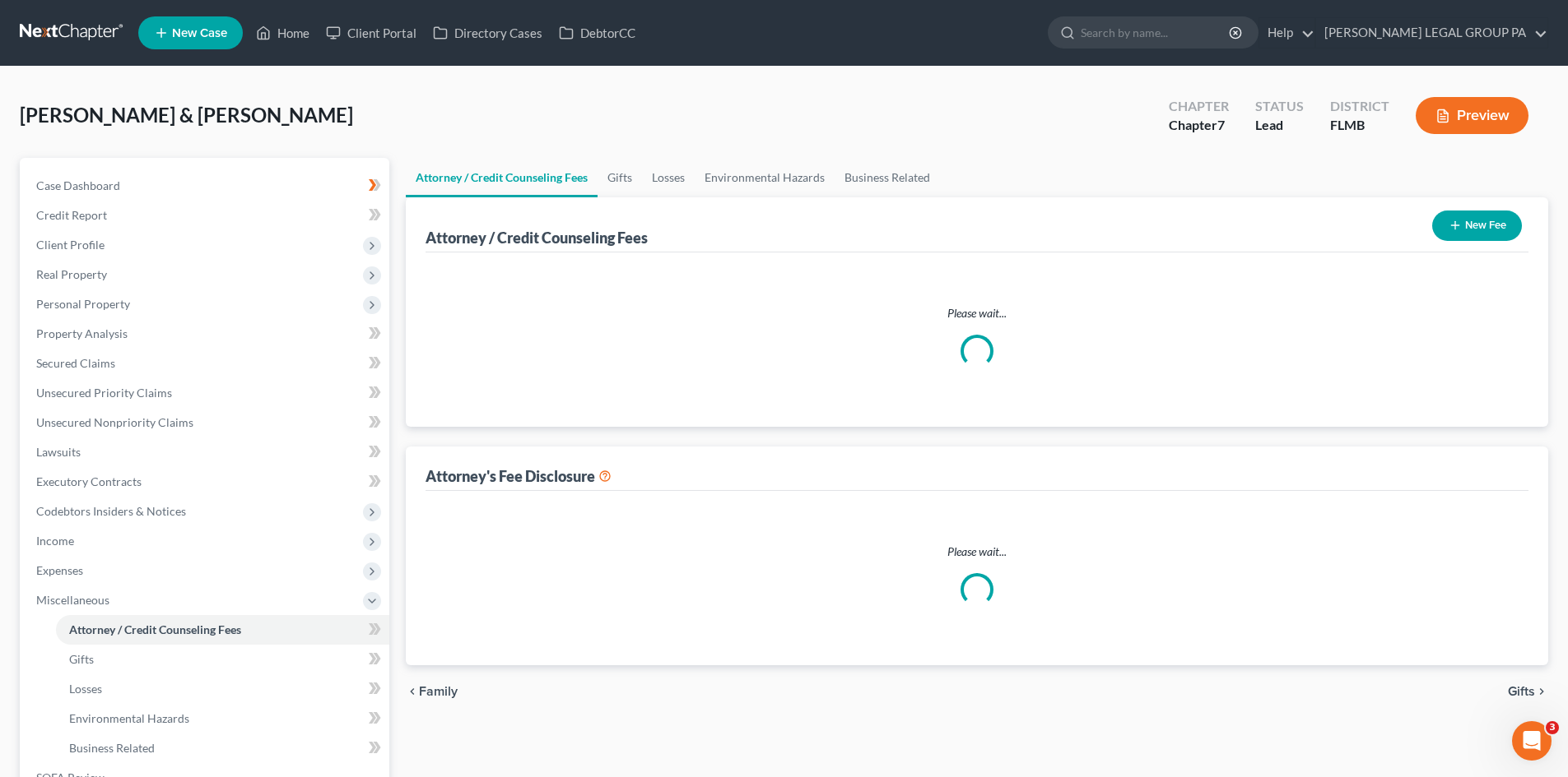
select select "0"
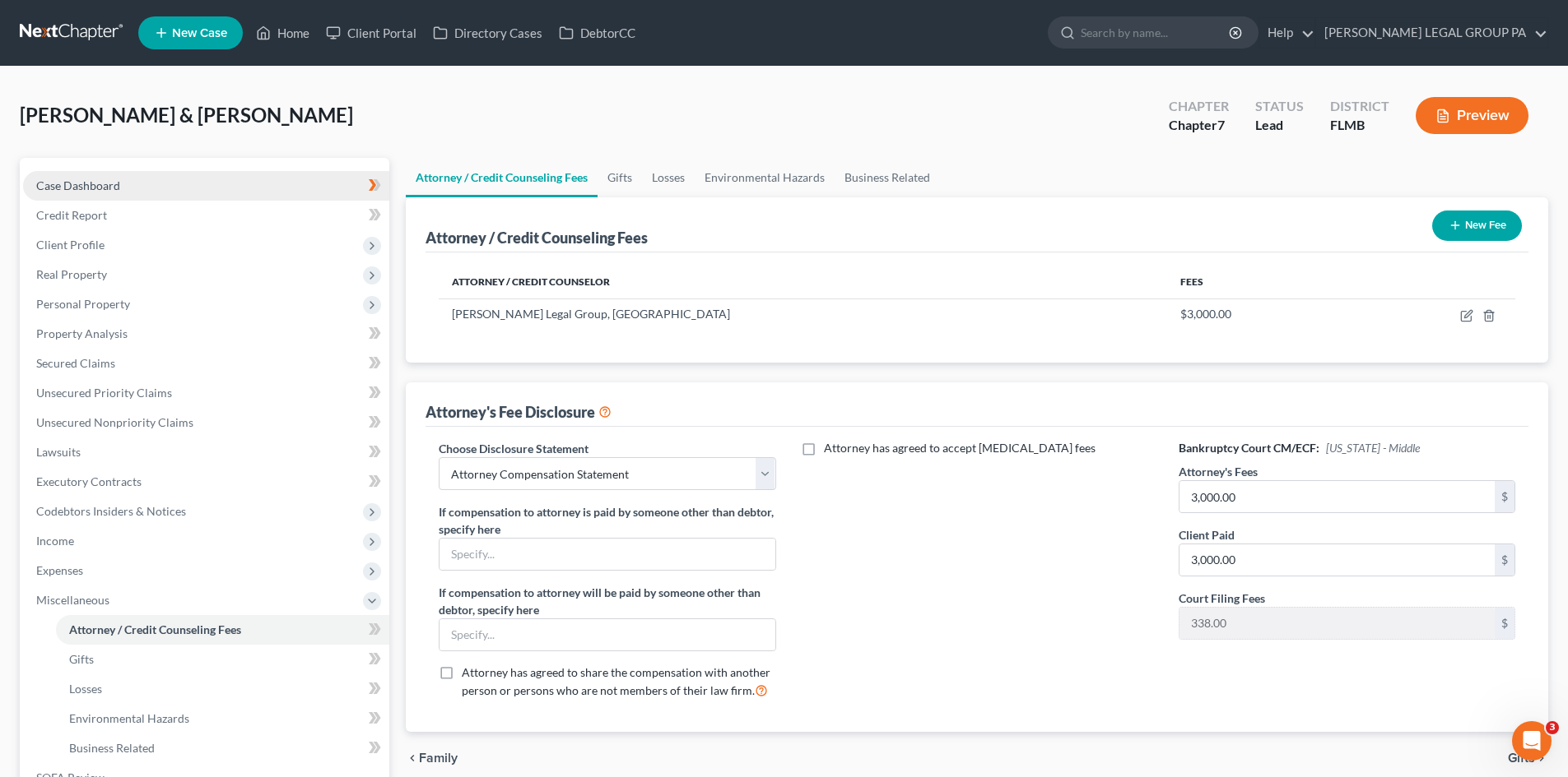
click at [148, 188] on link "Case Dashboard" at bounding box center [206, 186] width 366 height 30
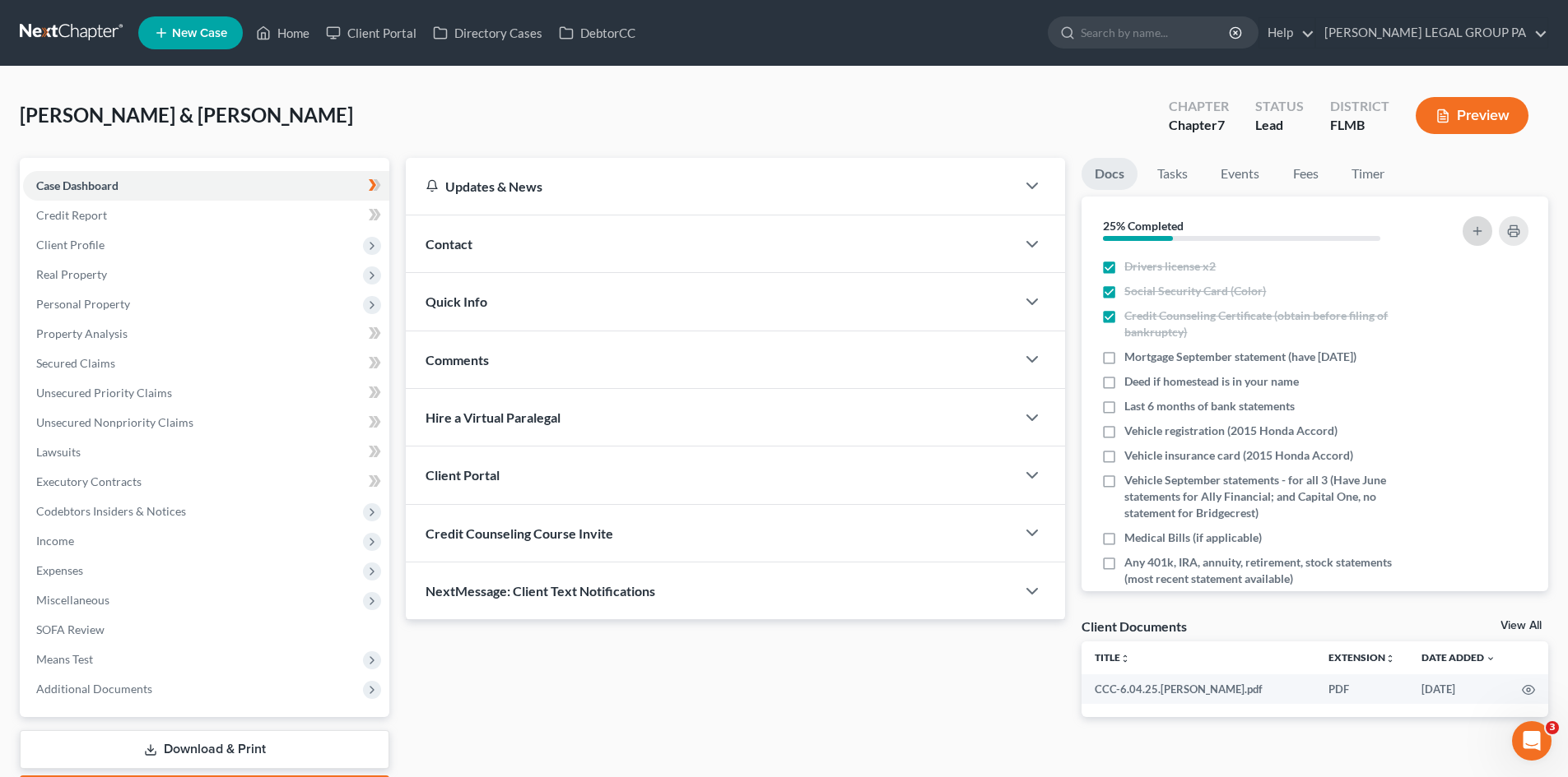
click at [1472, 238] on button "button" at bounding box center [1477, 231] width 30 height 30
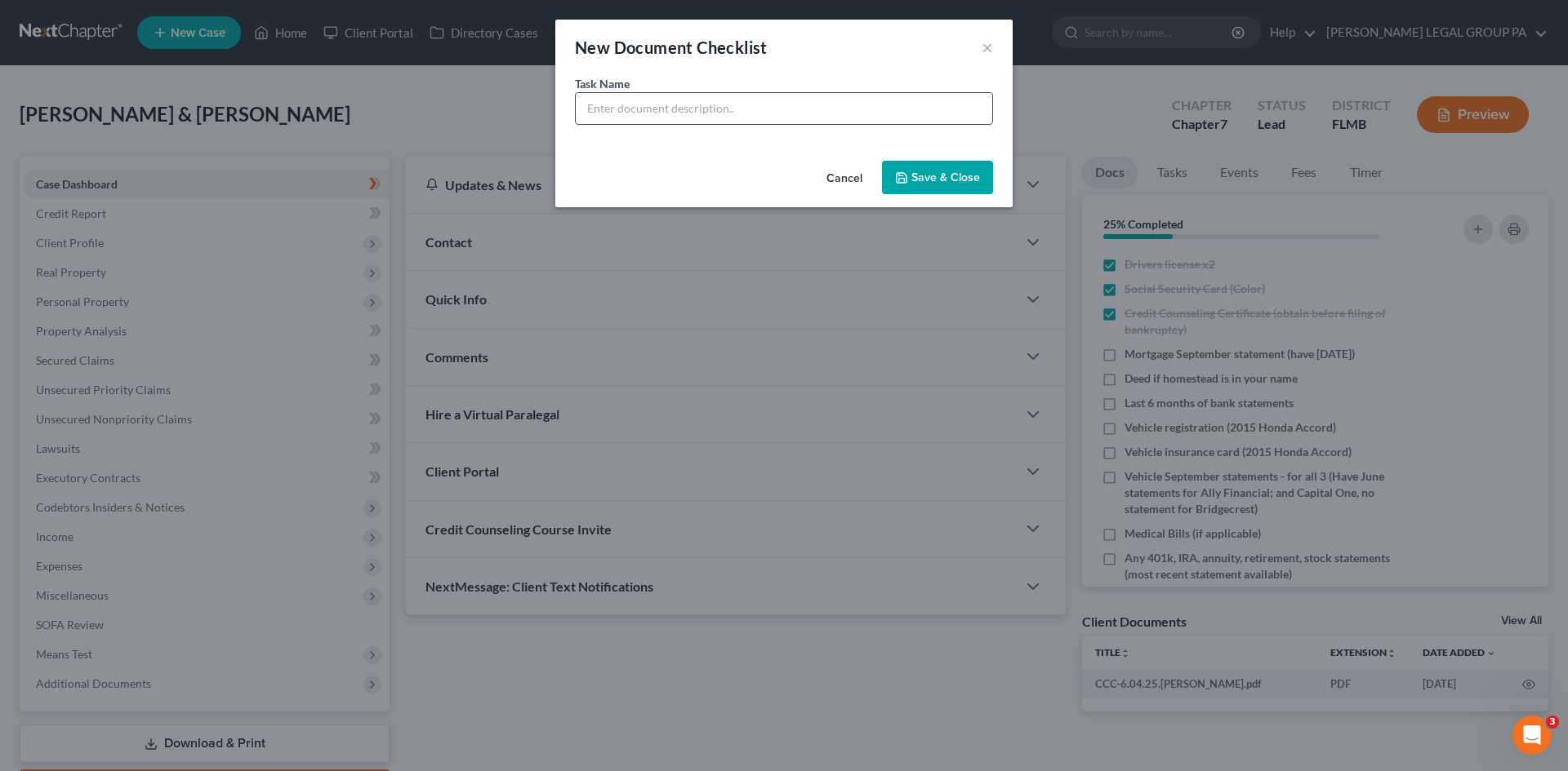
click at [693, 98] on input "text" at bounding box center [784, 108] width 416 height 31
type input "Solar Panels - most recent statement"
click at [927, 176] on button "Save & Close" at bounding box center [937, 178] width 111 height 34
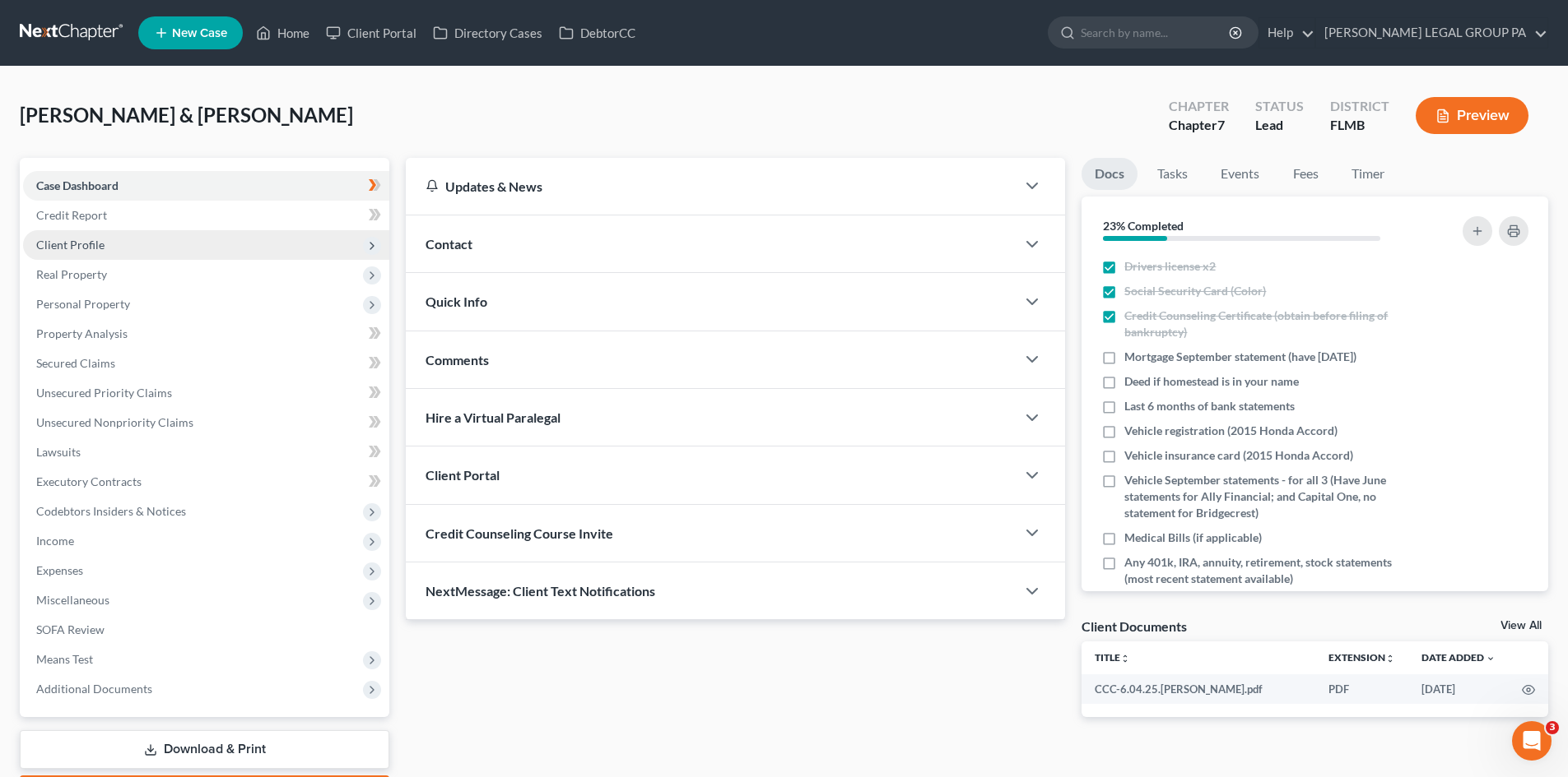
click at [112, 241] on span "Client Profile" at bounding box center [206, 244] width 366 height 30
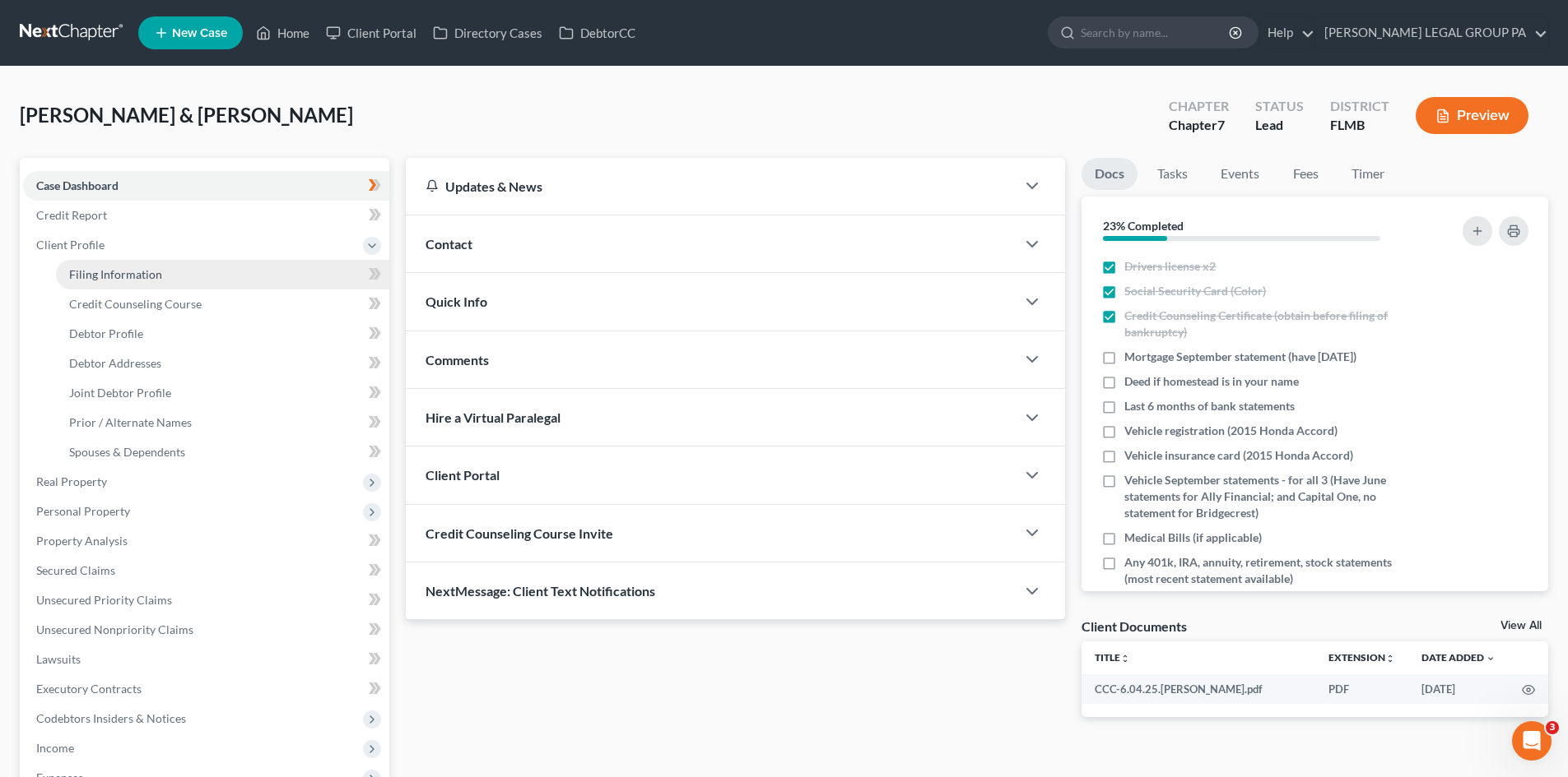
click at [150, 270] on span "Filing Information" at bounding box center [115, 274] width 93 height 14
select select "1"
select select "0"
select select "15"
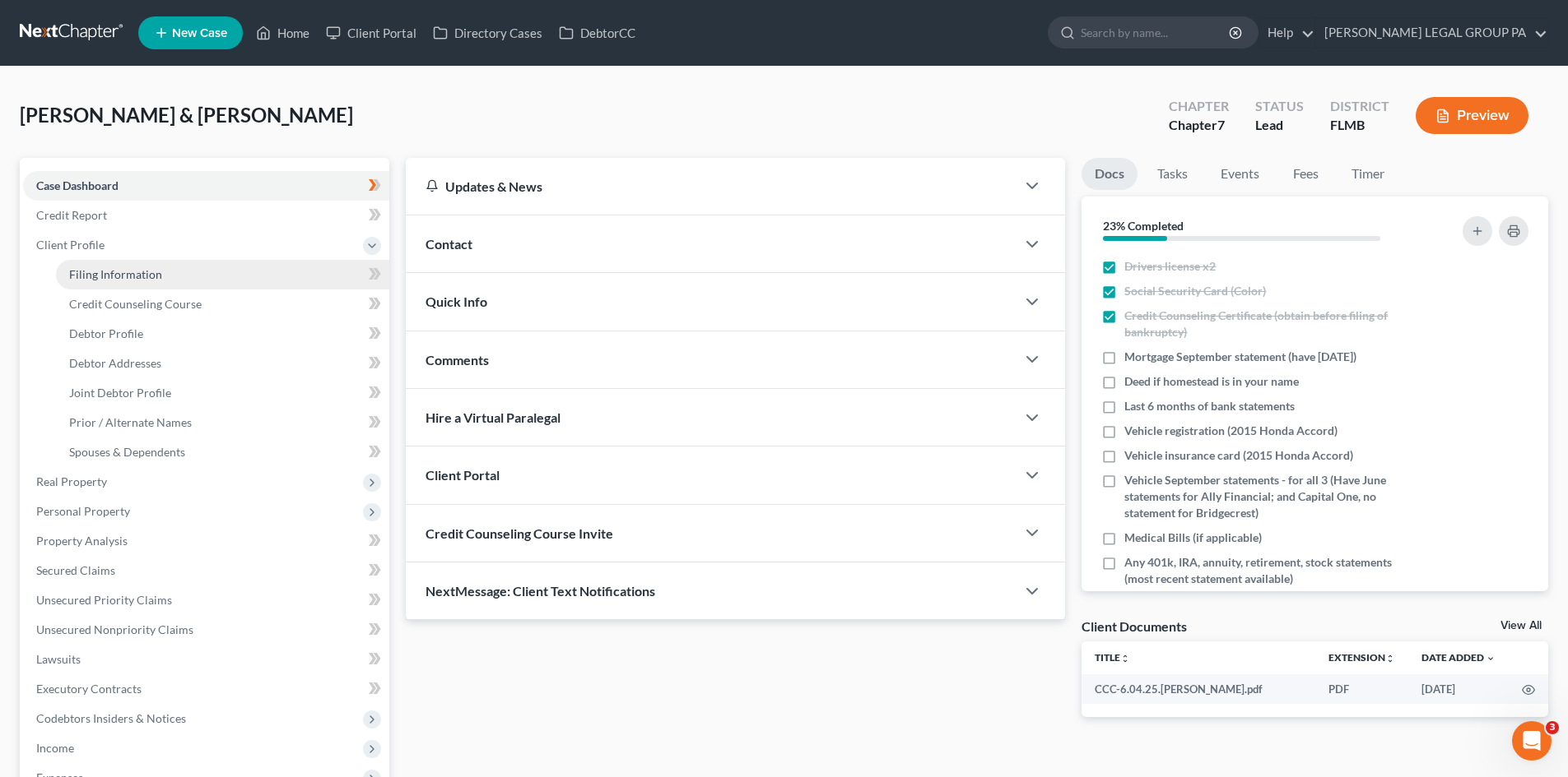
select select "0"
select select "9"
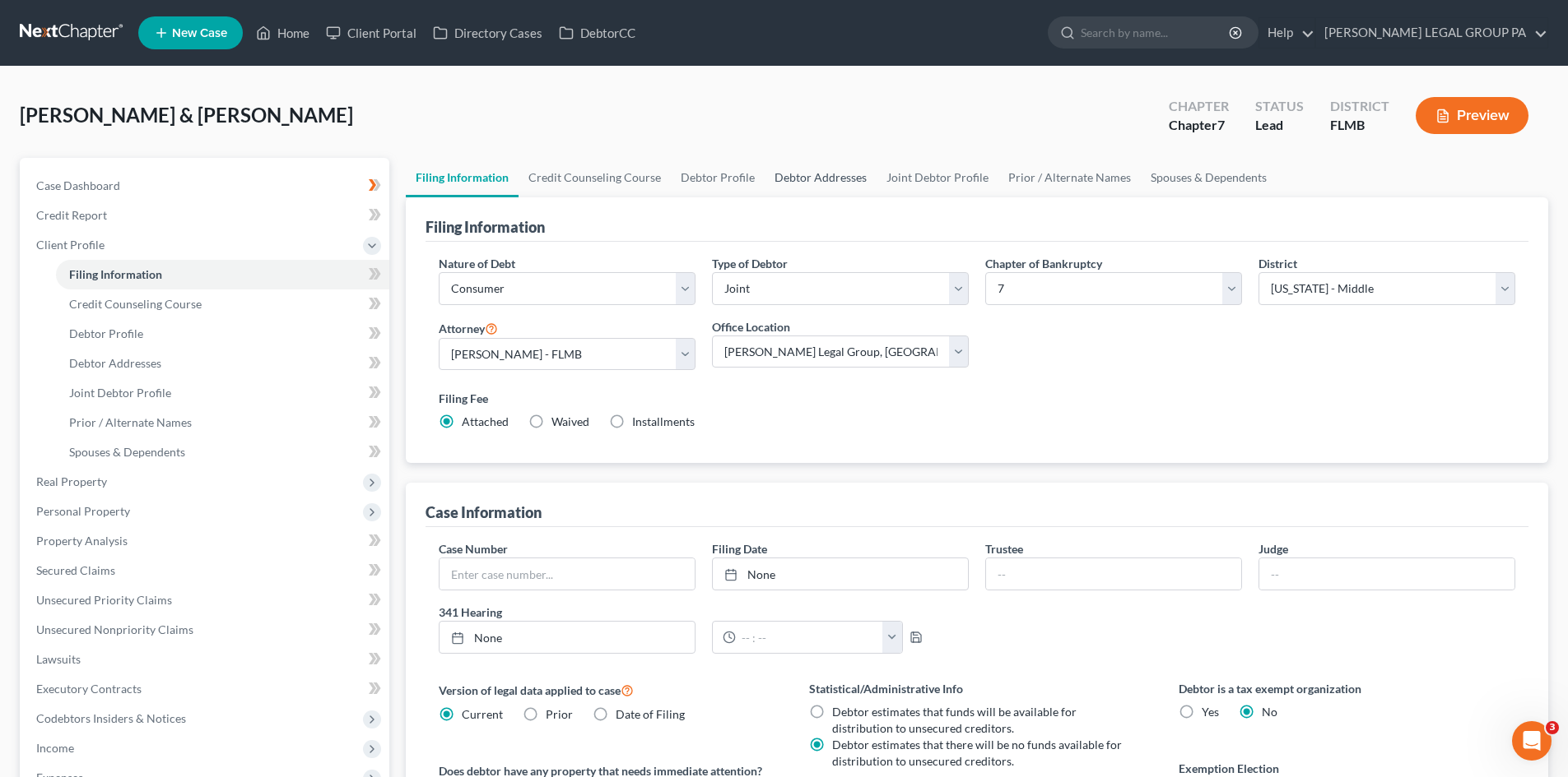
drag, startPoint x: 803, startPoint y: 180, endPoint x: 819, endPoint y: 171, distance: 18.4
click at [805, 178] on link "Debtor Addresses" at bounding box center [820, 177] width 112 height 39
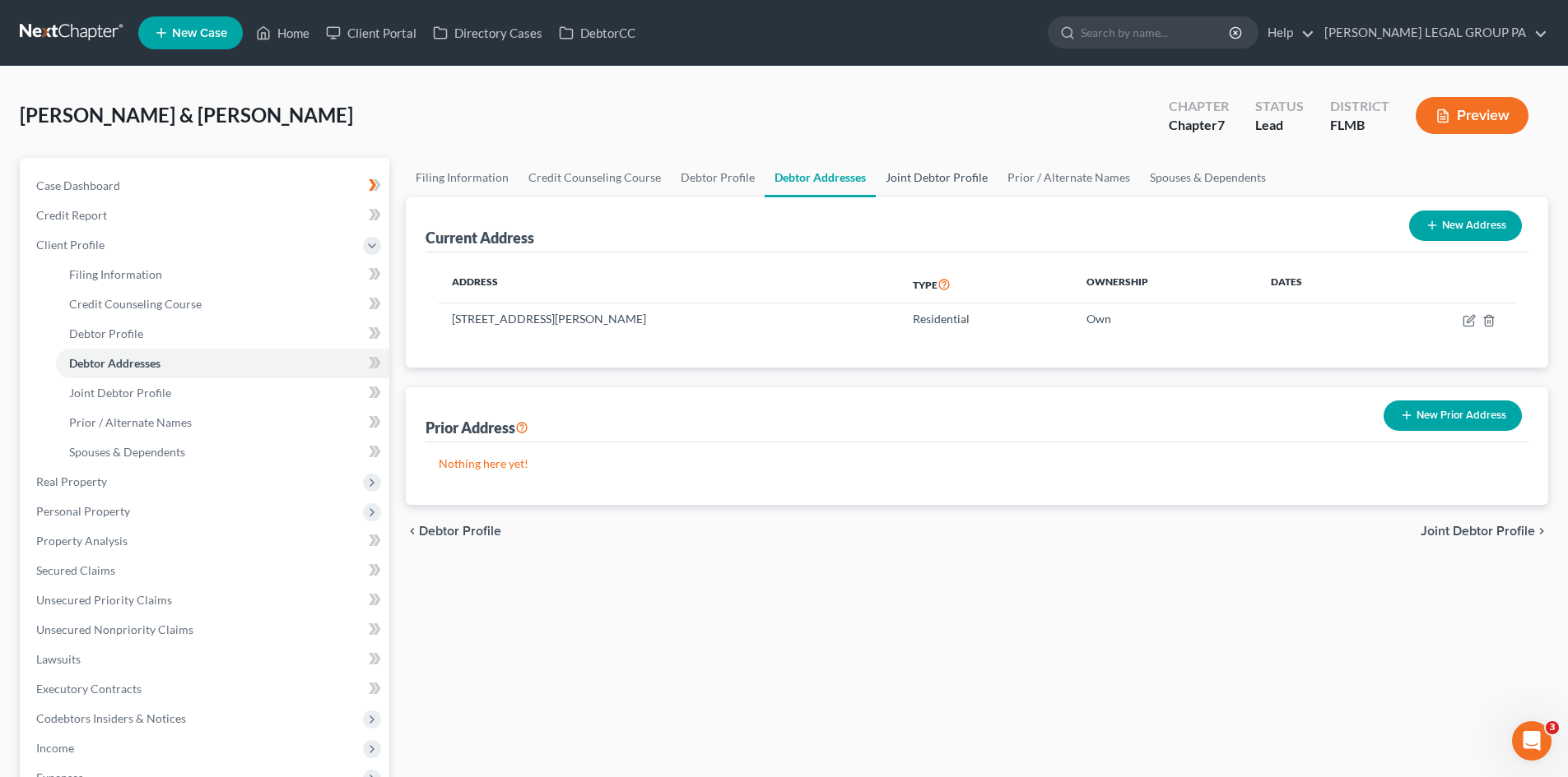
click at [944, 178] on link "Joint Debtor Profile" at bounding box center [936, 177] width 122 height 39
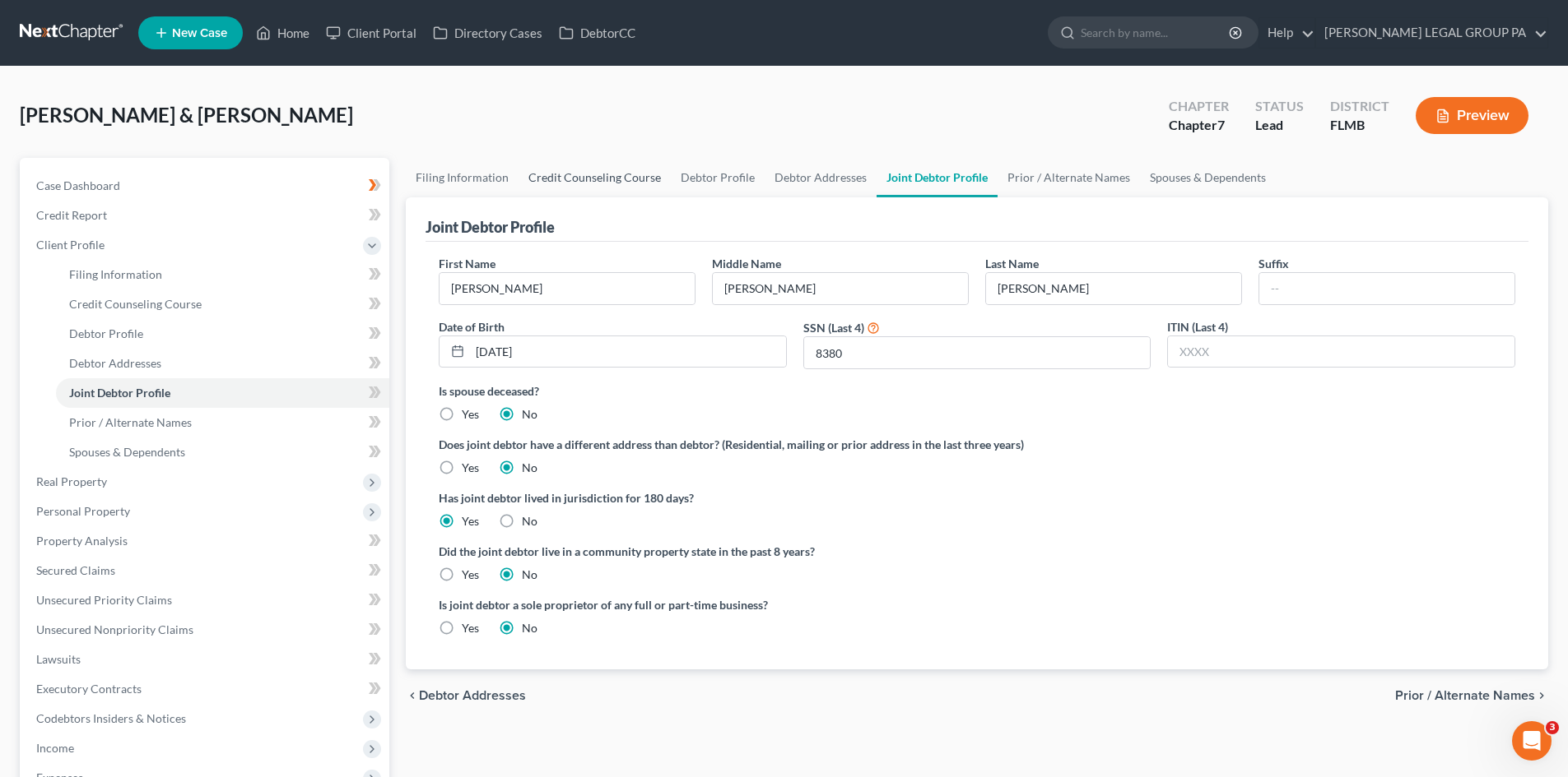
drag, startPoint x: 641, startPoint y: 181, endPoint x: 702, endPoint y: 171, distance: 61.8
click at [641, 180] on link "Credit Counseling Course" at bounding box center [594, 177] width 152 height 39
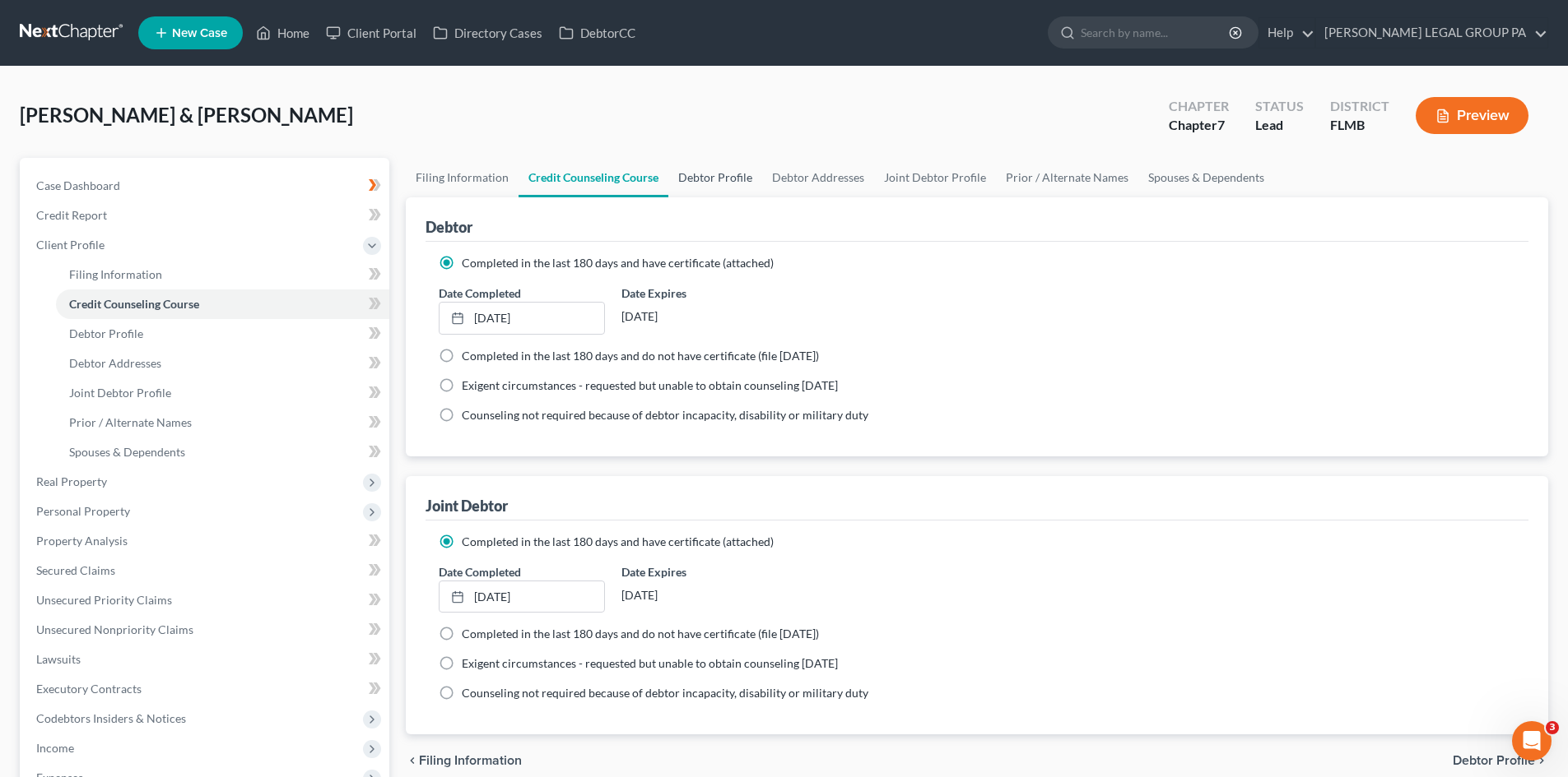
click at [702, 171] on link "Debtor Profile" at bounding box center [715, 177] width 94 height 39
select select "1"
select select "4"
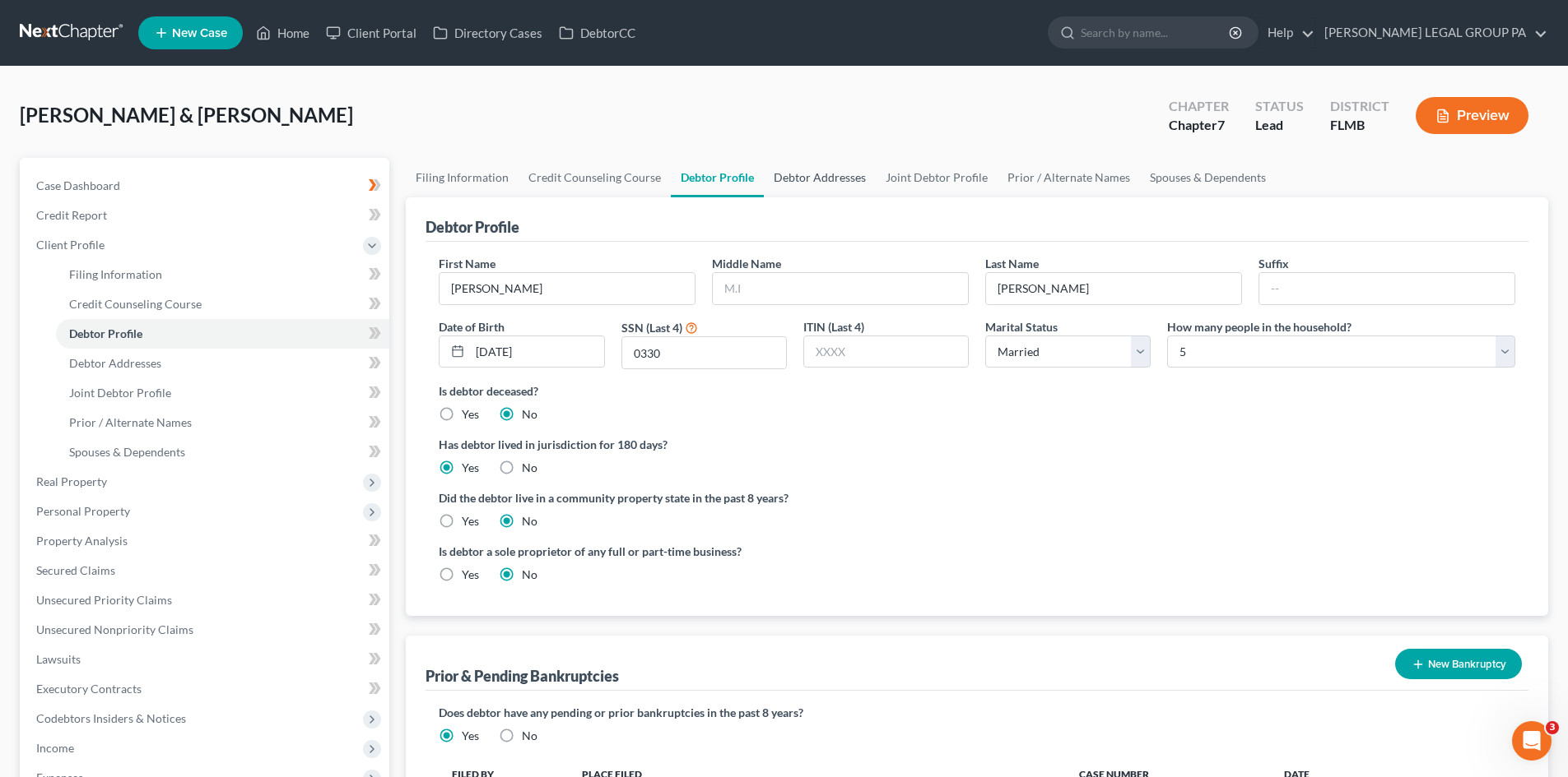
click at [800, 178] on link "Debtor Addresses" at bounding box center [819, 177] width 112 height 39
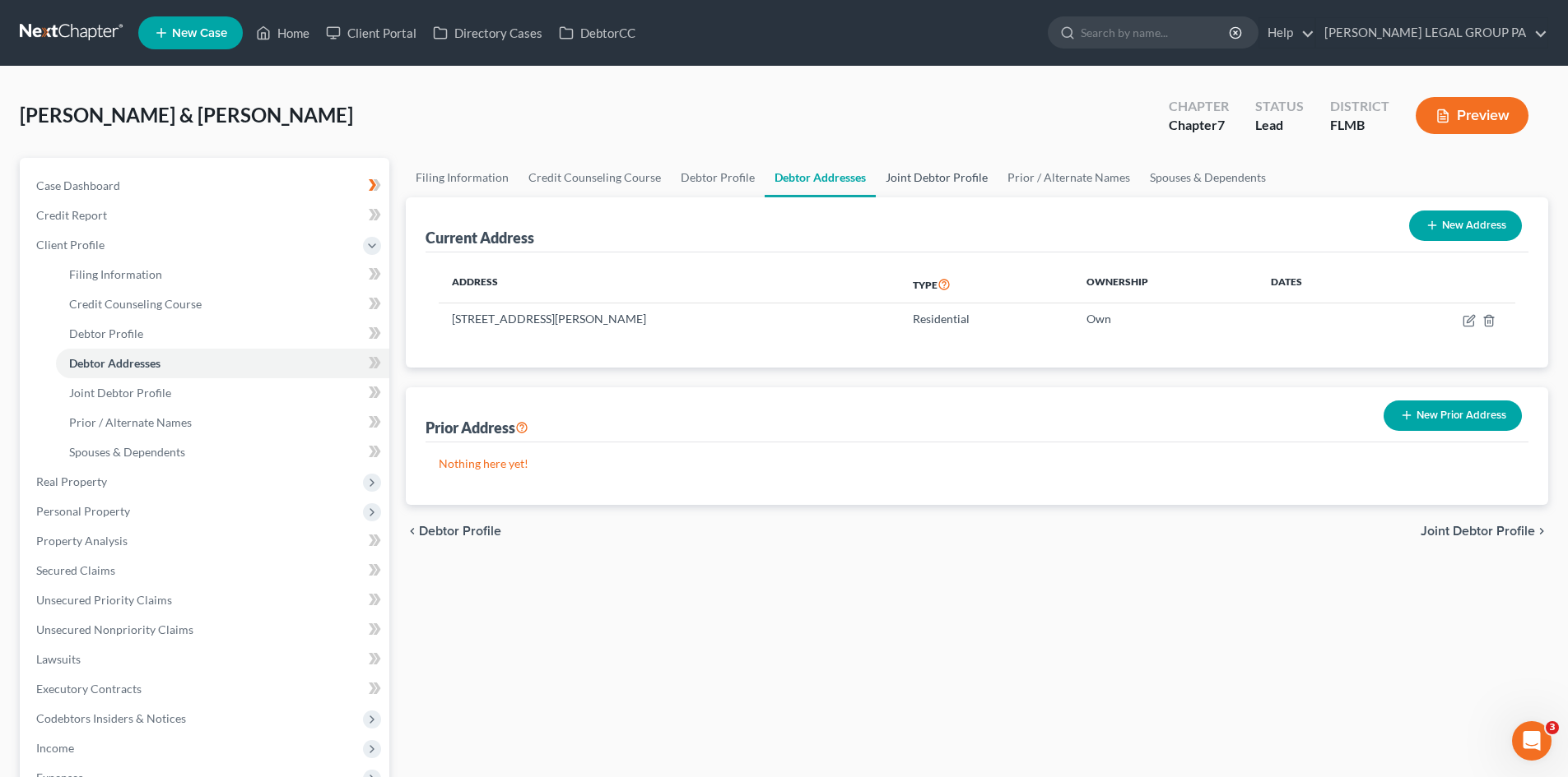
click at [934, 184] on link "Joint Debtor Profile" at bounding box center [936, 177] width 122 height 39
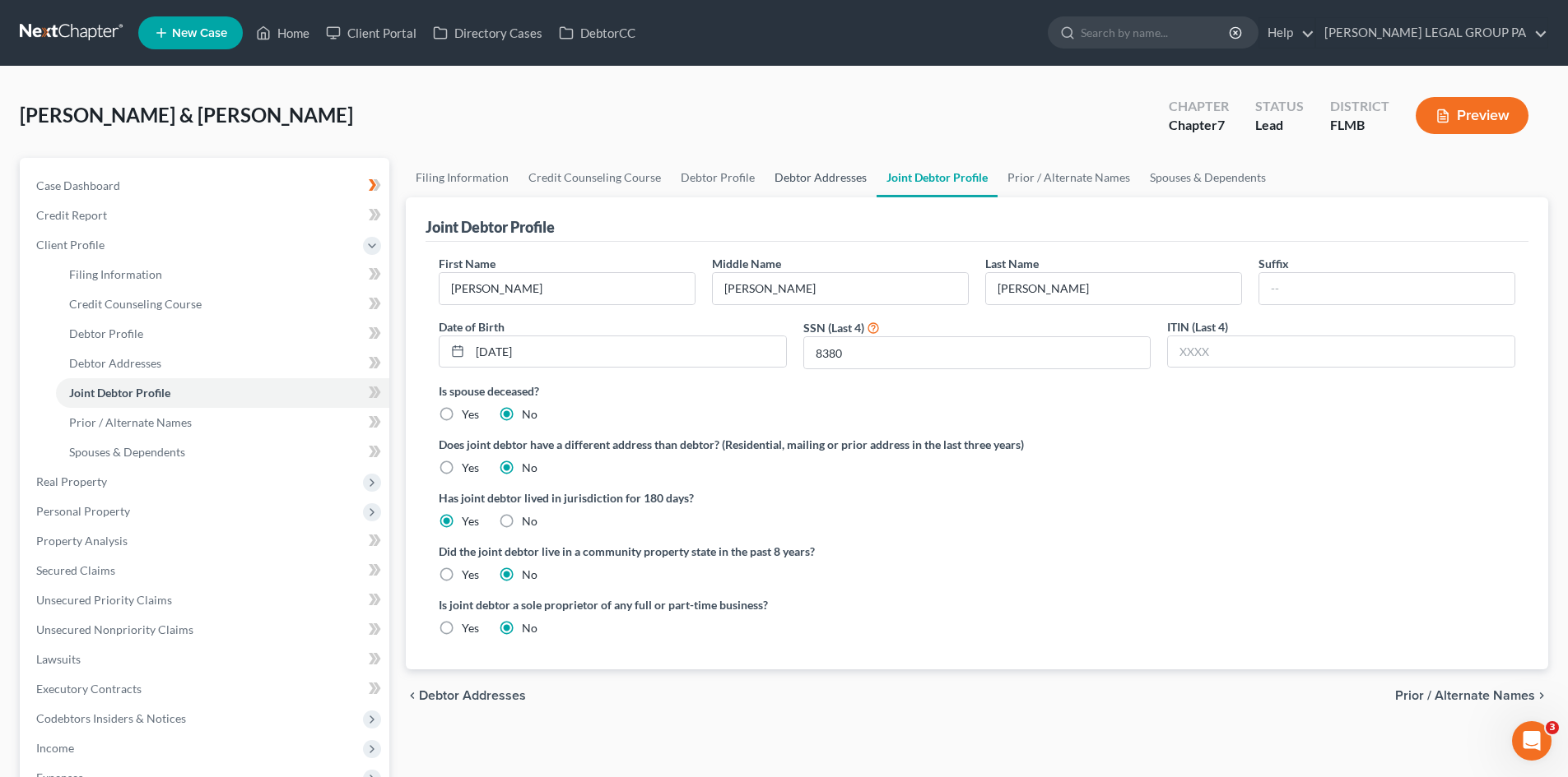
click at [841, 177] on link "Debtor Addresses" at bounding box center [820, 177] width 112 height 39
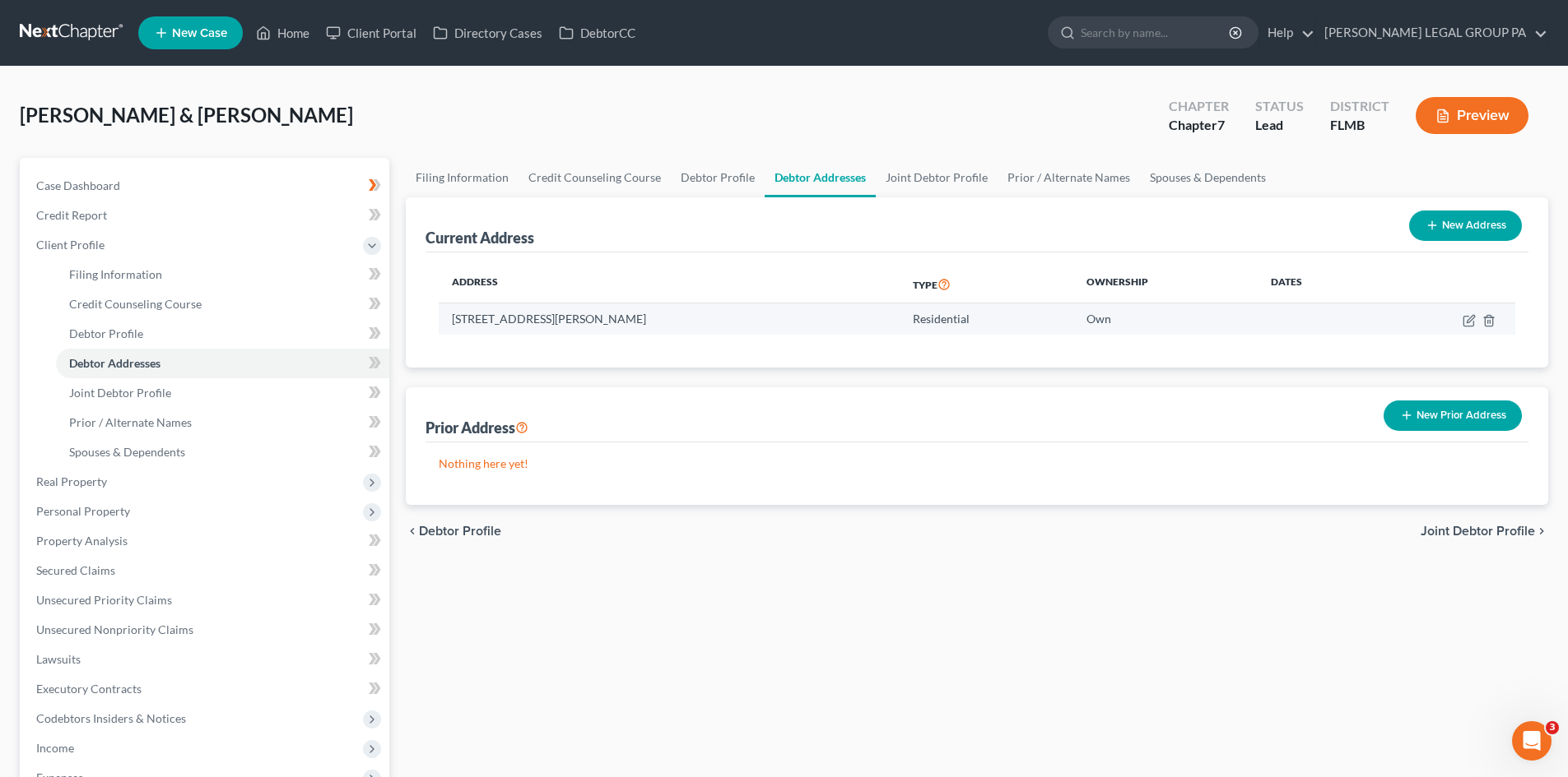
click at [623, 313] on td "[STREET_ADDRESS][PERSON_NAME]" at bounding box center [669, 319] width 461 height 32
copy td "33844"
drag, startPoint x: 525, startPoint y: 317, endPoint x: 464, endPoint y: 313, distance: 61.1
click at [441, 320] on td "[STREET_ADDRESS][PERSON_NAME]" at bounding box center [669, 319] width 461 height 32
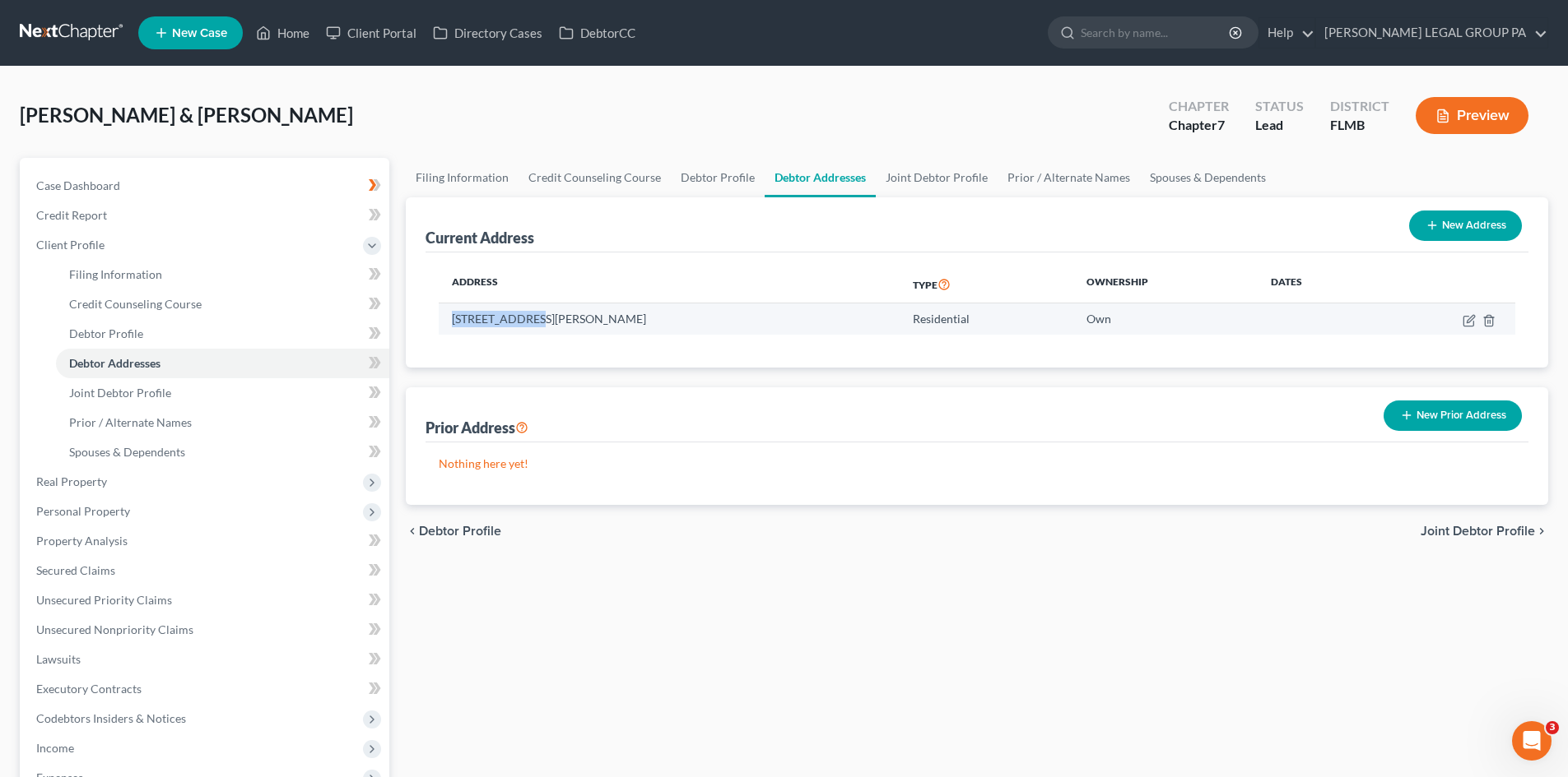
copy td "[STREET_ADDRESS][PERSON_NAME]"
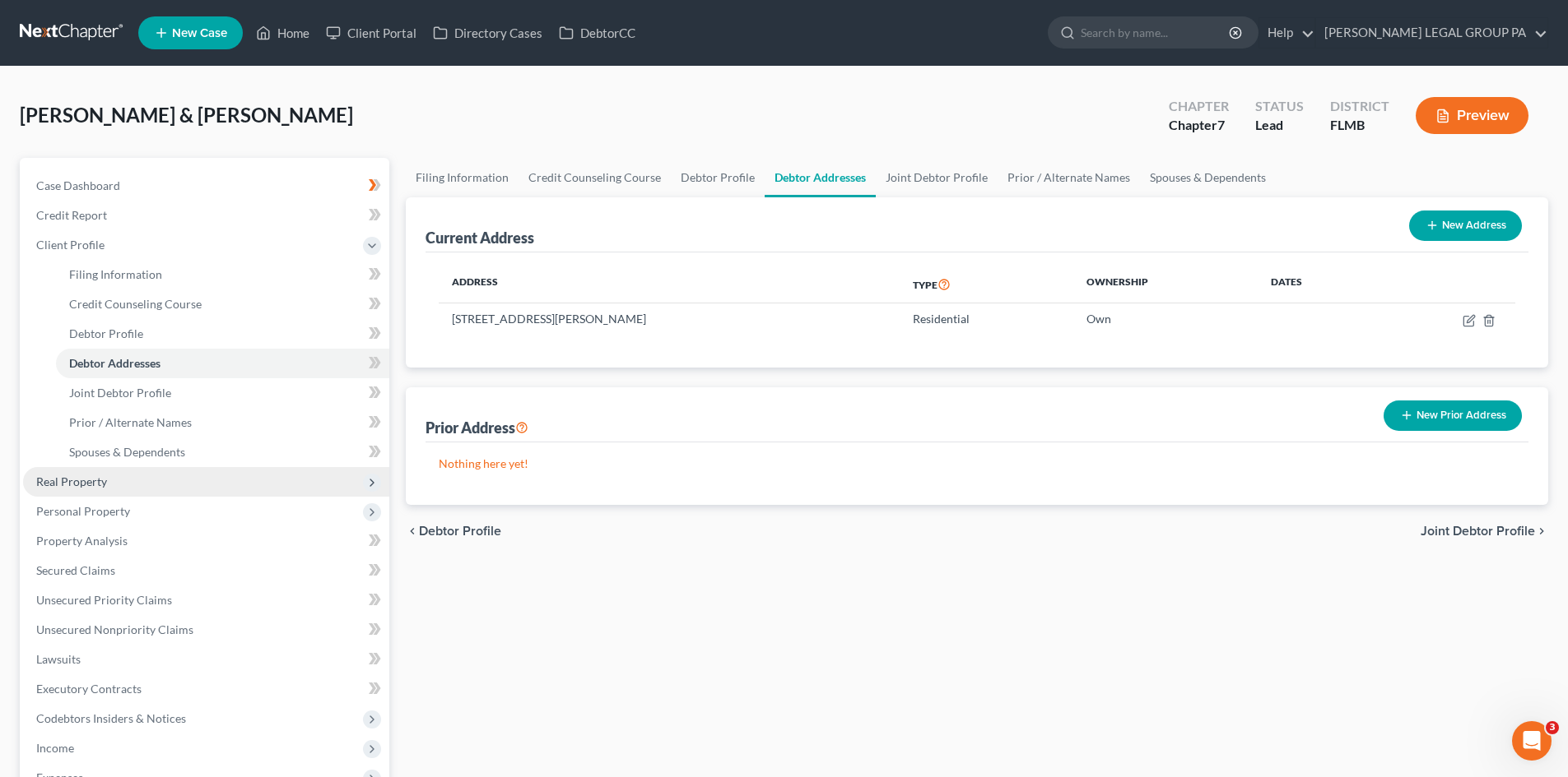
click at [104, 484] on span "Real Property" at bounding box center [72, 481] width 71 height 14
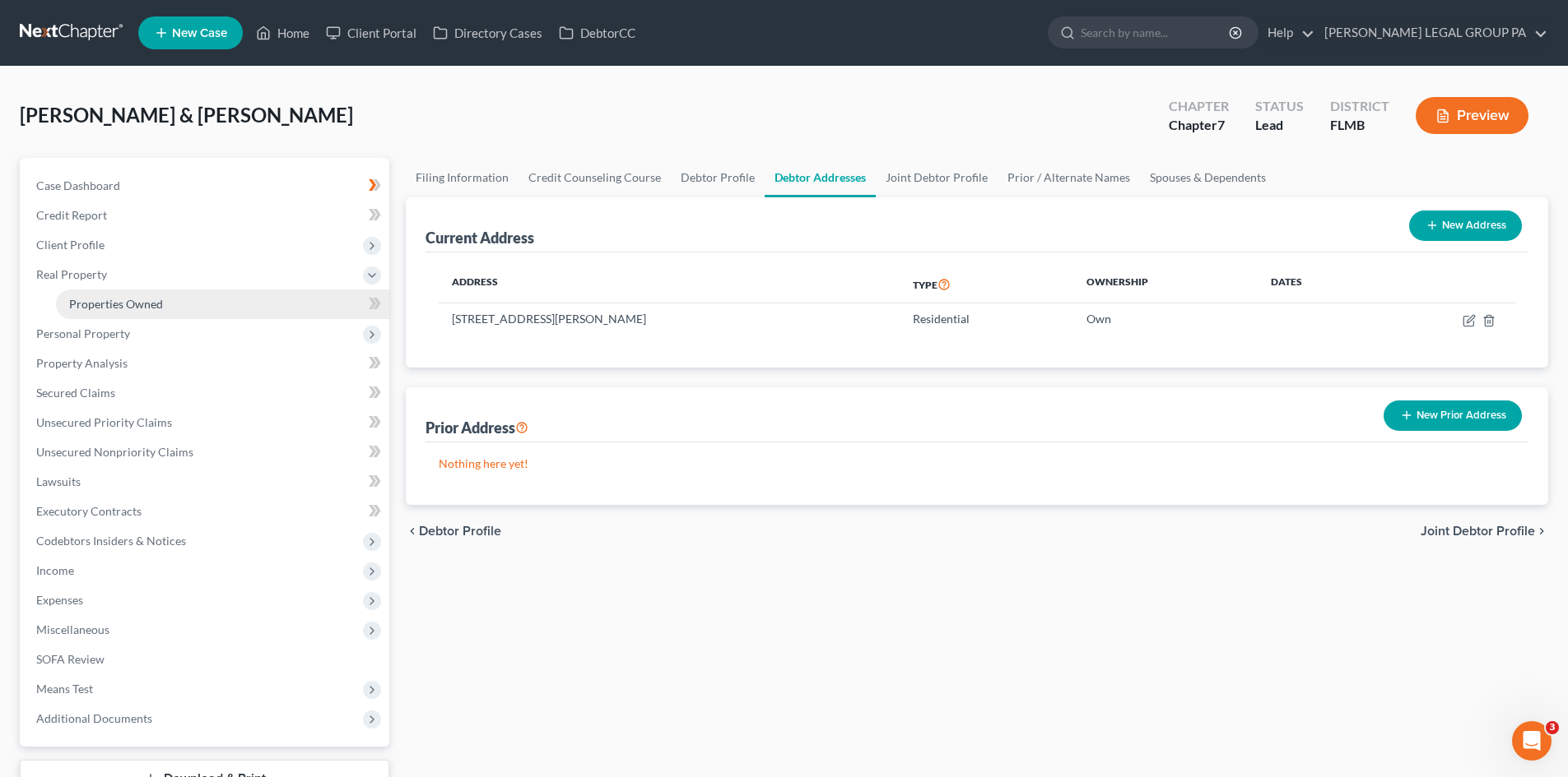
click at [156, 311] on link "Properties Owned" at bounding box center [222, 304] width 334 height 30
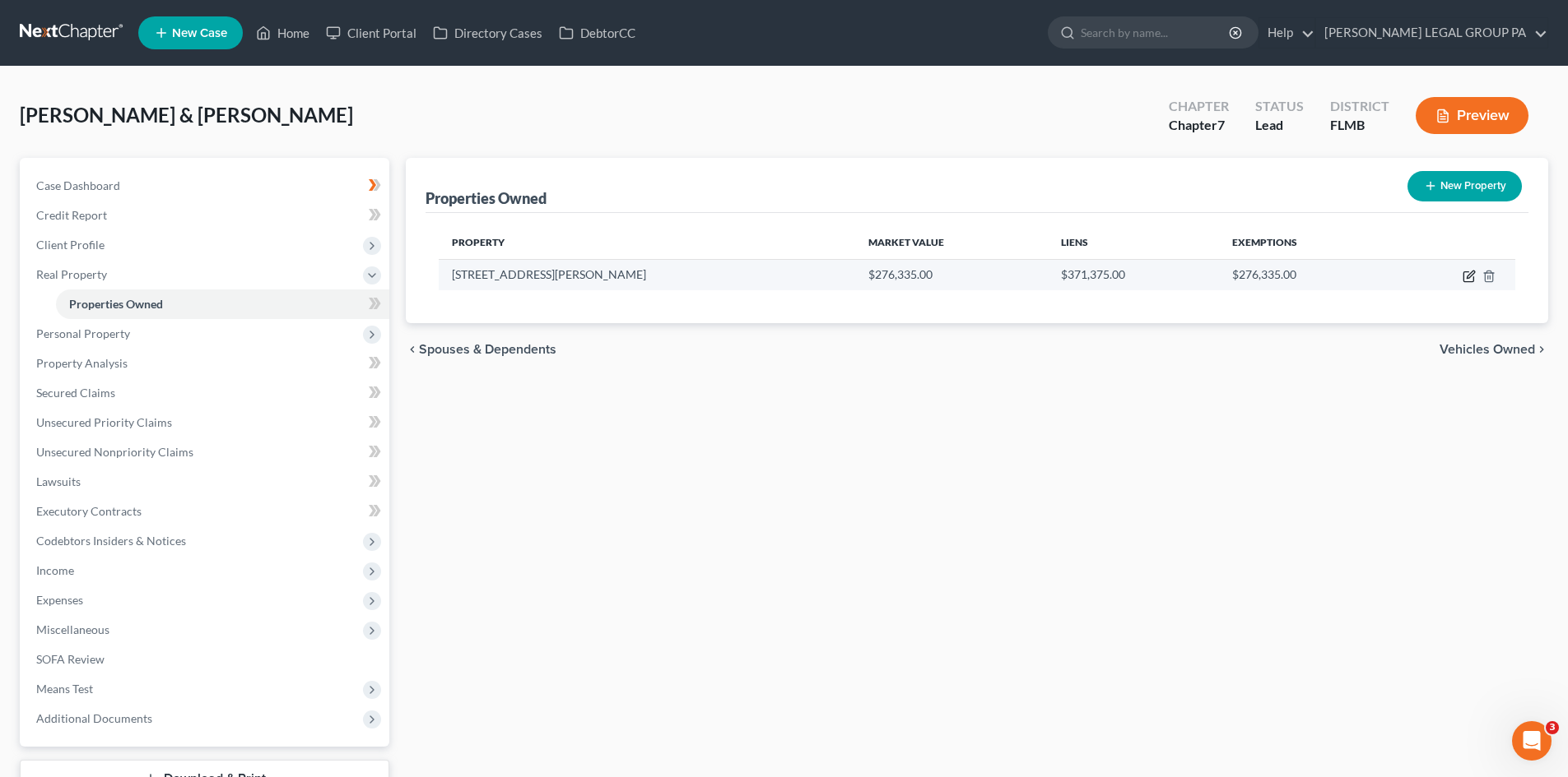
click at [1469, 274] on icon "button" at bounding box center [1470, 274] width 8 height 8
select select "9"
select select "2"
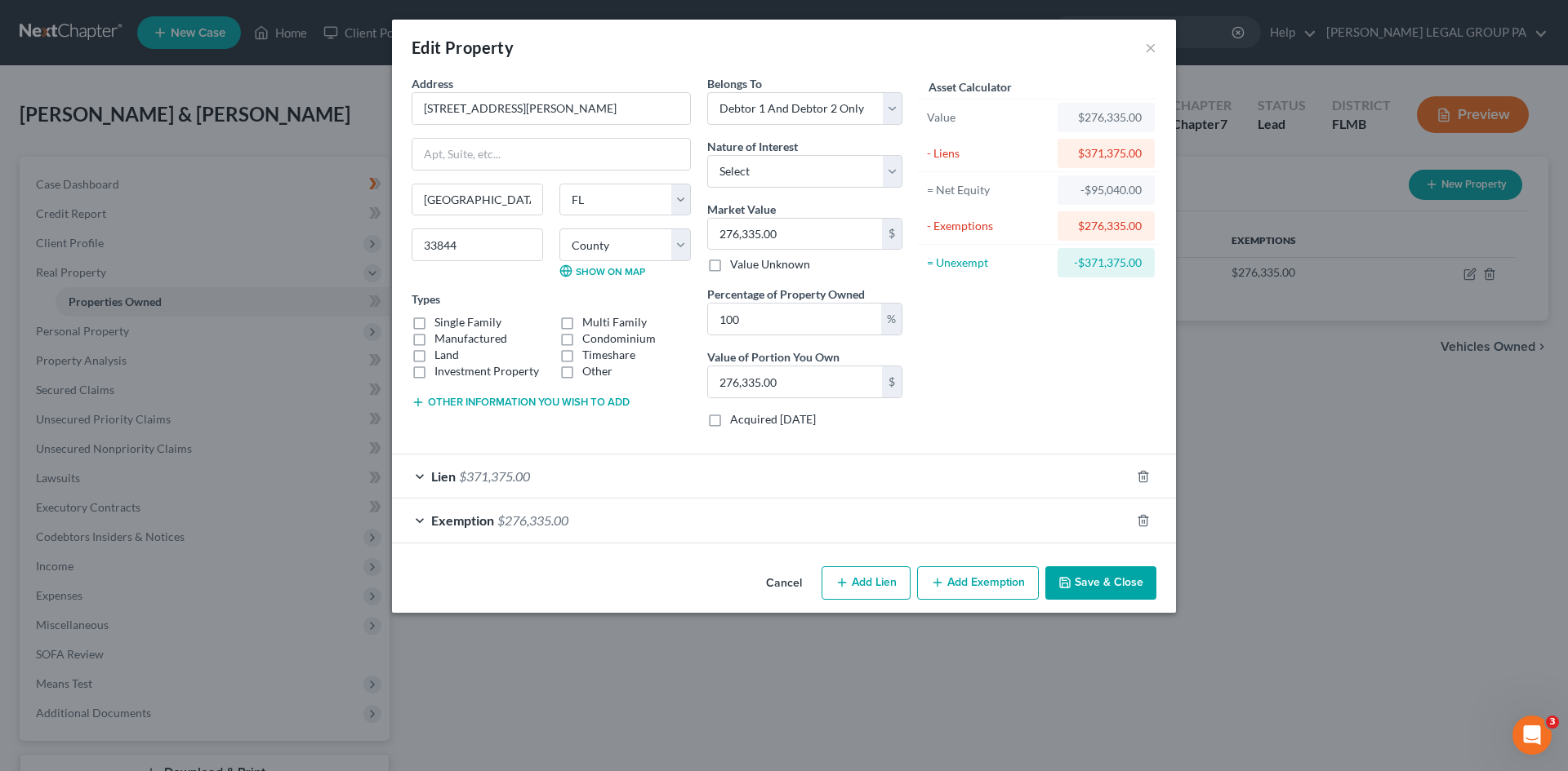
click at [435, 318] on label "Single Family" at bounding box center [468, 322] width 67 height 16
click at [441, 318] on input "Single Family" at bounding box center [446, 319] width 10 height 10
checkbox input "true"
click at [493, 409] on div "Other information you wish to add" at bounding box center [552, 400] width 280 height 16
click at [494, 404] on button "Other information you wish to add" at bounding box center [520, 402] width 218 height 13
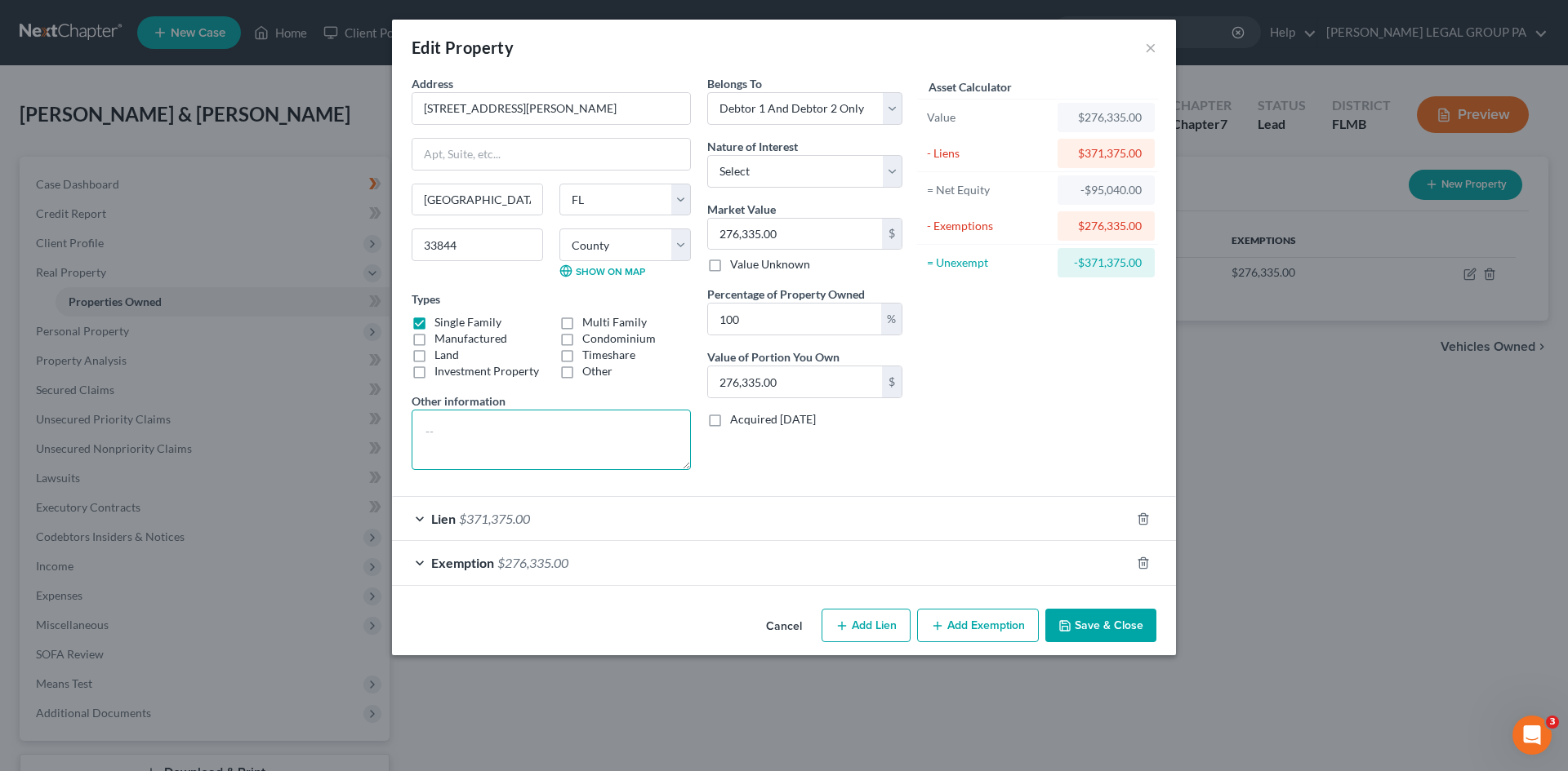
click at [512, 430] on textarea at bounding box center [552, 440] width 280 height 61
type textarea "Homestead"
click at [571, 117] on input "[STREET_ADDRESS][PERSON_NAME]" at bounding box center [552, 108] width 278 height 31
type input "[STREET_ADDRESS][PERSON_NAME] ([GEOGRAPHIC_DATA])"
click at [754, 556] on div "Exemption $276,335.00" at bounding box center [761, 563] width 738 height 44
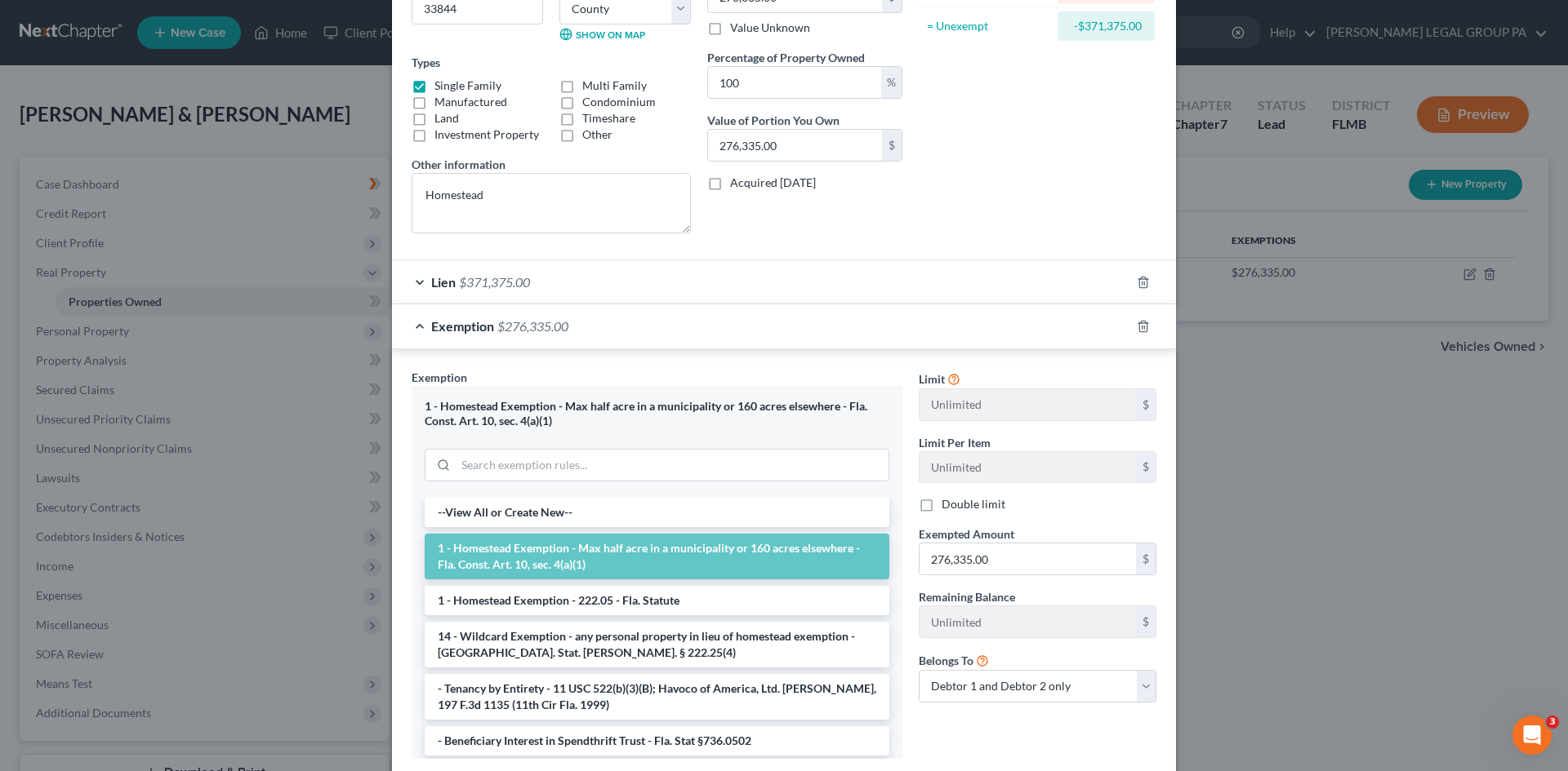
scroll to position [245, 0]
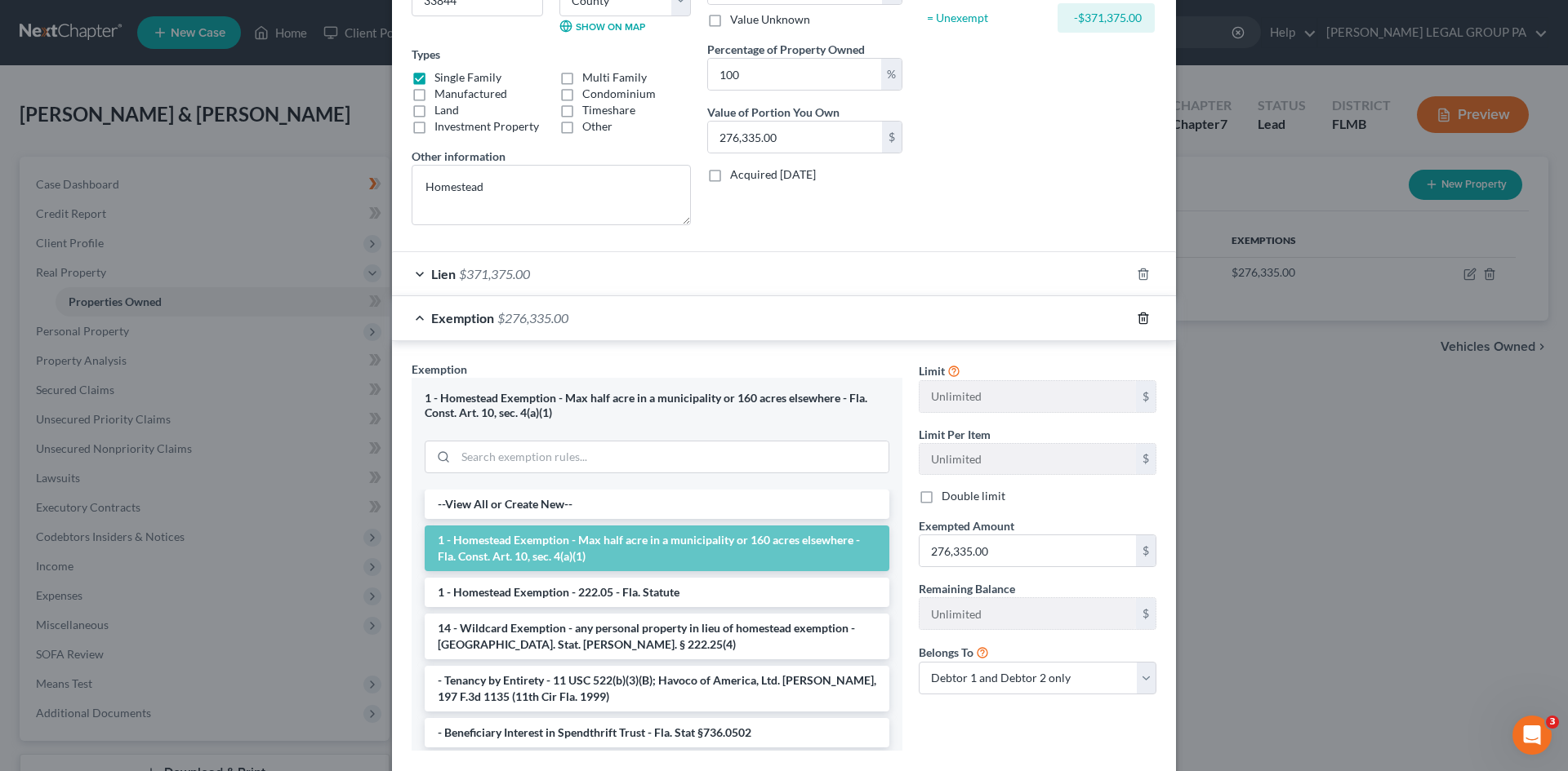
click at [1136, 319] on icon "button" at bounding box center [1143, 318] width 13 height 13
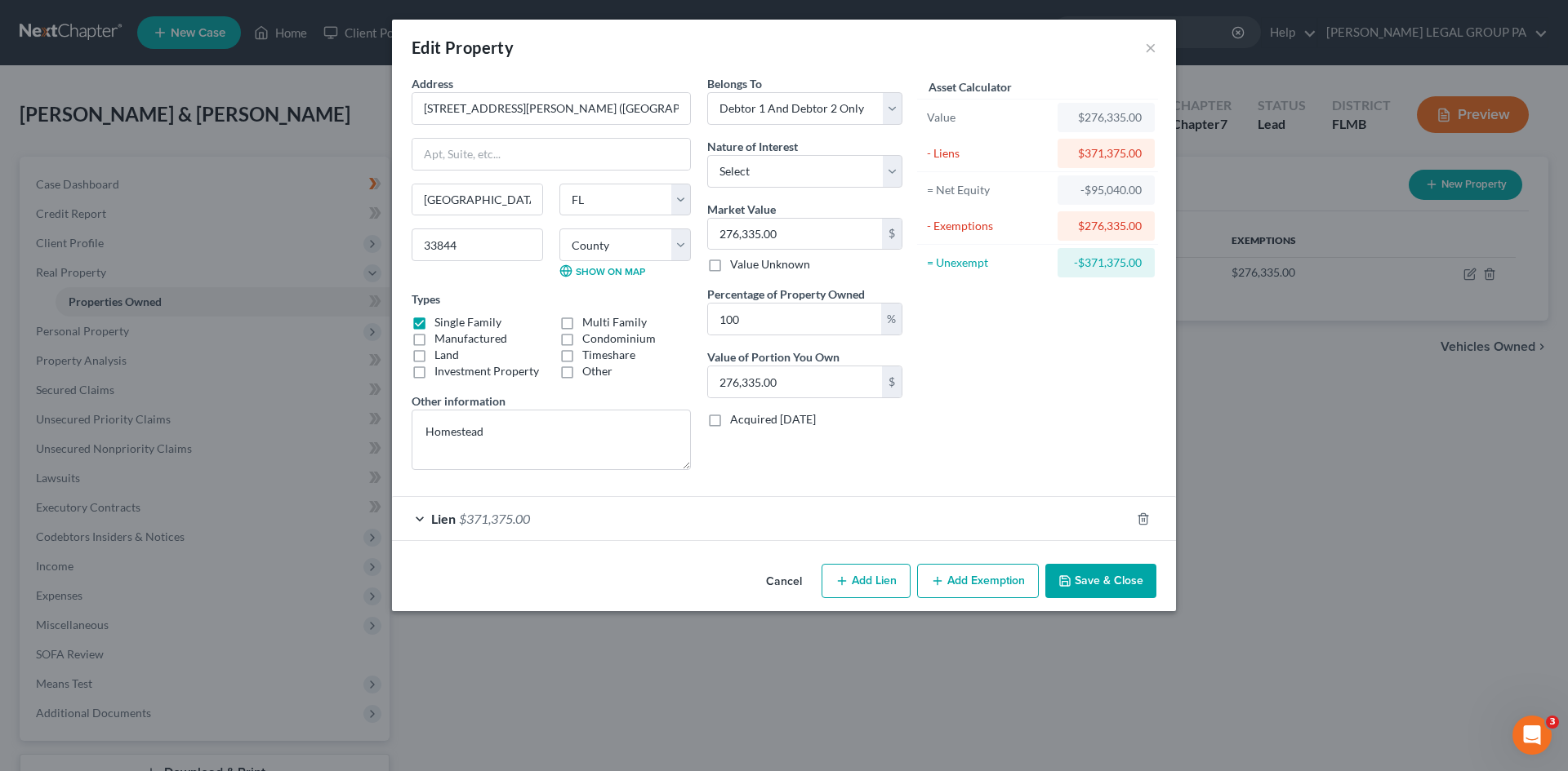
scroll to position [0, 0]
click at [946, 579] on button "Add Exemption" at bounding box center [978, 581] width 122 height 34
select select "2"
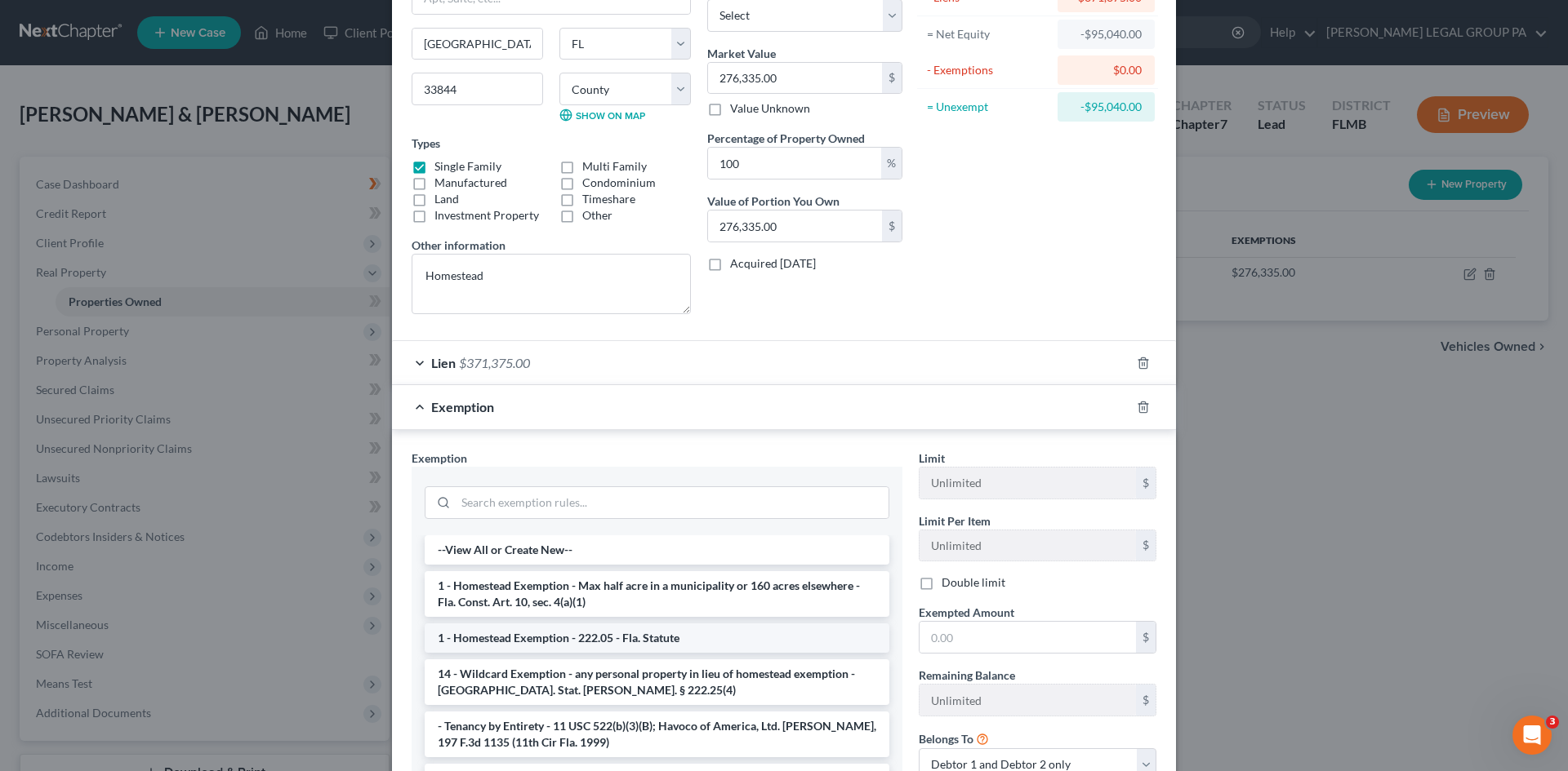
scroll to position [164, 0]
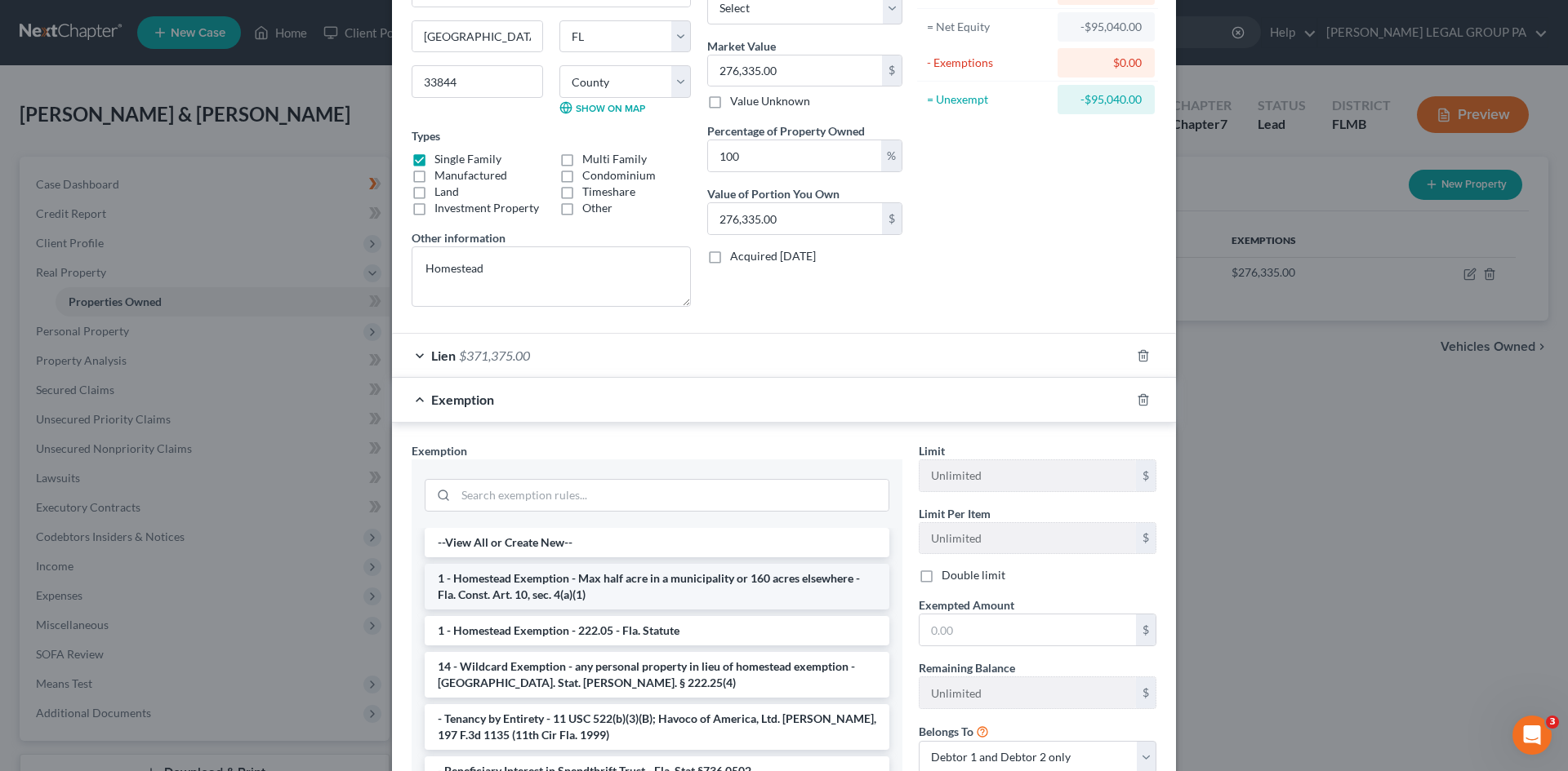
click at [706, 598] on li "1 - Homestead Exemption - Max half acre in a municipality or 160 acres elsewher…" at bounding box center [656, 587] width 465 height 46
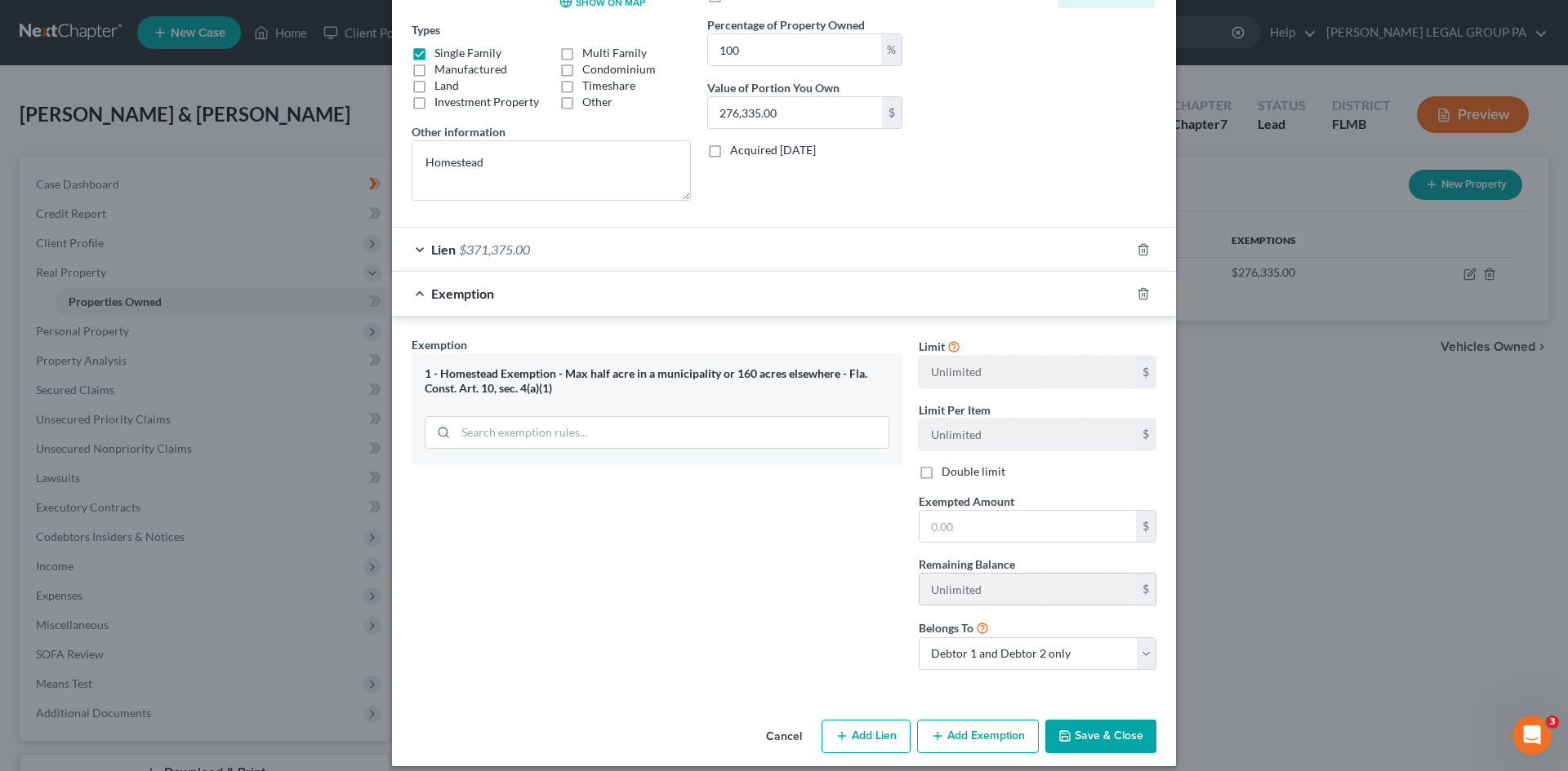
scroll to position [284, 0]
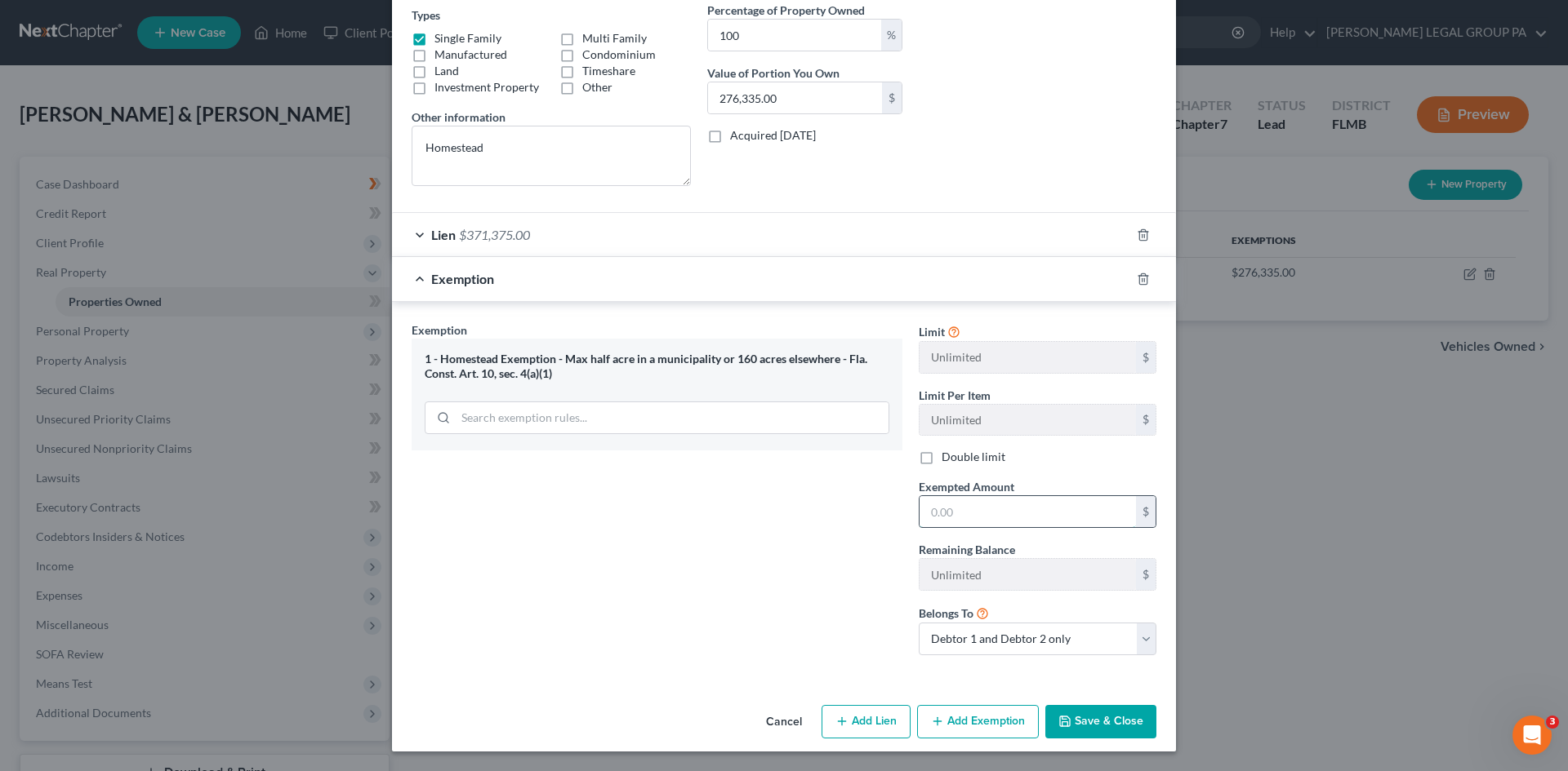
click at [1032, 514] on input "text" at bounding box center [1028, 511] width 217 height 31
type input "0.00"
click at [691, 507] on div "Exemption Set must be selected for CA. Exemption * 1 - [GEOGRAPHIC_DATA] - Max …" at bounding box center [656, 494] width 507 height 347
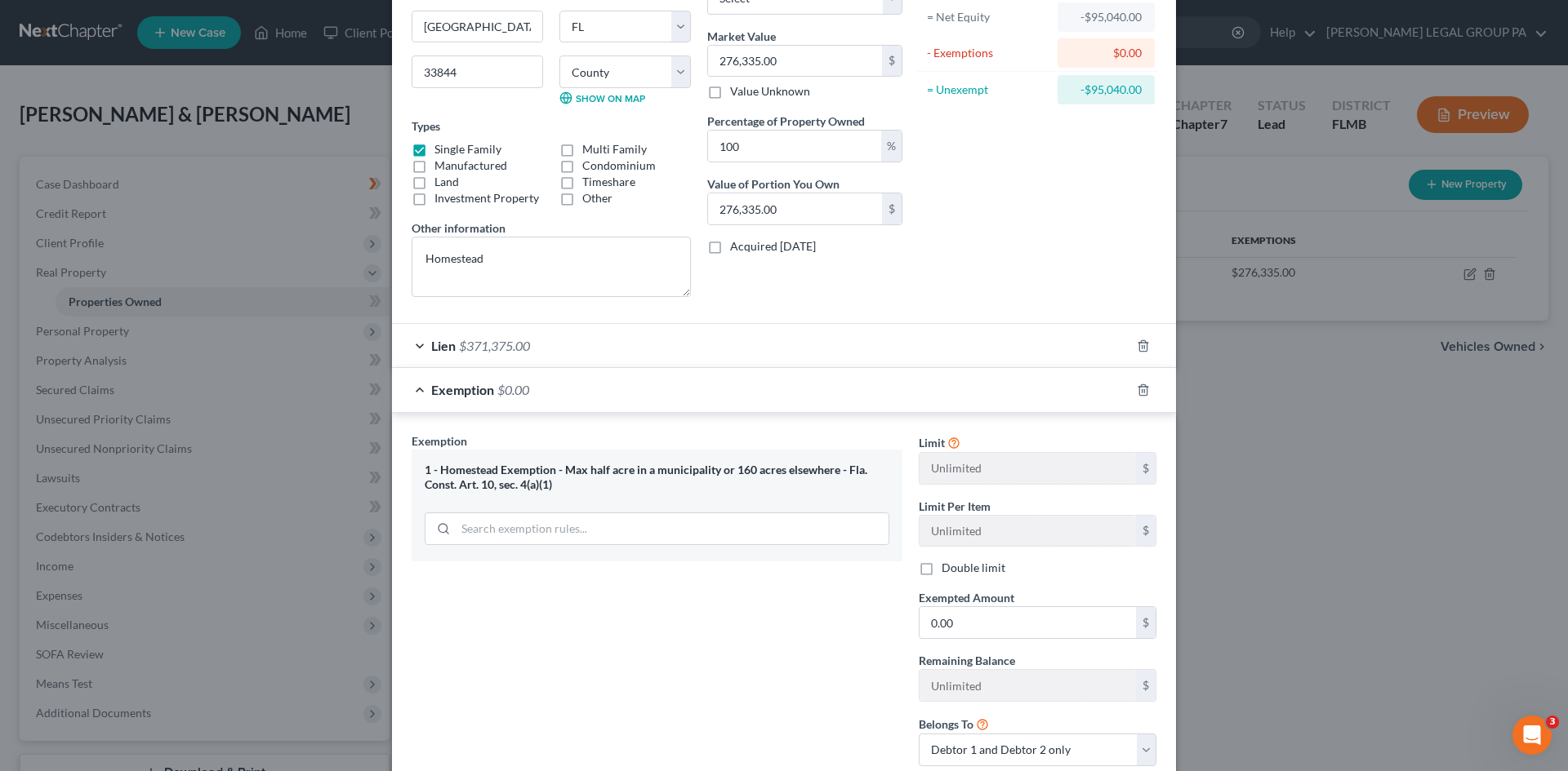
scroll to position [0, 0]
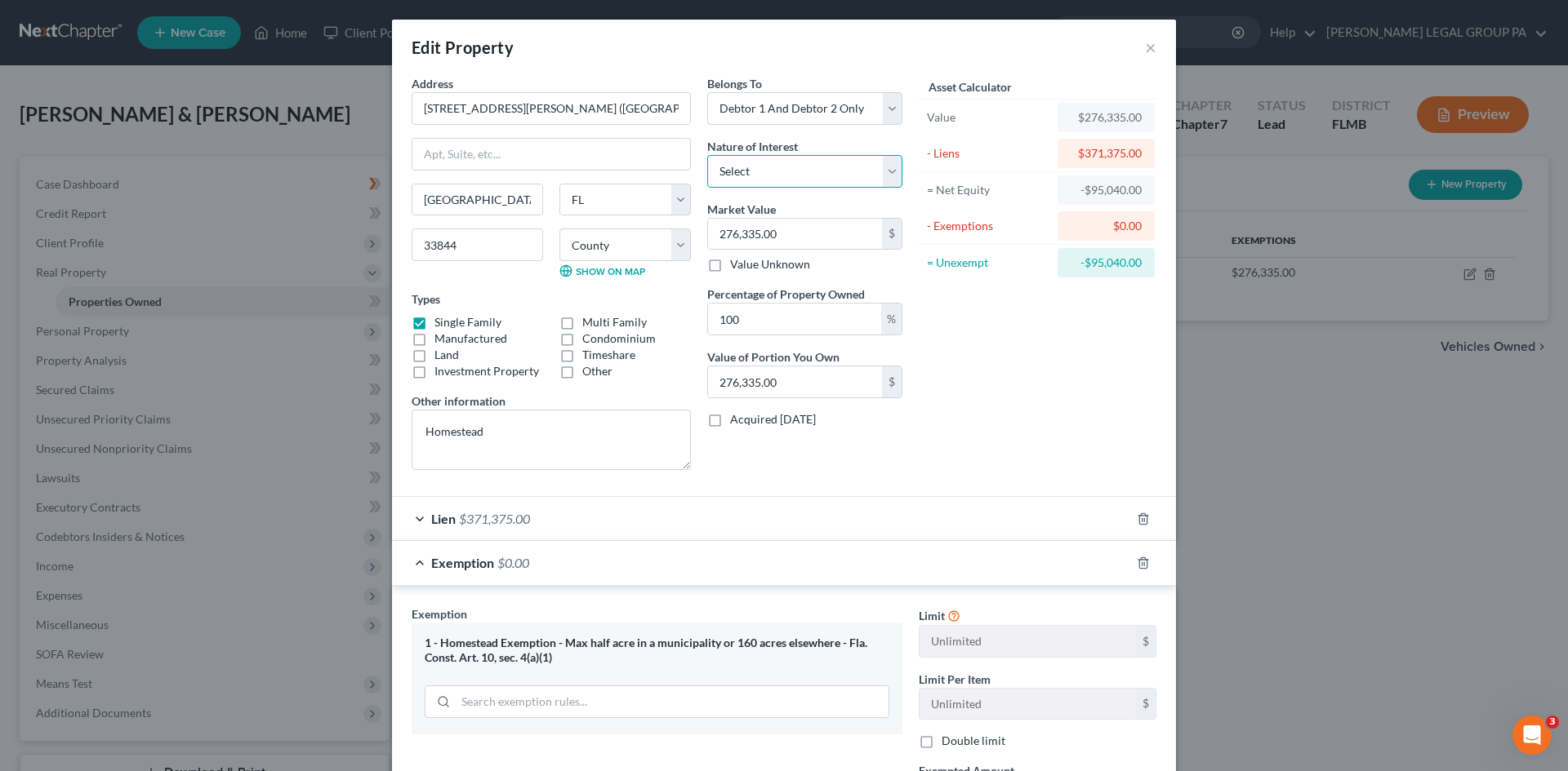
click at [851, 155] on select "Select Fee Simple Joint Tenant Life Estate Equitable Interest Future Interest T…" at bounding box center [804, 171] width 195 height 32
select select "0"
click at [707, 155] on select "Select Fee Simple Joint Tenant Life Estate Equitable Interest Future Interest T…" at bounding box center [804, 171] width 195 height 32
click at [1019, 281] on div "Asset Calculator Value $276,335.00 - Liens $371,375.00 = Net Equity -$95,040.00…" at bounding box center [1036, 279] width 254 height 408
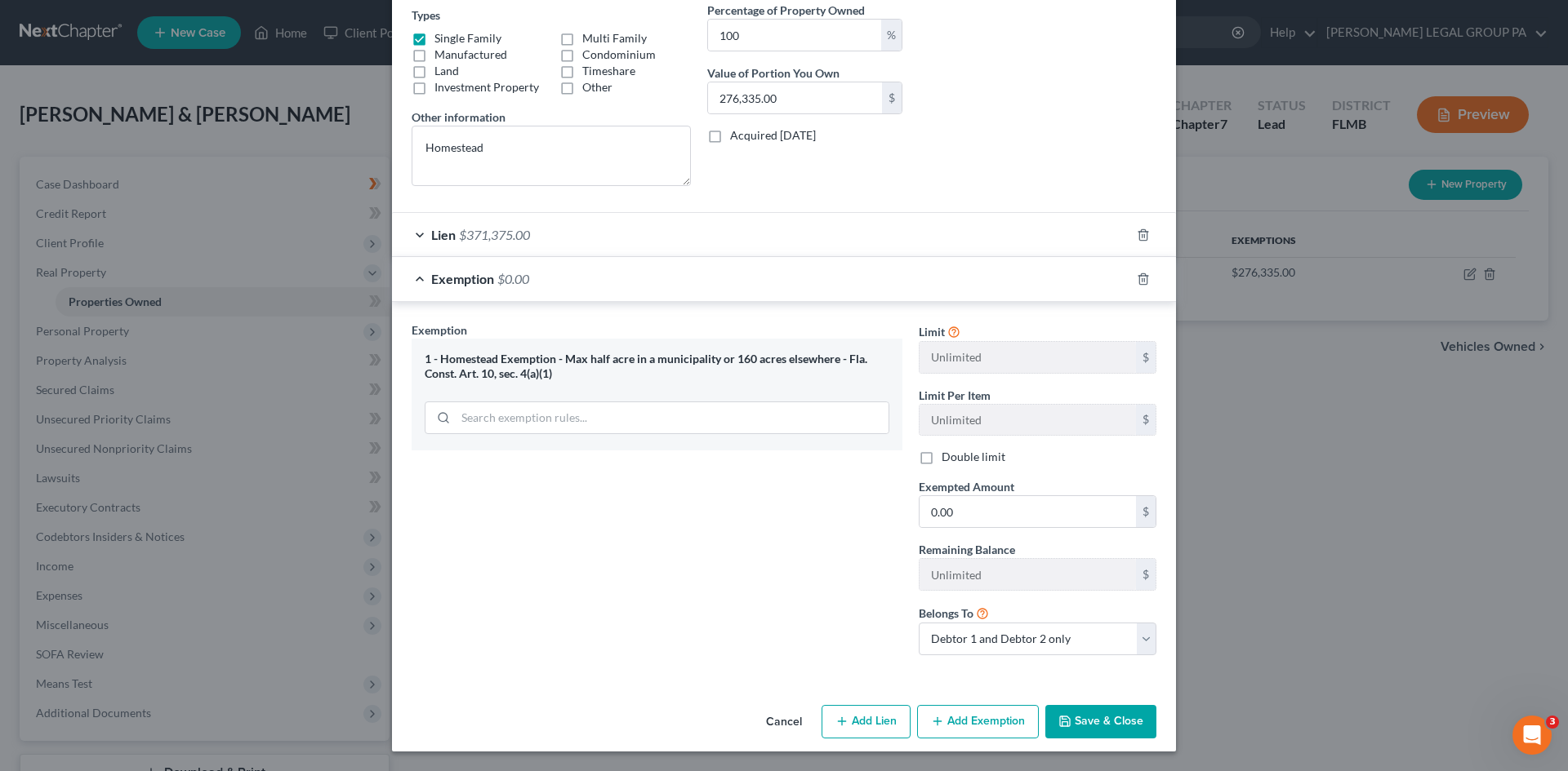
click at [1125, 728] on button "Save & Close" at bounding box center [1100, 723] width 111 height 34
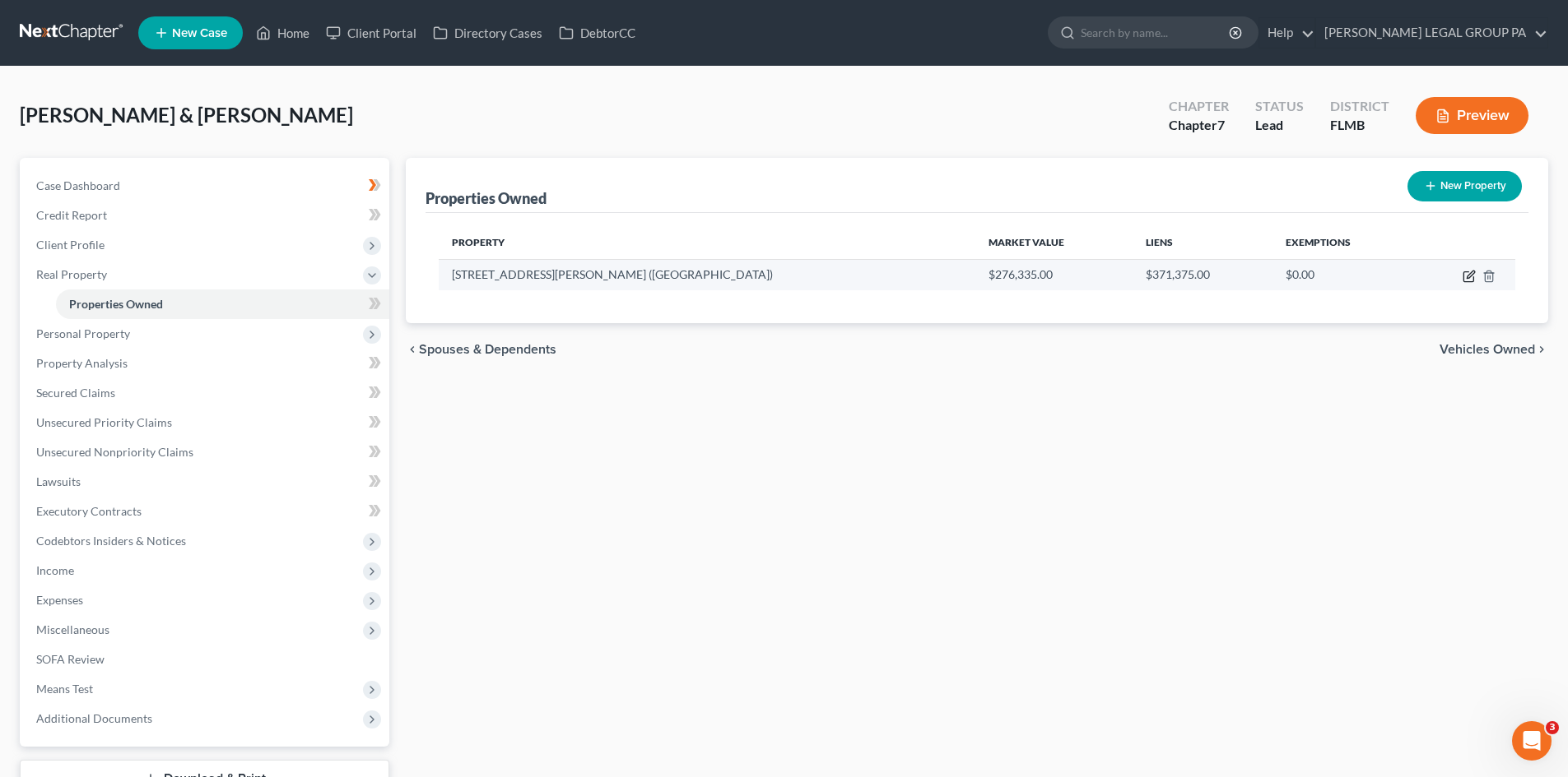
drag, startPoint x: 1467, startPoint y: 278, endPoint x: 1456, endPoint y: 269, distance: 14.2
click at [1466, 276] on icon "button" at bounding box center [1469, 277] width 13 height 13
select select "9"
select select "52"
select select "2"
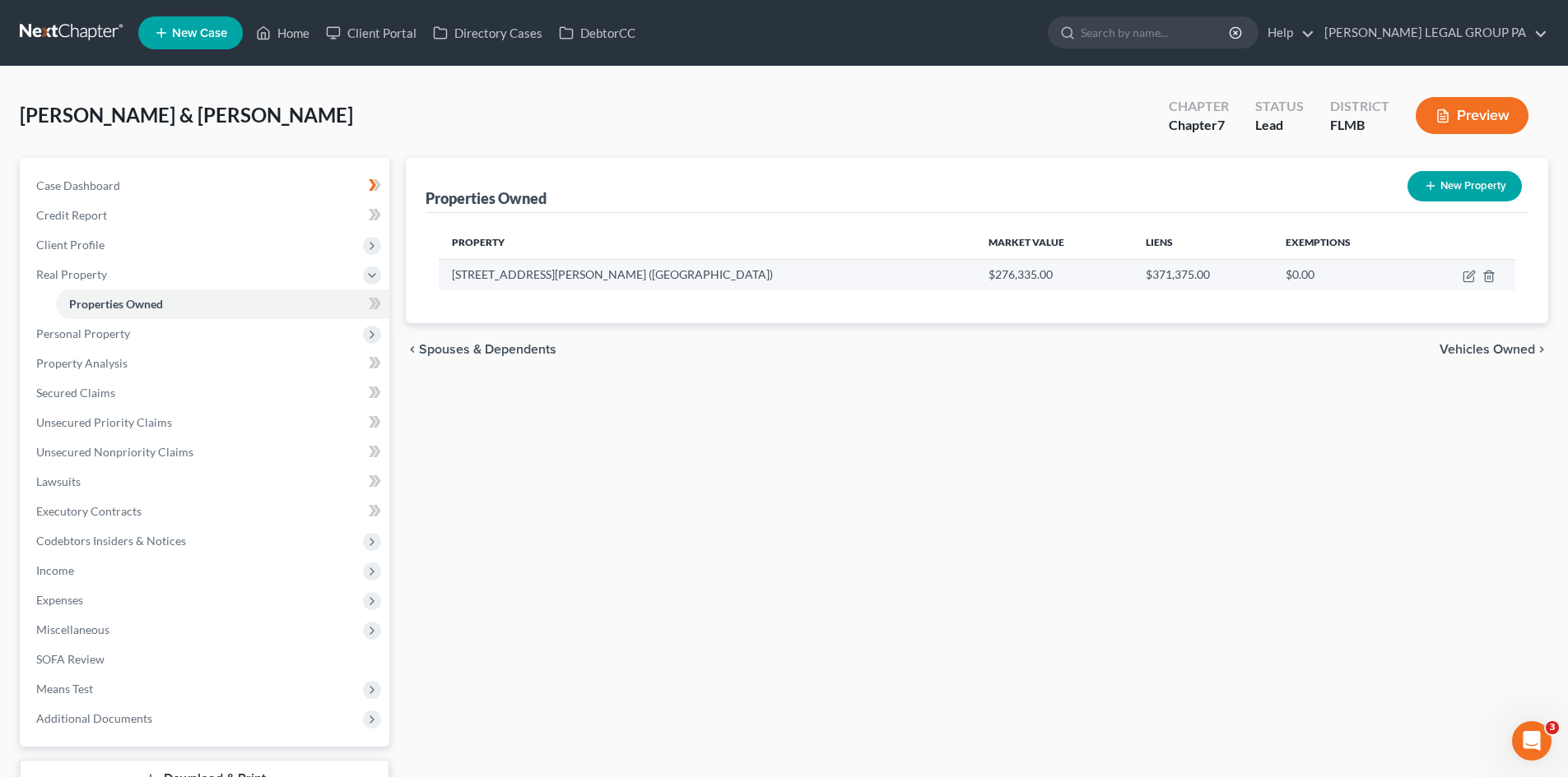
select select "0"
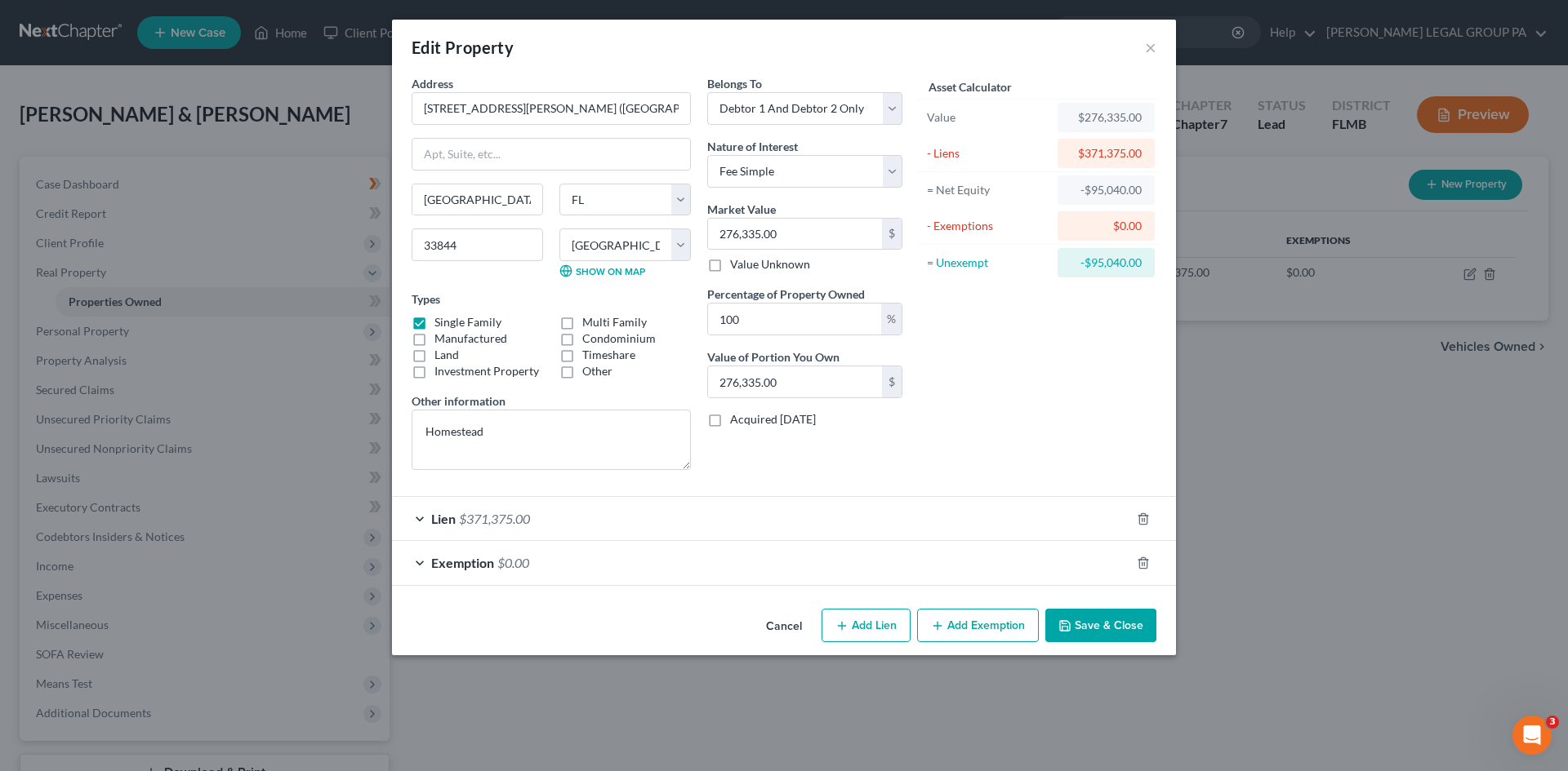
drag, startPoint x: 633, startPoint y: 566, endPoint x: 638, endPoint y: 558, distance: 9.4
click at [635, 563] on div "Exemption $0.00" at bounding box center [761, 563] width 738 height 44
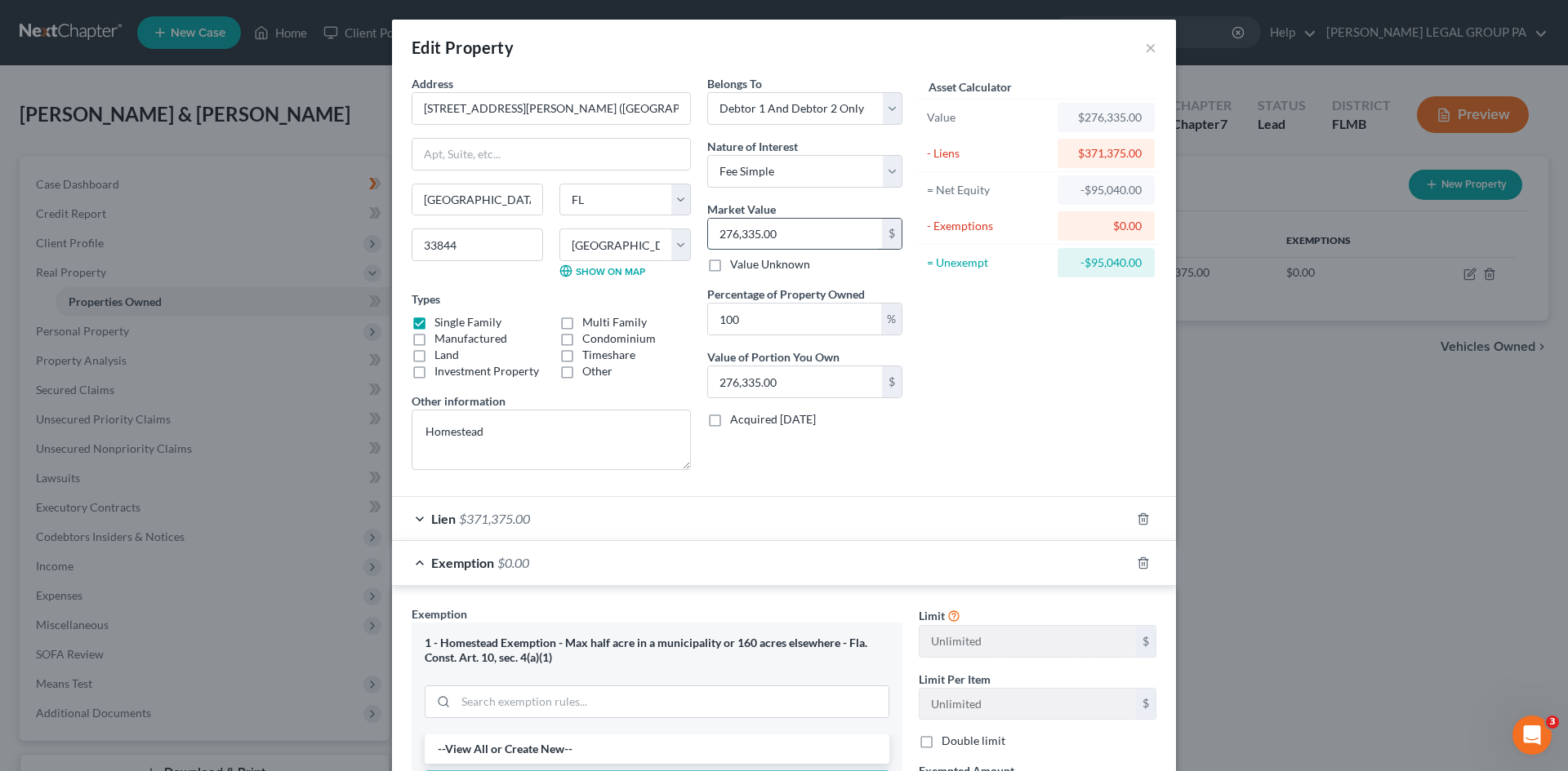
click at [759, 235] on input "276,335.00" at bounding box center [794, 234] width 174 height 31
paste input "$268,797"
type input "$268,797"
type input "268,797.00"
type input "$268,797"
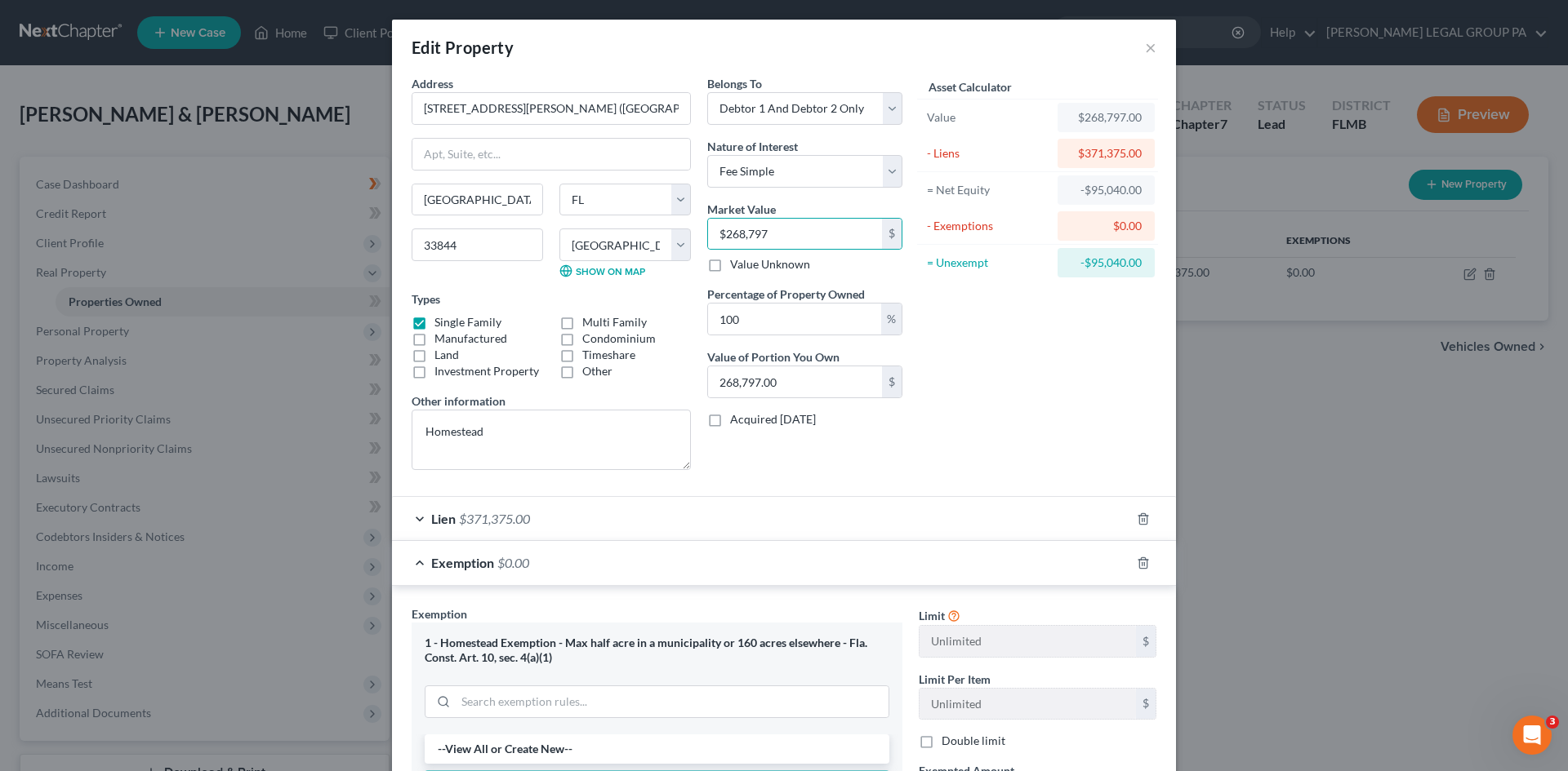
click at [1038, 334] on div "Asset Calculator Value $268,797.00 - Liens $371,375.00 = Net Equity -$95,040.00…" at bounding box center [1036, 279] width 254 height 408
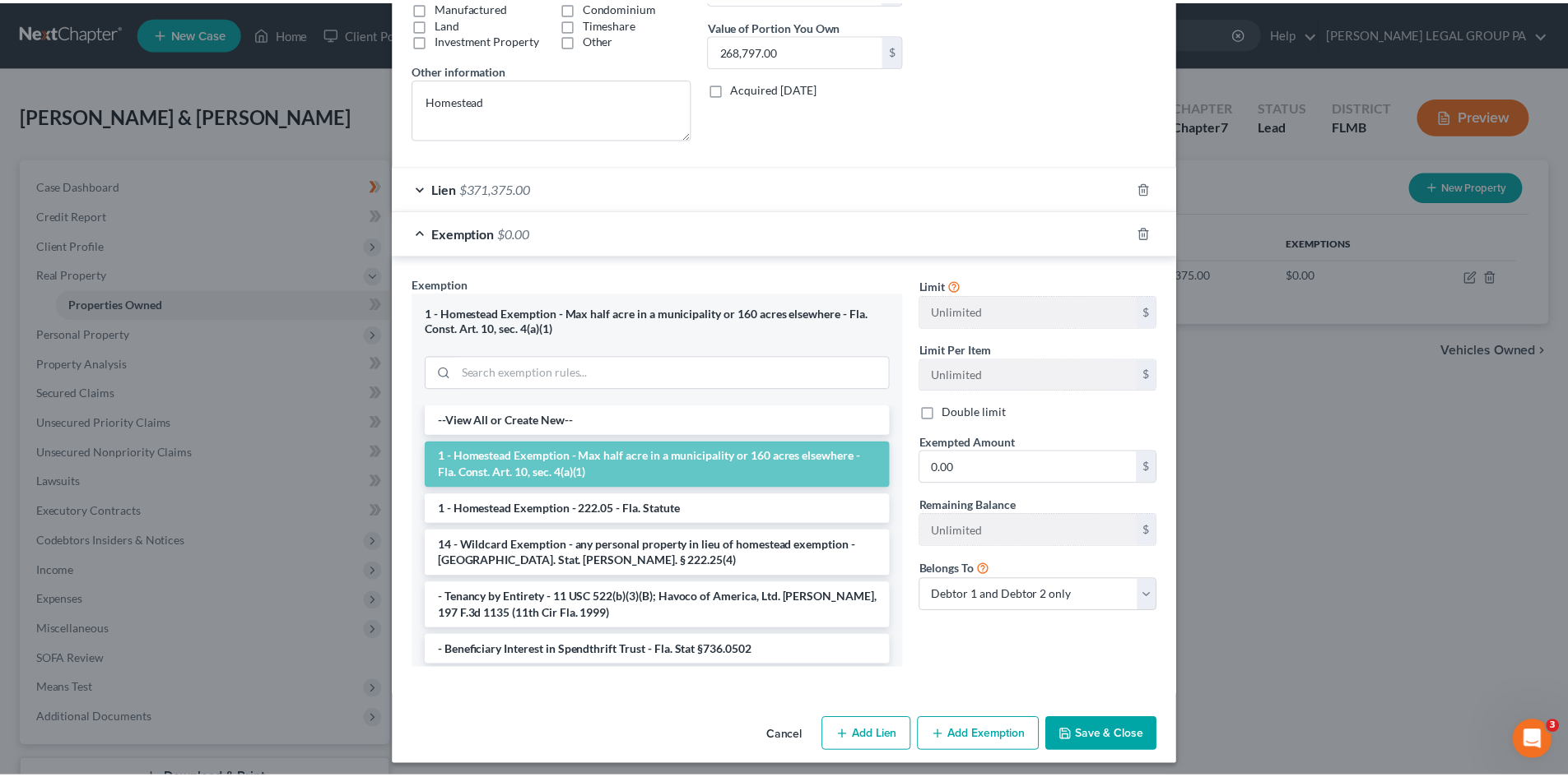
scroll to position [343, 0]
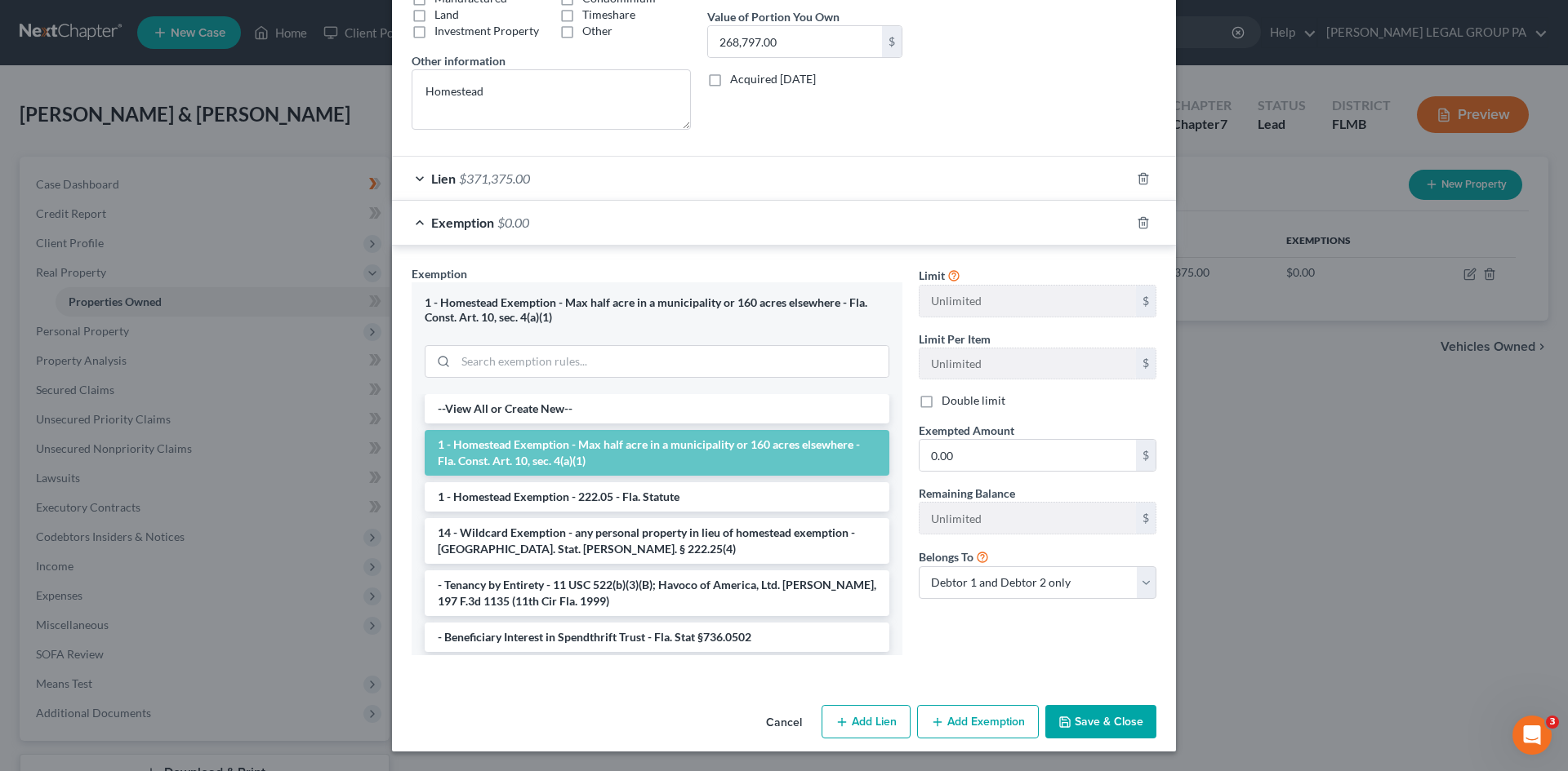
click at [1124, 713] on button "Save & Close" at bounding box center [1100, 723] width 111 height 34
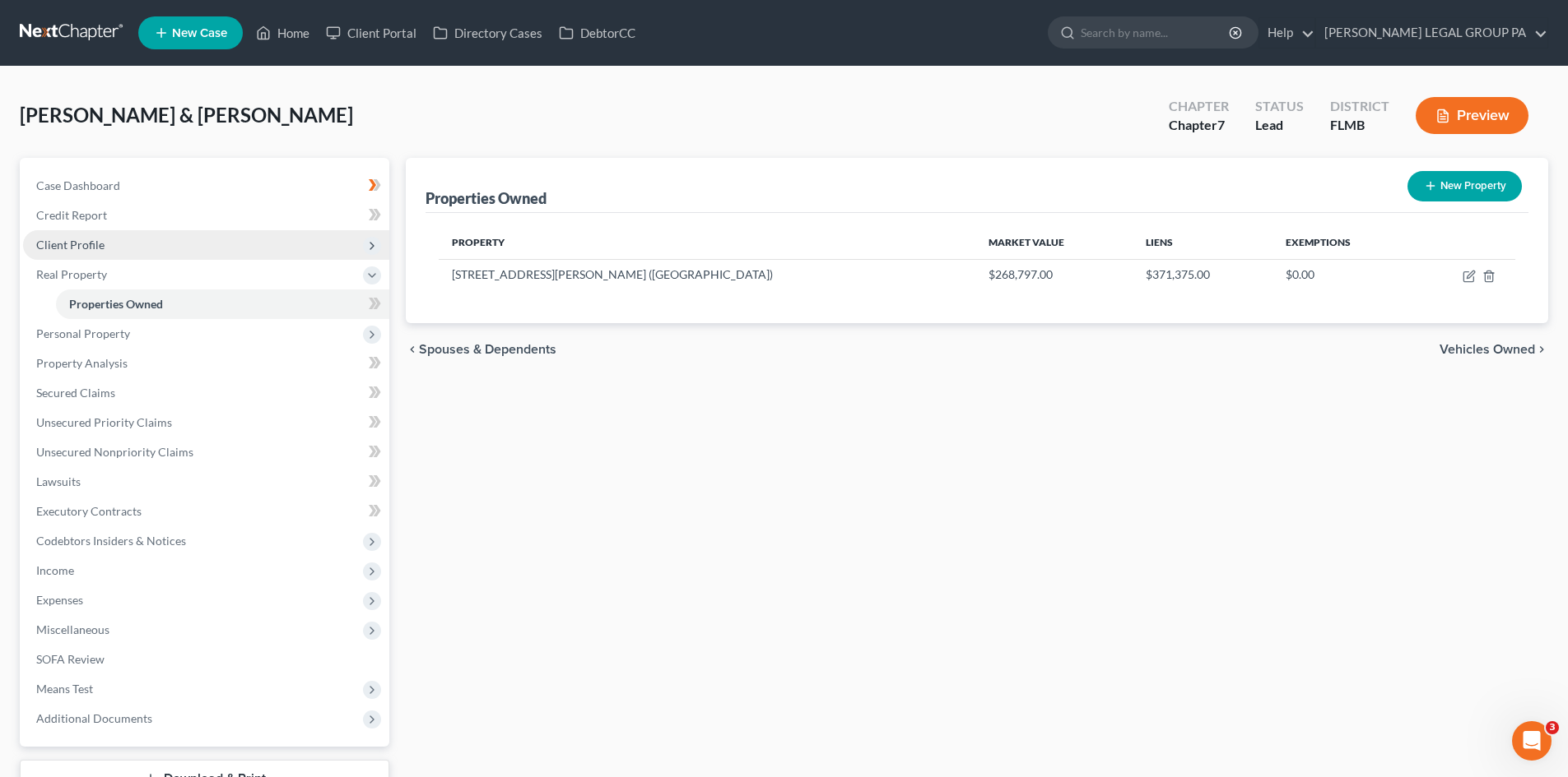
click at [92, 245] on span "Client Profile" at bounding box center [70, 244] width 68 height 14
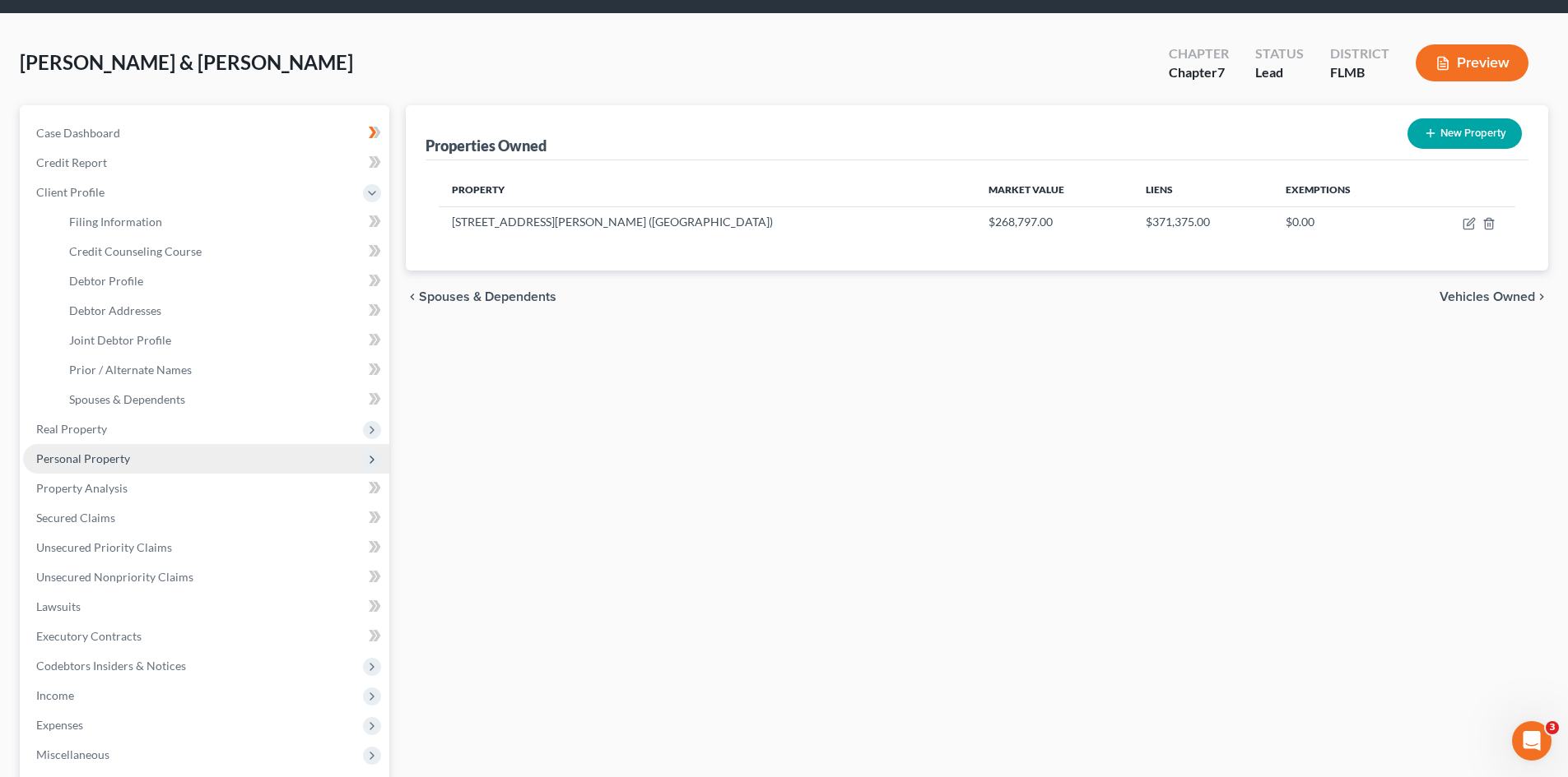
scroll to position [82, 0]
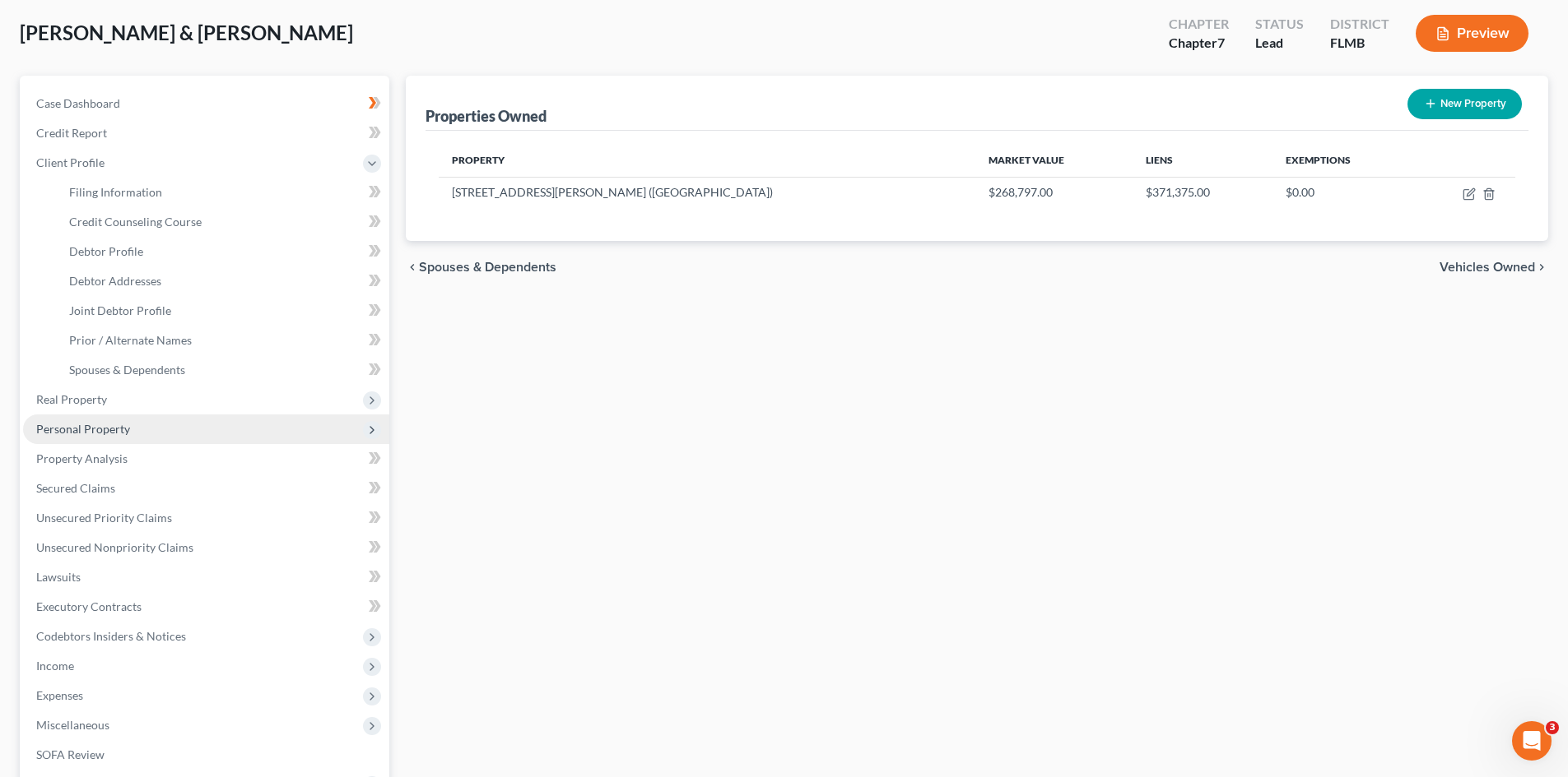
click at [111, 440] on span "Personal Property" at bounding box center [206, 429] width 366 height 30
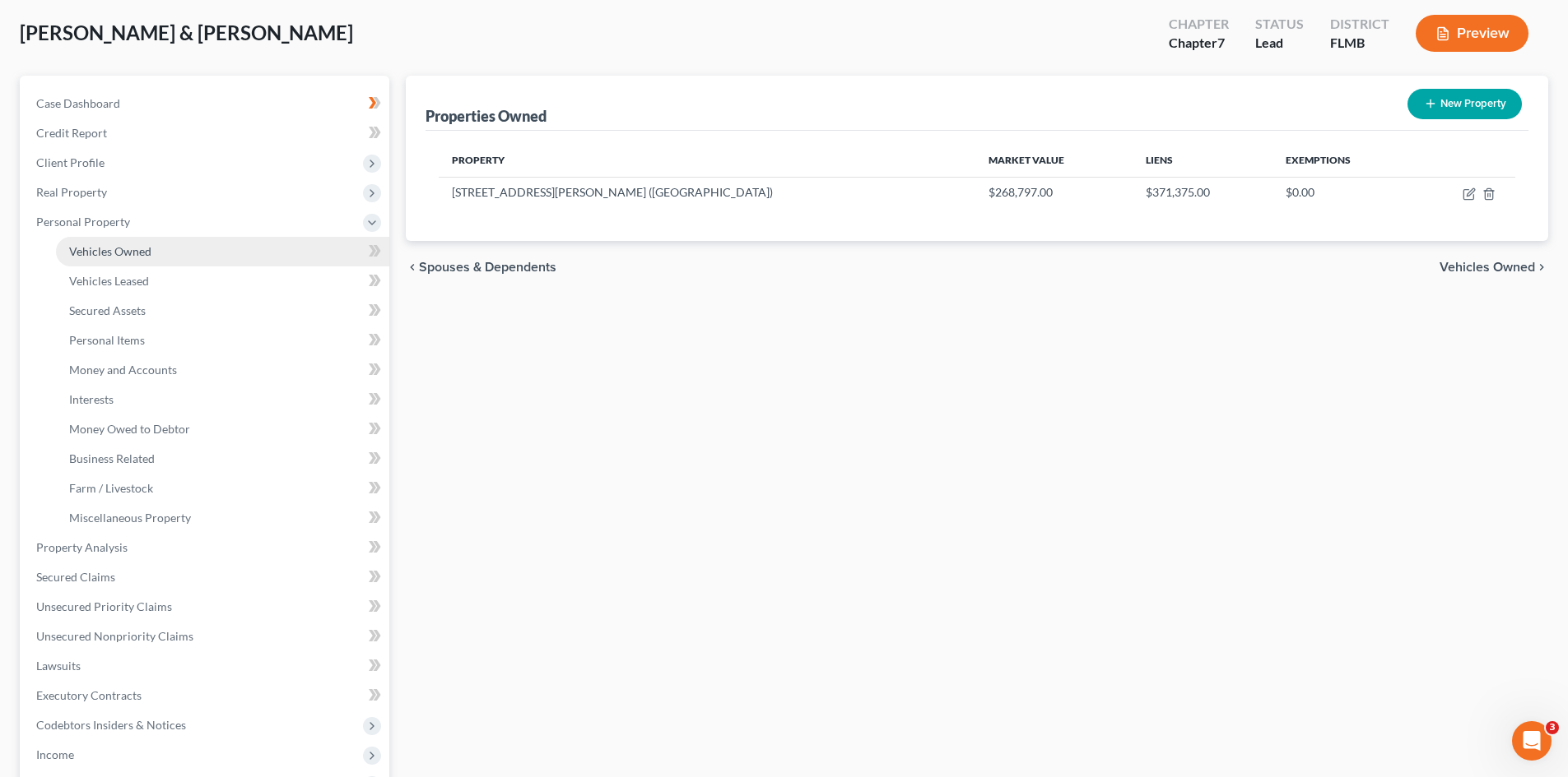
click at [110, 251] on span "Vehicles Owned" at bounding box center [110, 251] width 82 height 14
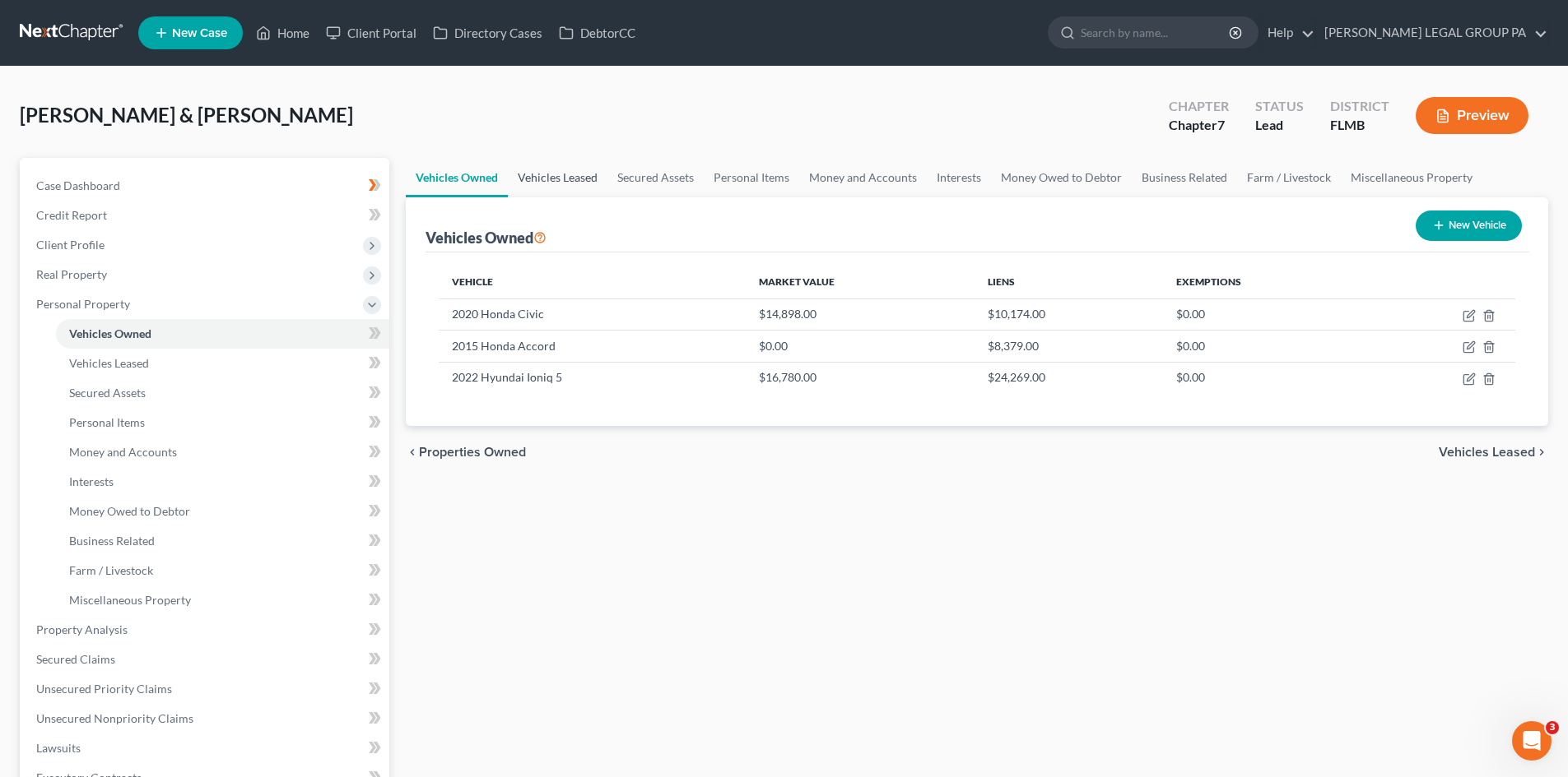
click at [578, 183] on link "Vehicles Leased" at bounding box center [558, 177] width 100 height 39
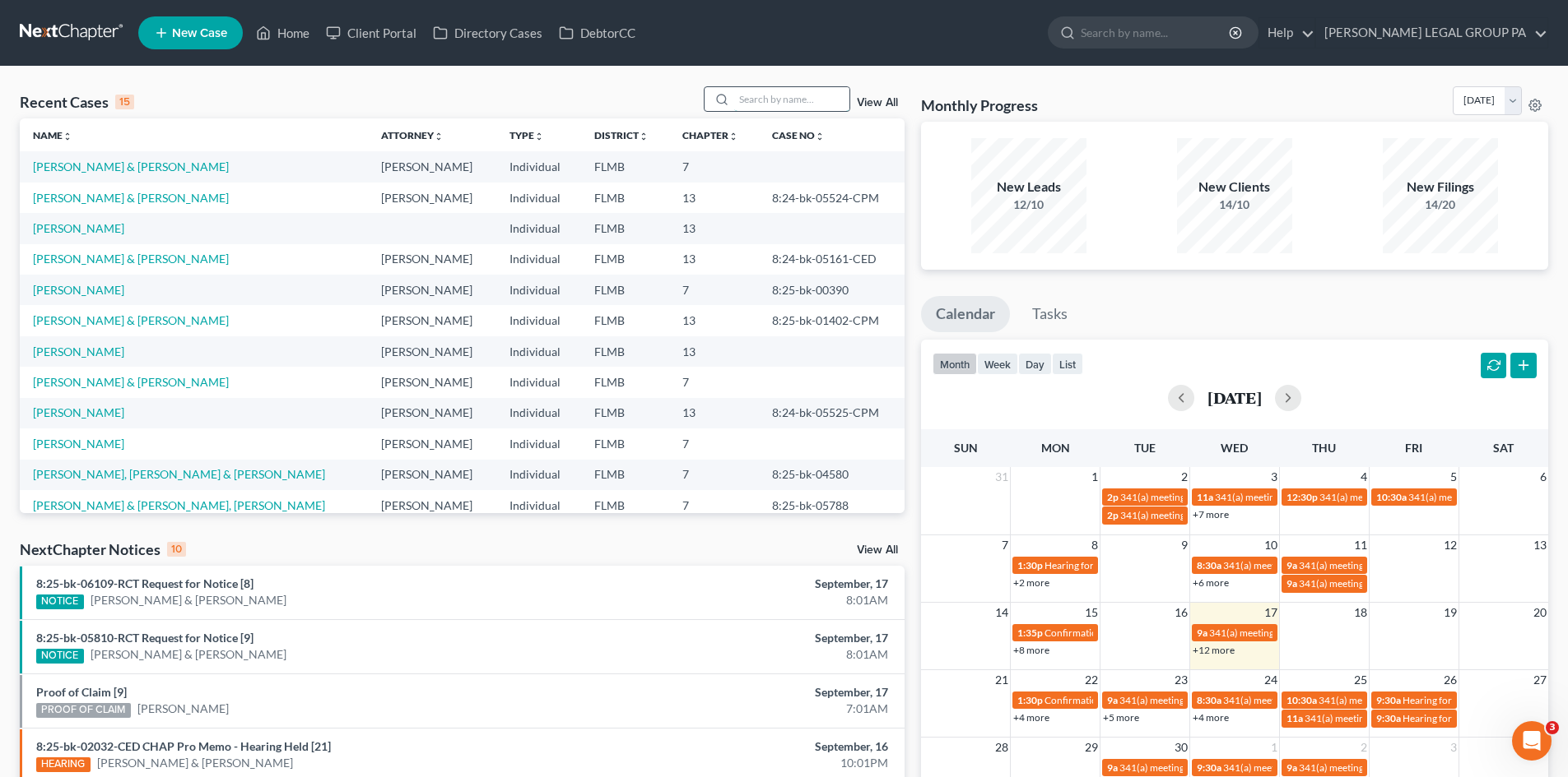
click at [788, 109] on input "search" at bounding box center [792, 99] width 115 height 24
type input "terry"
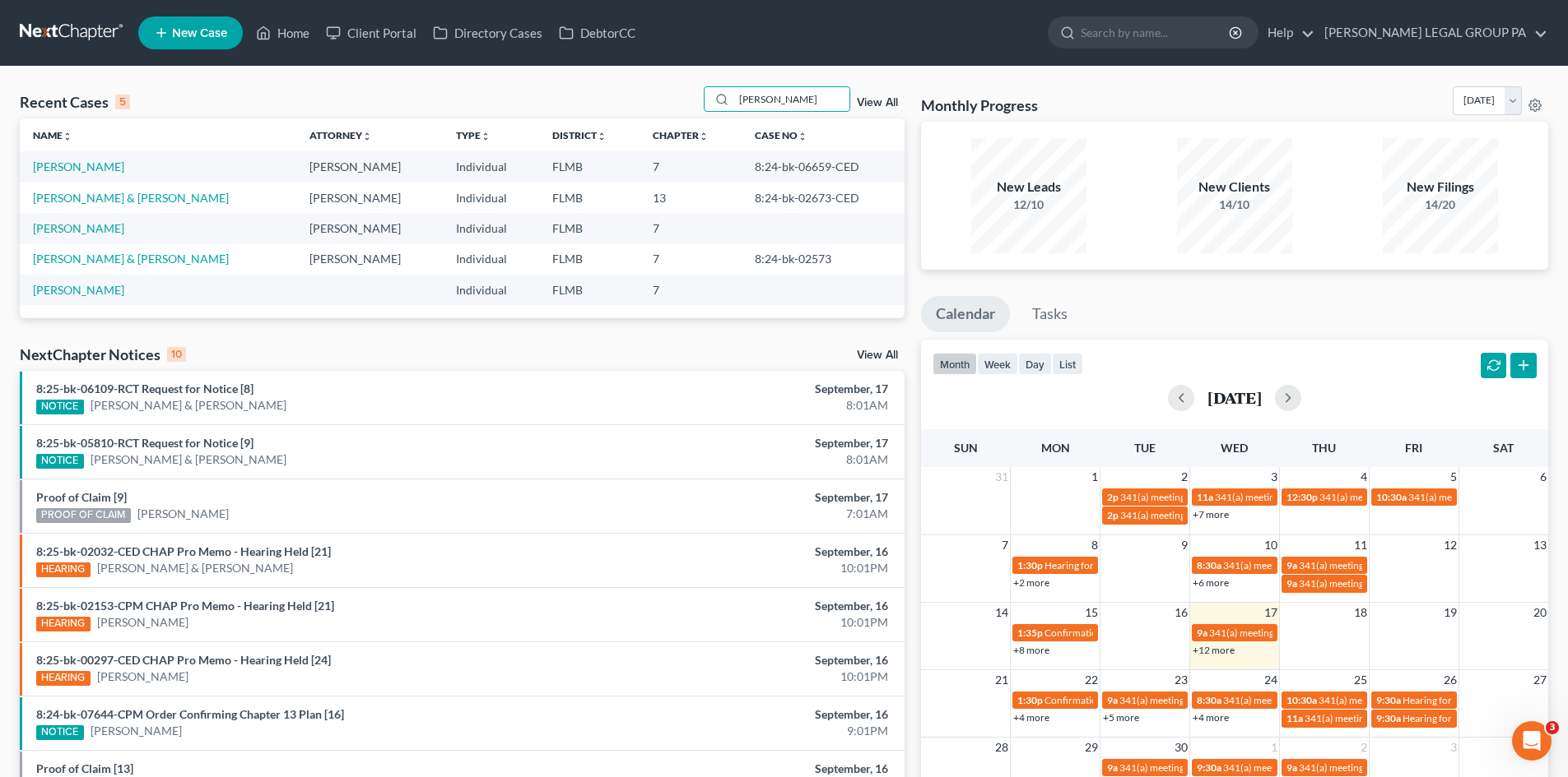
click at [42, 156] on td "Terry, Ryan" at bounding box center [158, 167] width 277 height 31
click at [51, 166] on link "Terry, Ryan" at bounding box center [78, 167] width 91 height 14
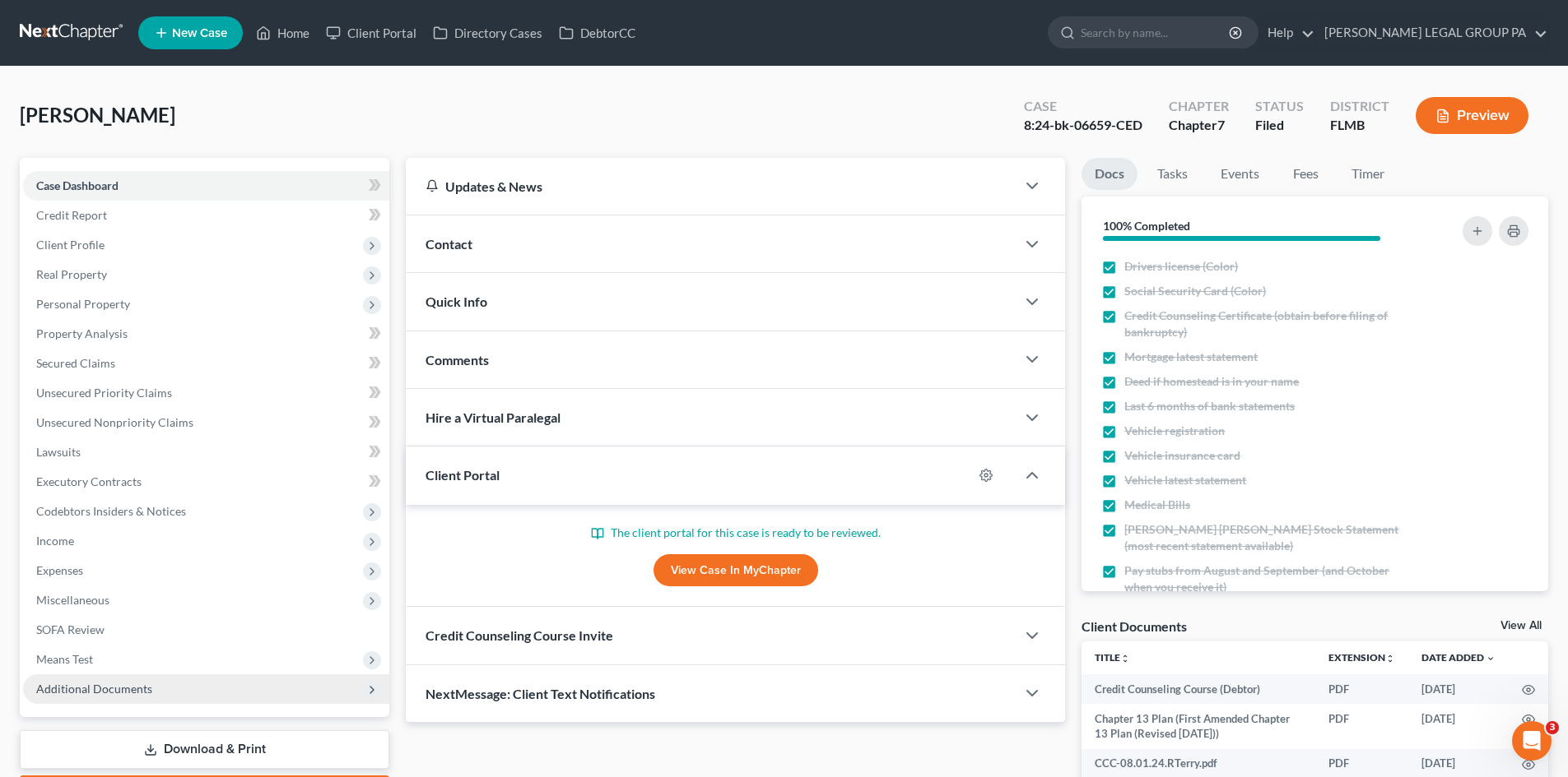
click at [198, 694] on span "Additional Documents" at bounding box center [206, 689] width 366 height 30
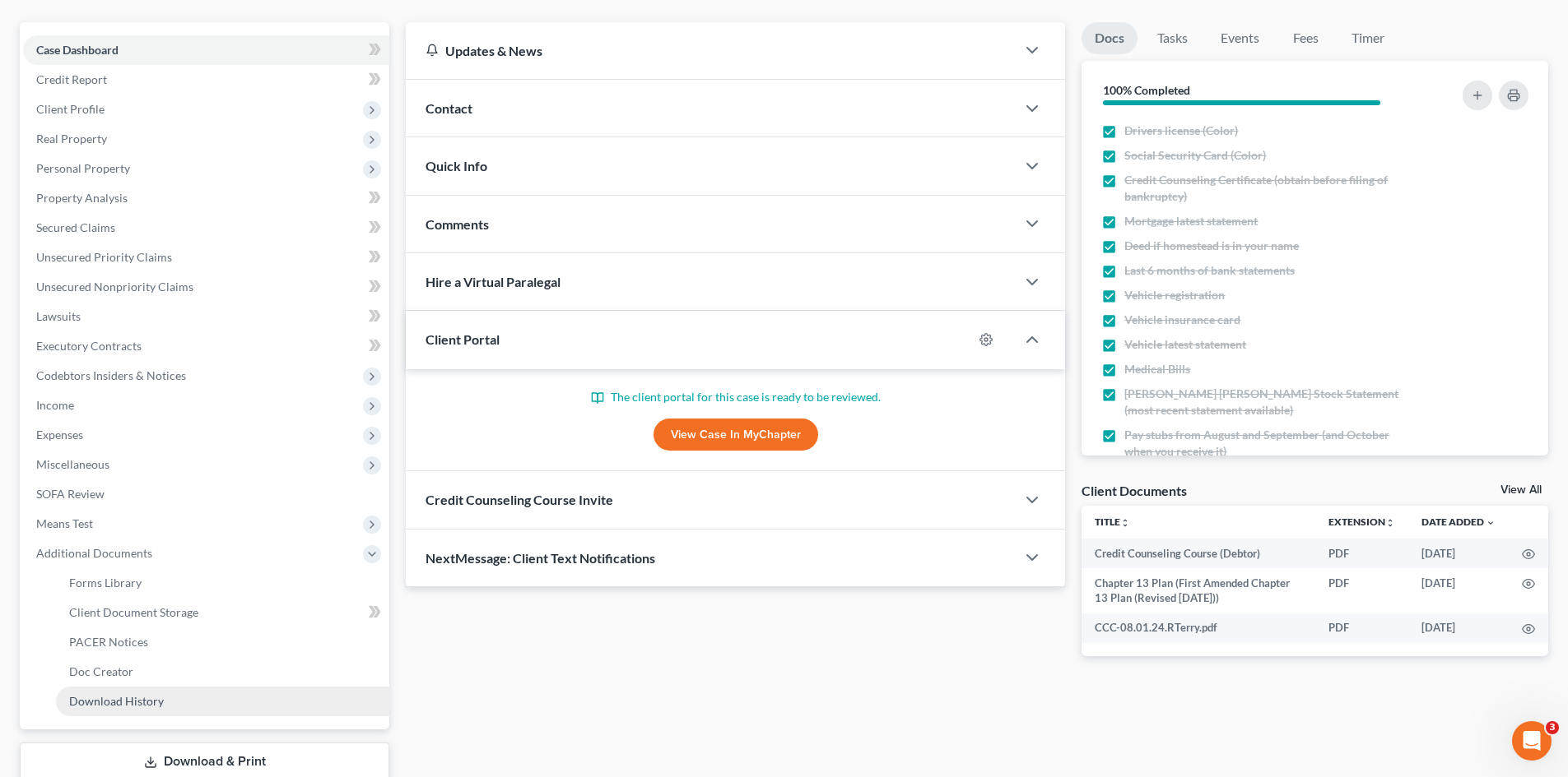
scroll to position [165, 0]
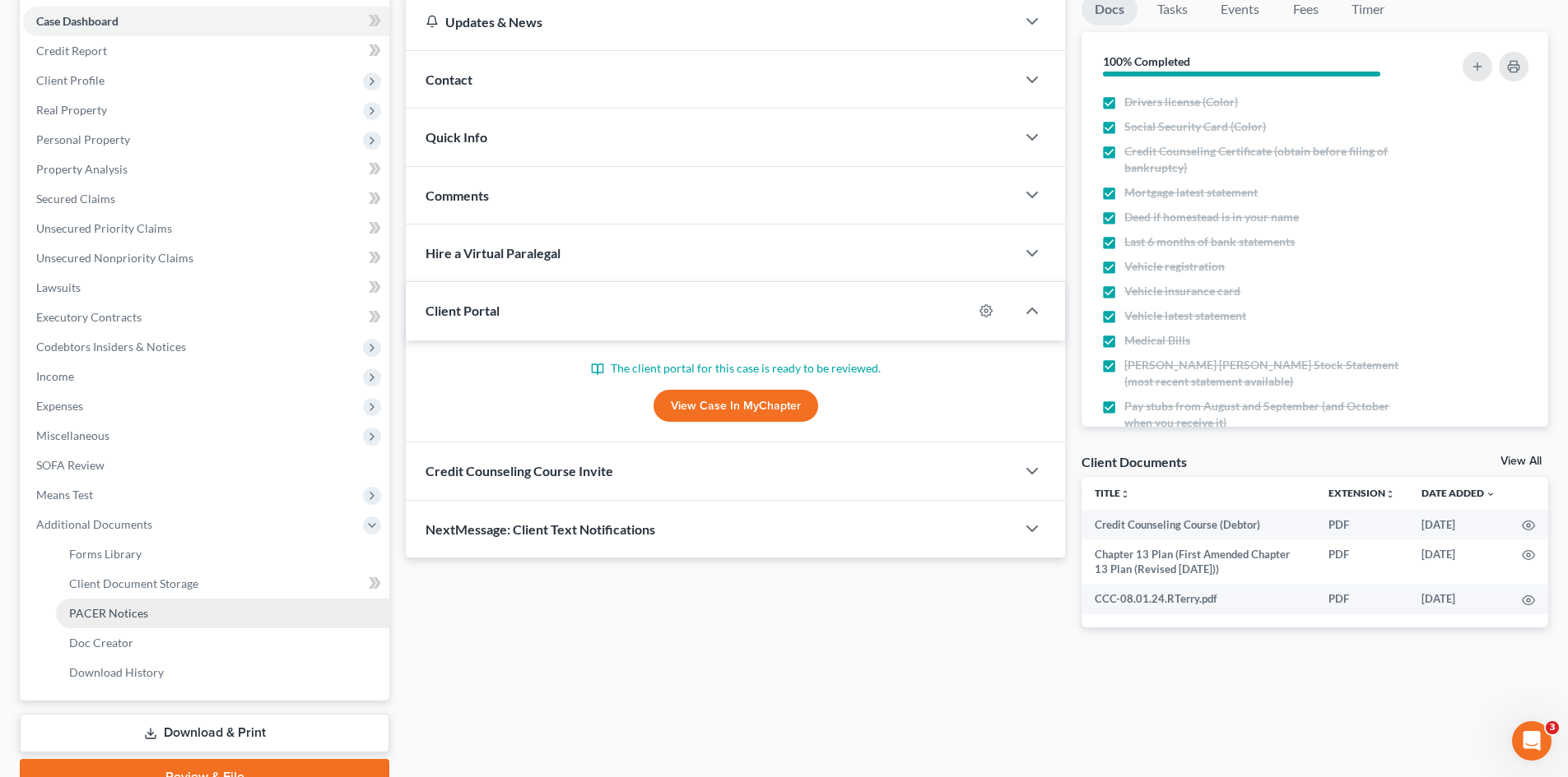
click at [121, 605] on link "PACER Notices" at bounding box center [222, 613] width 334 height 30
